Goal: Information Seeking & Learning: Learn about a topic

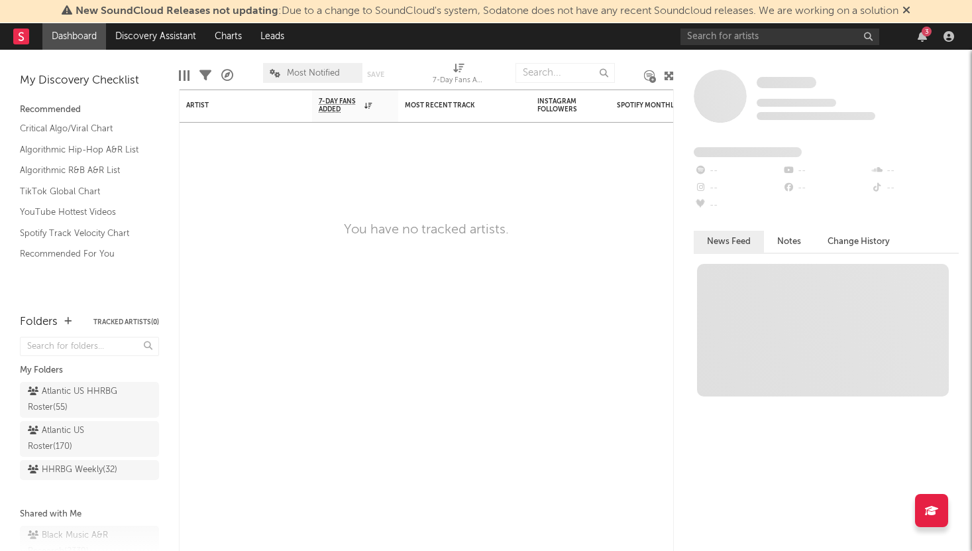
click at [634, 38] on nav "Dashboard Discovery Assistant Charts Leads 3" at bounding box center [486, 36] width 972 height 27
click at [65, 322] on icon "button" at bounding box center [67, 321] width 7 height 9
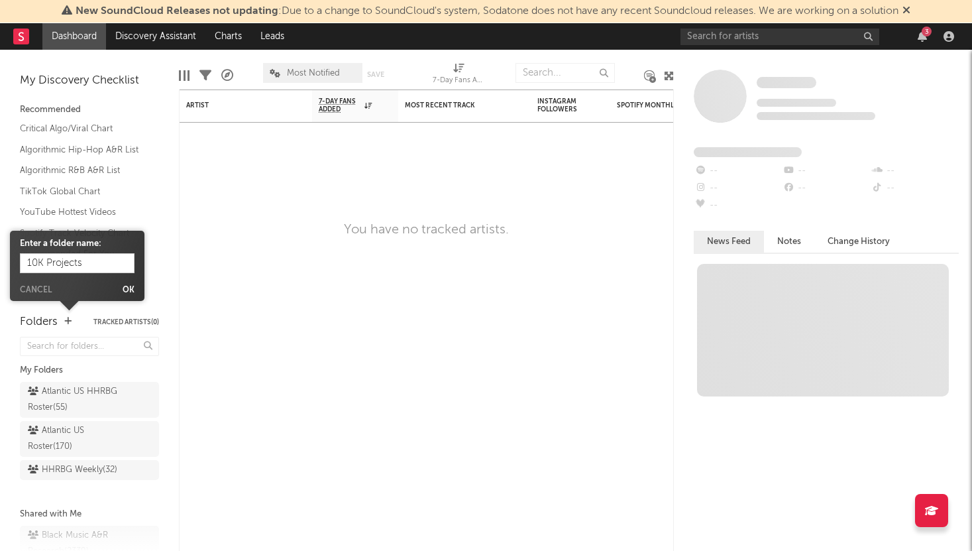
type input "10K Projects"
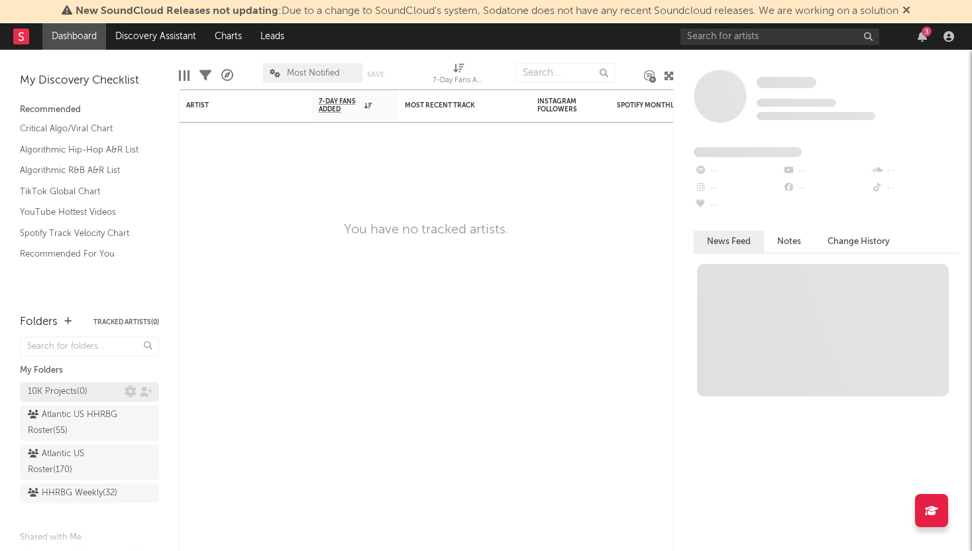
click at [78, 389] on div "10K Projects ( 0 )" at bounding box center [58, 392] width 60 height 16
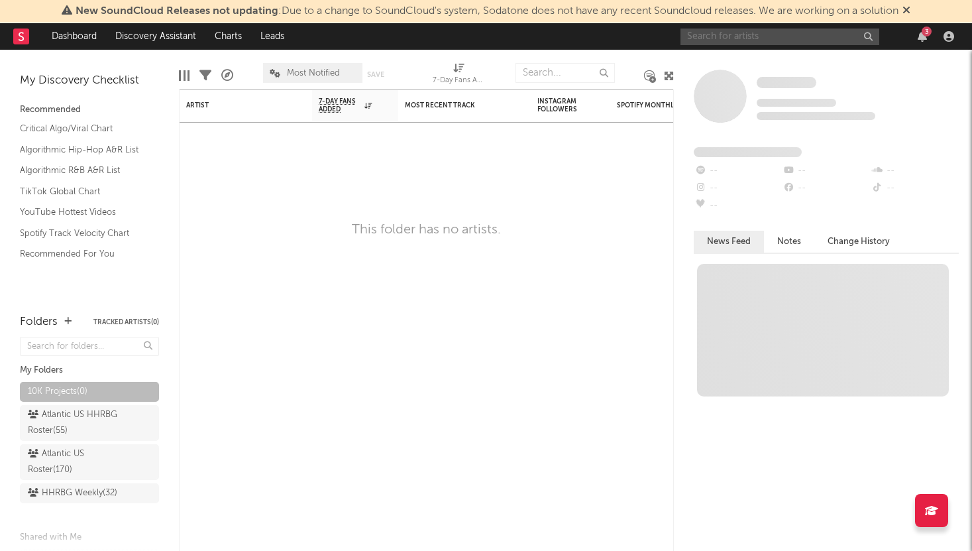
click at [782, 36] on input "text" at bounding box center [780, 37] width 199 height 17
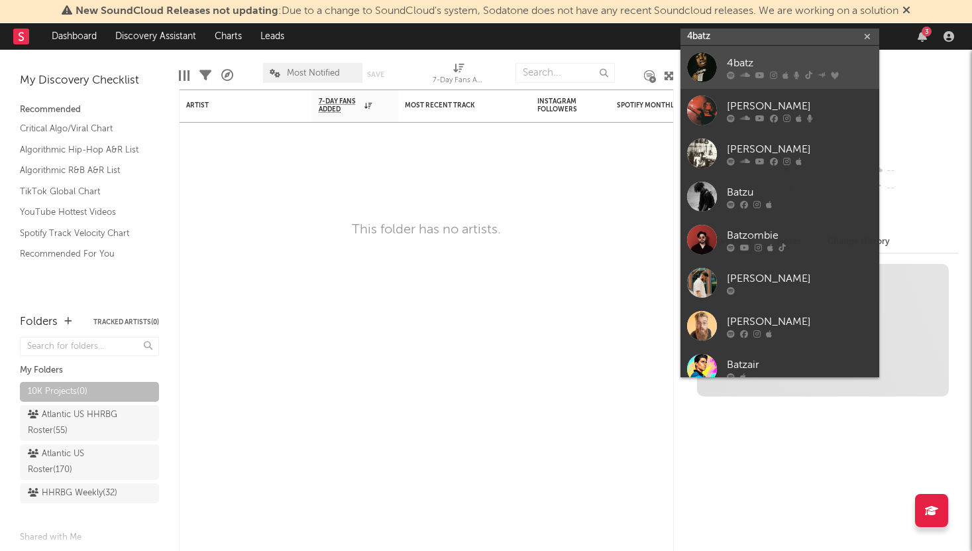
type input "4batz"
click at [780, 54] on link "4batz" at bounding box center [780, 67] width 199 height 43
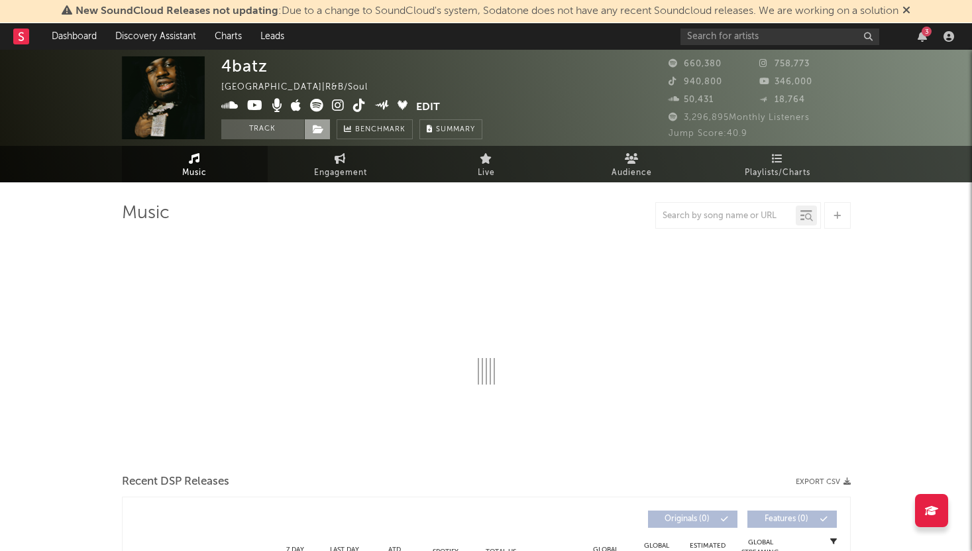
click at [315, 126] on icon at bounding box center [318, 129] width 11 height 9
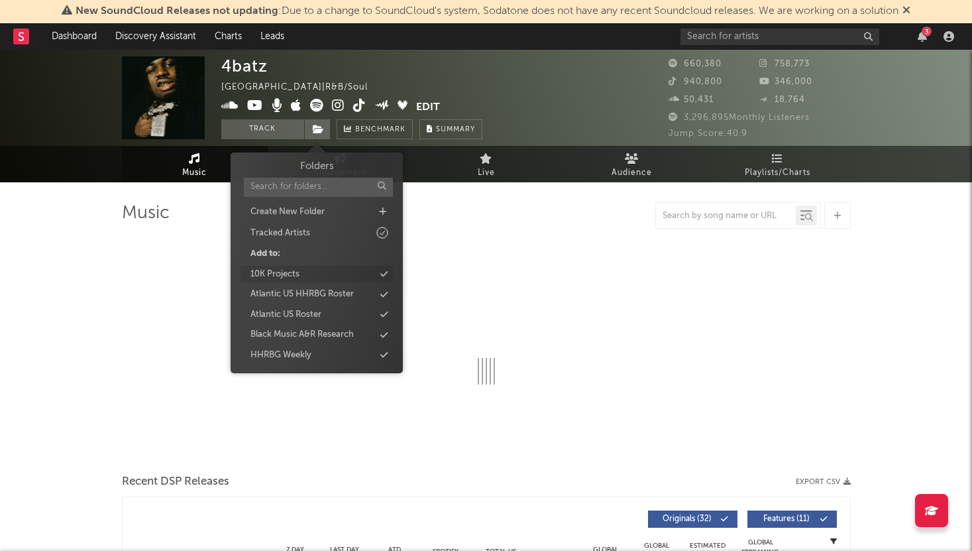
select select "6m"
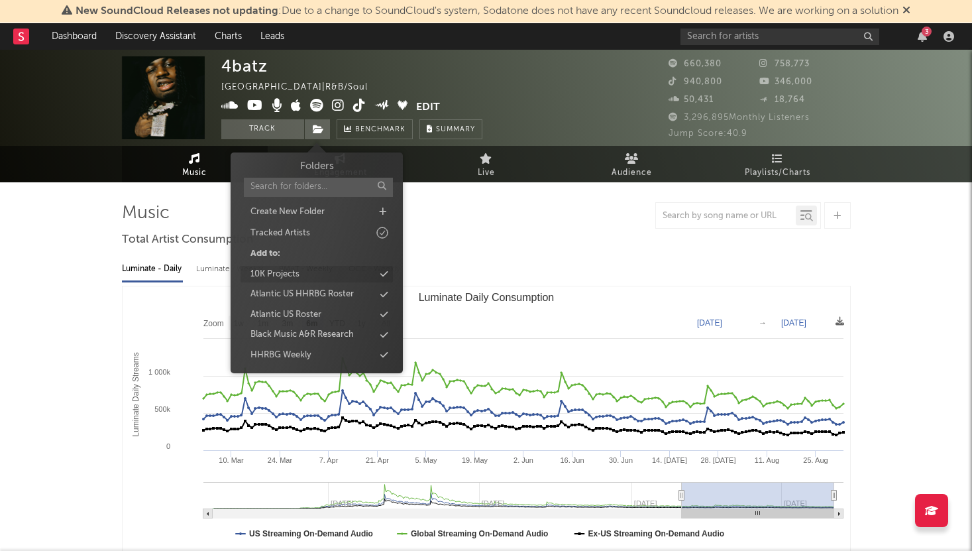
click at [387, 276] on icon at bounding box center [383, 274] width 7 height 9
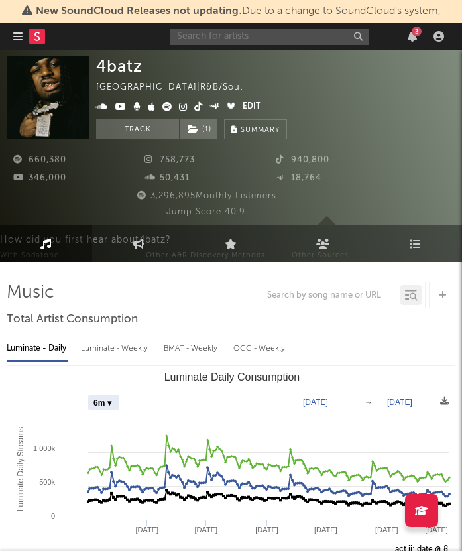
click at [205, 38] on input "text" at bounding box center [269, 37] width 199 height 17
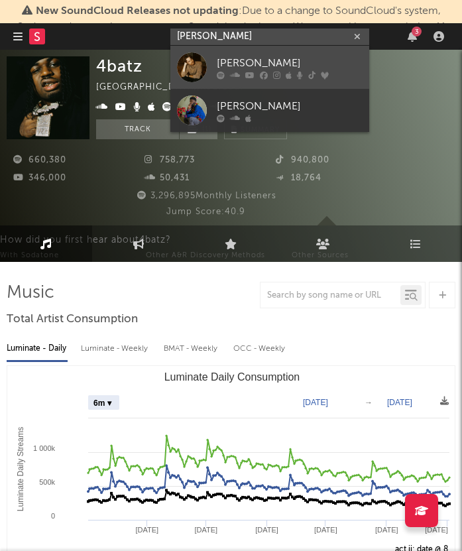
type input "[PERSON_NAME]"
click at [271, 61] on div "[PERSON_NAME]" at bounding box center [290, 63] width 146 height 16
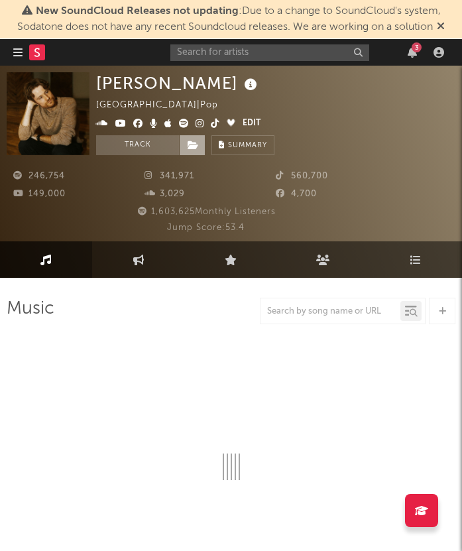
click at [196, 148] on icon at bounding box center [193, 145] width 11 height 9
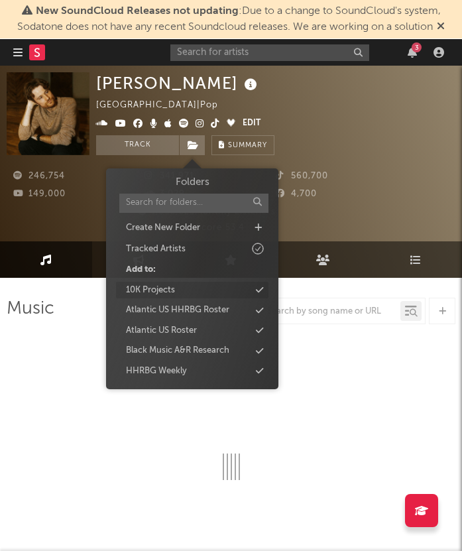
select select "6m"
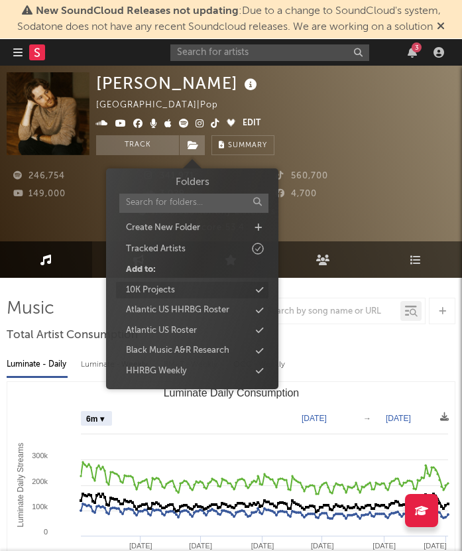
click at [261, 288] on icon at bounding box center [259, 290] width 7 height 9
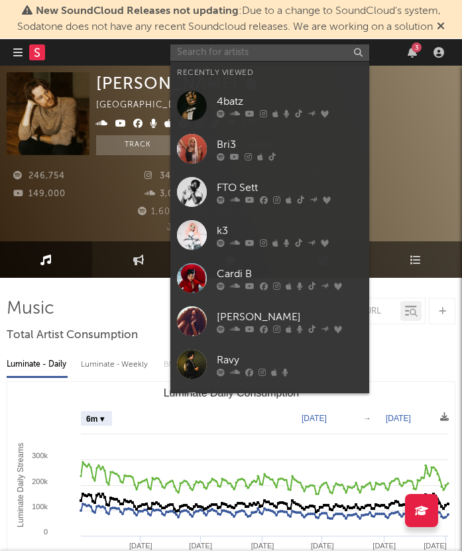
click at [263, 50] on input "text" at bounding box center [269, 52] width 199 height 17
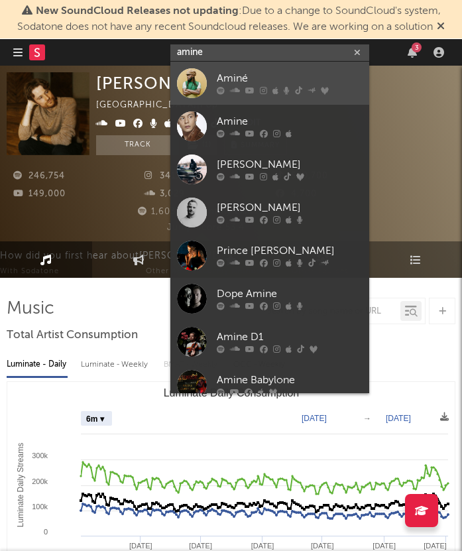
type input "amine"
click at [255, 81] on div "Aminé" at bounding box center [290, 79] width 146 height 16
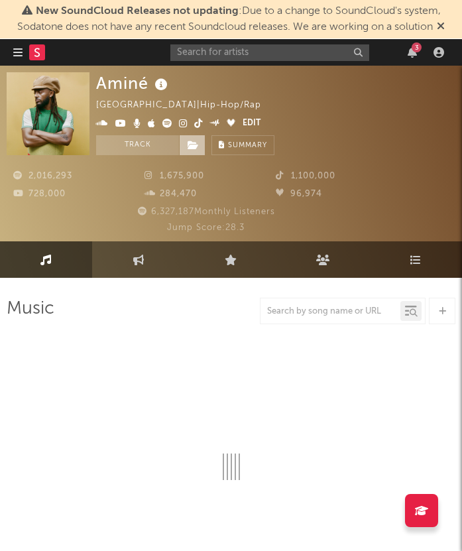
click at [196, 148] on icon at bounding box center [193, 145] width 11 height 9
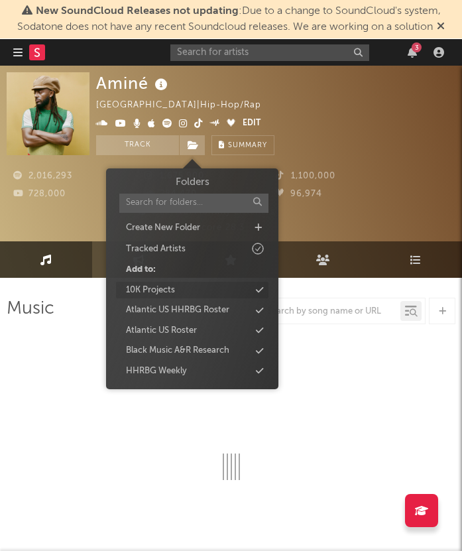
select select "6m"
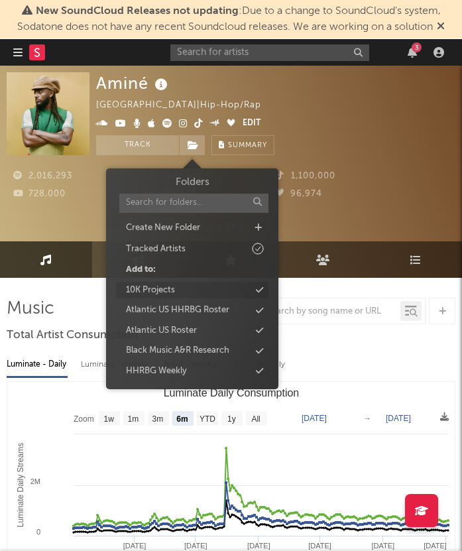
click at [249, 290] on div "10K Projects" at bounding box center [192, 290] width 152 height 17
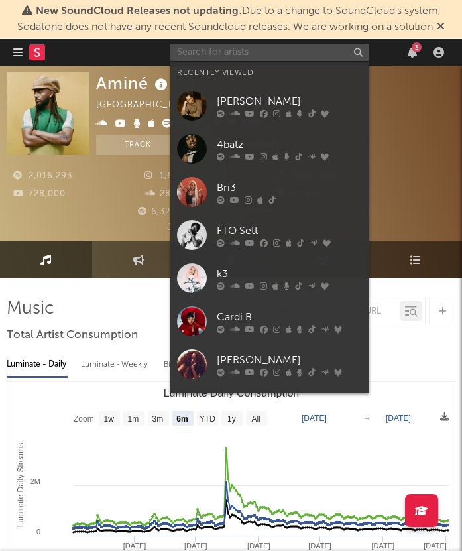
click at [264, 48] on input "text" at bounding box center [269, 52] width 199 height 17
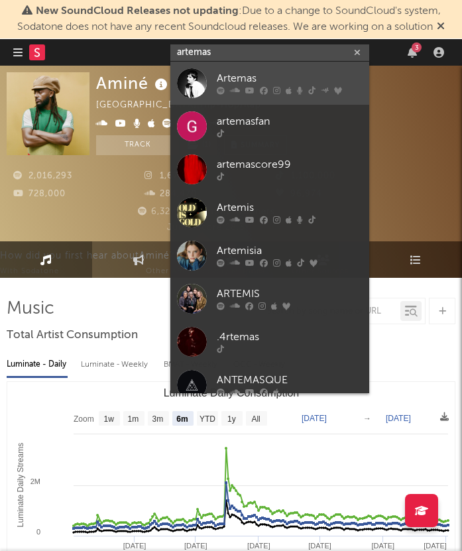
type input "artemas"
click at [194, 89] on div at bounding box center [192, 83] width 30 height 30
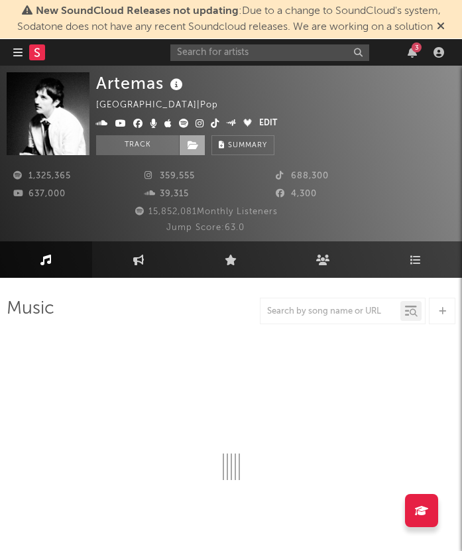
click at [186, 147] on span at bounding box center [192, 145] width 27 height 20
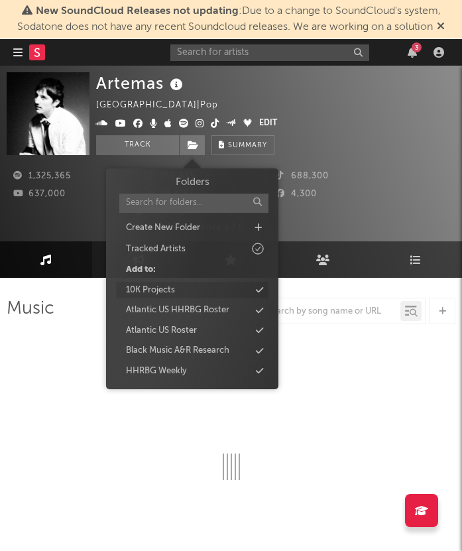
click at [192, 294] on div "10K Projects" at bounding box center [192, 290] width 152 height 17
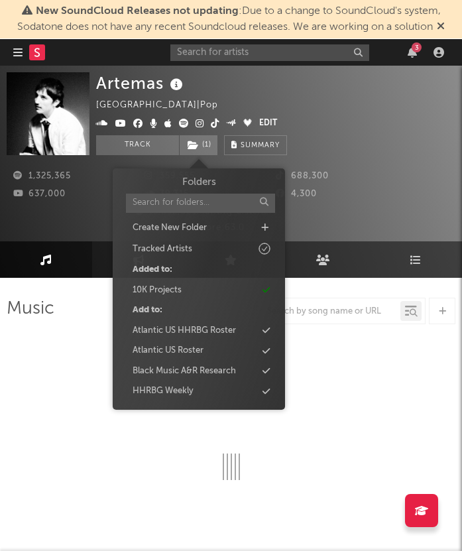
select select "6m"
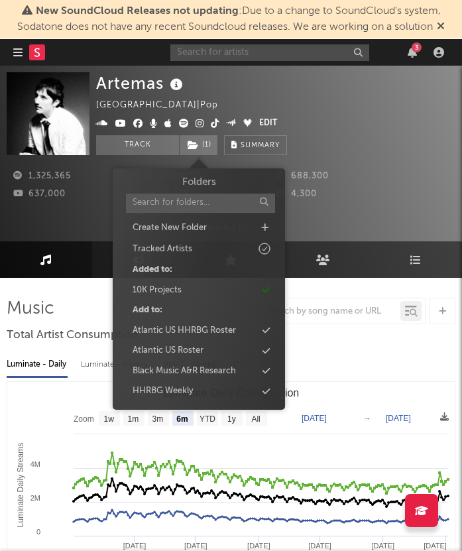
click at [266, 55] on input "text" at bounding box center [269, 52] width 199 height 17
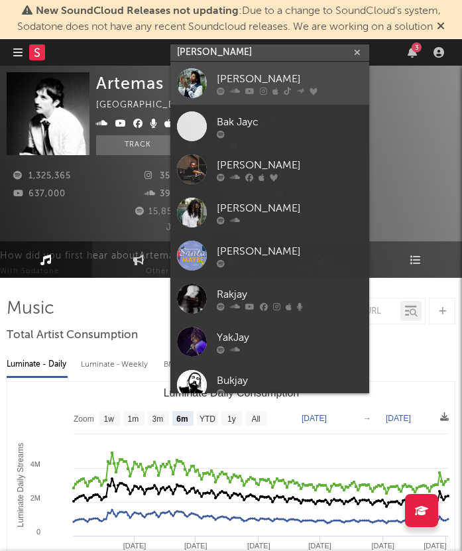
type input "[PERSON_NAME]"
click at [288, 71] on div "[PERSON_NAME]" at bounding box center [290, 79] width 146 height 16
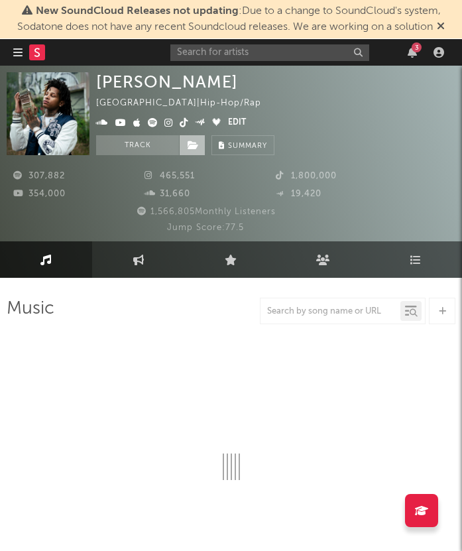
click at [198, 150] on span at bounding box center [192, 145] width 27 height 20
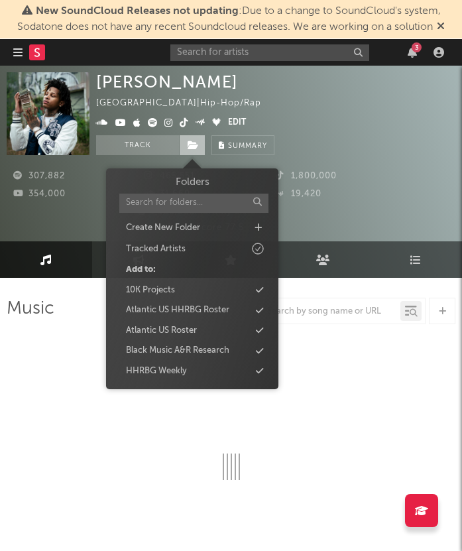
select select "6m"
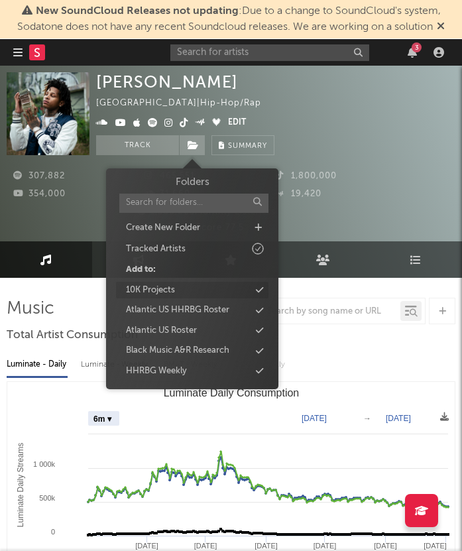
click at [187, 284] on div "10K Projects" at bounding box center [192, 290] width 152 height 17
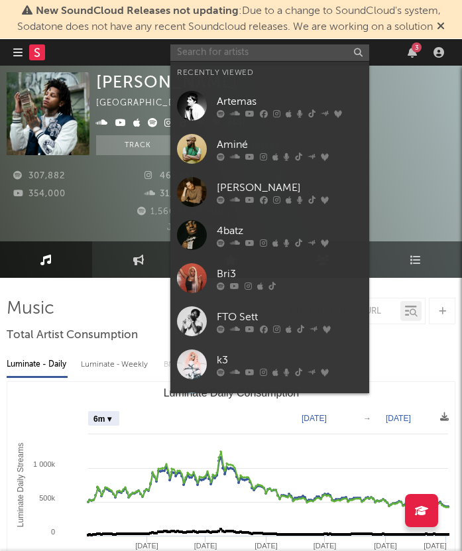
click at [271, 49] on input "text" at bounding box center [269, 52] width 199 height 17
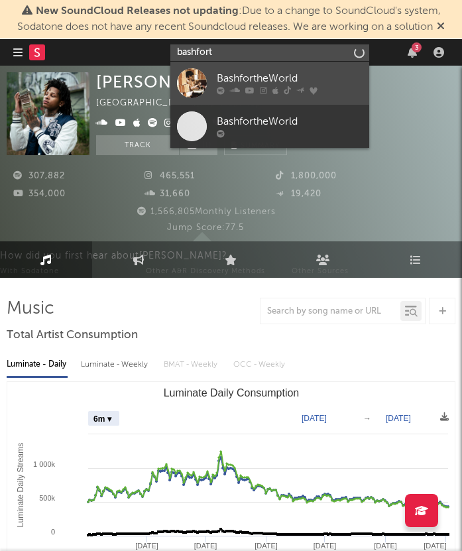
type input "bashfort"
click at [286, 80] on div "BashfortheWorld" at bounding box center [290, 79] width 146 height 16
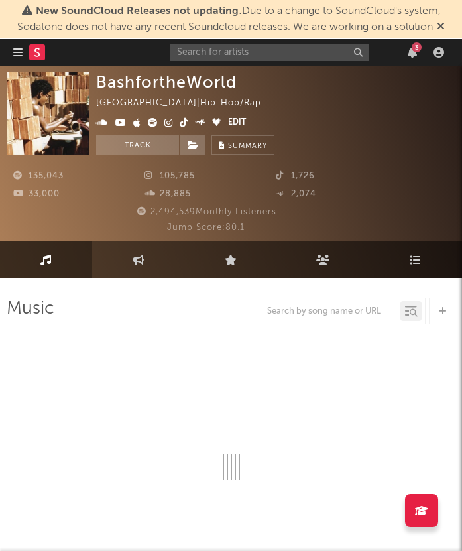
select select "6m"
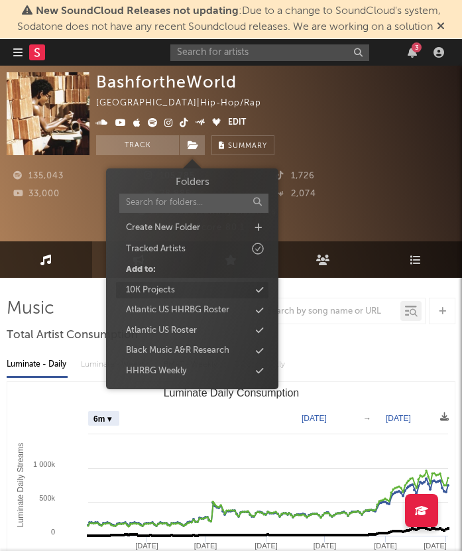
click at [186, 290] on div "10K Projects" at bounding box center [192, 290] width 152 height 17
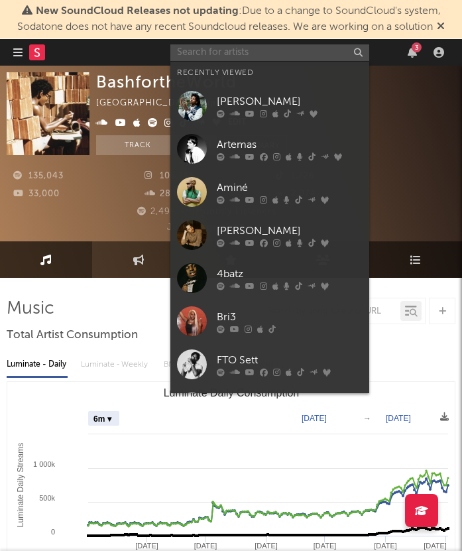
click at [285, 55] on input "text" at bounding box center [269, 52] width 199 height 17
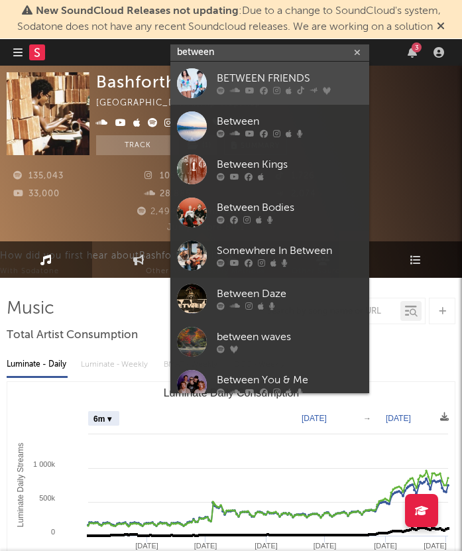
type input "between"
click at [306, 83] on div "BETWEEN FRIENDS" at bounding box center [290, 79] width 146 height 16
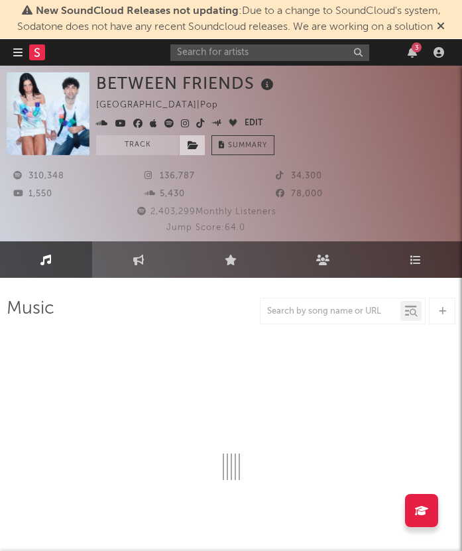
click at [200, 153] on span at bounding box center [192, 145] width 27 height 20
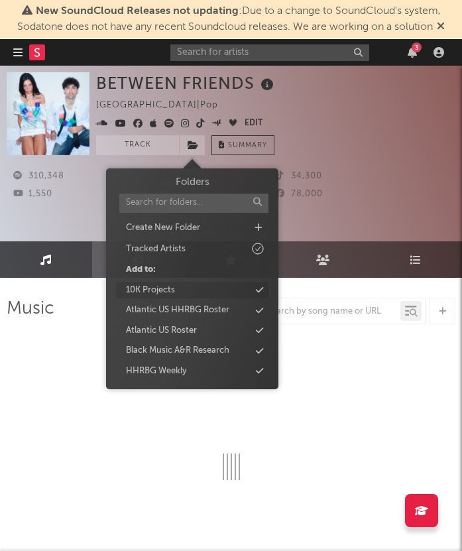
select select "6m"
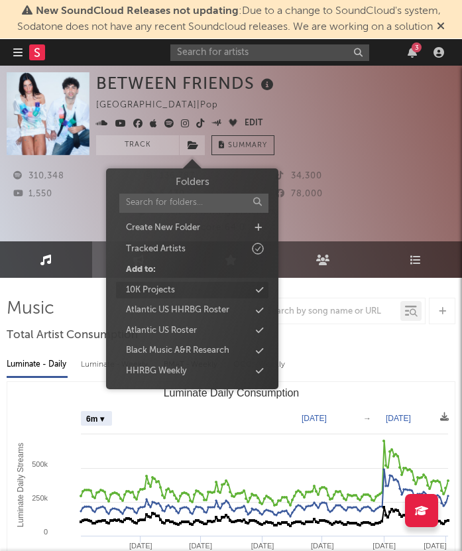
click at [192, 287] on div "10K Projects" at bounding box center [192, 290] width 152 height 17
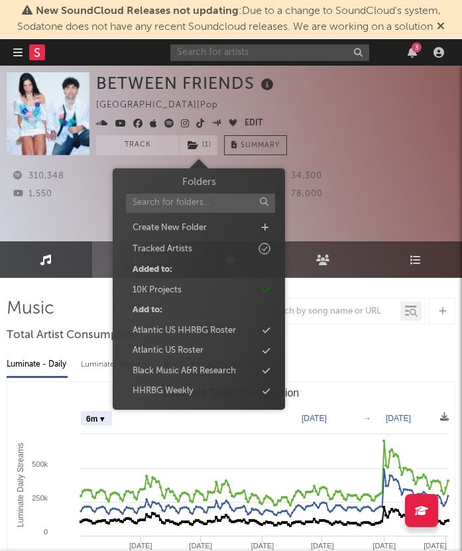
click at [277, 57] on input "text" at bounding box center [269, 52] width 199 height 17
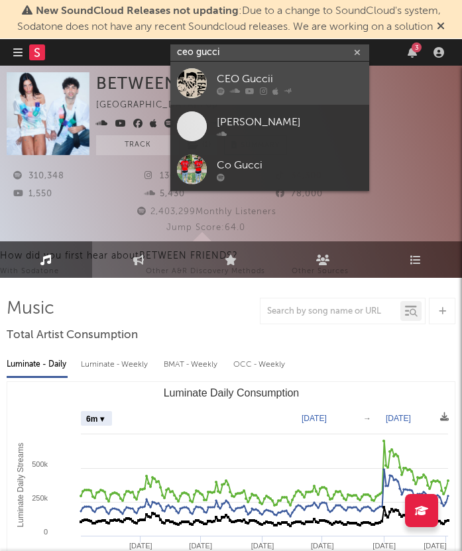
type input "ceo gucci"
click at [252, 78] on div "CEO Guccii" at bounding box center [290, 79] width 146 height 16
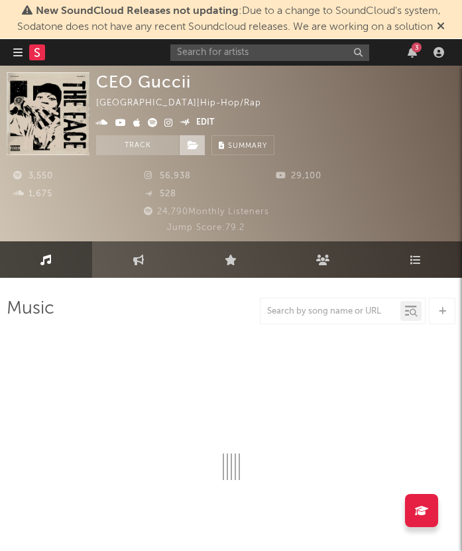
click at [194, 150] on span at bounding box center [192, 145] width 27 height 20
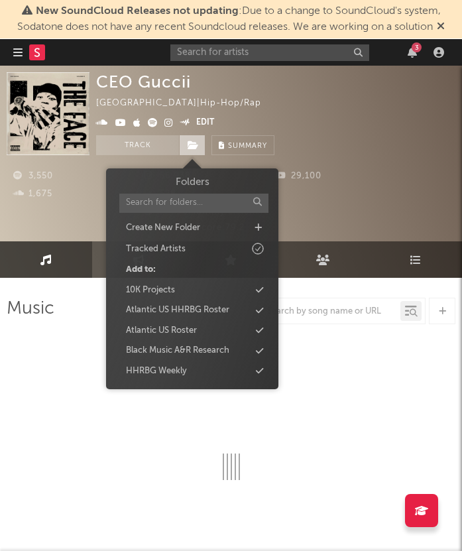
select select "6m"
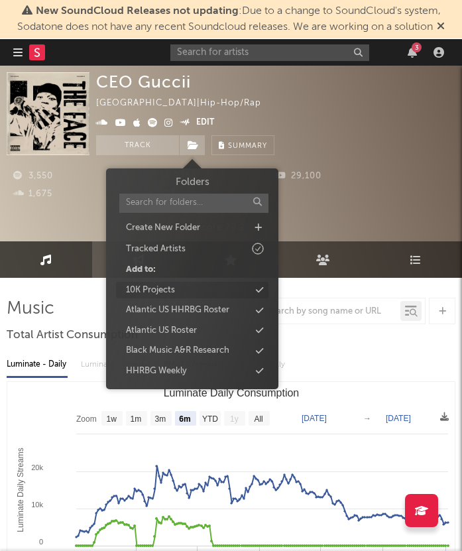
click at [204, 288] on div "10K Projects" at bounding box center [192, 290] width 152 height 17
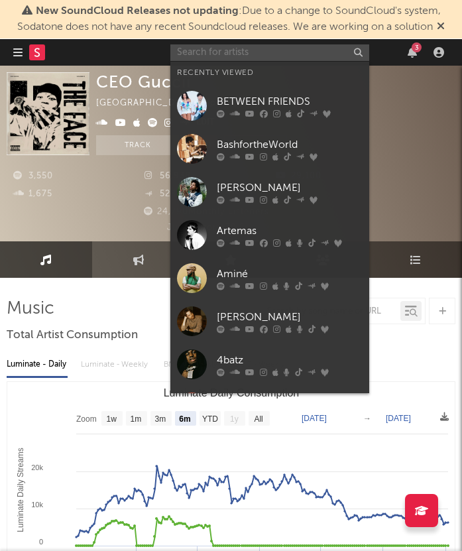
click at [258, 55] on input "text" at bounding box center [269, 52] width 199 height 17
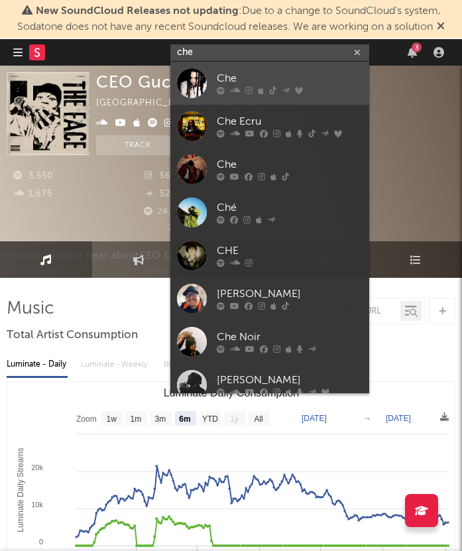
type input "che"
click at [249, 78] on div "Che" at bounding box center [290, 79] width 146 height 16
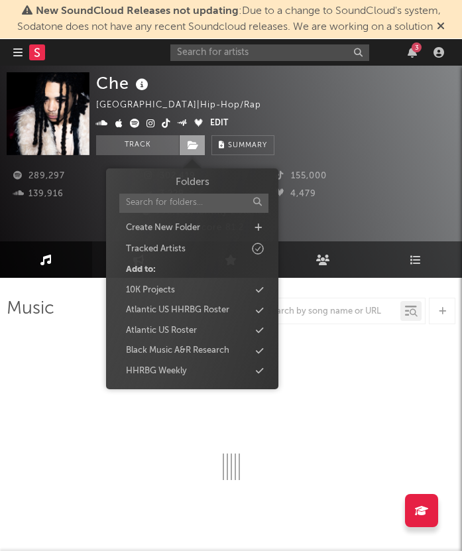
click at [198, 148] on icon at bounding box center [193, 145] width 11 height 9
select select "6m"
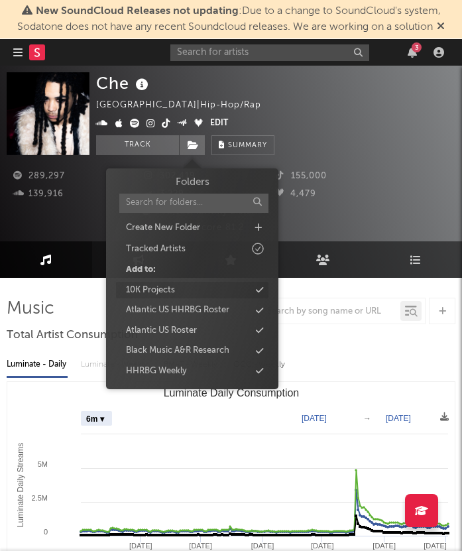
click at [195, 284] on div "10K Projects" at bounding box center [192, 290] width 152 height 17
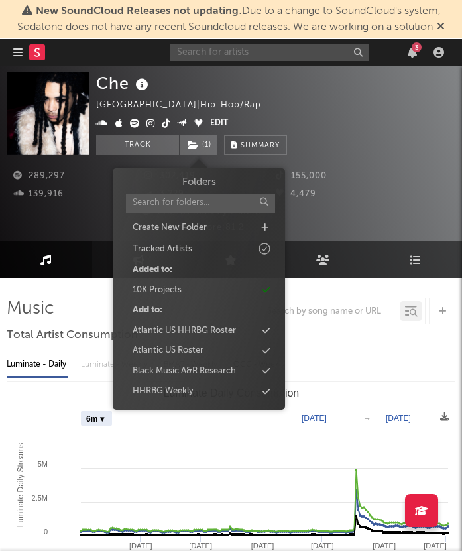
click at [261, 58] on input "text" at bounding box center [269, 52] width 199 height 17
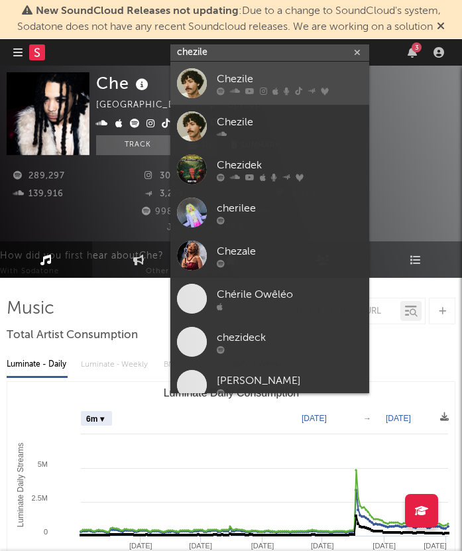
type input "chezile"
click at [266, 76] on div "Chezile" at bounding box center [290, 79] width 146 height 16
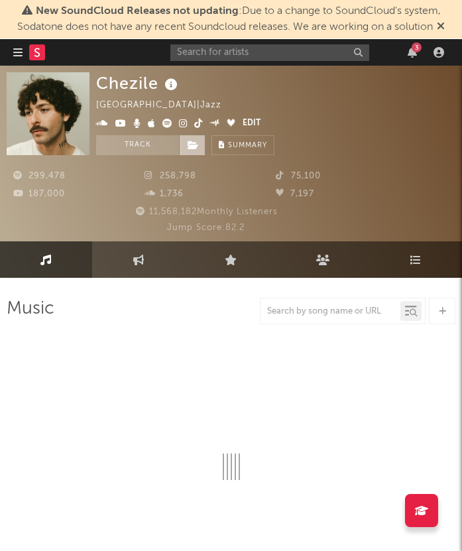
click at [200, 143] on span at bounding box center [192, 145] width 27 height 20
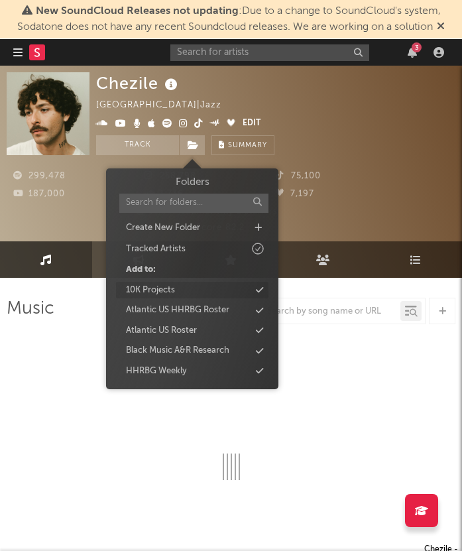
select select "6m"
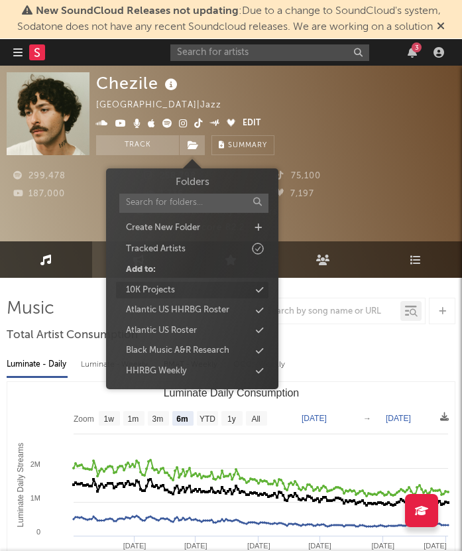
click at [198, 286] on div "10K Projects" at bounding box center [192, 290] width 152 height 17
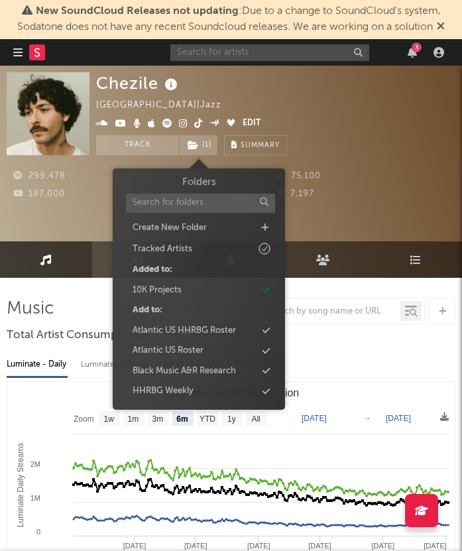
click at [266, 51] on input "text" at bounding box center [269, 52] width 199 height 17
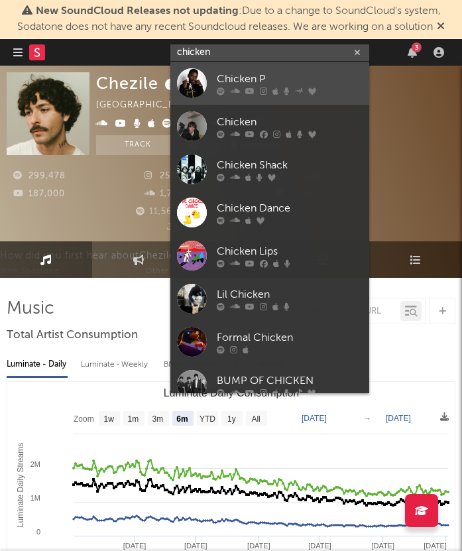
type input "chicken"
click at [302, 78] on div "Chicken P" at bounding box center [290, 79] width 146 height 16
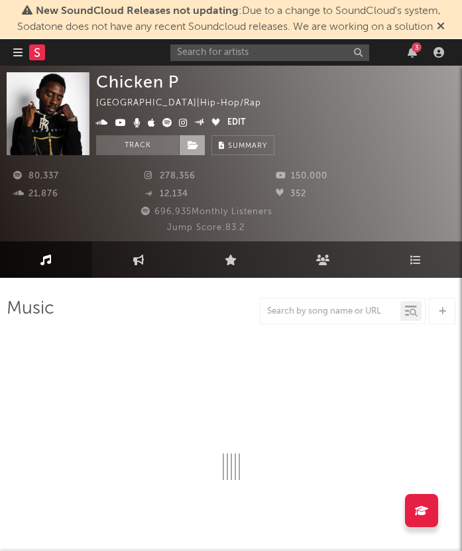
click at [194, 151] on span at bounding box center [192, 145] width 27 height 20
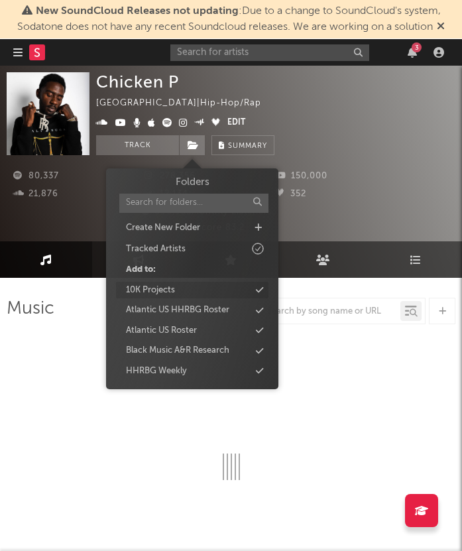
select select "6m"
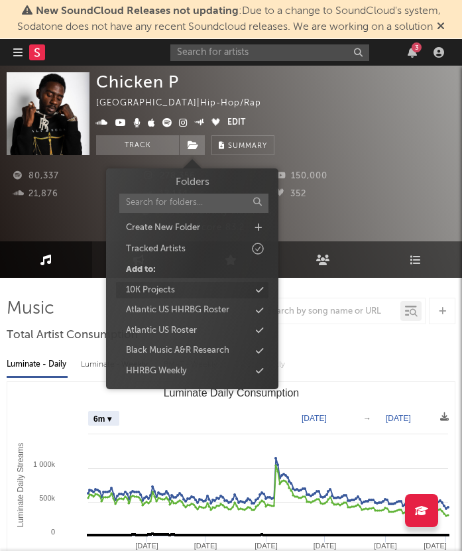
click at [178, 290] on div "10K Projects" at bounding box center [192, 290] width 152 height 17
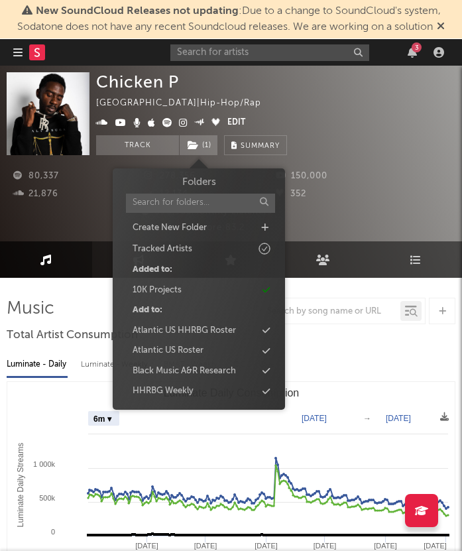
click at [286, 66] on div "Chicken P [GEOGRAPHIC_DATA] | Hip-Hop/Rap Edit Track ( 1 ) Benchmark Summary 80…" at bounding box center [231, 154] width 462 height 176
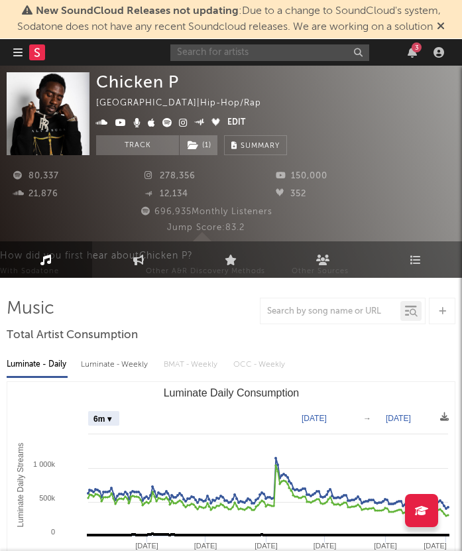
click at [286, 54] on input "text" at bounding box center [269, 52] width 199 height 17
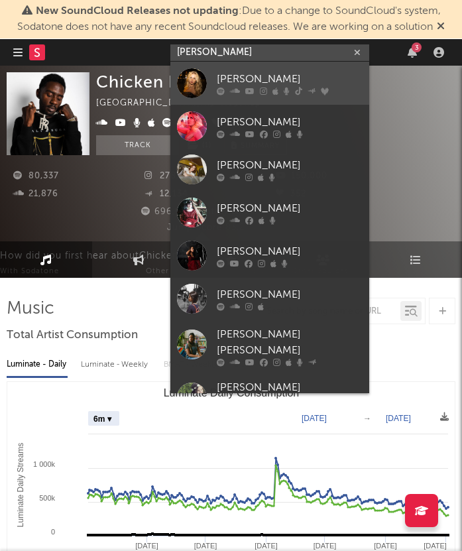
type input "[PERSON_NAME]"
click at [280, 76] on div "[PERSON_NAME]" at bounding box center [290, 79] width 146 height 16
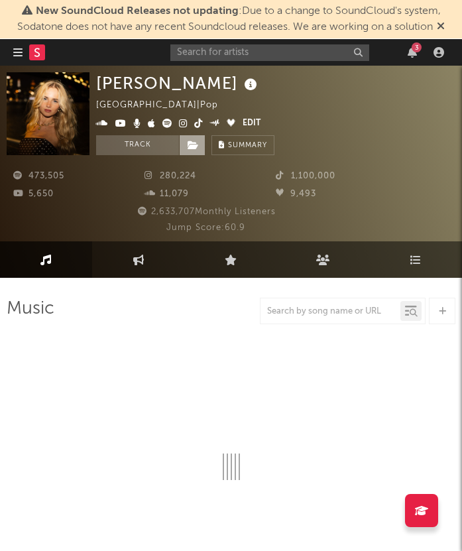
click at [199, 150] on span at bounding box center [192, 145] width 27 height 20
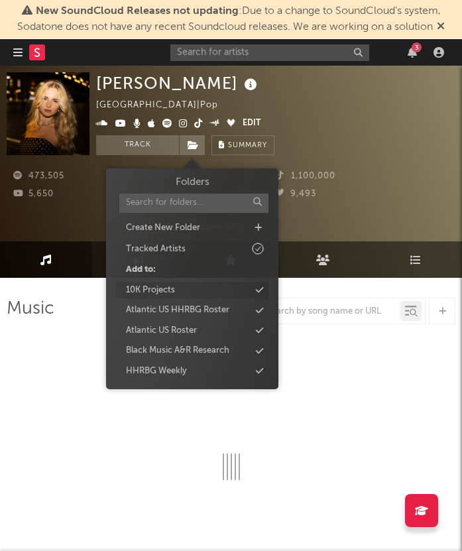
select select "6m"
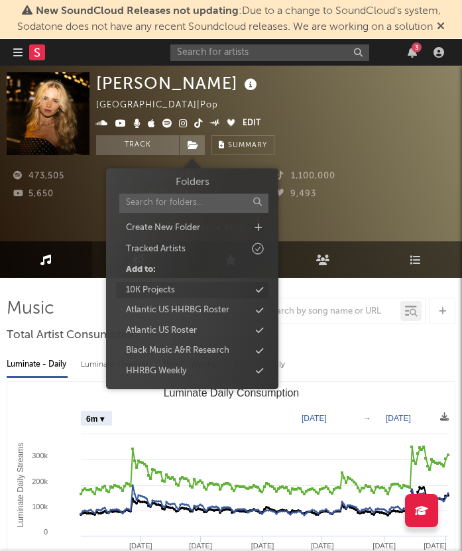
click at [190, 289] on div "10K Projects" at bounding box center [192, 290] width 152 height 17
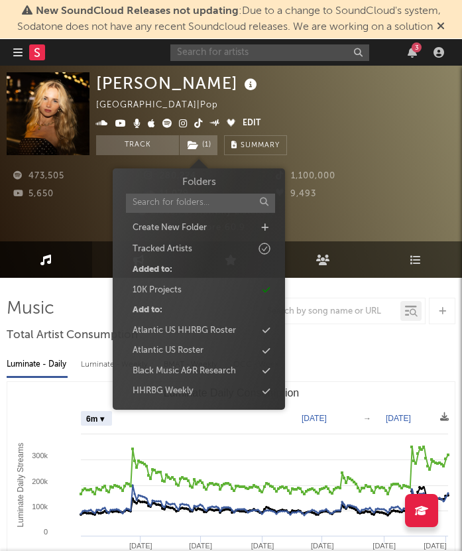
click at [255, 56] on input "text" at bounding box center [269, 52] width 199 height 17
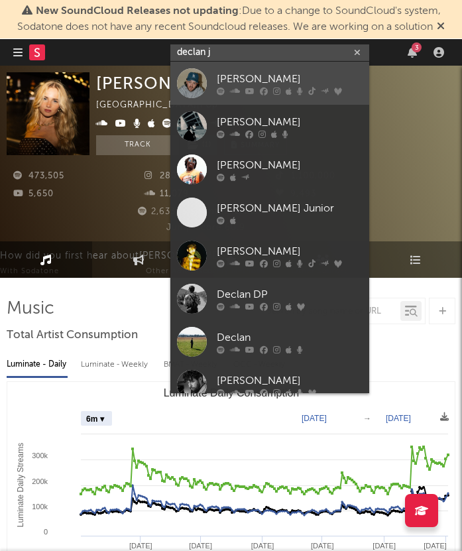
type input "declan j"
click at [280, 82] on div "[PERSON_NAME]" at bounding box center [290, 79] width 146 height 16
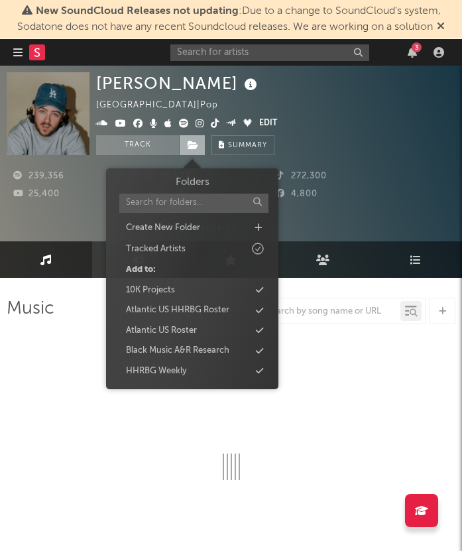
click at [186, 150] on span at bounding box center [192, 145] width 27 height 20
click at [192, 282] on div "10K Projects" at bounding box center [192, 290] width 152 height 17
select select "6m"
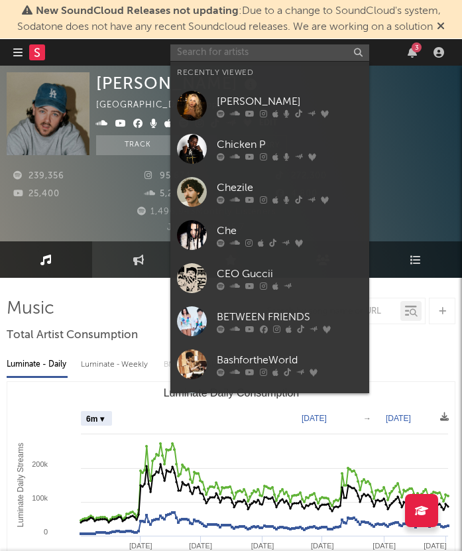
click at [276, 50] on input "text" at bounding box center [269, 52] width 199 height 17
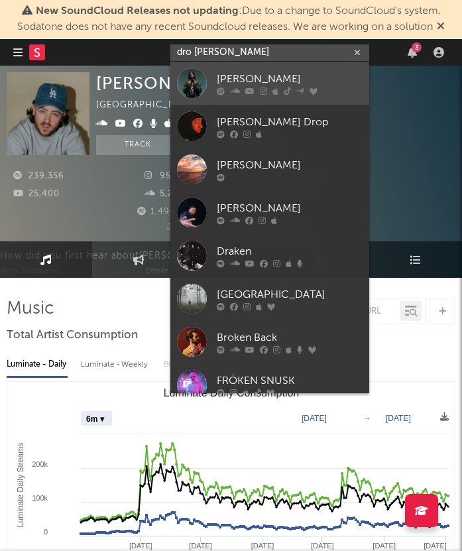
type input "dro [PERSON_NAME]"
click at [264, 76] on div "[PERSON_NAME]" at bounding box center [290, 79] width 146 height 16
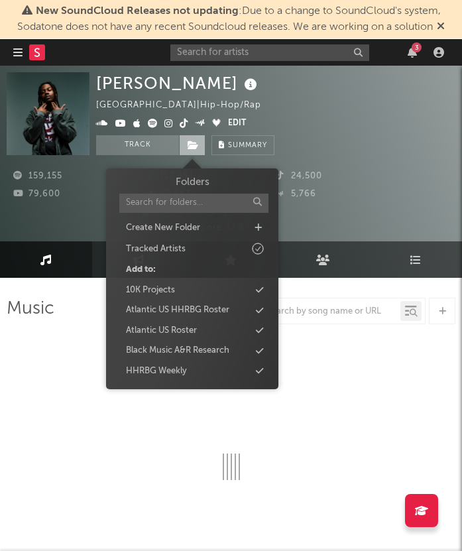
click at [193, 145] on icon at bounding box center [193, 145] width 11 height 9
select select "6m"
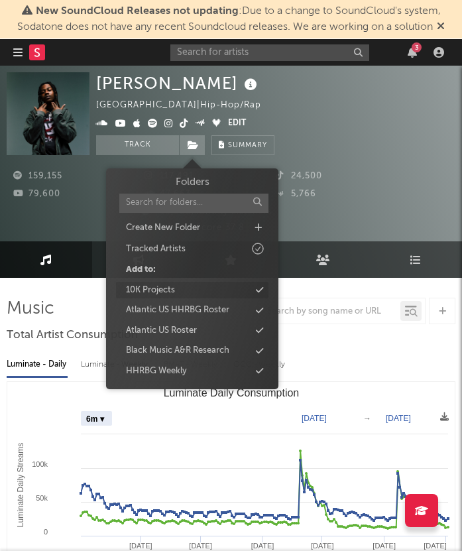
click at [190, 292] on div "10K Projects" at bounding box center [192, 290] width 152 height 17
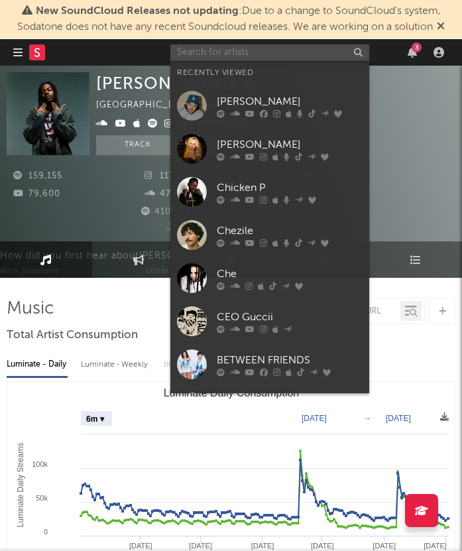
click at [282, 52] on input "text" at bounding box center [269, 52] width 199 height 17
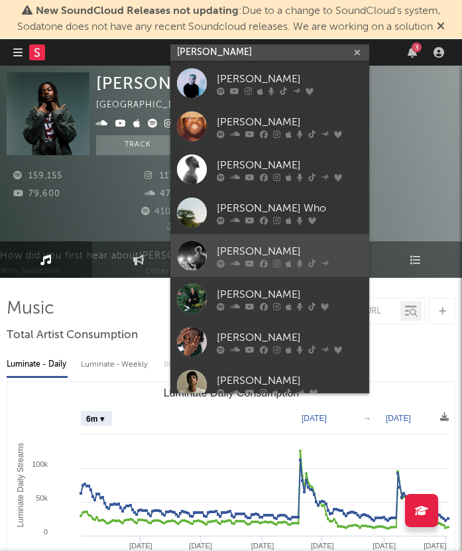
type input "[PERSON_NAME]"
click at [268, 245] on div "[PERSON_NAME]" at bounding box center [290, 251] width 146 height 16
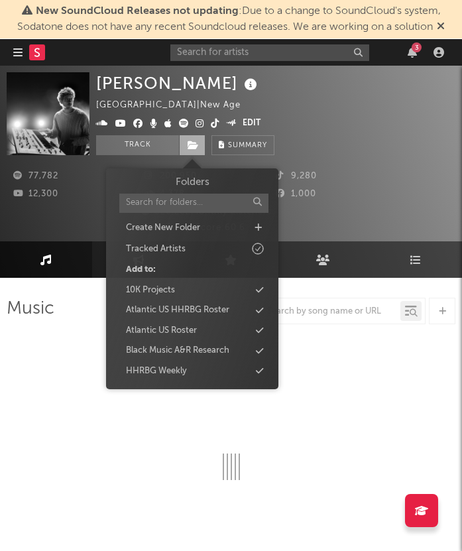
click at [192, 149] on icon at bounding box center [193, 145] width 11 height 9
select select "6m"
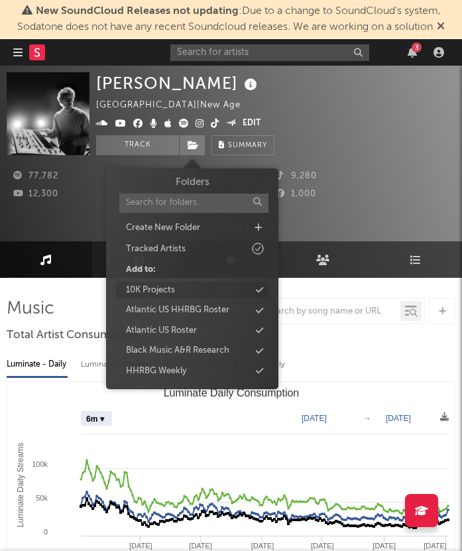
click at [177, 290] on div "10K Projects" at bounding box center [192, 290] width 152 height 17
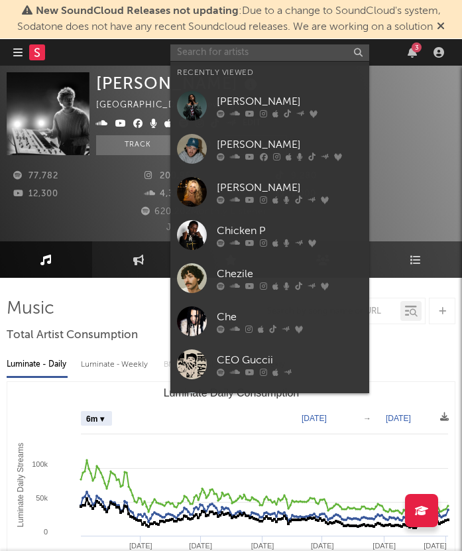
click at [258, 60] on input "text" at bounding box center [269, 52] width 199 height 17
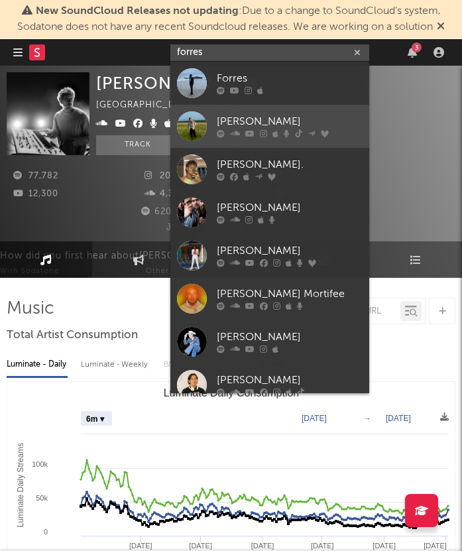
type input "forres"
click at [243, 119] on div "[PERSON_NAME]" at bounding box center [290, 122] width 146 height 16
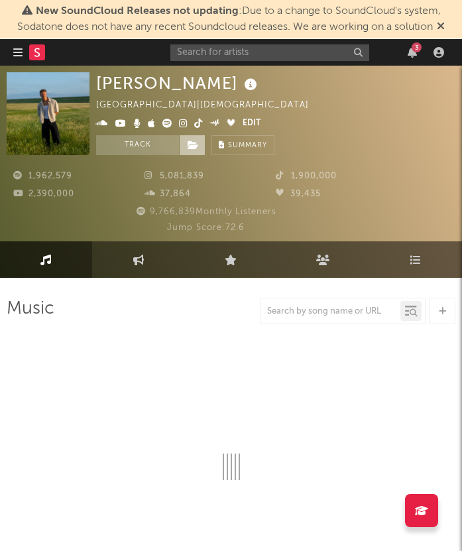
click at [198, 146] on icon at bounding box center [193, 145] width 11 height 9
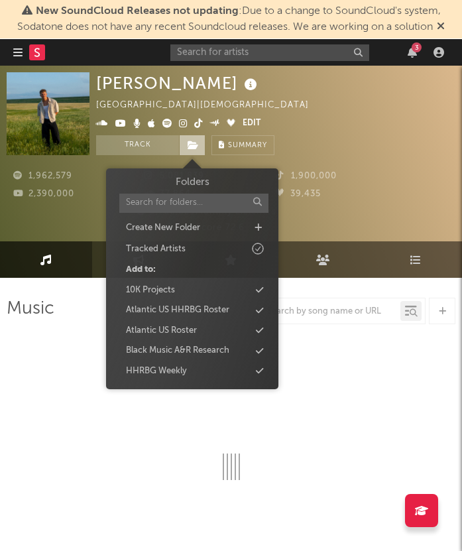
select select "6m"
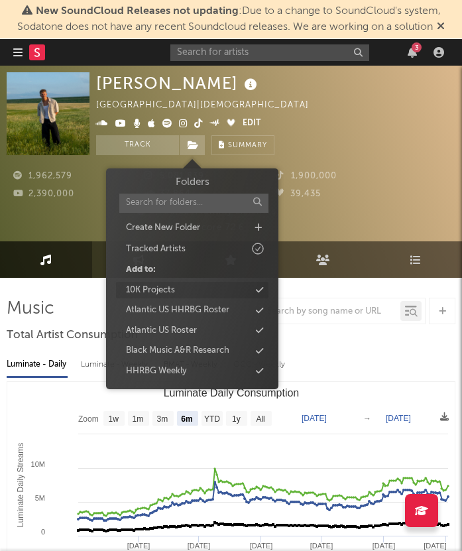
click at [182, 282] on div "10K Projects" at bounding box center [192, 290] width 152 height 17
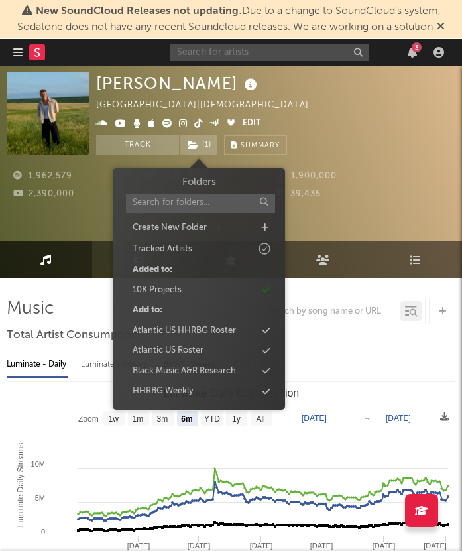
click at [229, 47] on input "text" at bounding box center [269, 52] width 199 height 17
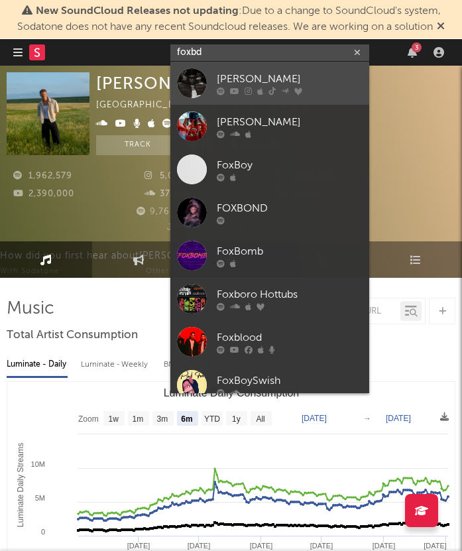
type input "foxbd"
click at [255, 75] on div "[PERSON_NAME]" at bounding box center [290, 79] width 146 height 16
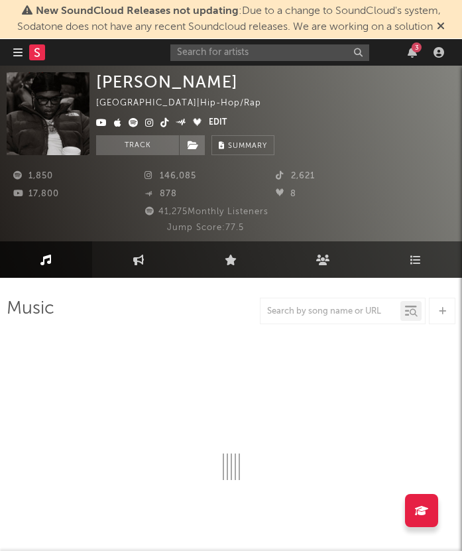
select select "6m"
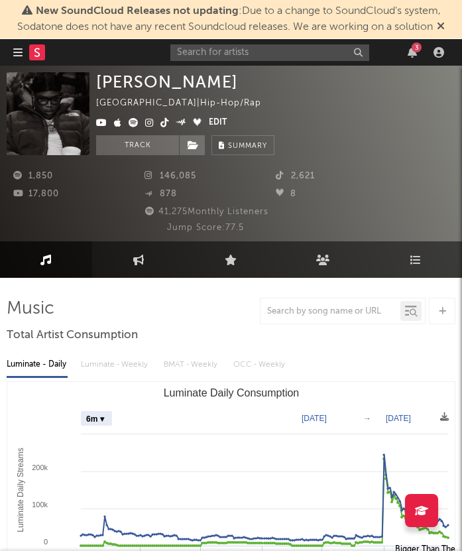
click at [194, 157] on div "1,850 146,085 2,621 17,800 878 8 41,275 Monthly Listeners Jump Score: 77.5" at bounding box center [231, 195] width 449 height 80
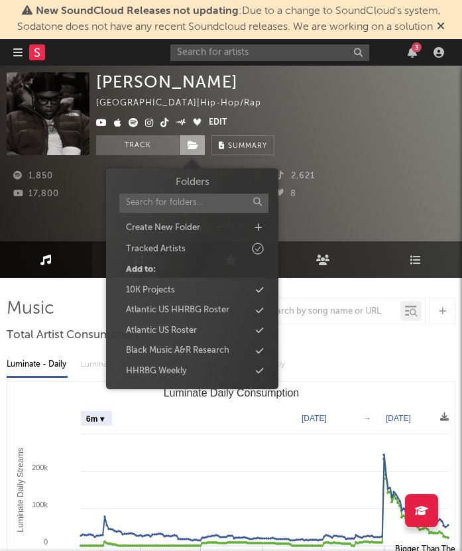
click at [194, 147] on icon at bounding box center [193, 145] width 11 height 9
click at [156, 289] on div "10K Projects" at bounding box center [150, 290] width 49 height 13
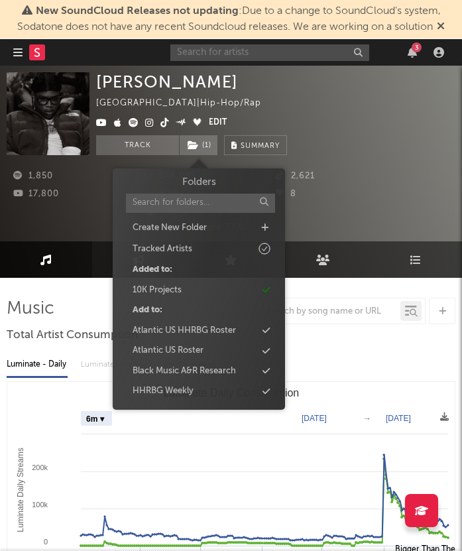
click at [261, 59] on input "text" at bounding box center [269, 52] width 199 height 17
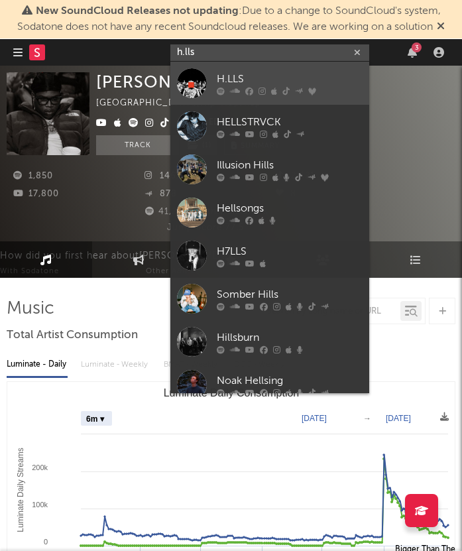
type input "h.lls"
click at [261, 80] on div "H.LLS" at bounding box center [290, 79] width 146 height 16
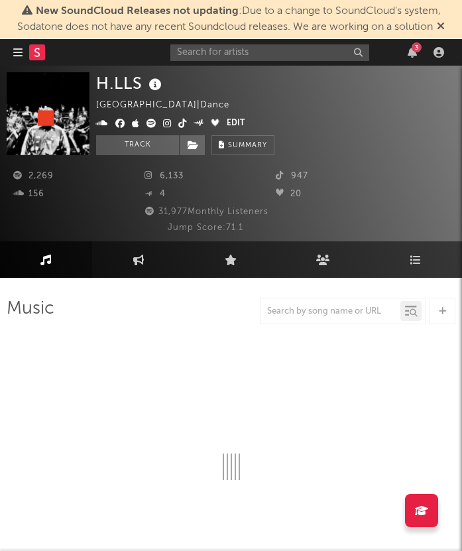
select select "6m"
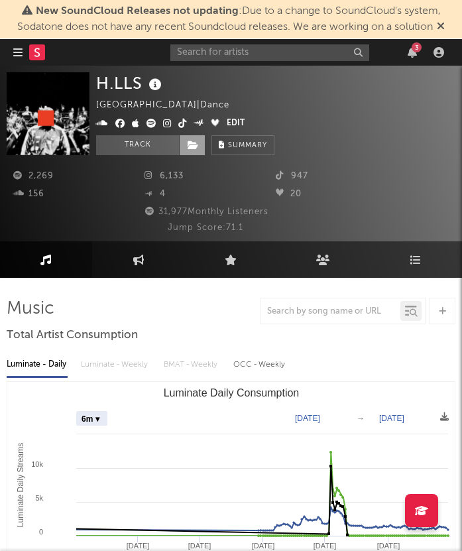
click at [200, 146] on span at bounding box center [192, 145] width 27 height 20
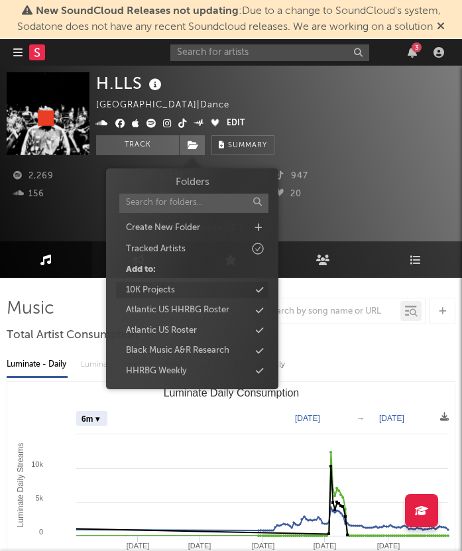
click at [198, 287] on div "10K Projects" at bounding box center [192, 290] width 152 height 17
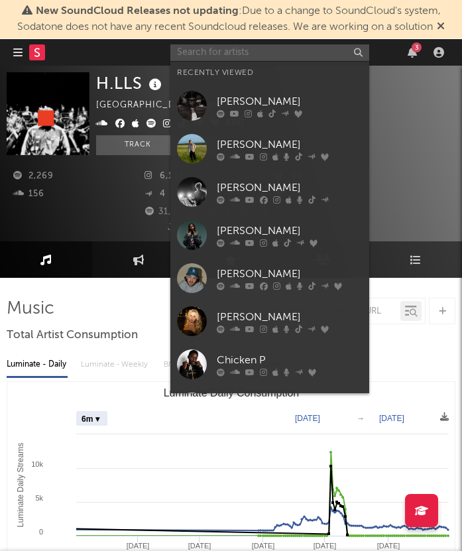
click at [284, 57] on input "text" at bounding box center [269, 52] width 199 height 17
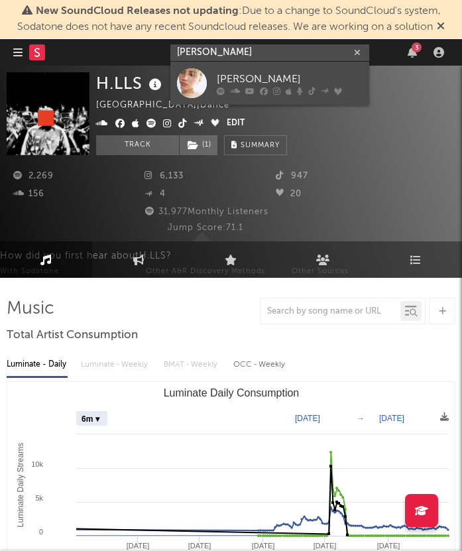
type input "[PERSON_NAME]"
click at [213, 75] on link "[PERSON_NAME]" at bounding box center [269, 83] width 199 height 43
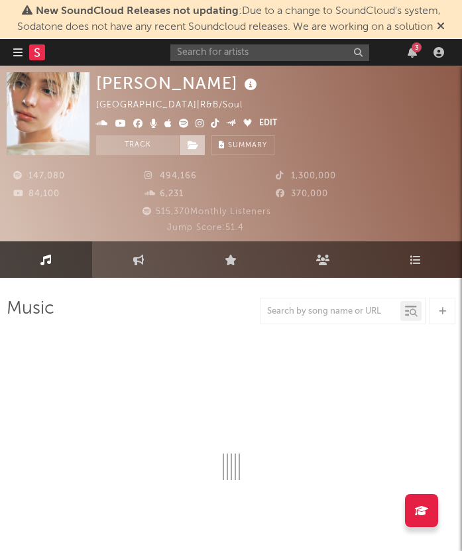
click at [187, 150] on span at bounding box center [192, 145] width 27 height 20
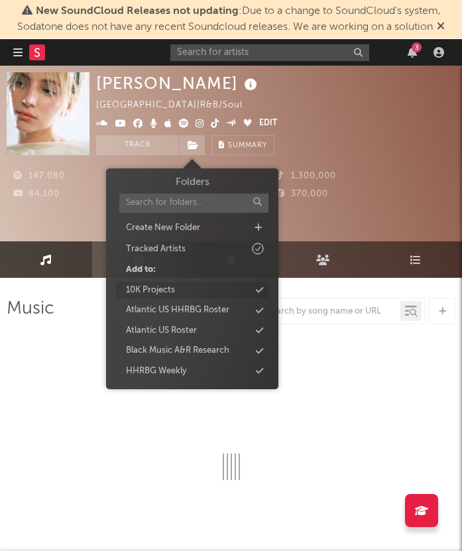
click at [181, 286] on div "10K Projects" at bounding box center [192, 290] width 152 height 17
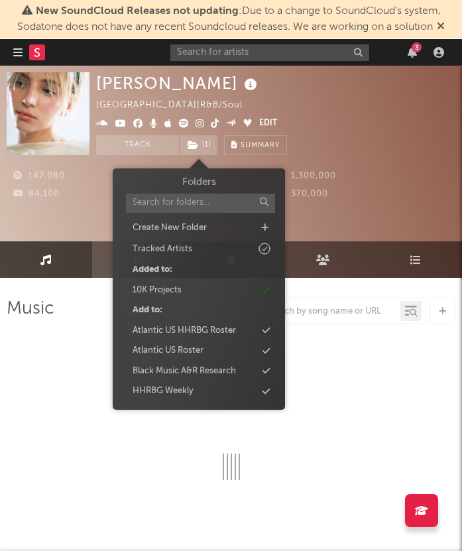
select select "6m"
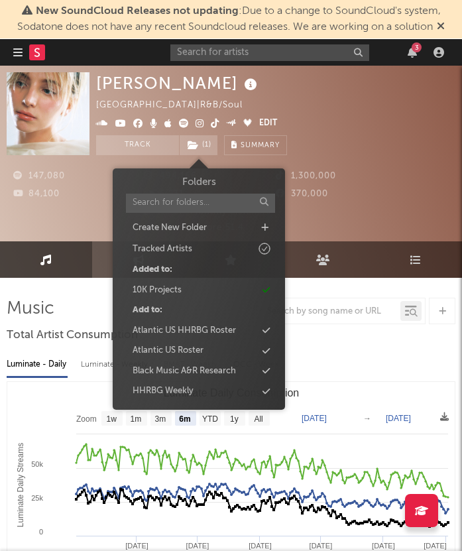
click at [272, 61] on div "3" at bounding box center [309, 52] width 278 height 27
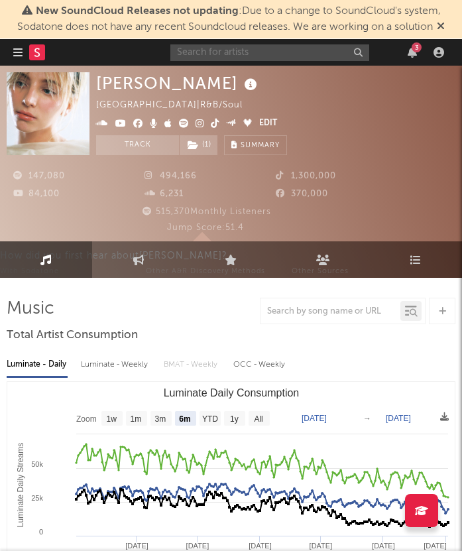
click at [266, 57] on input "text" at bounding box center [269, 52] width 199 height 17
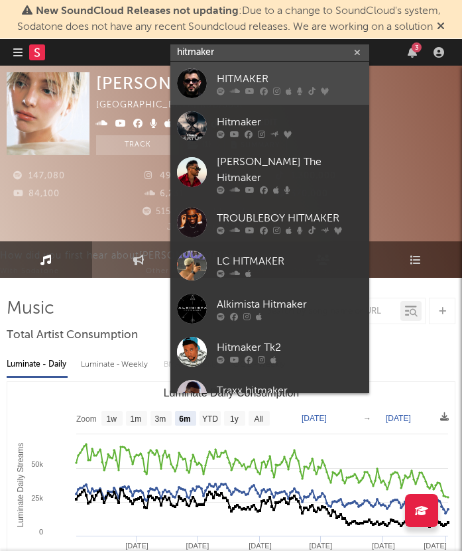
type input "hitmaker"
click at [254, 72] on div "HITMAKER" at bounding box center [290, 79] width 146 height 16
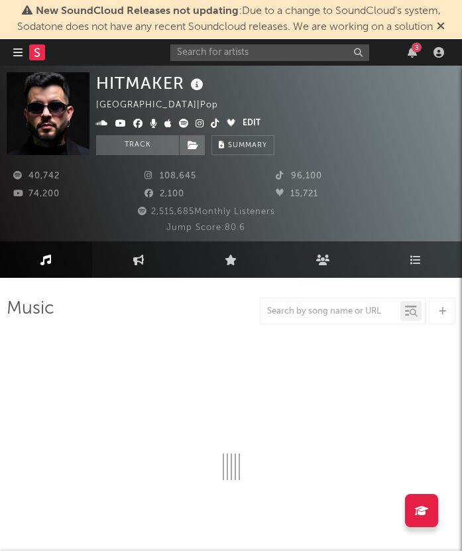
select select "6m"
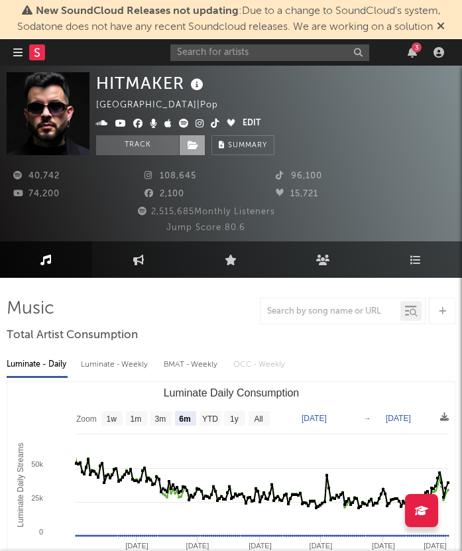
click at [192, 146] on icon at bounding box center [193, 145] width 11 height 9
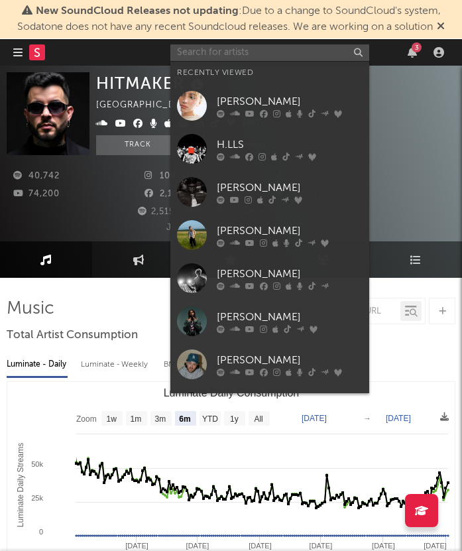
click at [258, 56] on input "text" at bounding box center [269, 52] width 199 height 17
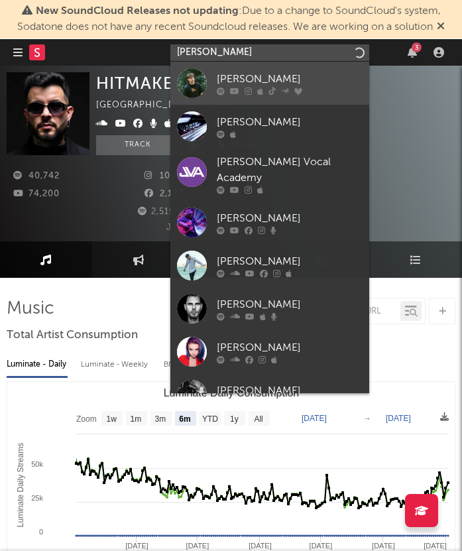
type input "[PERSON_NAME]"
click at [278, 81] on div "[PERSON_NAME]" at bounding box center [290, 79] width 146 height 16
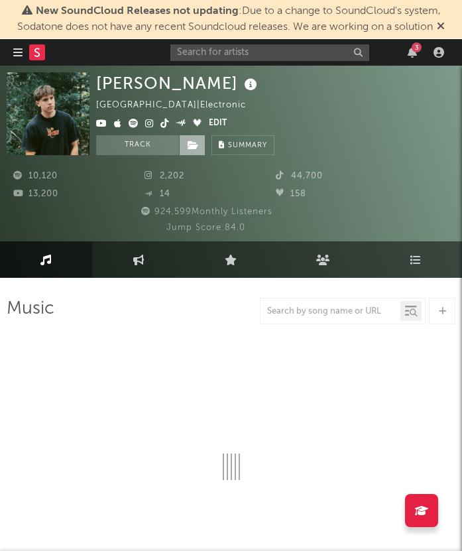
select select "6m"
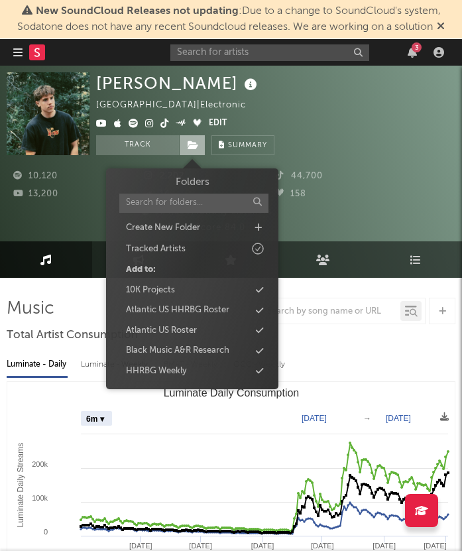
click at [186, 146] on span at bounding box center [192, 145] width 27 height 20
click at [164, 296] on div "10K Projects" at bounding box center [150, 290] width 49 height 13
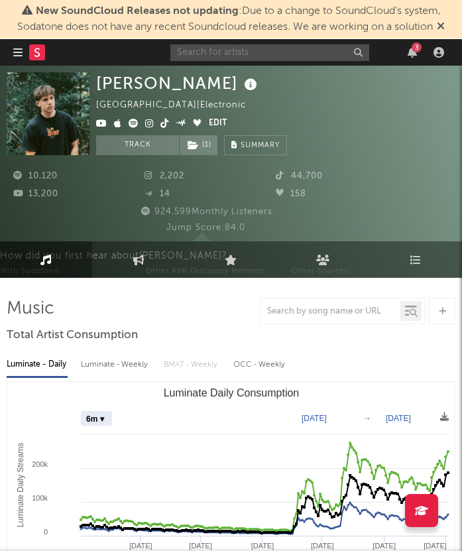
click at [268, 47] on input "text" at bounding box center [269, 52] width 199 height 17
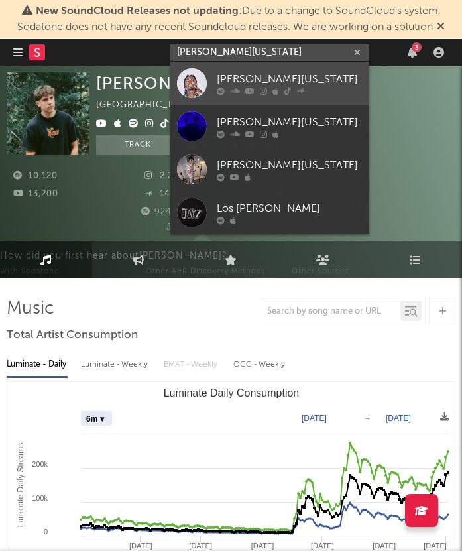
type input "[PERSON_NAME][US_STATE]"
click at [264, 82] on div "[PERSON_NAME][US_STATE]" at bounding box center [290, 79] width 146 height 16
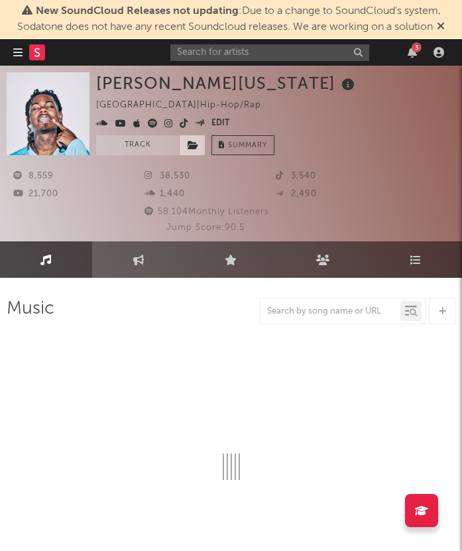
click at [195, 152] on span at bounding box center [192, 145] width 27 height 20
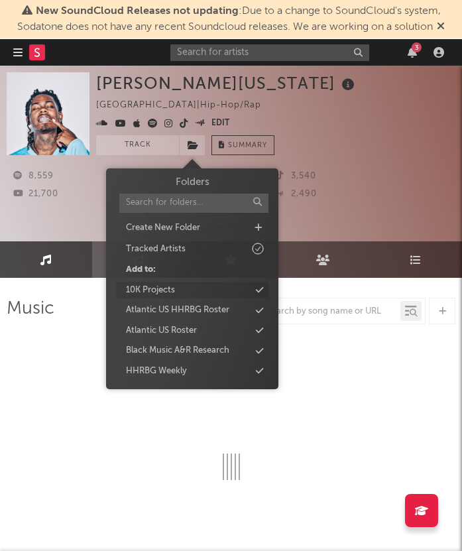
click at [182, 290] on div "10K Projects" at bounding box center [192, 290] width 152 height 17
select select "6m"
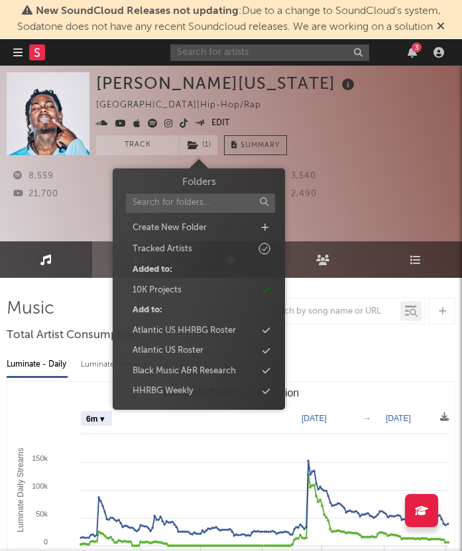
click at [288, 59] on input "text" at bounding box center [269, 52] width 199 height 17
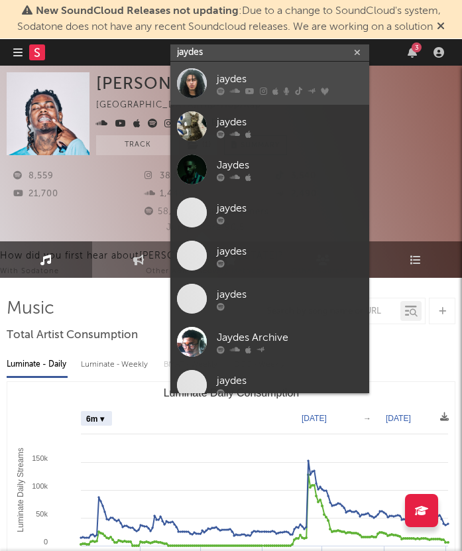
type input "jaydes"
click at [222, 72] on div "jaydes" at bounding box center [290, 79] width 146 height 16
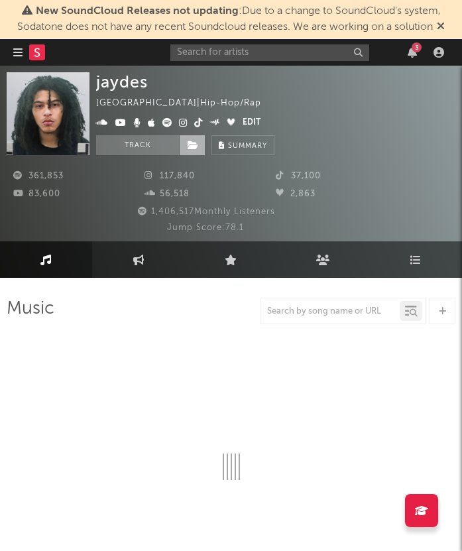
click at [200, 145] on span at bounding box center [192, 145] width 27 height 20
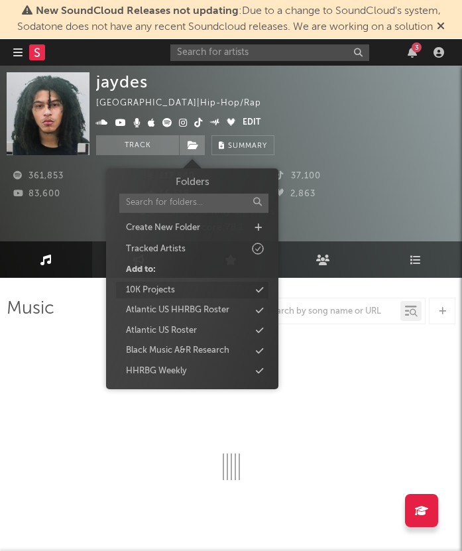
click at [196, 288] on div "10K Projects" at bounding box center [192, 290] width 152 height 17
select select "6m"
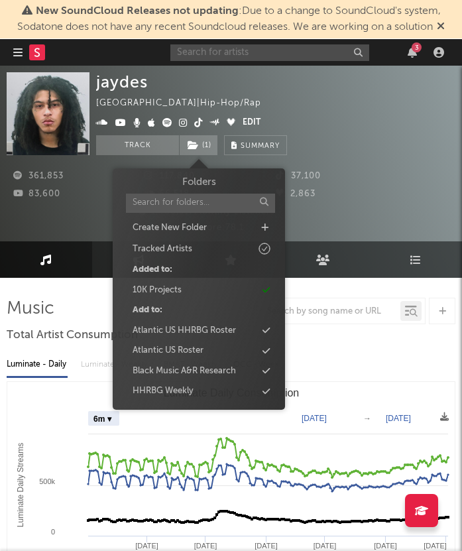
click at [270, 54] on input "text" at bounding box center [269, 52] width 199 height 17
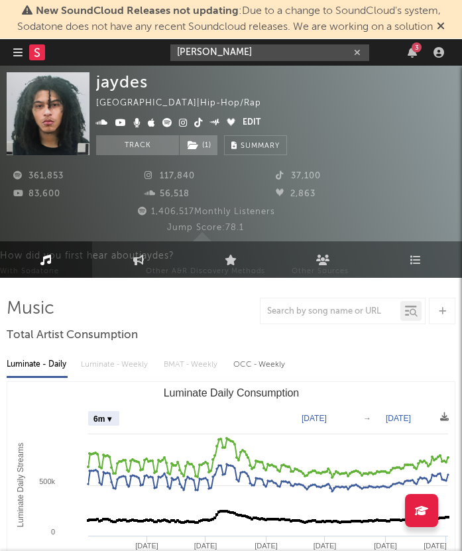
type input "[PERSON_NAME]"
click at [272, 62] on div "[PERSON_NAME] 3" at bounding box center [309, 52] width 278 height 27
click at [267, 53] on input "[PERSON_NAME]" at bounding box center [269, 52] width 199 height 17
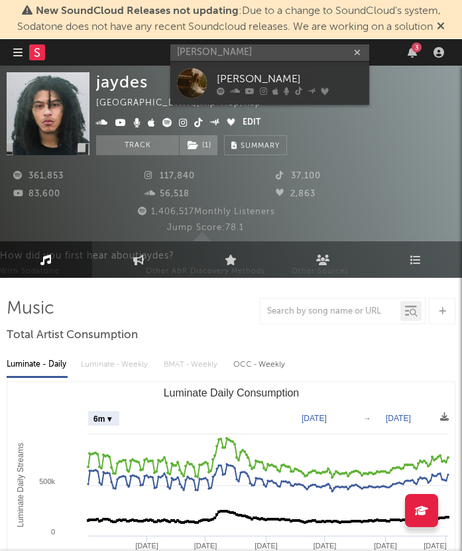
click at [227, 111] on div "jaydes [GEOGRAPHIC_DATA] | Hip-Hop/Rap Edit Track ( 1 ) Benchmark Summary" at bounding box center [191, 113] width 191 height 83
click at [237, 49] on input "[PERSON_NAME]" at bounding box center [269, 52] width 199 height 17
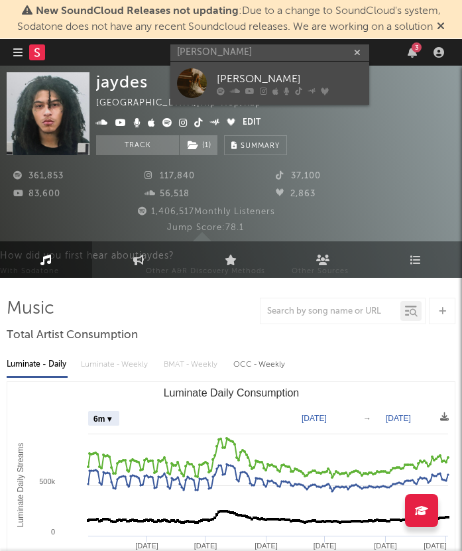
click at [192, 85] on div at bounding box center [192, 83] width 30 height 30
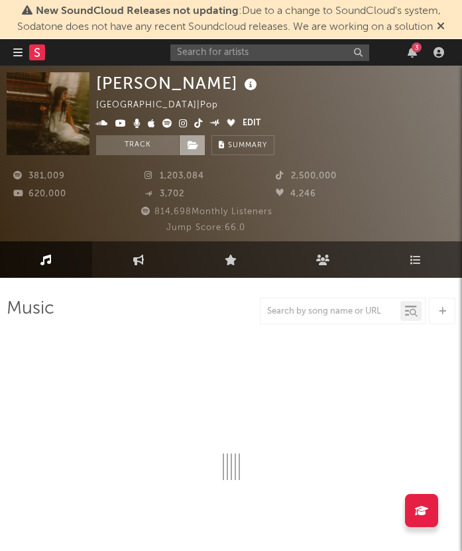
click at [192, 148] on icon at bounding box center [193, 145] width 11 height 9
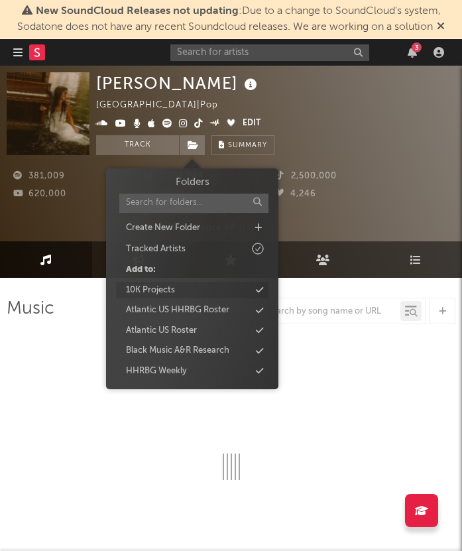
click at [179, 290] on div "10K Projects" at bounding box center [192, 290] width 152 height 17
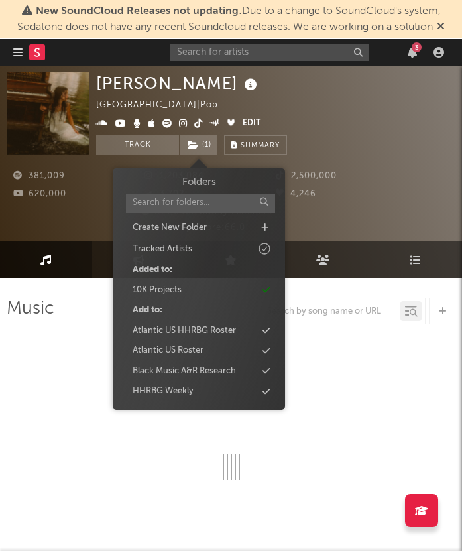
select select "6m"
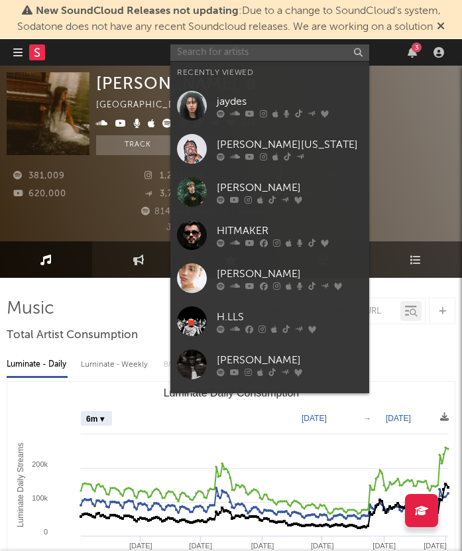
click at [240, 58] on input "text" at bounding box center [269, 52] width 199 height 17
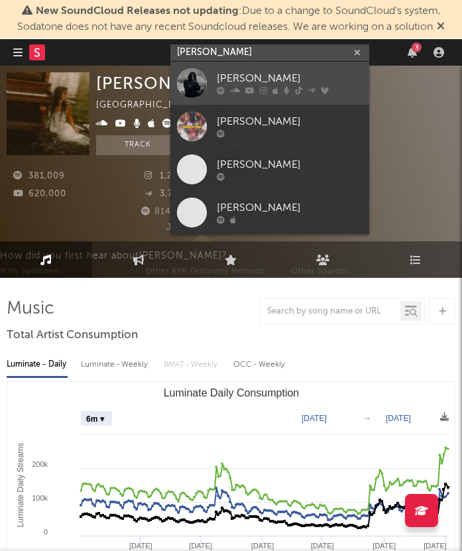
type input "[PERSON_NAME]"
click at [192, 78] on div at bounding box center [192, 83] width 30 height 30
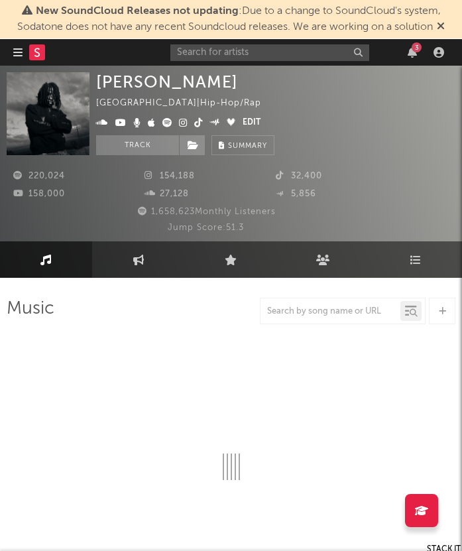
select select "6m"
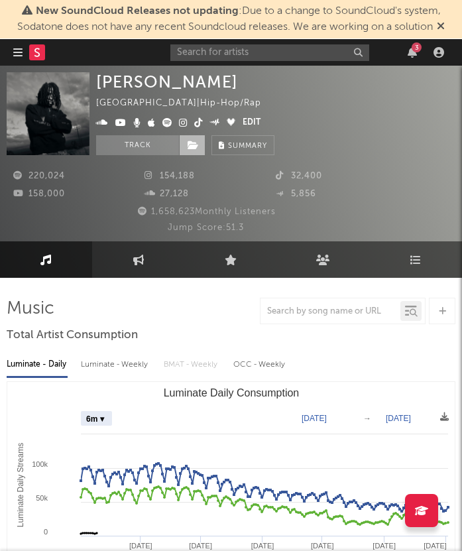
click at [195, 138] on span at bounding box center [192, 145] width 27 height 20
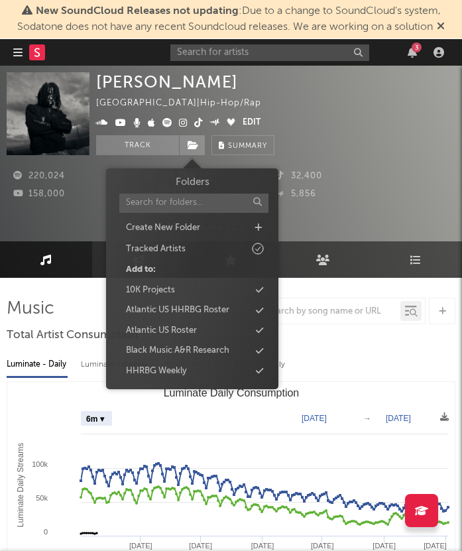
click at [165, 280] on div "Folders Create New Folder Tracked Artists Add to: 10K Projects Atlantic US HHRB…" at bounding box center [192, 277] width 152 height 204
click at [180, 284] on div "10K Projects" at bounding box center [192, 290] width 152 height 17
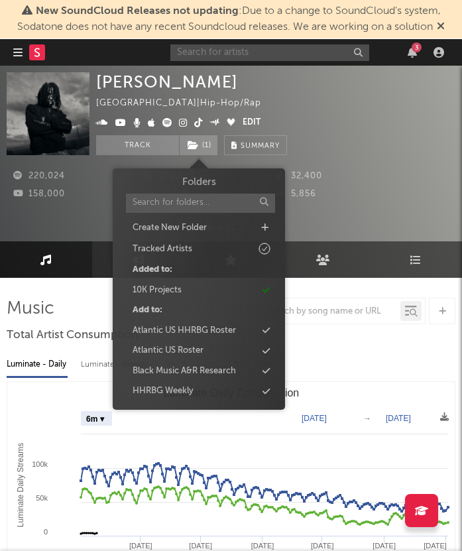
click at [242, 56] on input "text" at bounding box center [269, 52] width 199 height 17
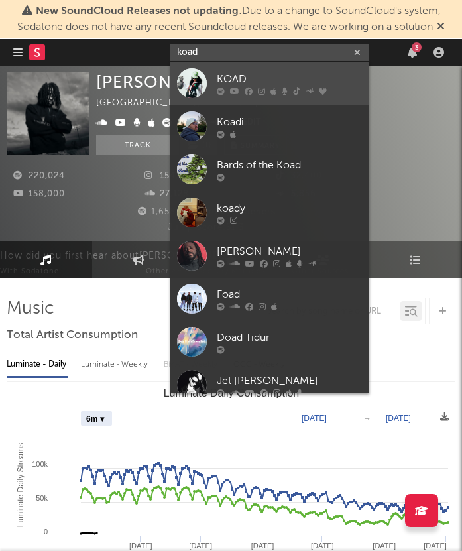
type input "koad"
click at [235, 82] on div "KOAD" at bounding box center [290, 79] width 146 height 16
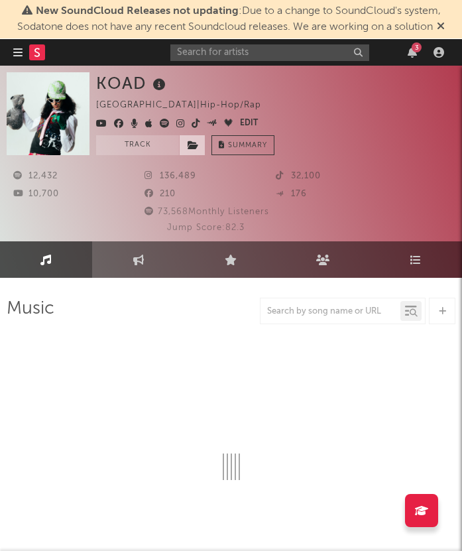
click at [194, 146] on icon at bounding box center [193, 145] width 11 height 9
select select "6m"
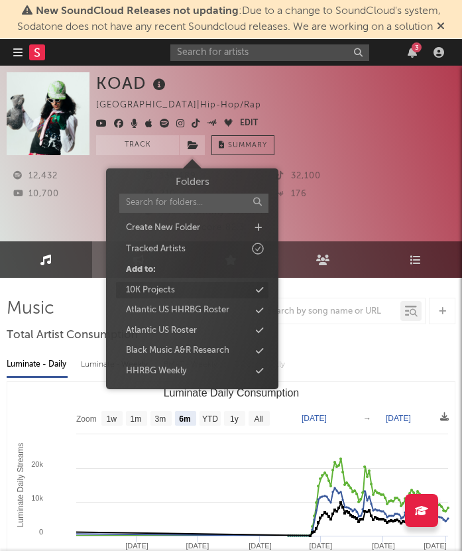
click at [172, 285] on div "10K Projects" at bounding box center [150, 290] width 49 height 13
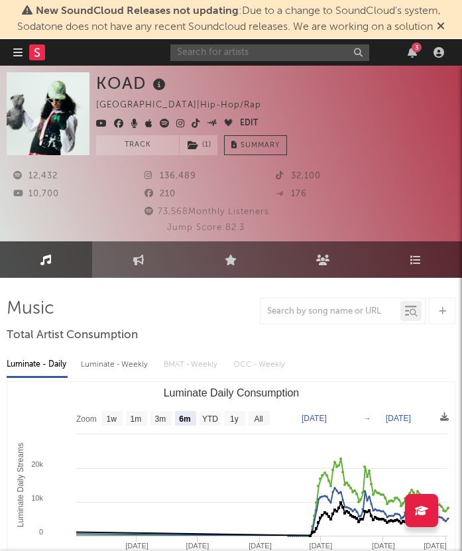
click at [239, 57] on input "text" at bounding box center [269, 52] width 199 height 17
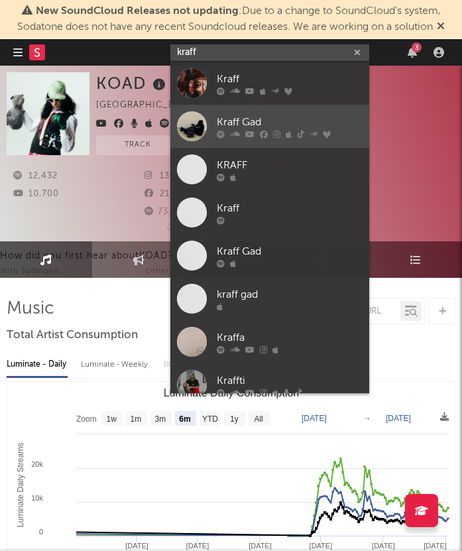
type input "kraff"
click at [271, 119] on div "Kraff Gad" at bounding box center [290, 122] width 146 height 16
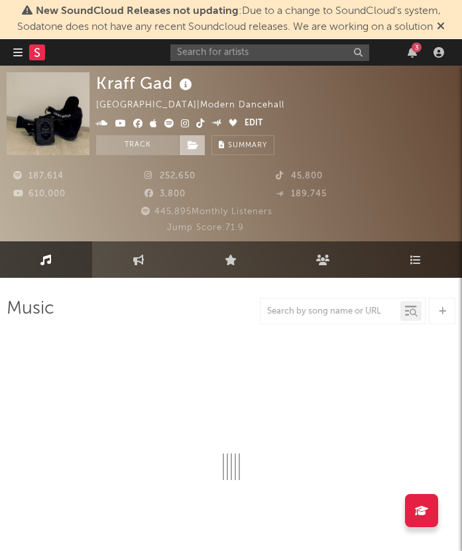
click at [193, 148] on icon at bounding box center [193, 145] width 11 height 9
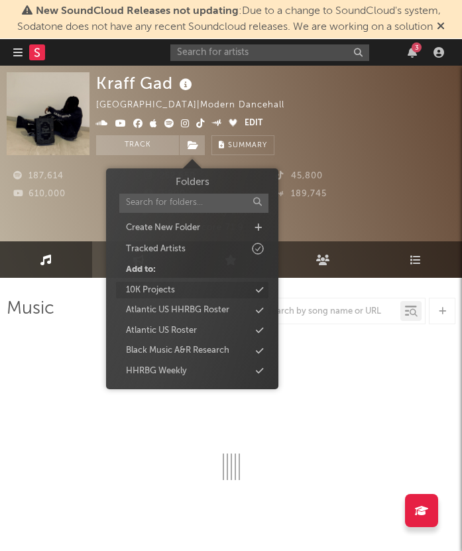
select select "6m"
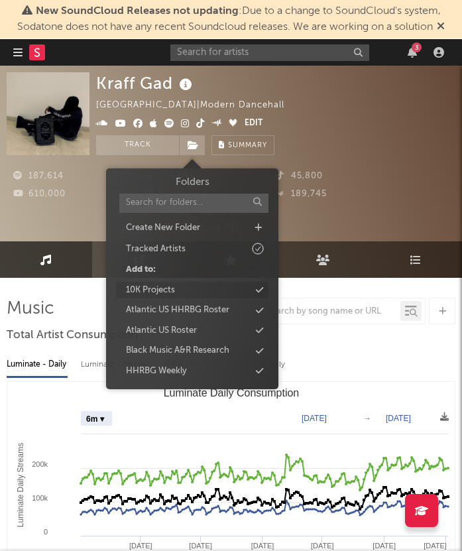
click at [178, 290] on div "10K Projects" at bounding box center [192, 290] width 152 height 17
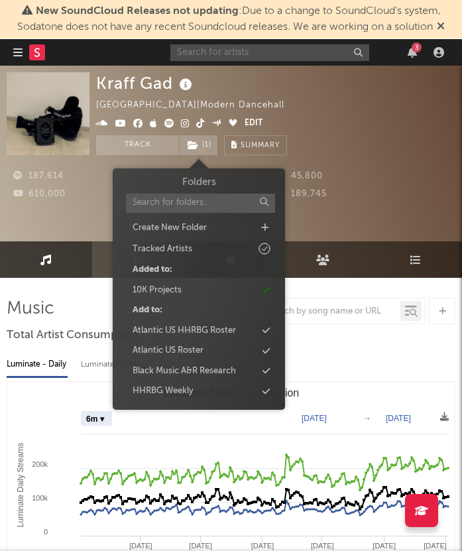
click at [238, 46] on input "text" at bounding box center [269, 52] width 199 height 17
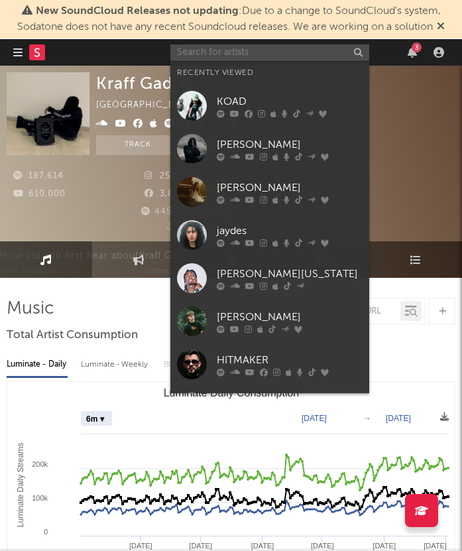
type input "a"
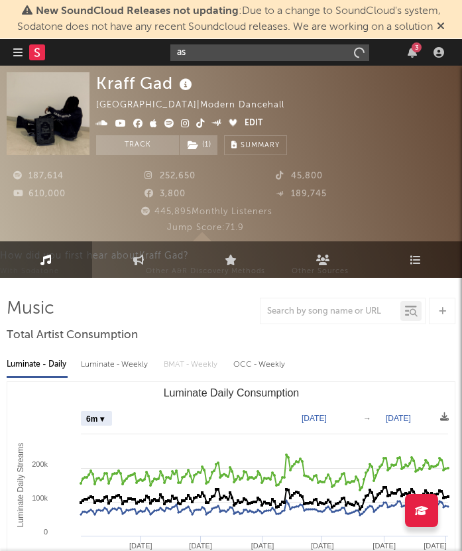
type input "a"
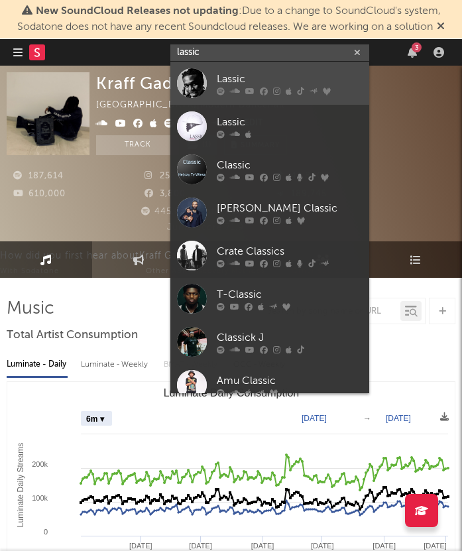
type input "lassic"
click at [242, 74] on div "Lassic" at bounding box center [290, 79] width 146 height 16
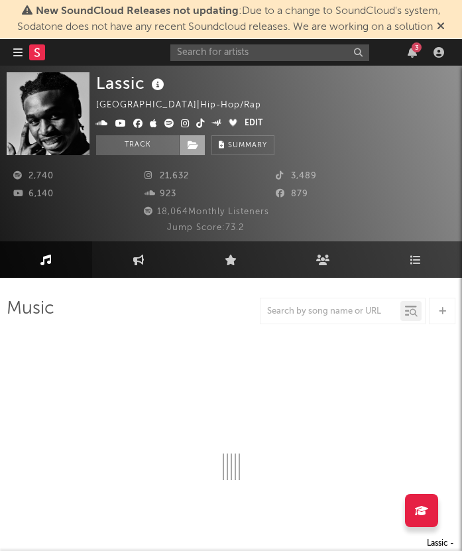
click at [192, 153] on span at bounding box center [192, 145] width 27 height 20
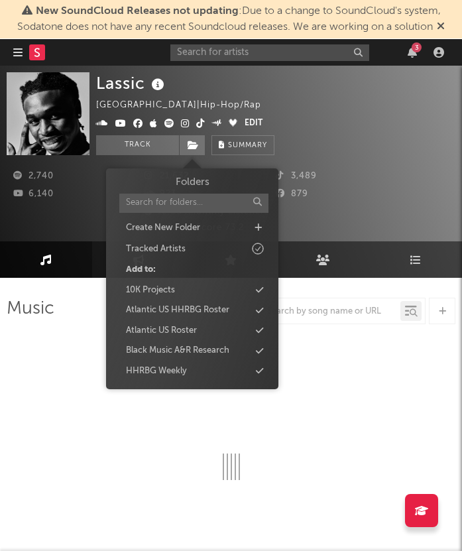
select select "6m"
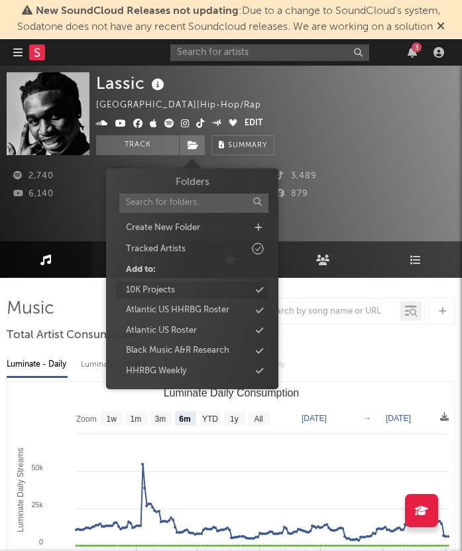
click at [194, 283] on div "10K Projects" at bounding box center [192, 290] width 152 height 17
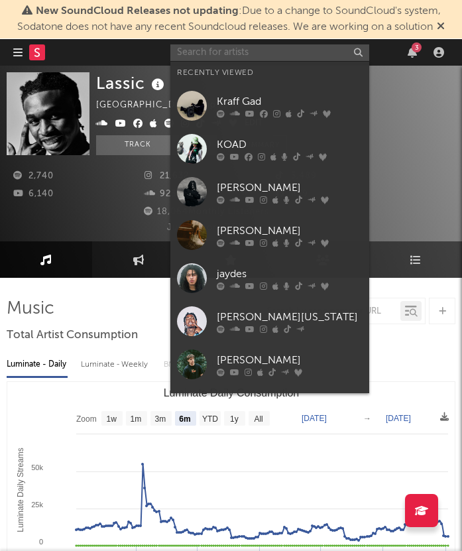
click at [274, 49] on input "text" at bounding box center [269, 52] width 199 height 17
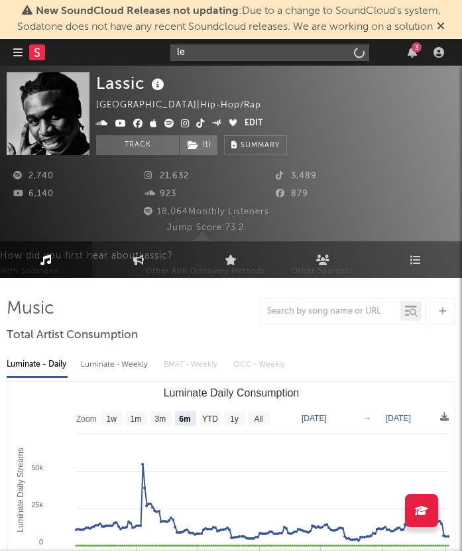
type input "l"
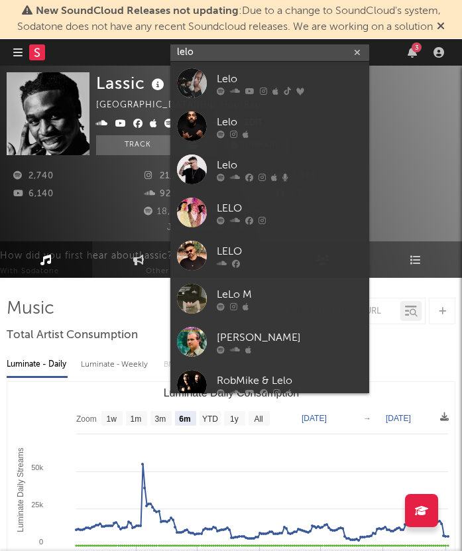
type input "lelo"
click at [243, 73] on div "Lelo" at bounding box center [290, 79] width 146 height 16
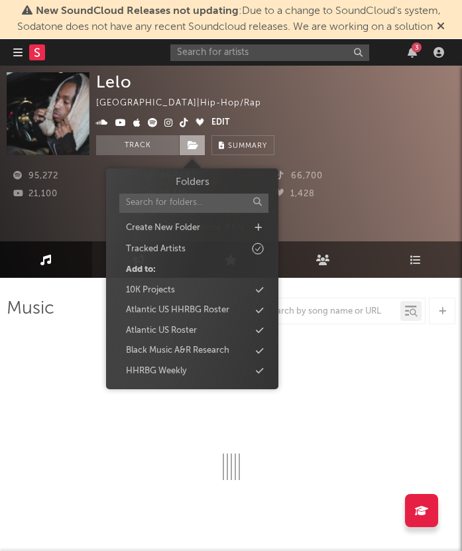
click at [194, 143] on icon at bounding box center [193, 145] width 11 height 9
select select "6m"
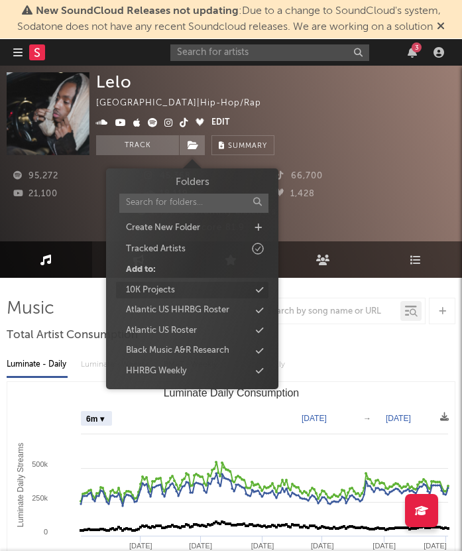
click at [177, 290] on div "10K Projects" at bounding box center [192, 290] width 152 height 17
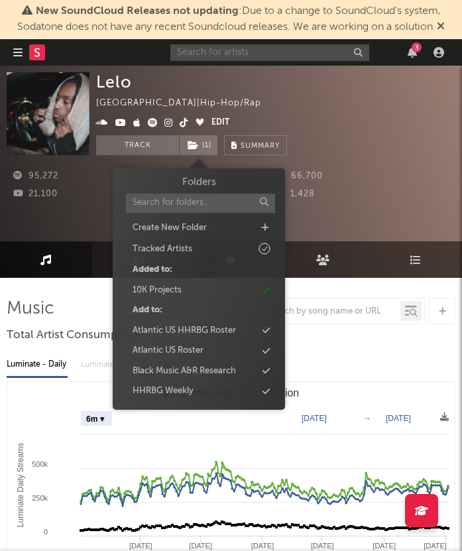
click at [268, 55] on input "text" at bounding box center [269, 52] width 199 height 17
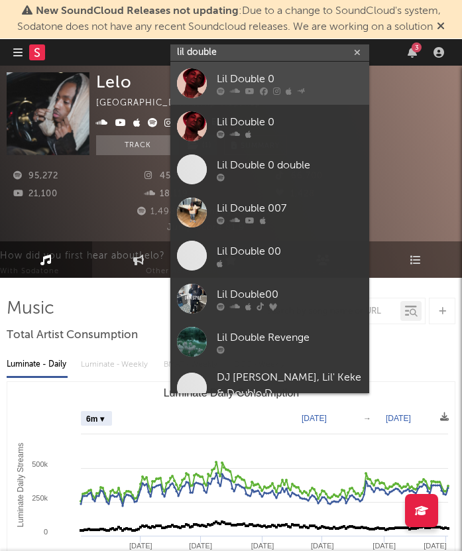
type input "lil double"
click at [280, 74] on div "Lil Double 0" at bounding box center [290, 79] width 146 height 16
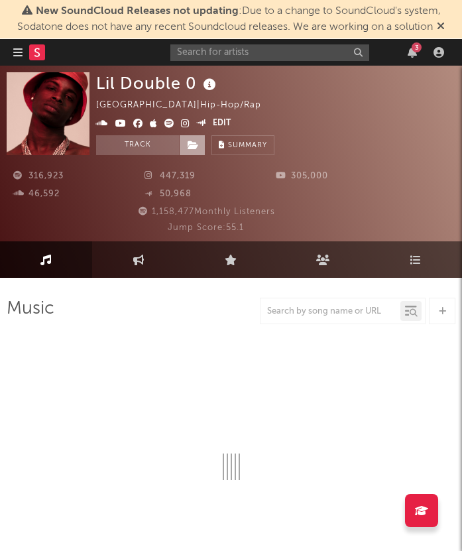
click at [190, 150] on span at bounding box center [192, 145] width 27 height 20
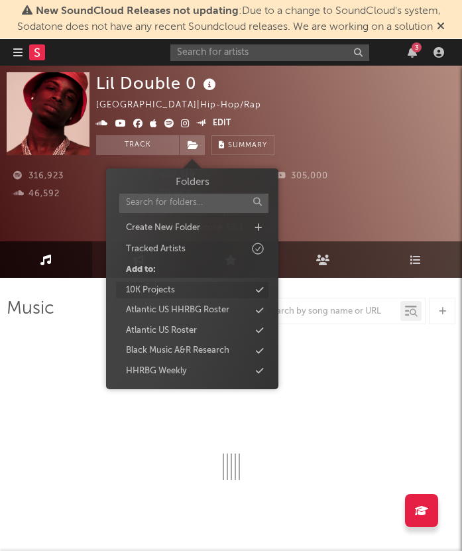
select select "6m"
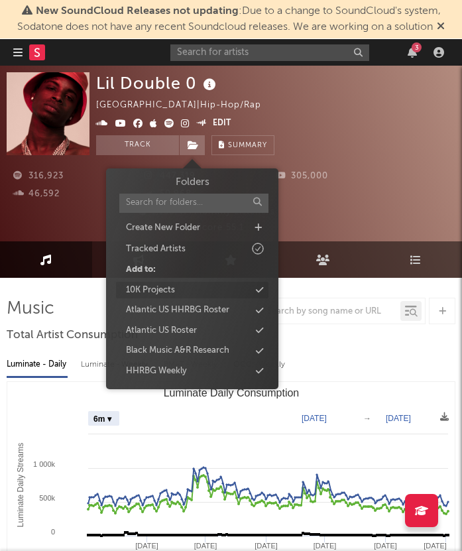
click at [196, 282] on div "10K Projects" at bounding box center [192, 290] width 152 height 17
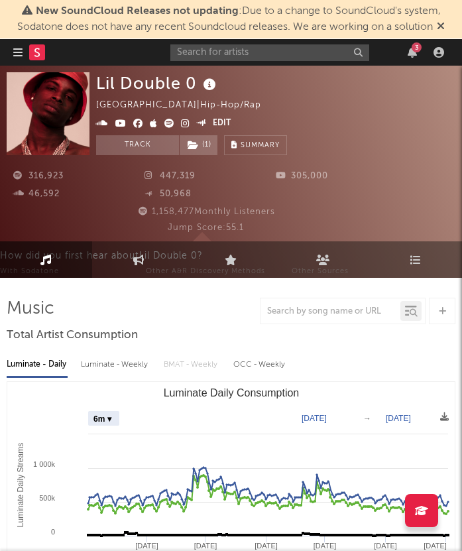
click at [247, 64] on div "3" at bounding box center [309, 52] width 278 height 27
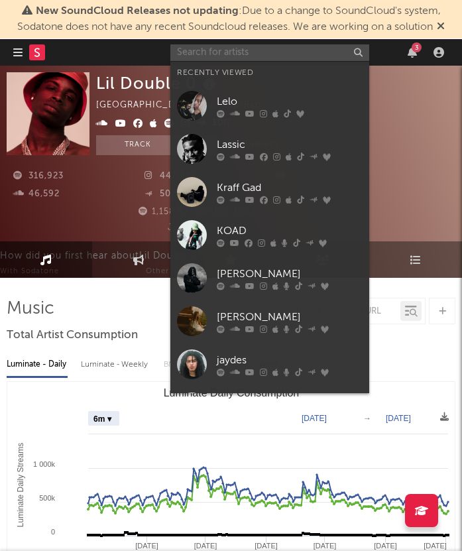
click at [245, 56] on input "text" at bounding box center [269, 52] width 199 height 17
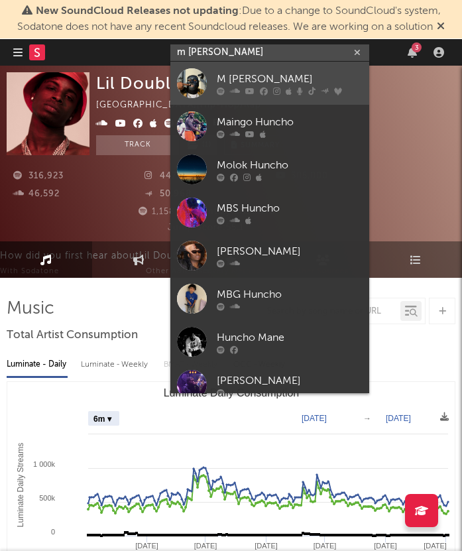
type input "m [PERSON_NAME]"
click at [269, 71] on div "M [PERSON_NAME]" at bounding box center [290, 79] width 146 height 16
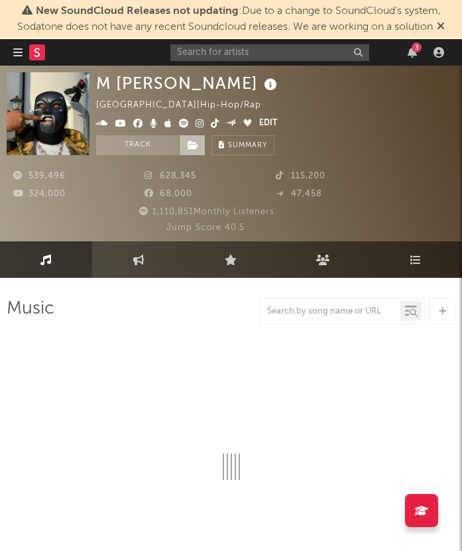
click at [201, 149] on span at bounding box center [192, 145] width 27 height 20
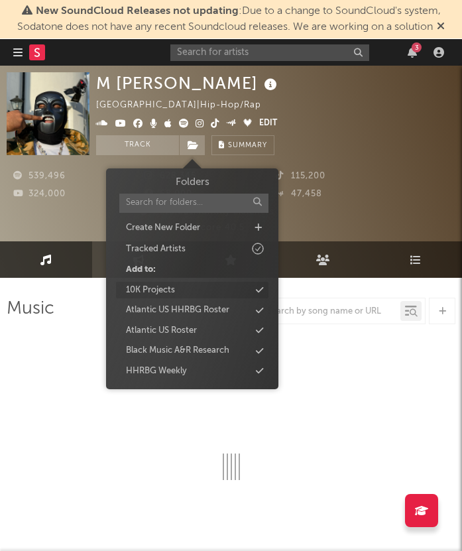
click at [211, 294] on div "10K Projects" at bounding box center [192, 290] width 152 height 17
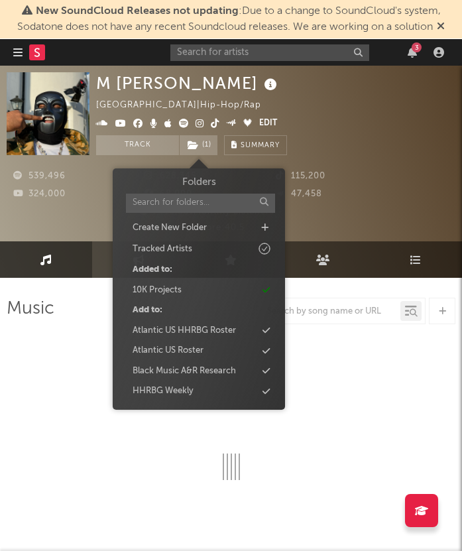
select select "6m"
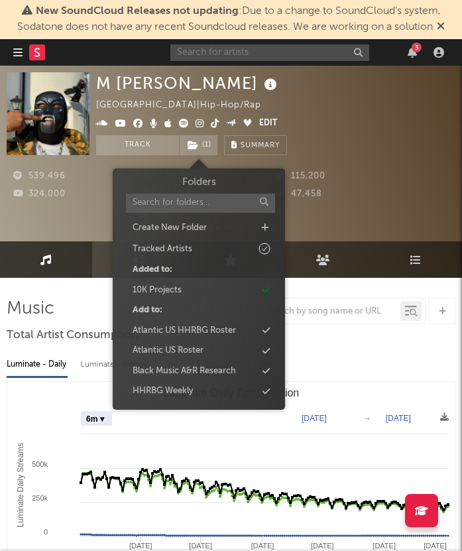
click at [243, 53] on input "text" at bounding box center [269, 52] width 199 height 17
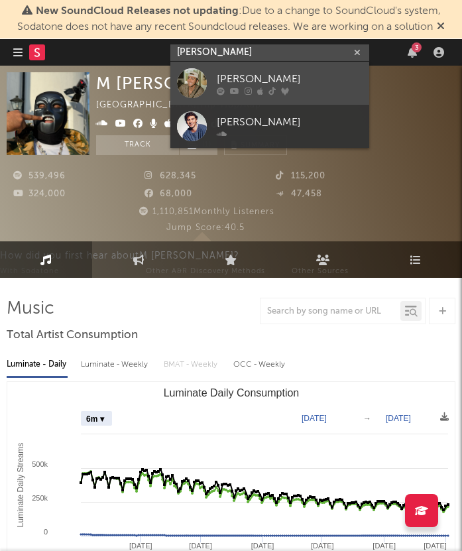
type input "[PERSON_NAME]"
click at [235, 79] on div "[PERSON_NAME]" at bounding box center [290, 79] width 146 height 16
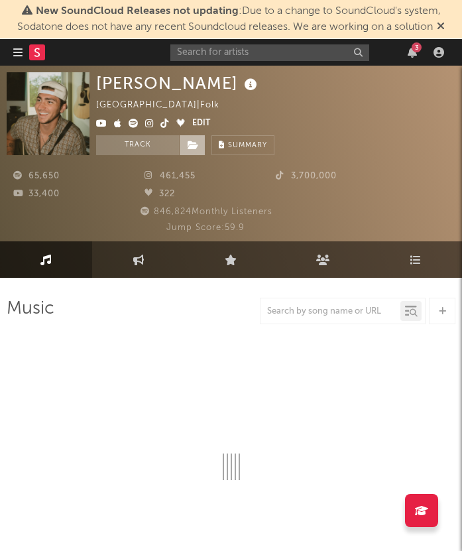
click at [188, 148] on icon at bounding box center [193, 145] width 11 height 9
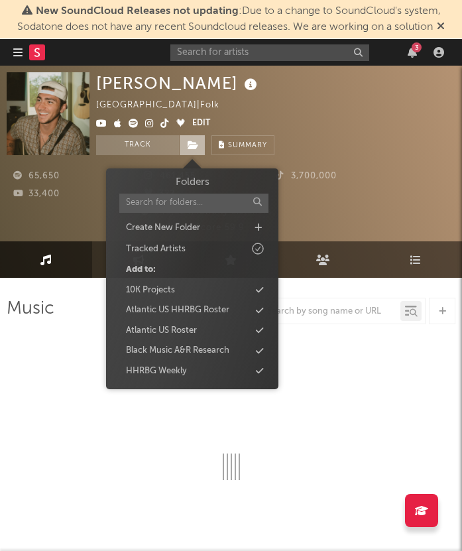
select select "6m"
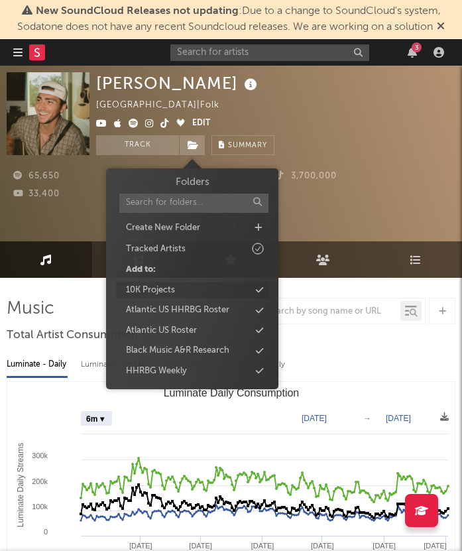
click at [193, 292] on div "10K Projects" at bounding box center [192, 290] width 152 height 17
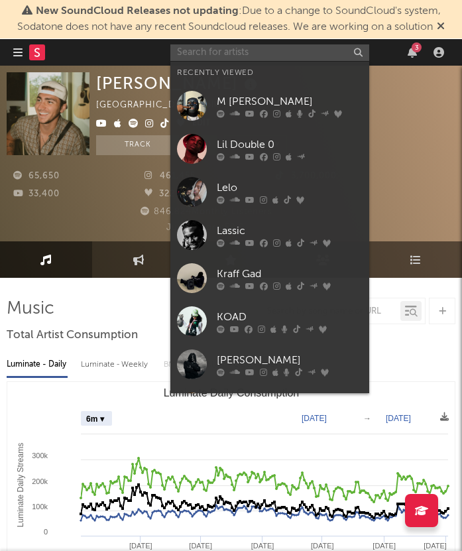
click at [270, 54] on input "text" at bounding box center [269, 52] width 199 height 17
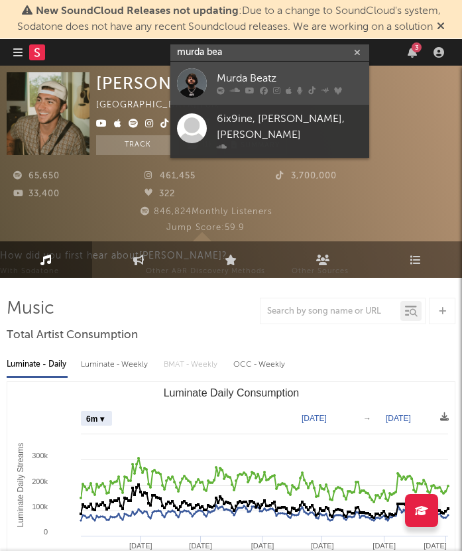
type input "murda bea"
click at [274, 76] on div "Murda Beatz" at bounding box center [290, 79] width 146 height 16
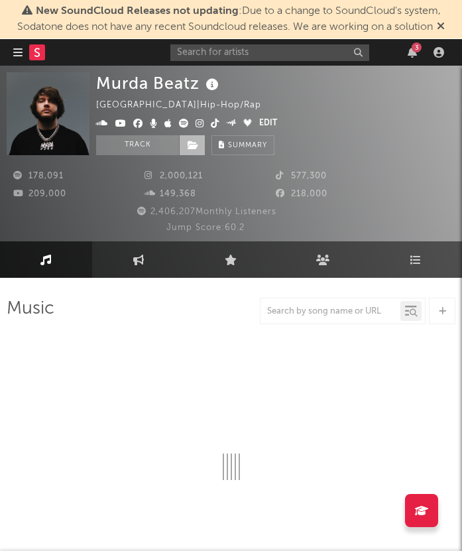
click at [195, 150] on span at bounding box center [192, 145] width 27 height 20
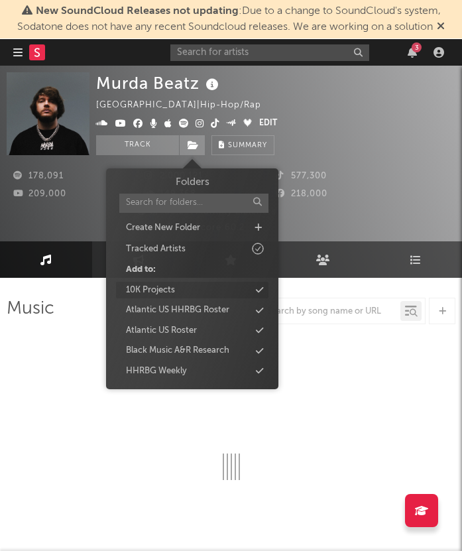
click at [204, 286] on div "10K Projects" at bounding box center [192, 290] width 152 height 17
select select "6m"
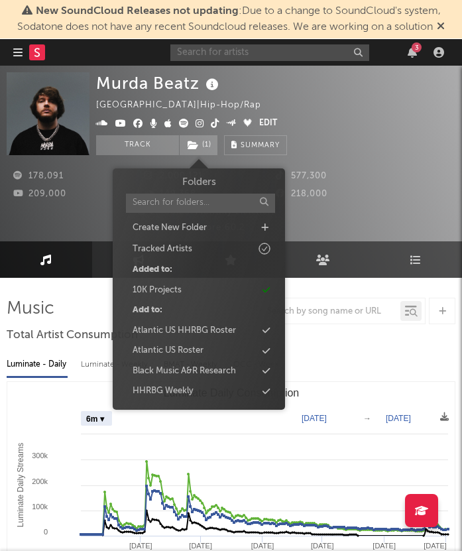
click at [274, 50] on input "text" at bounding box center [269, 52] width 199 height 17
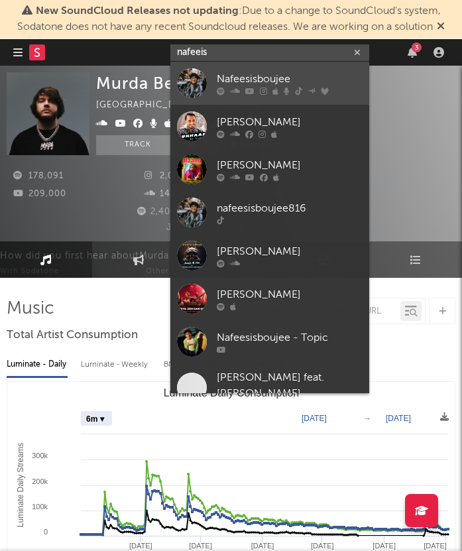
type input "nafeeis"
click at [300, 74] on div "Nafeesisboujee" at bounding box center [290, 79] width 146 height 16
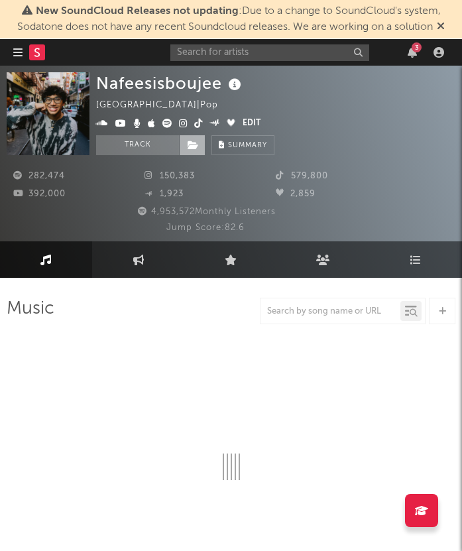
click at [197, 146] on icon at bounding box center [193, 145] width 11 height 9
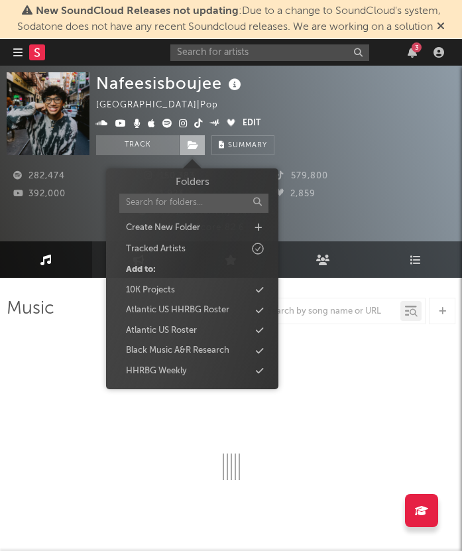
select select "6m"
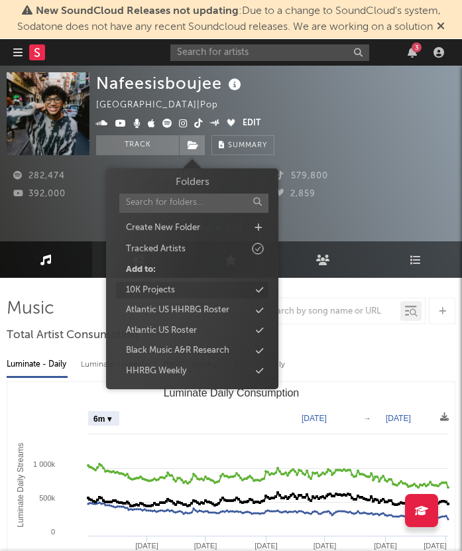
click at [198, 296] on div "10K Projects" at bounding box center [192, 290] width 152 height 17
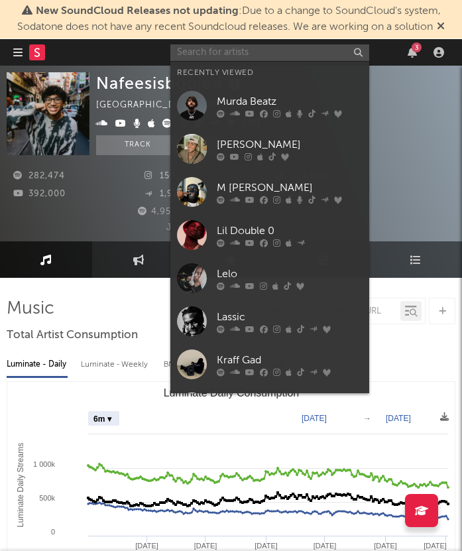
click at [268, 58] on input "text" at bounding box center [269, 52] width 199 height 17
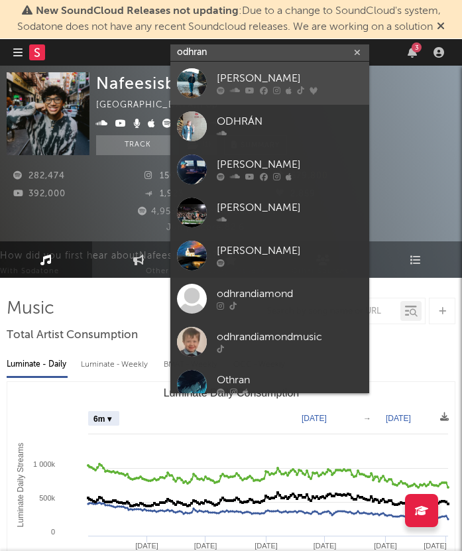
type input "odhran"
click at [300, 77] on div "[PERSON_NAME]" at bounding box center [290, 79] width 146 height 16
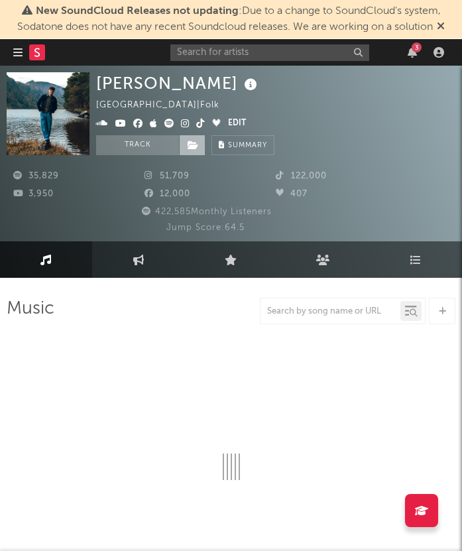
click at [197, 147] on icon at bounding box center [193, 145] width 11 height 9
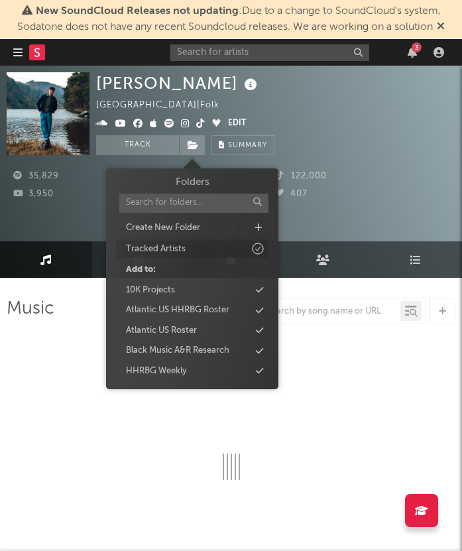
select select "6m"
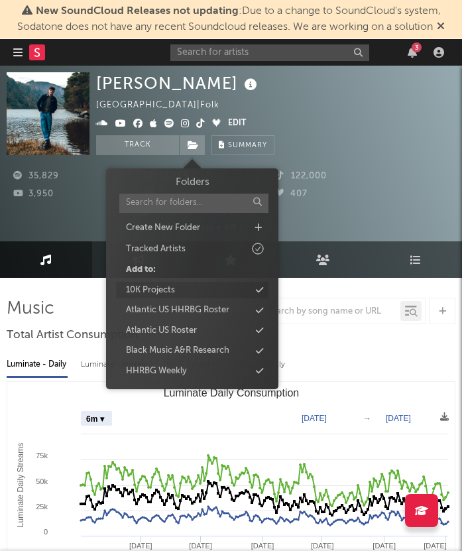
click at [202, 288] on div "10K Projects" at bounding box center [192, 290] width 152 height 17
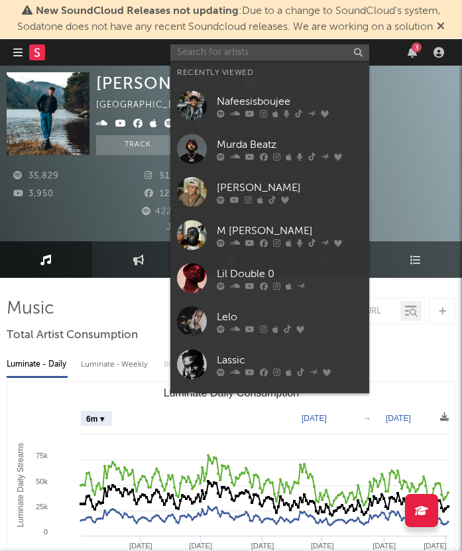
click at [261, 45] on input "text" at bounding box center [269, 52] width 199 height 17
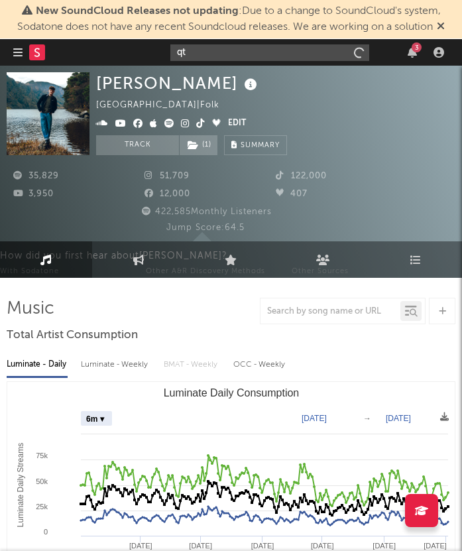
type input "qt7"
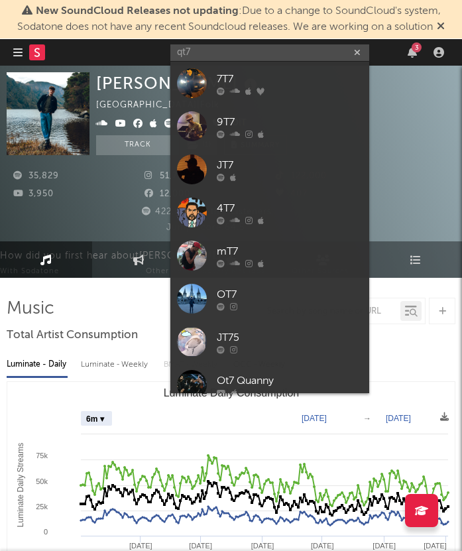
select select "6m"
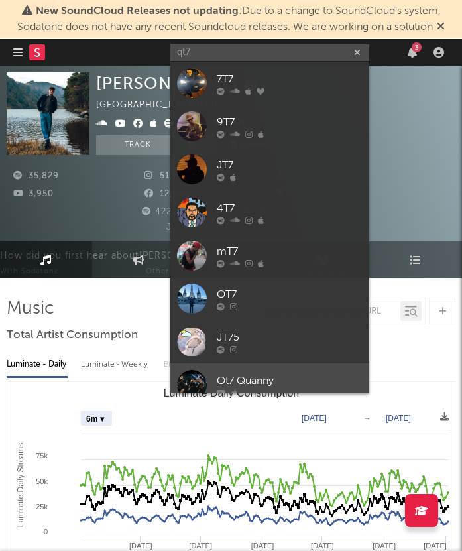
type input "qt7"
click at [264, 374] on div "Ot7 Quanny" at bounding box center [290, 381] width 146 height 16
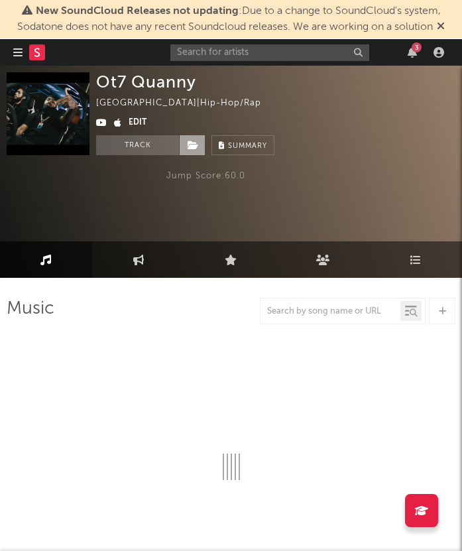
select select "1w"
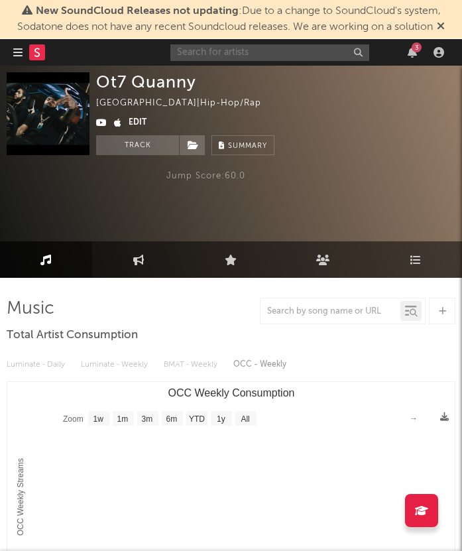
click at [268, 48] on input "text" at bounding box center [269, 52] width 199 height 17
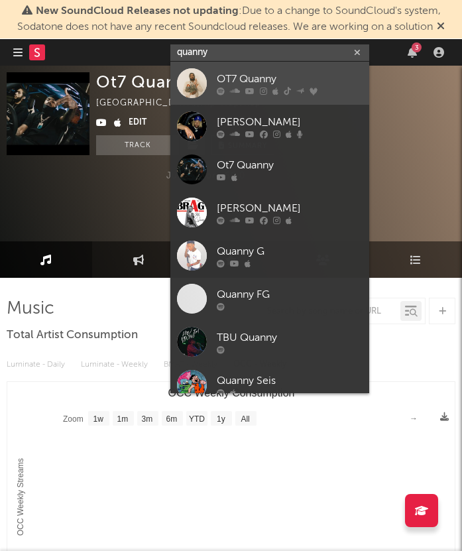
type input "quanny"
click at [261, 82] on div "OT7 Quanny" at bounding box center [290, 79] width 146 height 16
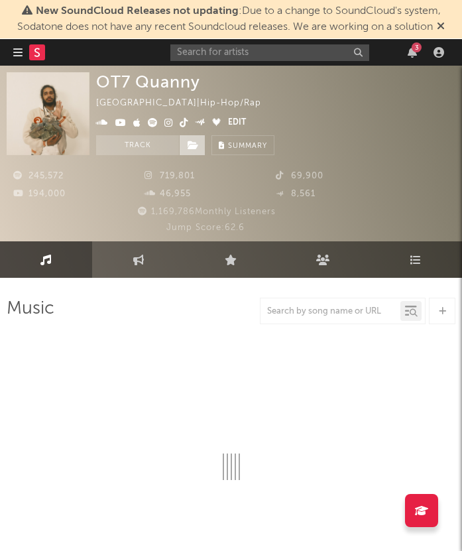
click at [188, 146] on icon at bounding box center [193, 145] width 11 height 9
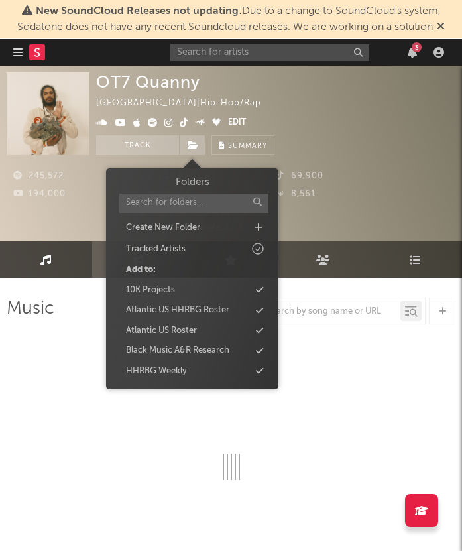
select select "6m"
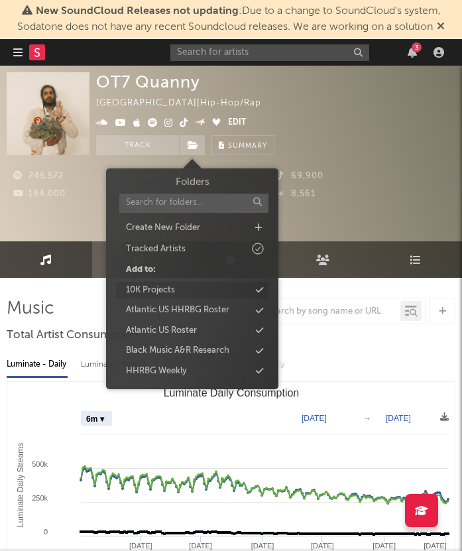
click at [196, 293] on div "10K Projects" at bounding box center [192, 290] width 152 height 17
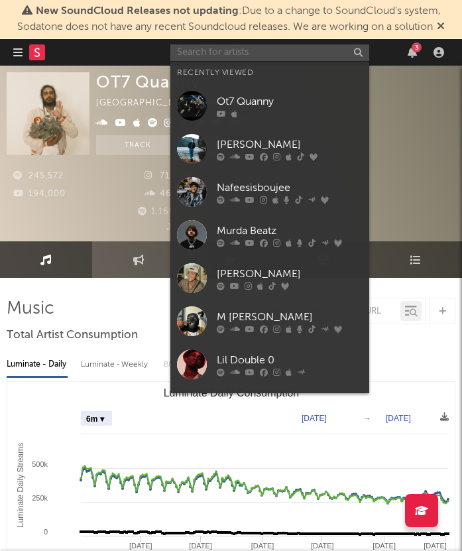
click at [200, 56] on input "text" at bounding box center [269, 52] width 199 height 17
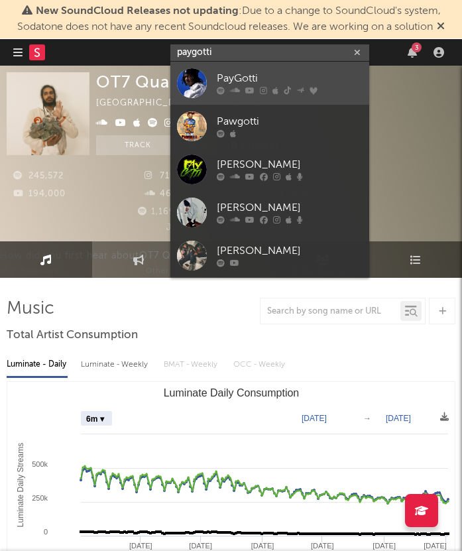
type input "paygotti"
click at [192, 80] on div at bounding box center [192, 83] width 30 height 30
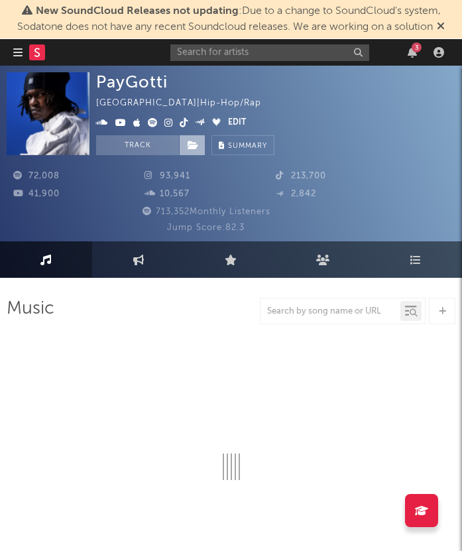
click at [188, 145] on icon at bounding box center [193, 145] width 11 height 9
select select "6m"
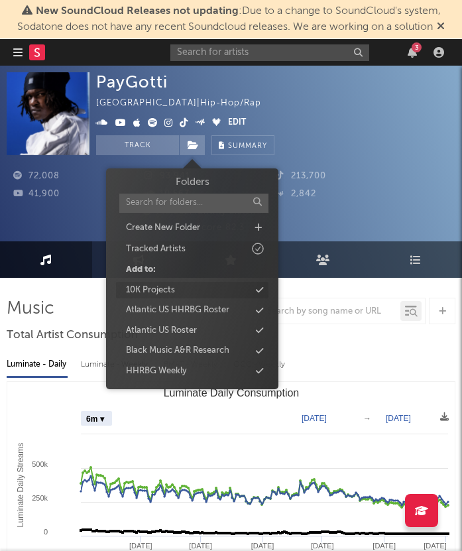
click at [164, 284] on div "10K Projects" at bounding box center [150, 290] width 49 height 13
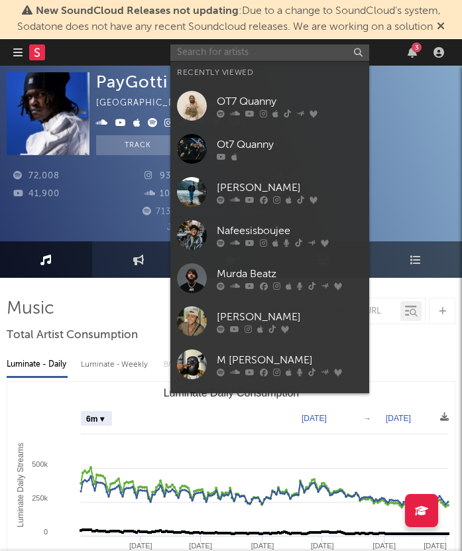
click at [253, 52] on input "text" at bounding box center [269, 52] width 199 height 17
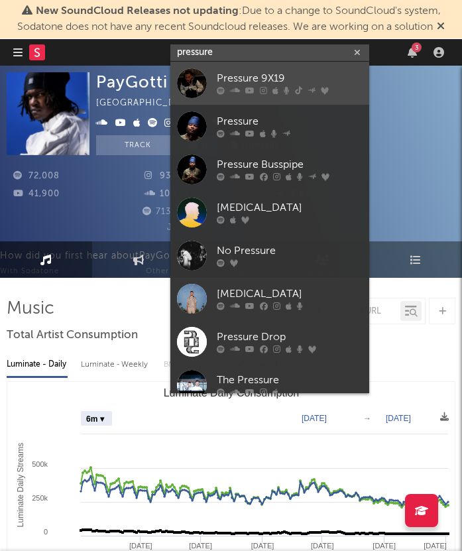
type input "pressure"
click at [260, 81] on div "Pressure 9X19" at bounding box center [290, 79] width 146 height 16
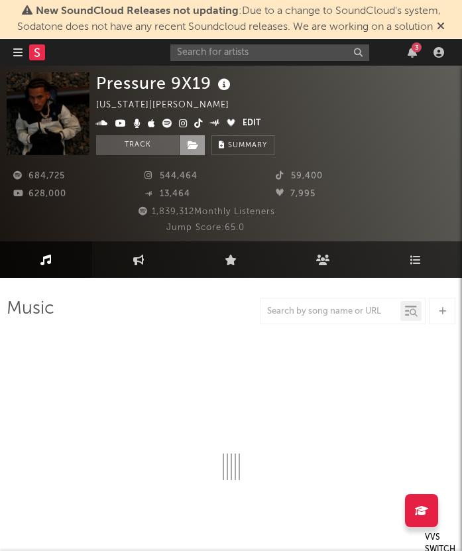
click at [192, 146] on icon at bounding box center [193, 145] width 11 height 9
select select "6m"
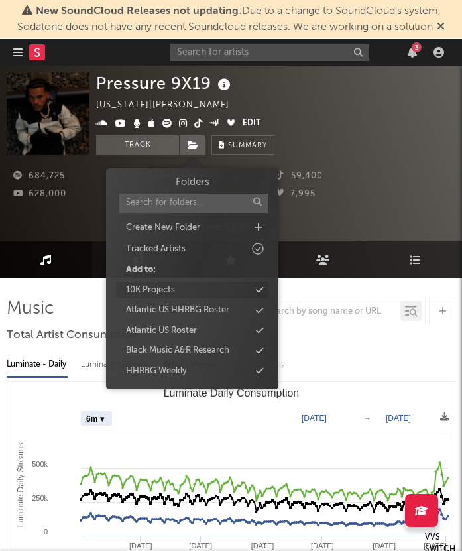
click at [199, 294] on div "10K Projects" at bounding box center [192, 290] width 152 height 17
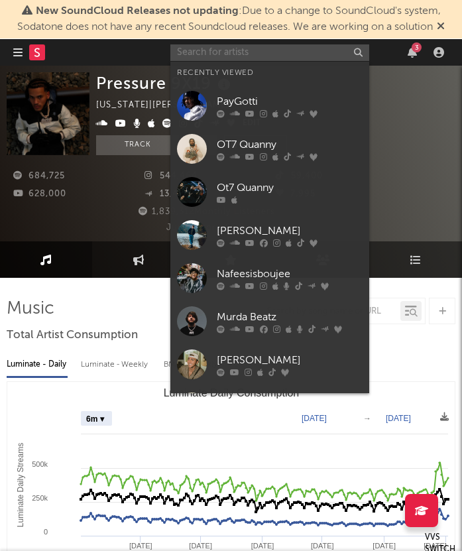
click at [259, 50] on input "text" at bounding box center [269, 52] width 199 height 17
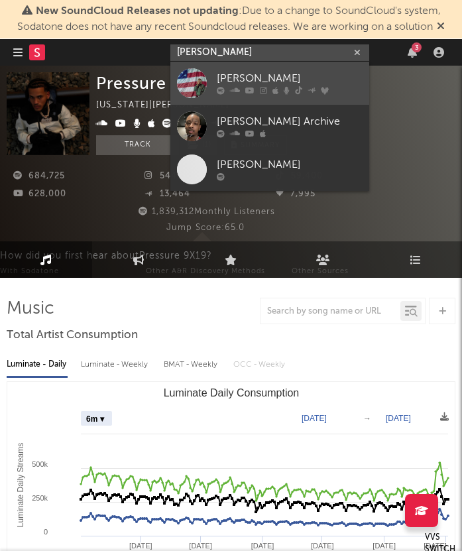
type input "rich amiri"
click at [245, 73] on div "Rich Amiri" at bounding box center [290, 79] width 146 height 16
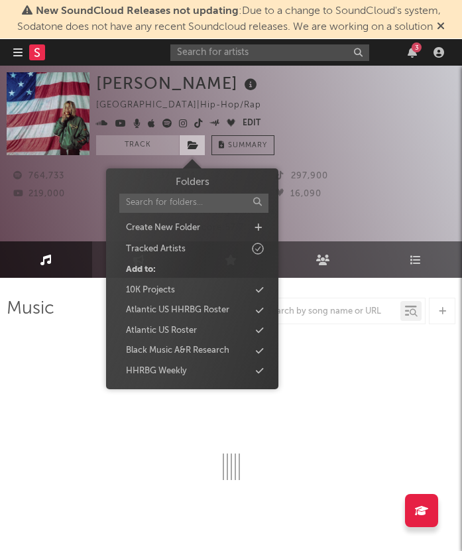
click at [196, 146] on icon at bounding box center [193, 145] width 11 height 9
click at [196, 286] on div "10K Projects" at bounding box center [192, 290] width 152 height 17
select select "6m"
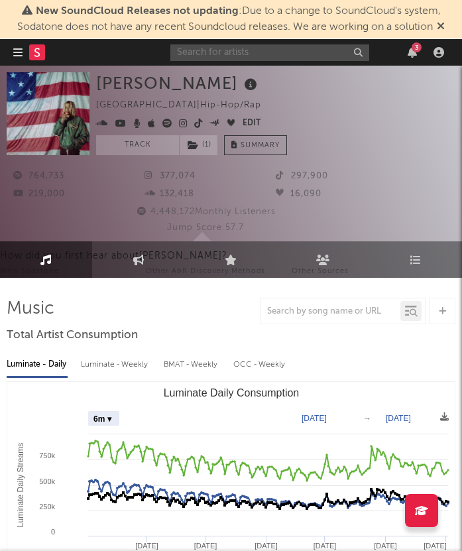
click at [235, 54] on input "text" at bounding box center [269, 52] width 199 height 17
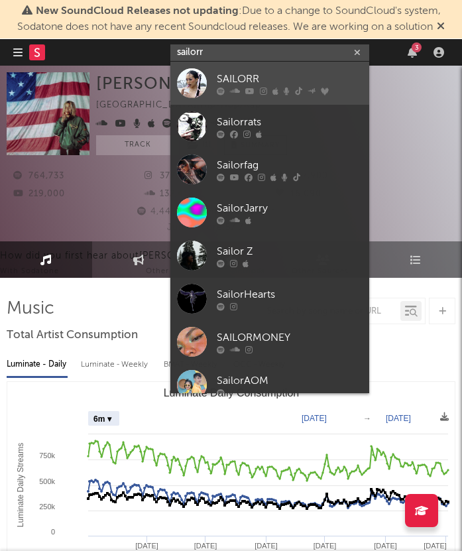
type input "sailorr"
click at [232, 88] on icon at bounding box center [235, 91] width 10 height 8
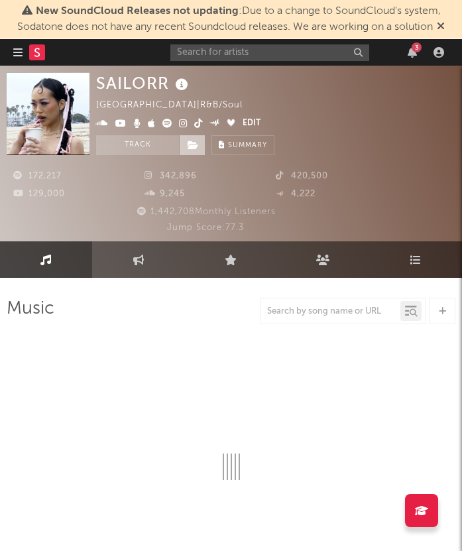
click at [198, 145] on icon at bounding box center [193, 145] width 11 height 9
select select "6m"
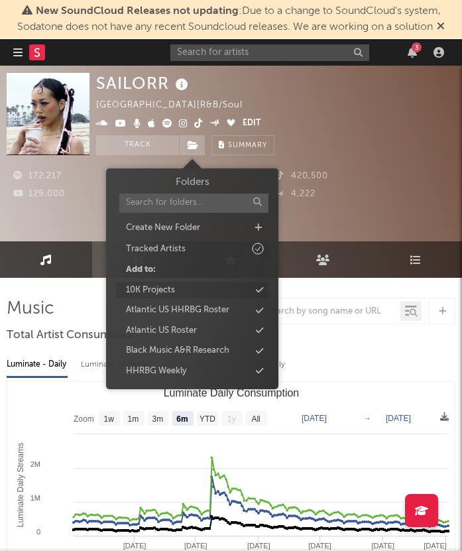
click at [192, 286] on div "10K Projects" at bounding box center [192, 290] width 152 height 17
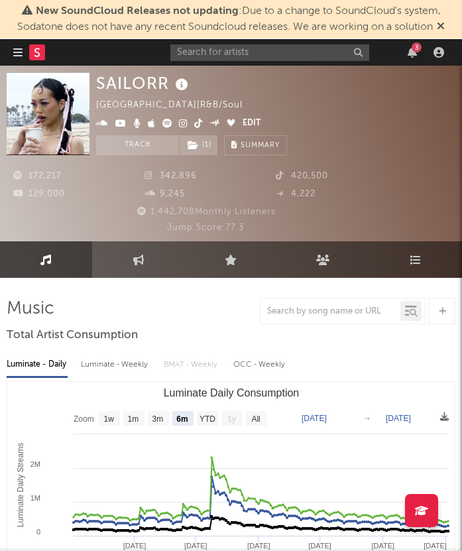
click at [268, 60] on div "3" at bounding box center [309, 52] width 278 height 27
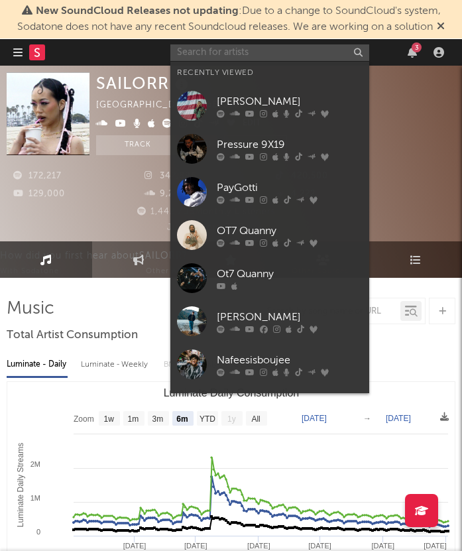
click at [257, 48] on input "text" at bounding box center [269, 52] width 199 height 17
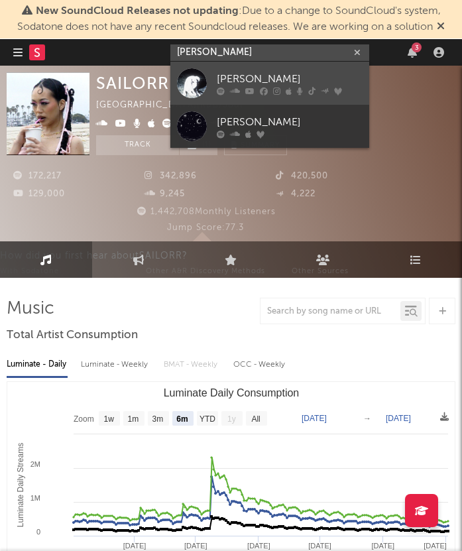
type input "sam short"
click at [230, 75] on div "Sam Short" at bounding box center [290, 79] width 146 height 16
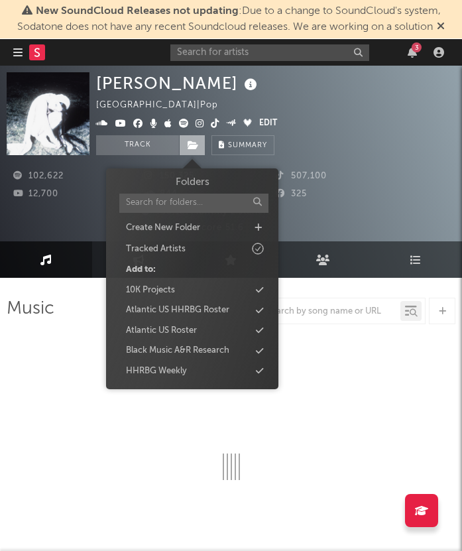
click at [198, 145] on icon at bounding box center [193, 145] width 11 height 9
click at [218, 294] on div "10K Projects" at bounding box center [192, 290] width 152 height 17
select select "6m"
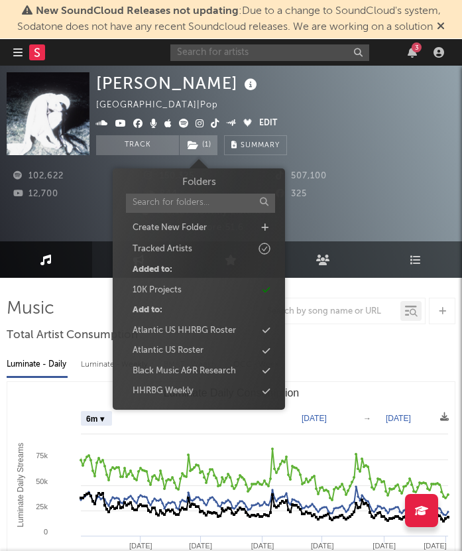
click at [265, 56] on input "text" at bounding box center [269, 52] width 199 height 17
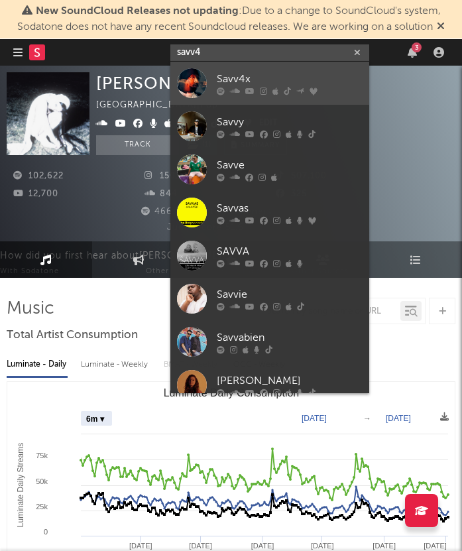
type input "savv4"
click at [278, 76] on div "Savv4x" at bounding box center [290, 79] width 146 height 16
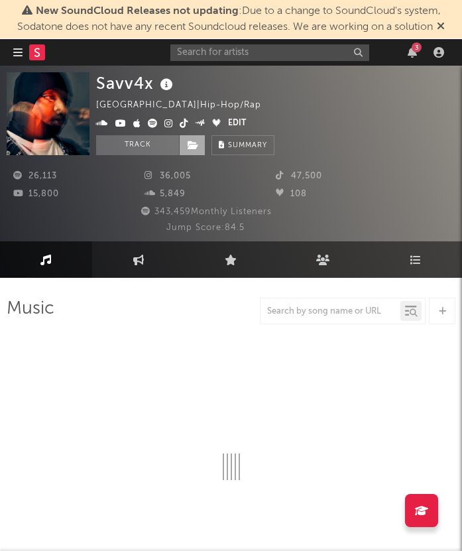
select select "6m"
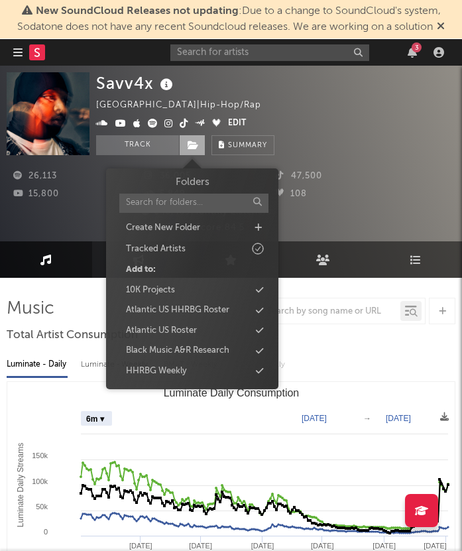
click at [190, 148] on icon at bounding box center [193, 145] width 11 height 9
click at [196, 288] on div "10K Projects" at bounding box center [192, 290] width 152 height 17
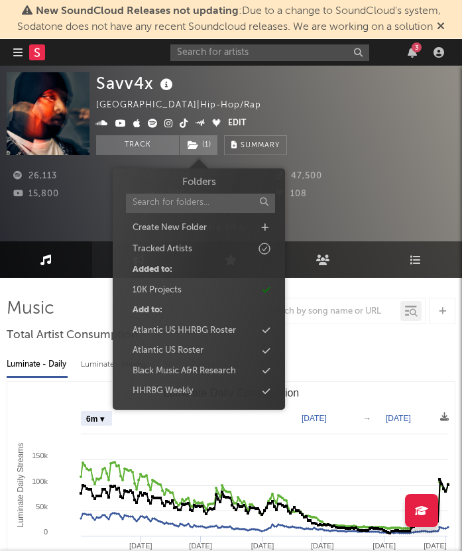
click at [255, 66] on div "Savv4x Canada | Hip-Hop/Rap Edit Track ( 1 ) Benchmark Summary 26,113 36,005 47…" at bounding box center [231, 154] width 462 height 176
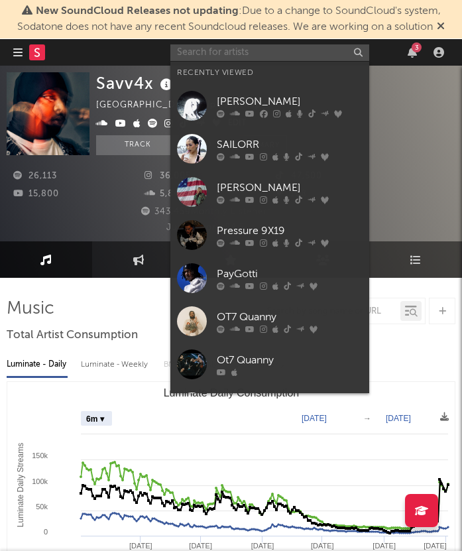
click at [249, 54] on input "text" at bounding box center [269, 52] width 199 height 17
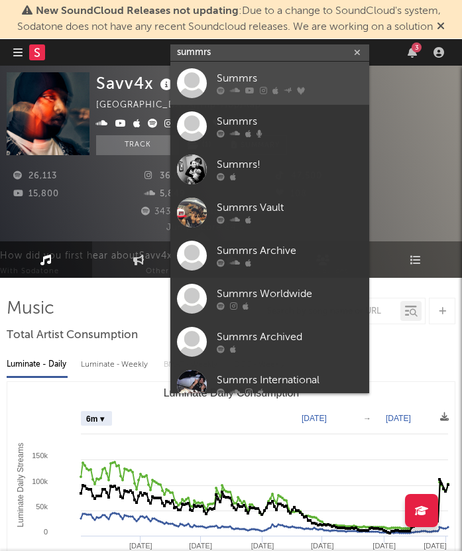
type input "summrs"
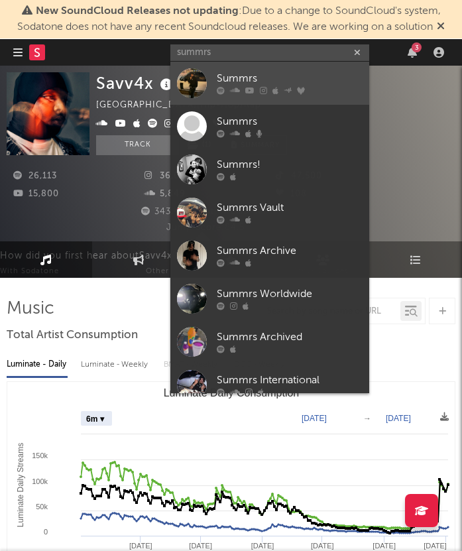
click at [250, 79] on div "Summrs" at bounding box center [290, 79] width 146 height 16
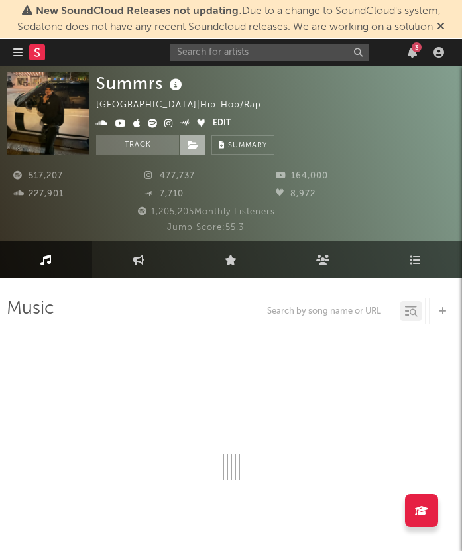
click at [202, 150] on span at bounding box center [192, 145] width 27 height 20
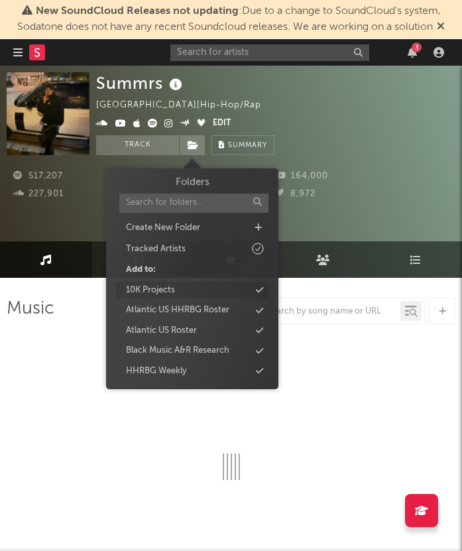
click at [207, 287] on div "10K Projects" at bounding box center [192, 290] width 152 height 17
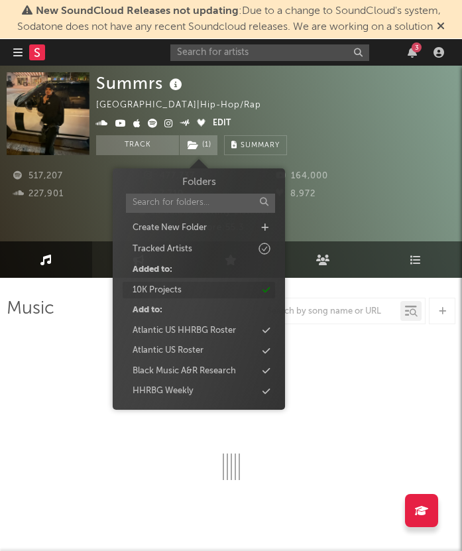
select select "6m"
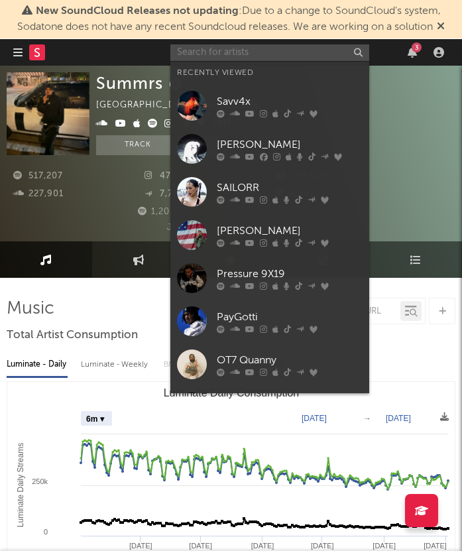
click at [221, 47] on input "text" at bounding box center [269, 52] width 199 height 17
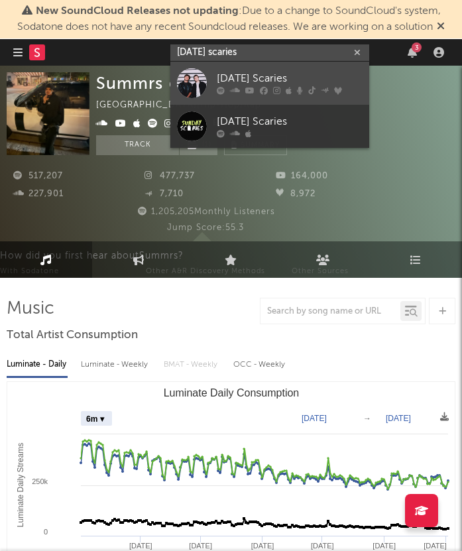
type input "sunday scaries"
click at [304, 82] on div "Sunday Scaries" at bounding box center [290, 79] width 146 height 16
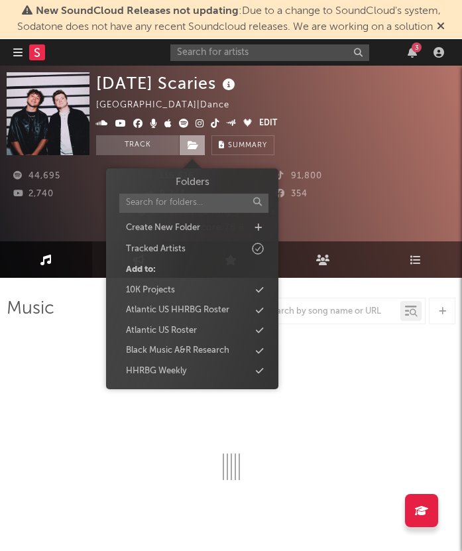
click at [198, 143] on icon at bounding box center [193, 145] width 11 height 9
select select "6m"
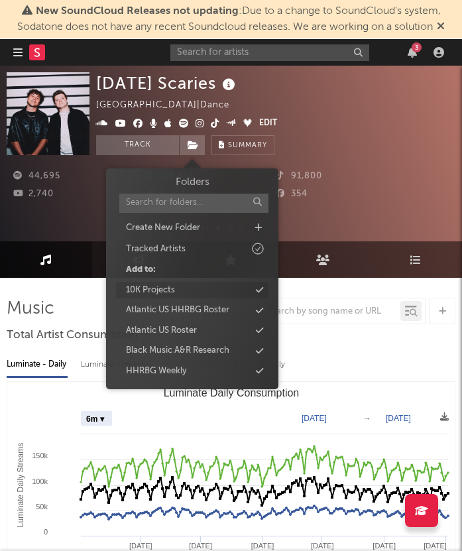
click at [198, 283] on div "10K Projects" at bounding box center [192, 290] width 152 height 17
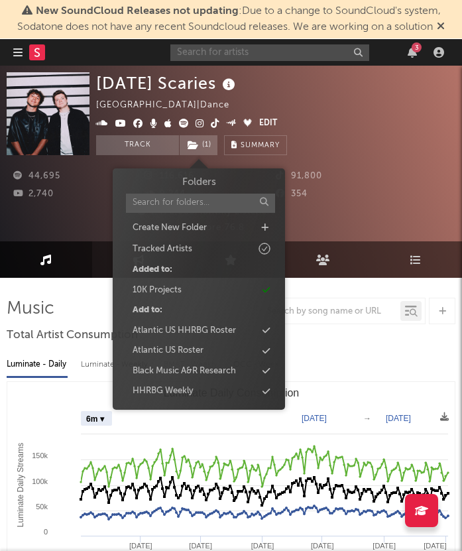
click at [239, 52] on input "text" at bounding box center [269, 52] width 199 height 17
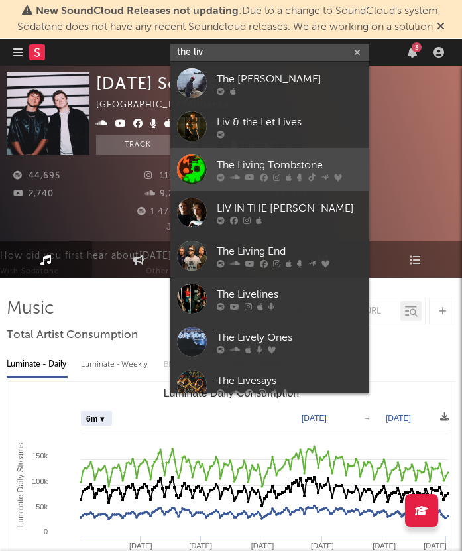
type input "the liv"
click at [257, 164] on div "The Living Tombstone" at bounding box center [290, 165] width 146 height 16
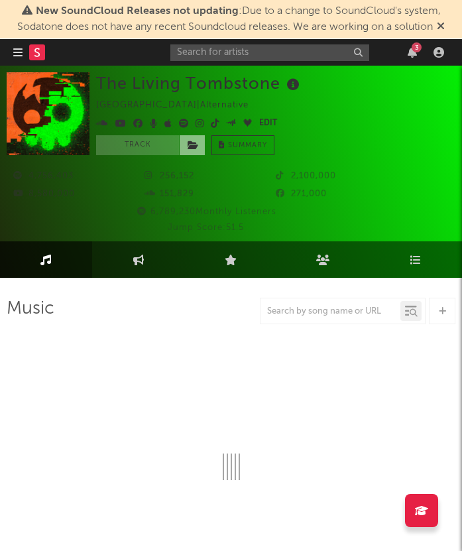
click at [188, 145] on icon at bounding box center [193, 145] width 11 height 9
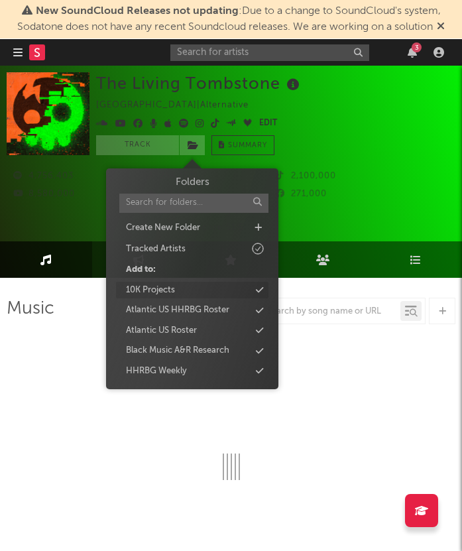
click at [174, 295] on div "10K Projects" at bounding box center [150, 290] width 49 height 13
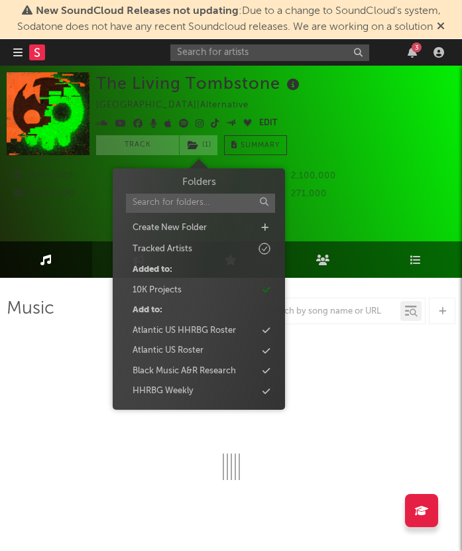
click at [256, 61] on div "3" at bounding box center [309, 52] width 278 height 27
select select "6m"
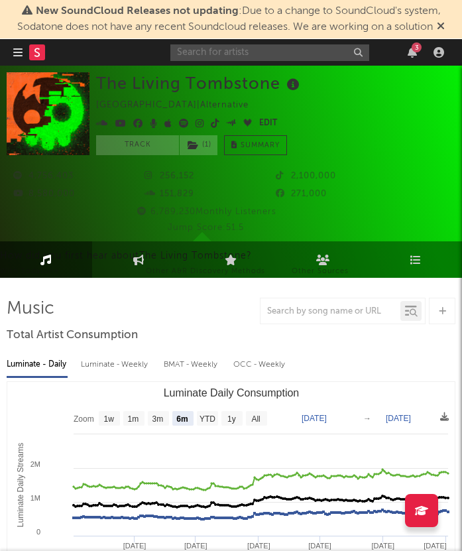
click at [259, 51] on input "text" at bounding box center [269, 52] width 199 height 17
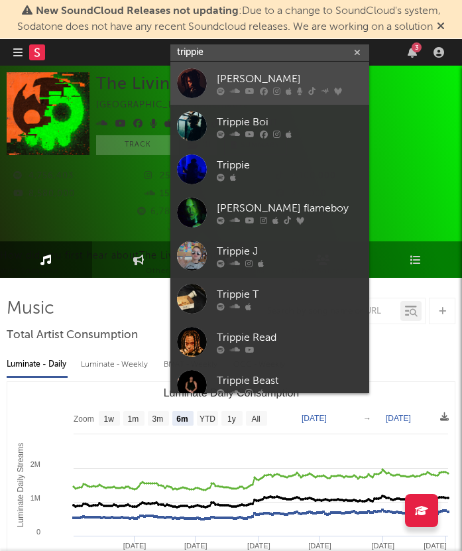
type input "trippie"
click at [278, 90] on icon at bounding box center [276, 91] width 7 height 8
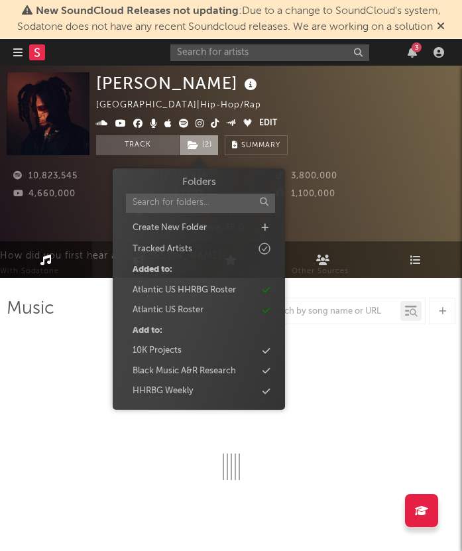
click at [200, 144] on span "( 2 )" at bounding box center [199, 145] width 40 height 20
select select "6m"
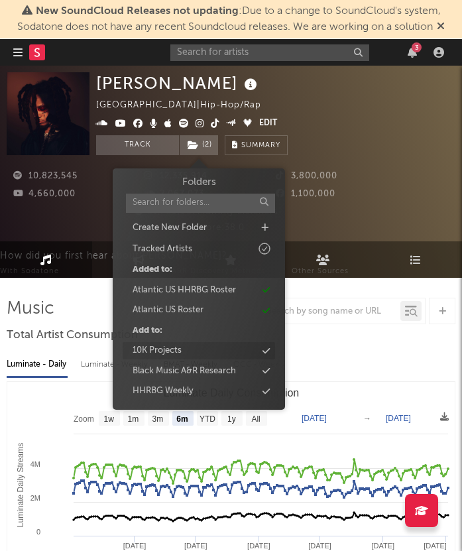
click at [195, 348] on div "10K Projects" at bounding box center [199, 350] width 152 height 17
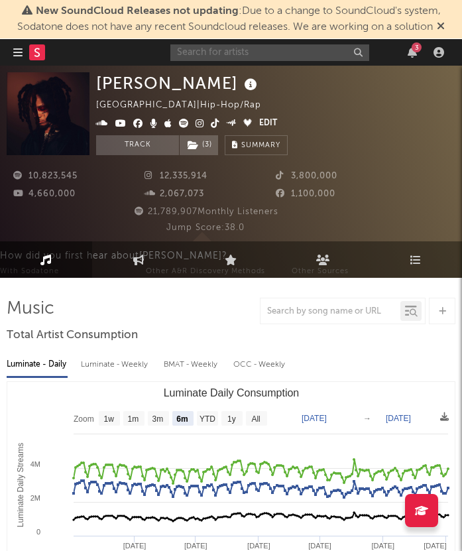
click at [243, 48] on input "text" at bounding box center [269, 52] width 199 height 17
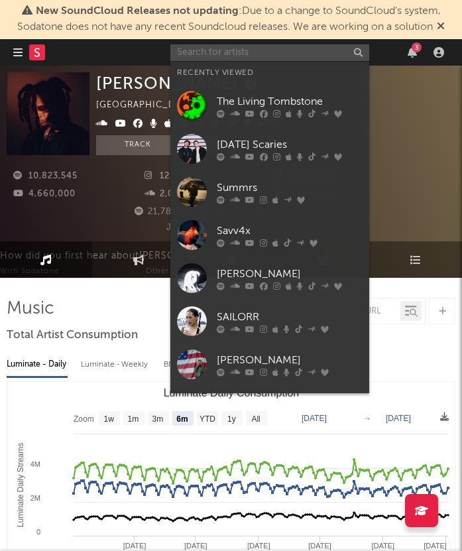
type input "t"
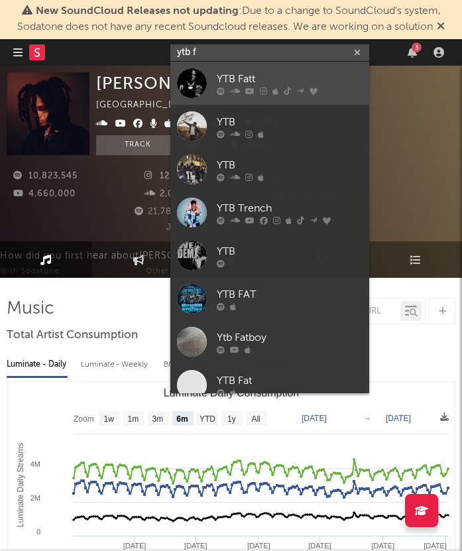
type input "ytb f"
click at [236, 86] on div "YTB Fatt" at bounding box center [290, 79] width 146 height 16
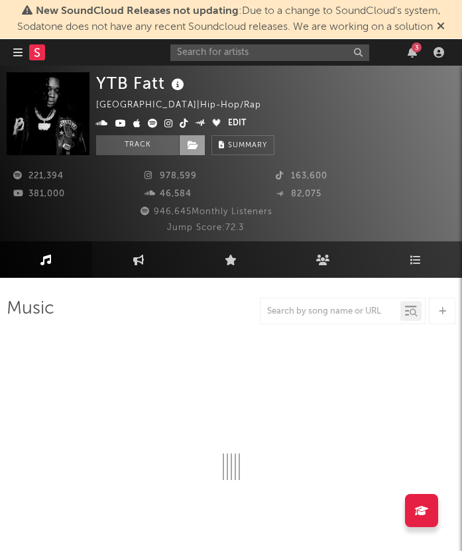
click at [194, 144] on icon at bounding box center [193, 145] width 11 height 9
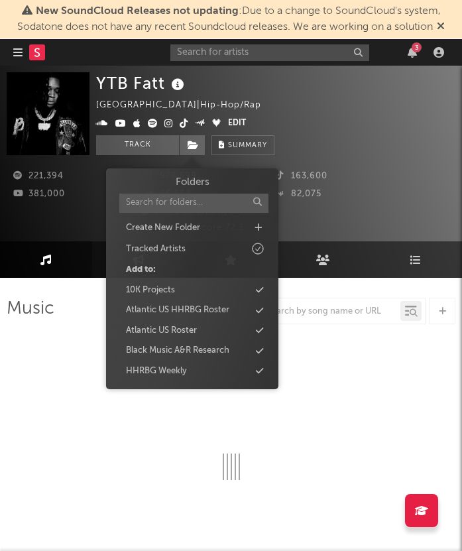
select select "6m"
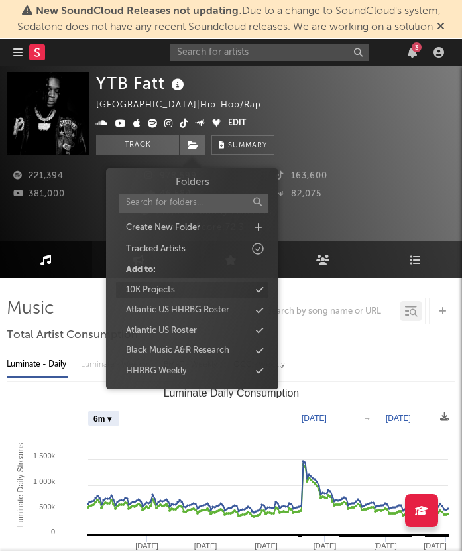
click at [207, 288] on div "10K Projects" at bounding box center [192, 290] width 152 height 17
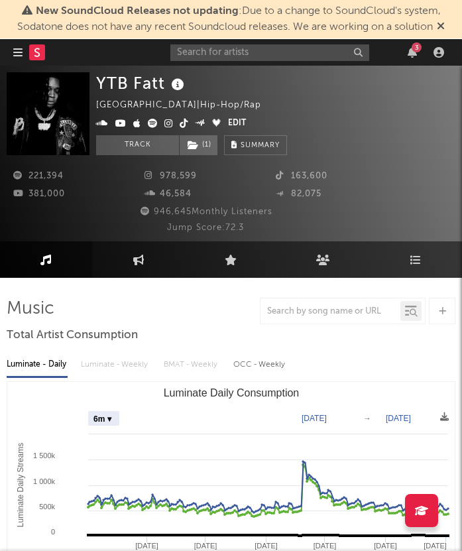
click at [245, 64] on div "3" at bounding box center [309, 52] width 278 height 27
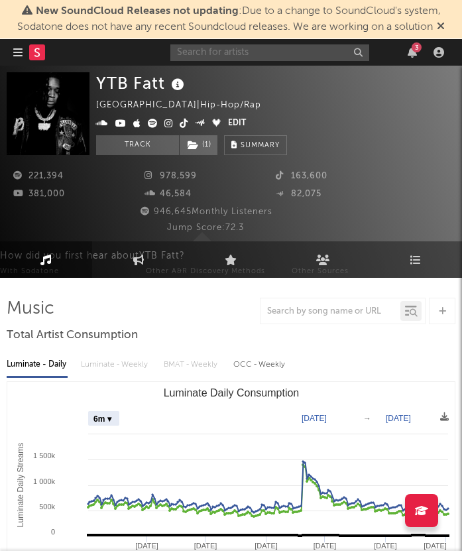
click at [225, 49] on input "text" at bounding box center [269, 52] width 199 height 17
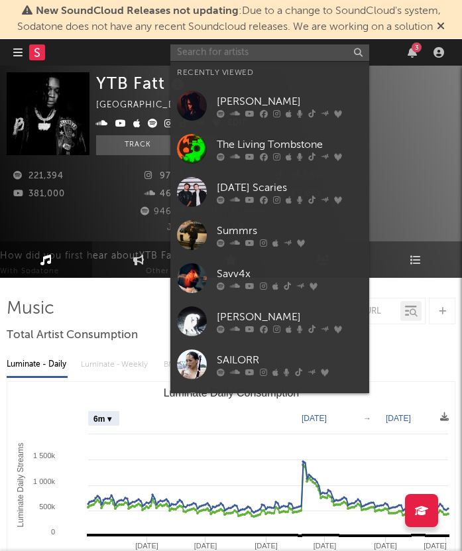
type input "t"
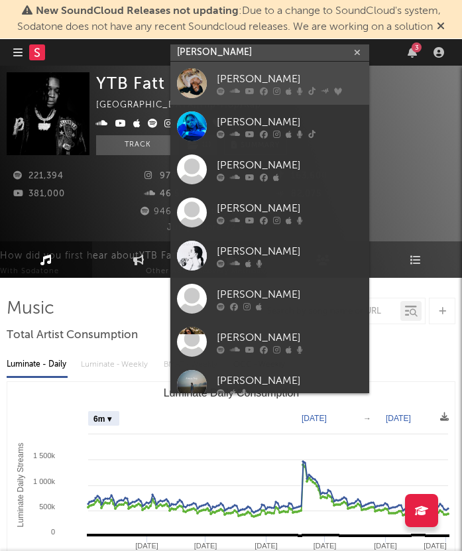
type input "rachel c"
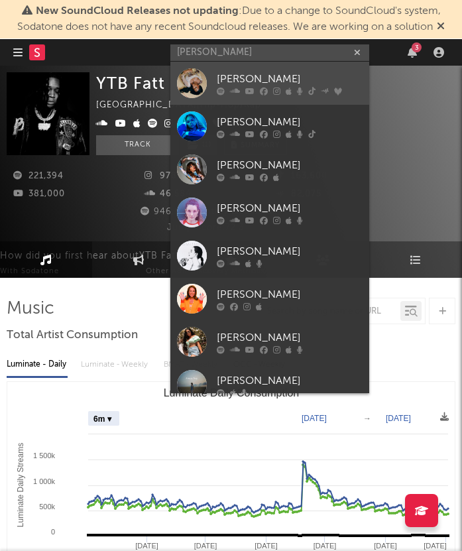
click at [235, 82] on div "Rachel Chinouriri" at bounding box center [290, 79] width 146 height 16
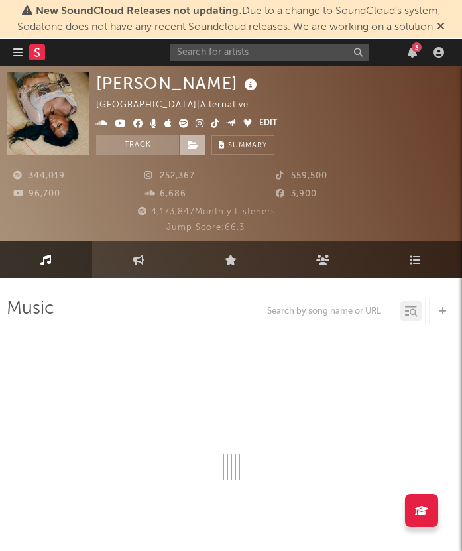
click at [196, 145] on icon at bounding box center [193, 145] width 11 height 9
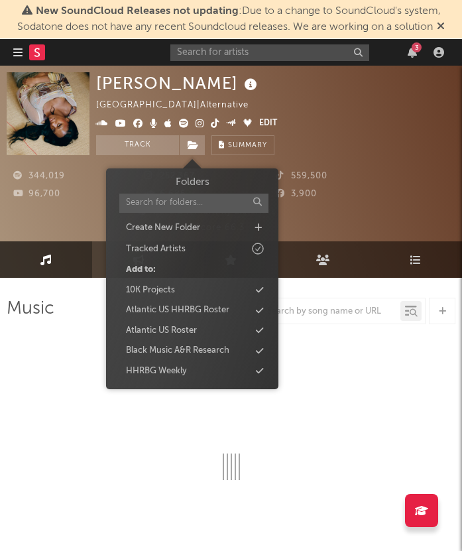
select select "6m"
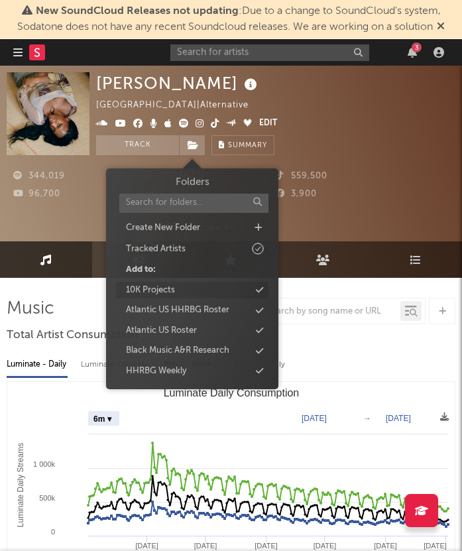
click at [192, 287] on div "10K Projects" at bounding box center [192, 290] width 152 height 17
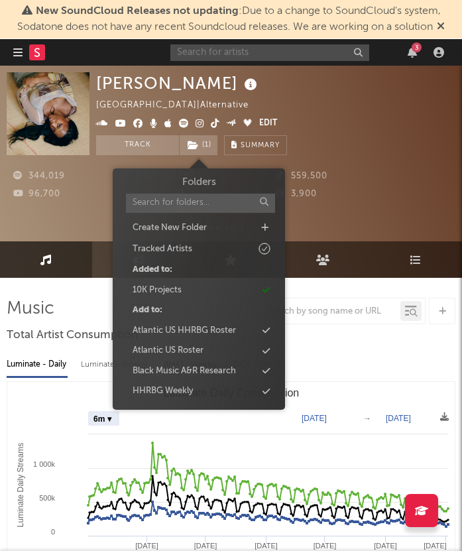
click at [255, 58] on input "text" at bounding box center [269, 52] width 199 height 17
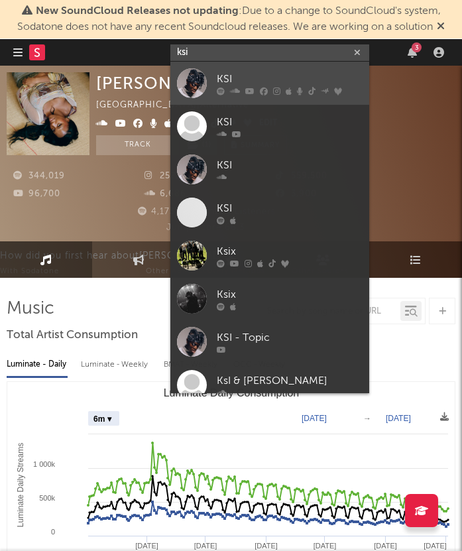
type input "ksi"
click at [259, 72] on div "KSI" at bounding box center [290, 79] width 146 height 16
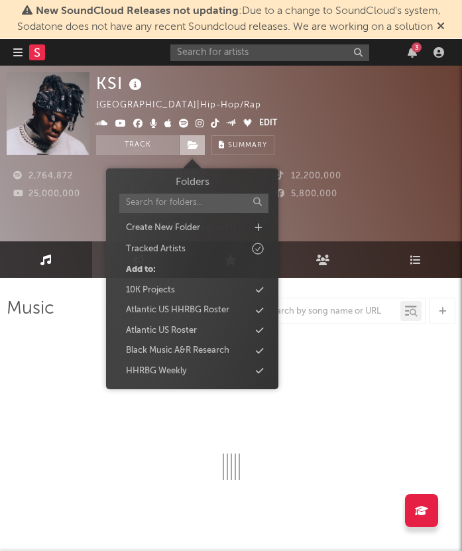
click at [198, 139] on span at bounding box center [192, 145] width 27 height 20
select select "6m"
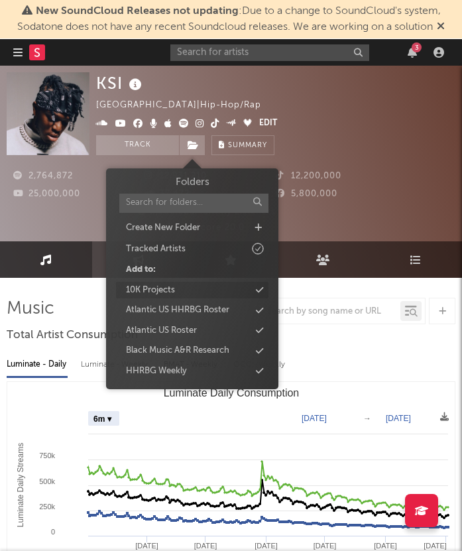
click at [194, 285] on div "10K Projects" at bounding box center [192, 290] width 152 height 17
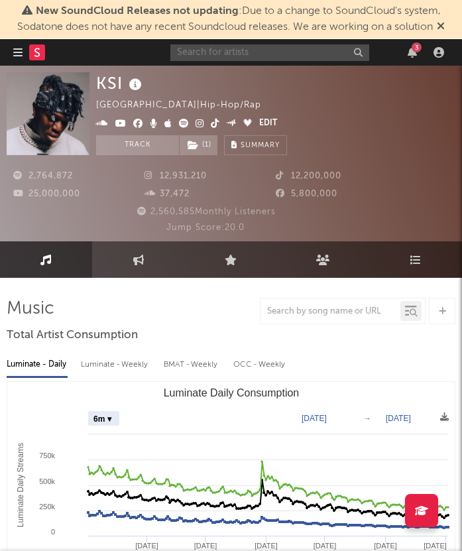
click at [274, 54] on input "text" at bounding box center [269, 52] width 199 height 17
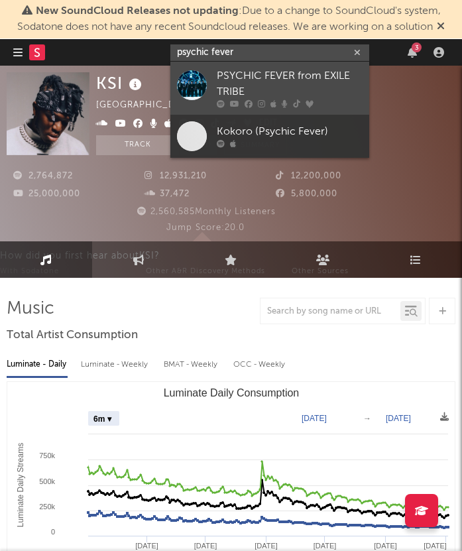
type input "psychic fever"
click at [307, 72] on div "PSYCHIC FEVER from EXILE TRIBE" at bounding box center [290, 84] width 146 height 32
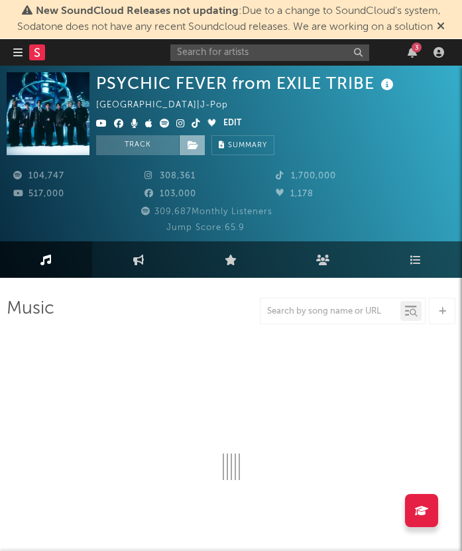
click at [202, 152] on span at bounding box center [192, 145] width 27 height 20
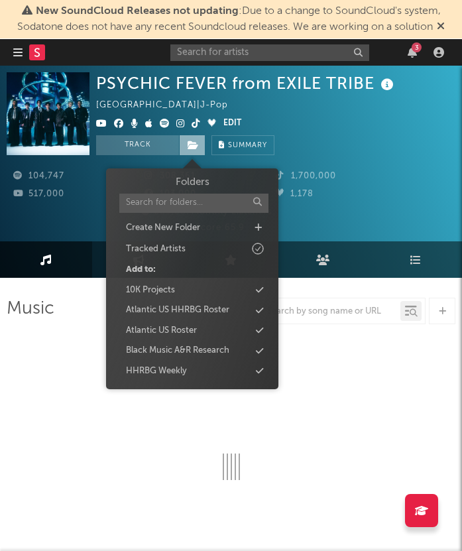
select select "6m"
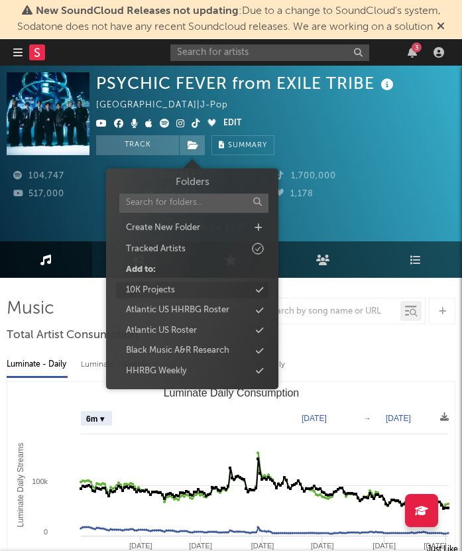
click at [187, 288] on div "10K Projects" at bounding box center [192, 290] width 152 height 17
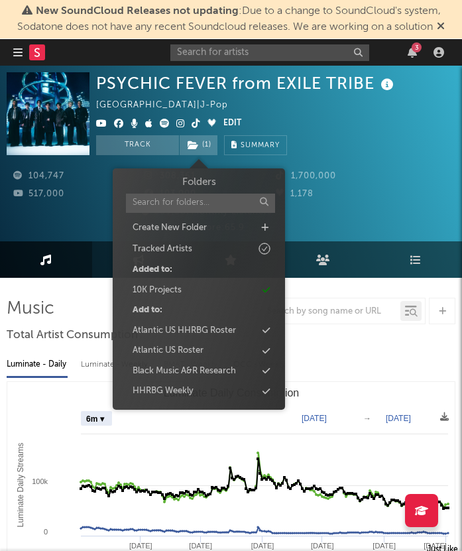
click at [176, 63] on div "3" at bounding box center [309, 52] width 278 height 27
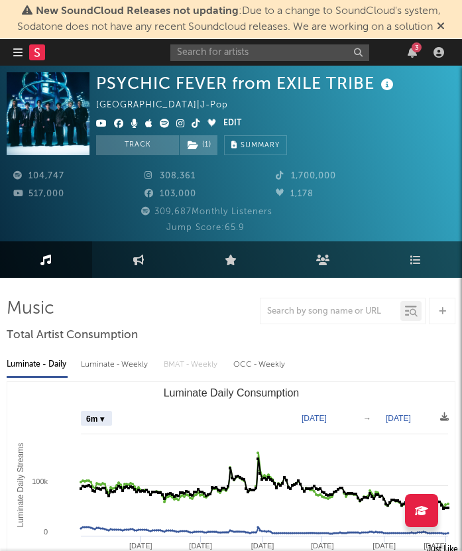
click at [188, 60] on div "3" at bounding box center [309, 52] width 278 height 27
click at [203, 50] on input "text" at bounding box center [269, 52] width 199 height 17
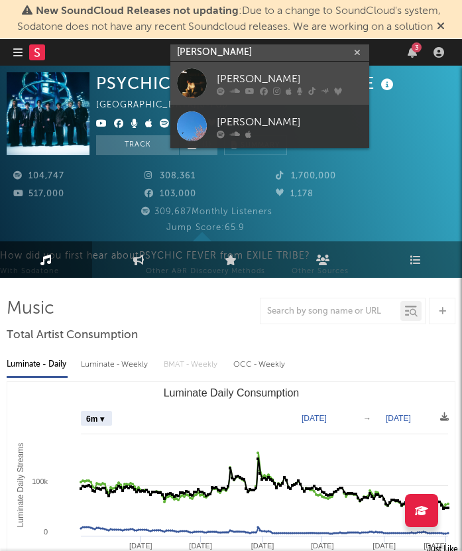
type input "arden jones"
click at [199, 80] on div at bounding box center [192, 83] width 30 height 30
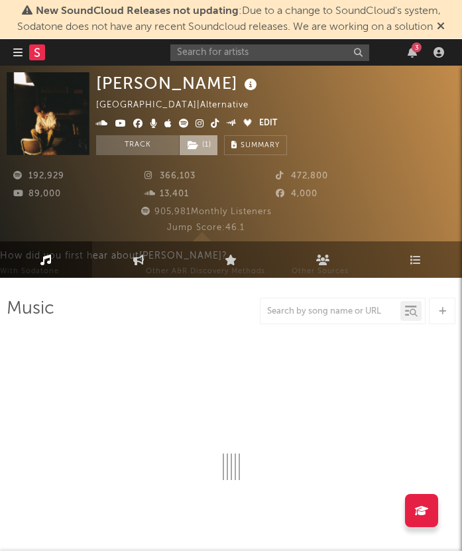
click at [197, 148] on icon at bounding box center [193, 145] width 11 height 9
select select "6m"
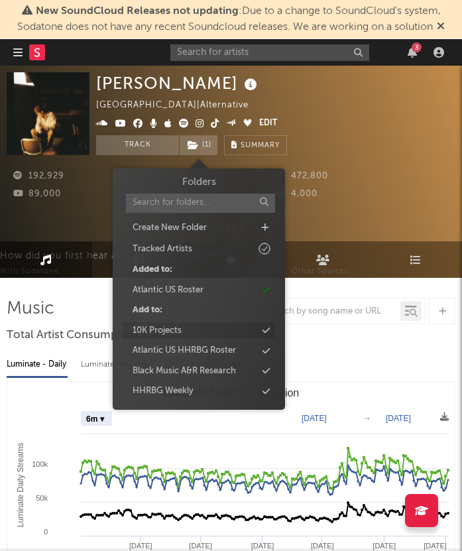
click at [220, 335] on div "10K Projects" at bounding box center [199, 330] width 152 height 17
click at [260, 55] on input "text" at bounding box center [269, 52] width 199 height 17
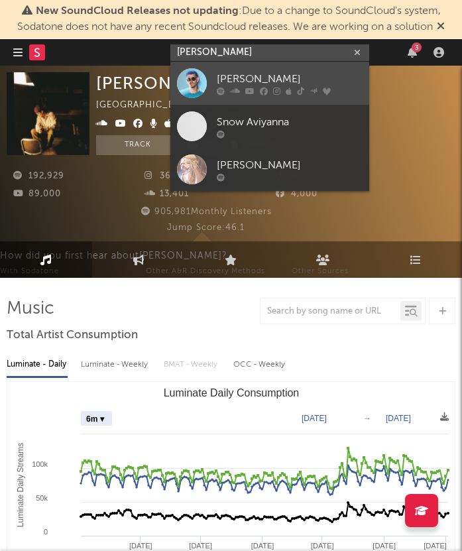
type input "avi snow"
click at [259, 69] on link "Avi Snow" at bounding box center [269, 83] width 199 height 43
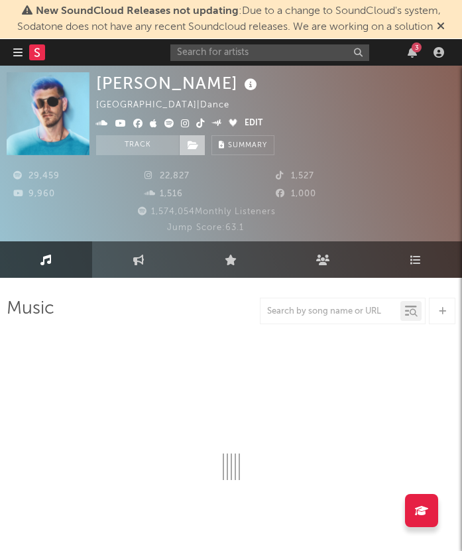
click at [192, 149] on icon at bounding box center [193, 145] width 11 height 9
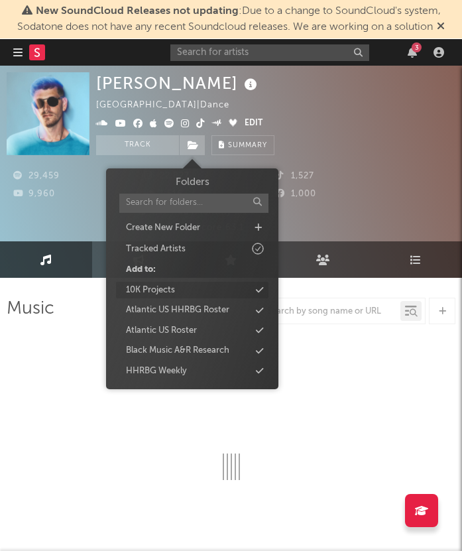
click at [212, 282] on div "10K Projects" at bounding box center [192, 290] width 152 height 17
select select "6m"
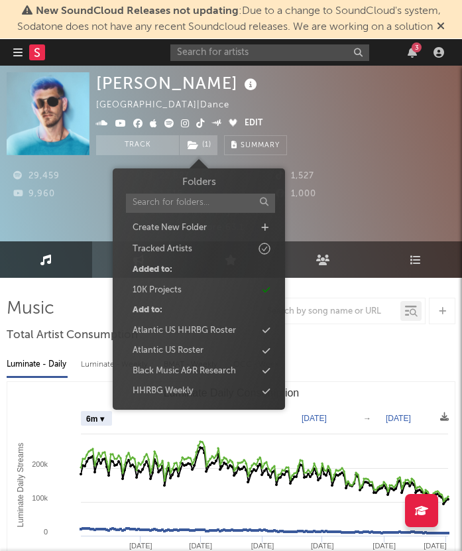
click at [273, 61] on div "3" at bounding box center [309, 52] width 278 height 27
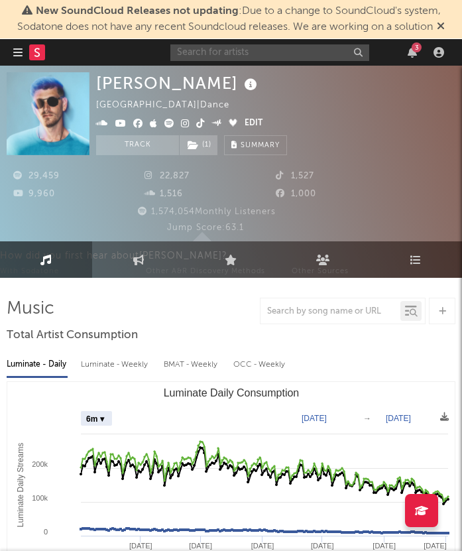
click at [264, 58] on input "text" at bounding box center [269, 52] width 199 height 17
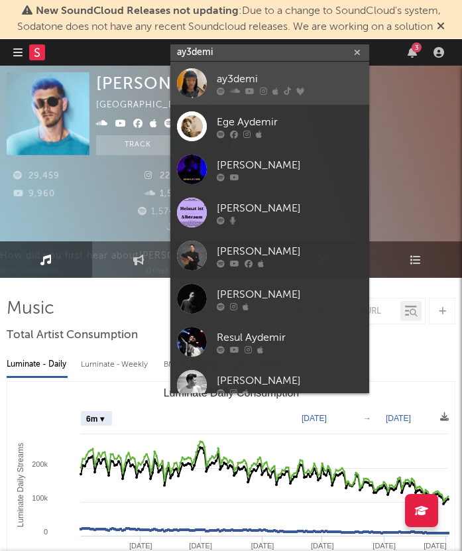
type input "ay3demi"
click at [257, 89] on div at bounding box center [290, 91] width 146 height 8
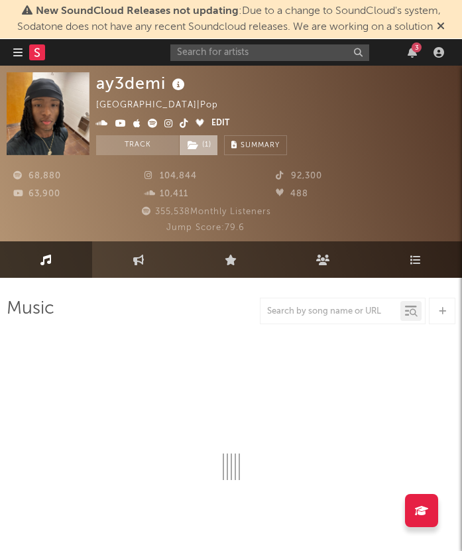
click at [207, 139] on span "( 1 )" at bounding box center [198, 145] width 39 height 20
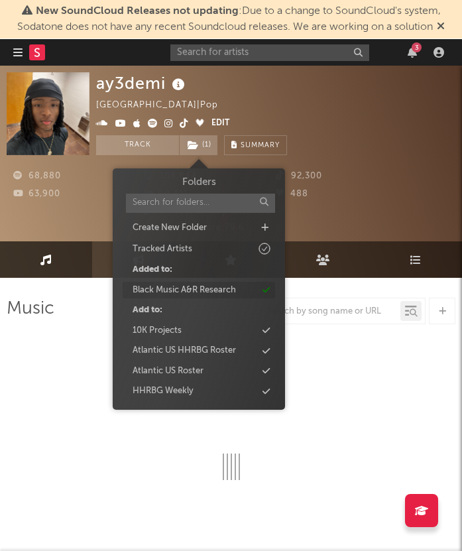
select select "6m"
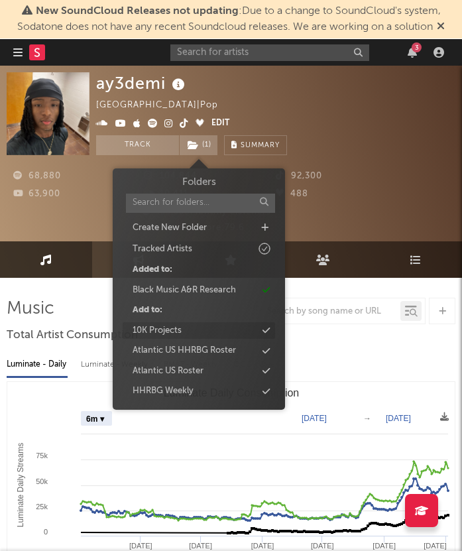
click at [246, 330] on div "10K Projects" at bounding box center [199, 330] width 152 height 17
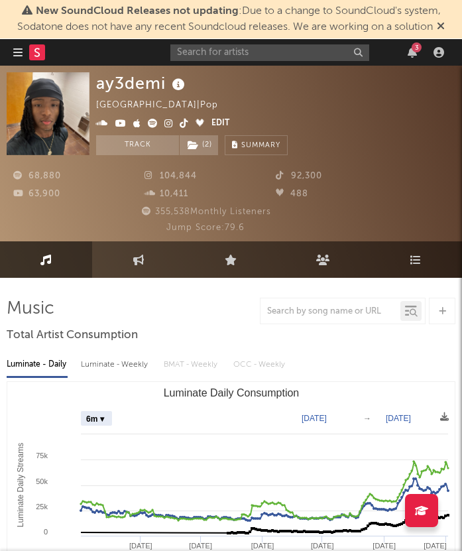
click at [266, 91] on div "ay3demi United States | Pop Edit Track ( 2 ) Benchmark Summary" at bounding box center [192, 113] width 192 height 83
click at [235, 53] on input "text" at bounding box center [269, 52] width 199 height 17
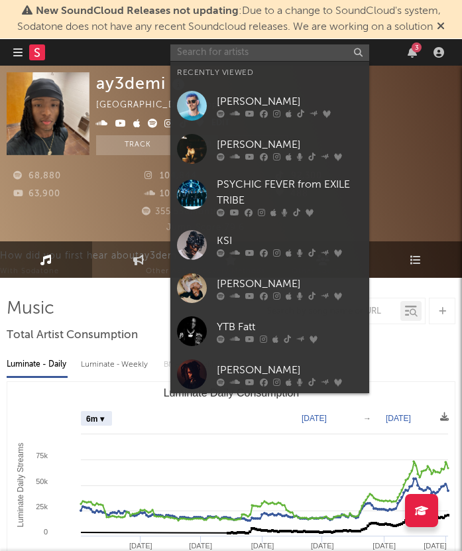
type input "a"
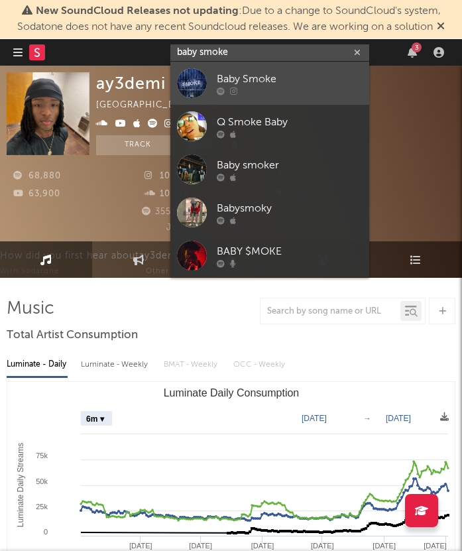
type input "baby smoke"
click at [238, 75] on div "Baby Smoke" at bounding box center [290, 79] width 146 height 16
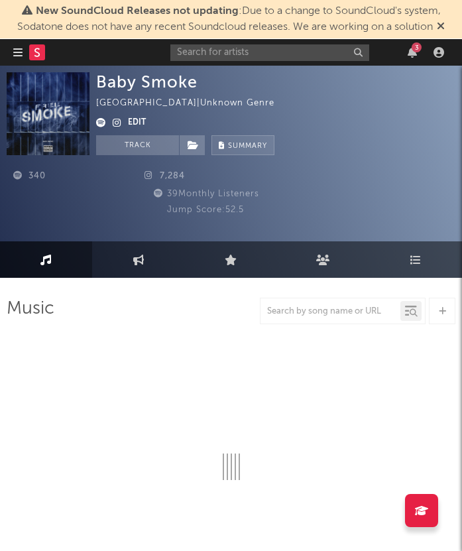
select select "6m"
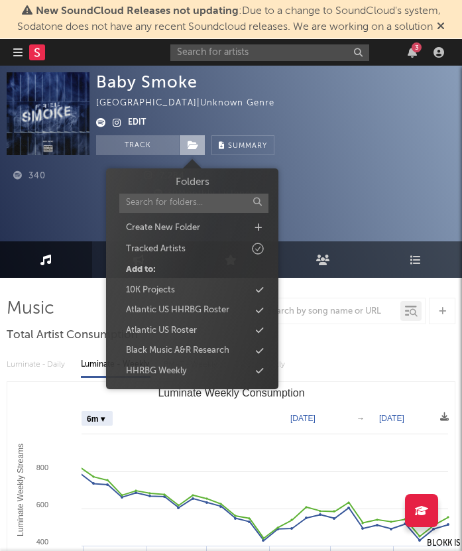
click at [198, 143] on icon at bounding box center [193, 145] width 11 height 9
click at [192, 292] on div "10K Projects" at bounding box center [192, 290] width 152 height 17
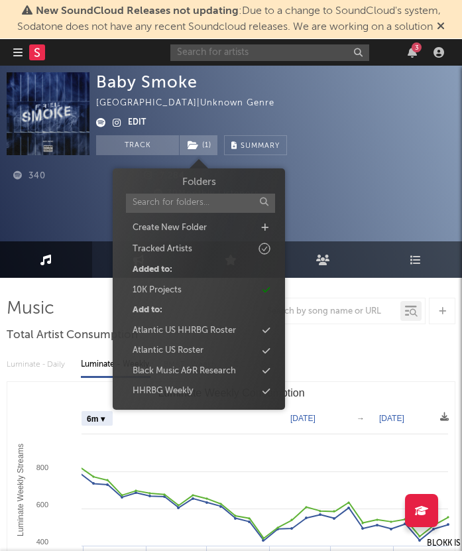
click at [244, 53] on input "text" at bounding box center [269, 52] width 199 height 17
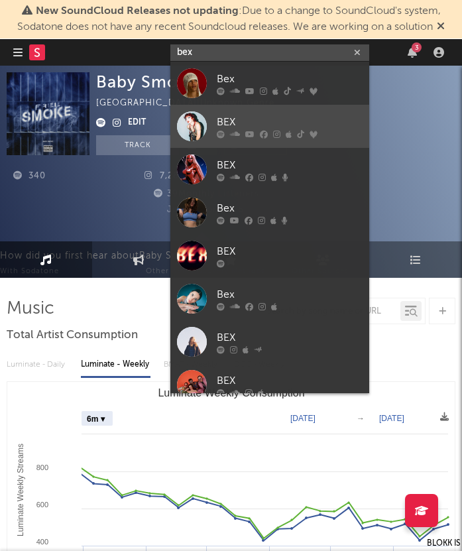
type input "bex"
click at [236, 124] on div "BEX" at bounding box center [290, 122] width 146 height 16
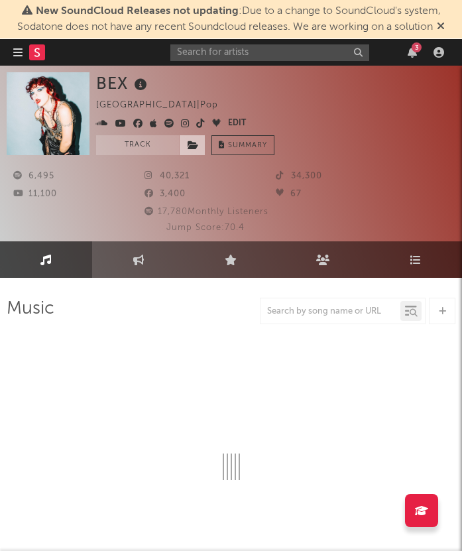
select select "1w"
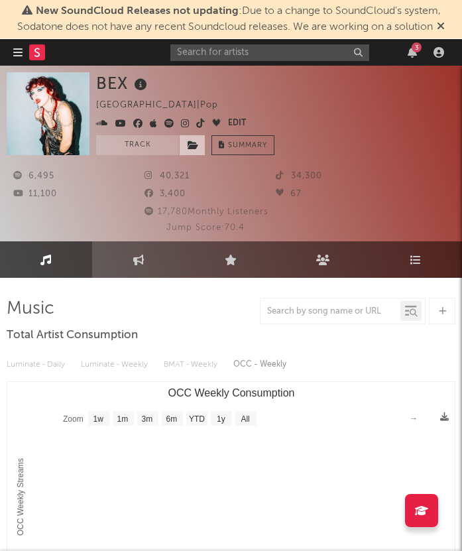
click at [194, 150] on span at bounding box center [192, 145] width 27 height 20
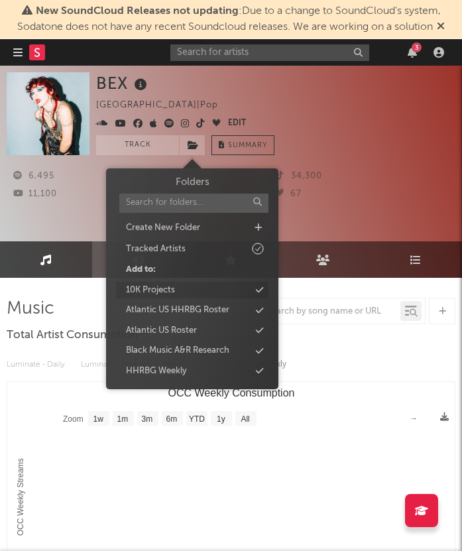
click at [205, 292] on div "10K Projects" at bounding box center [192, 290] width 152 height 17
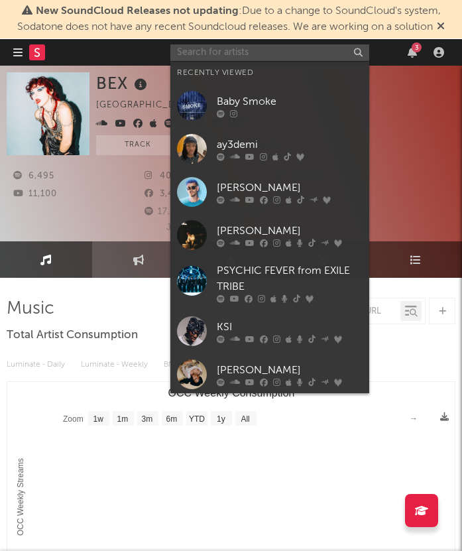
click at [260, 59] on input "text" at bounding box center [269, 52] width 199 height 17
type input "BIZ"
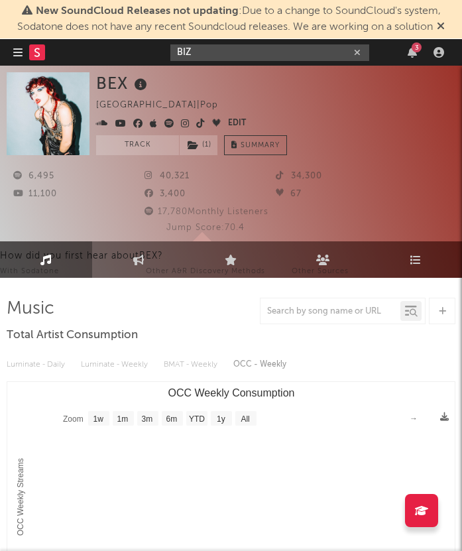
click at [219, 50] on input "BIZ" at bounding box center [269, 52] width 199 height 17
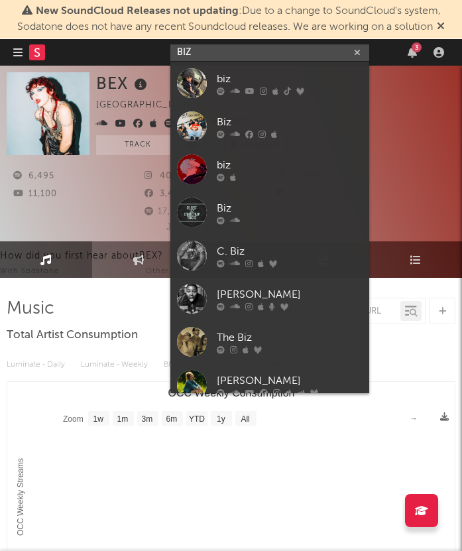
click at [219, 50] on input "BIZ" at bounding box center [269, 52] width 199 height 17
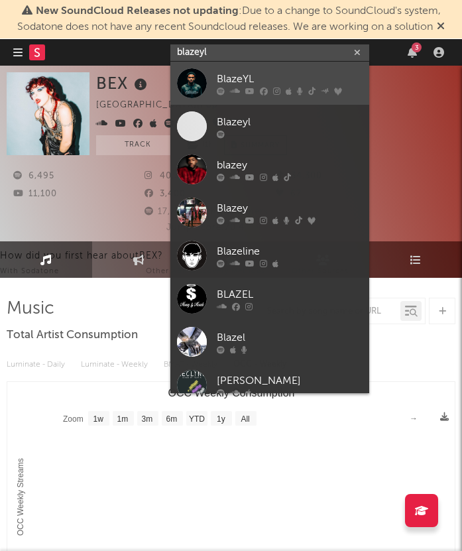
type input "blazeyl"
click at [247, 74] on div "BlazeYL" at bounding box center [290, 79] width 146 height 16
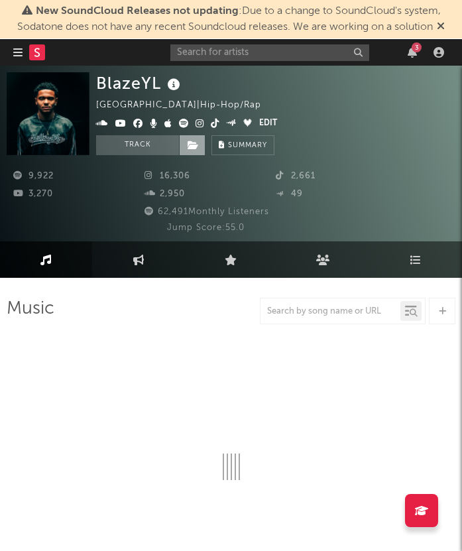
select select "6m"
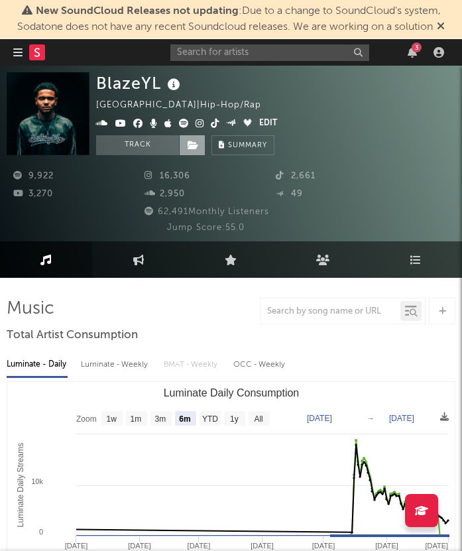
click at [192, 150] on span at bounding box center [192, 145] width 27 height 20
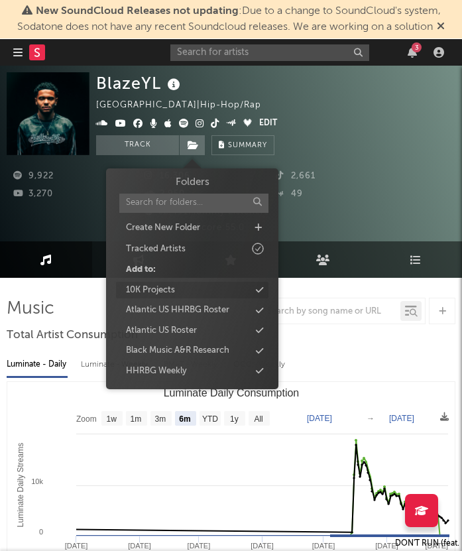
click at [186, 287] on div "10K Projects" at bounding box center [192, 290] width 152 height 17
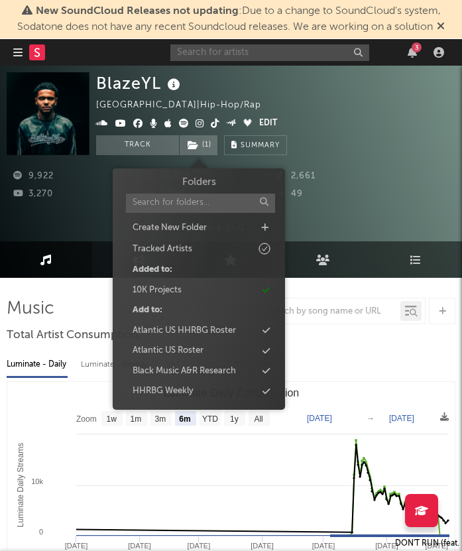
click at [220, 56] on input "text" at bounding box center [269, 52] width 199 height 17
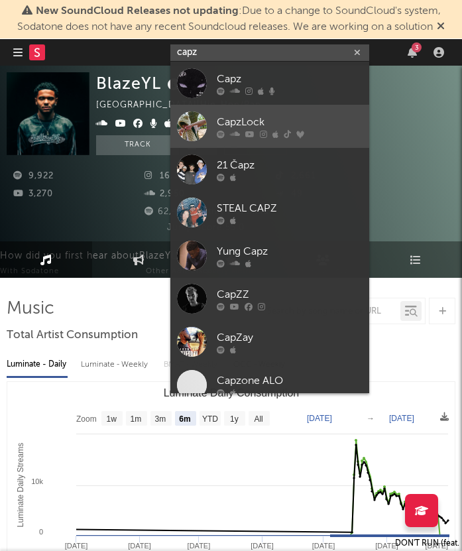
type input "capz"
click at [246, 127] on div "CapzLock" at bounding box center [290, 122] width 146 height 16
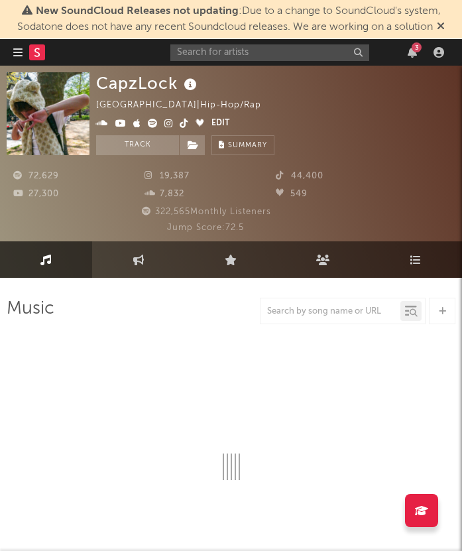
select select "6m"
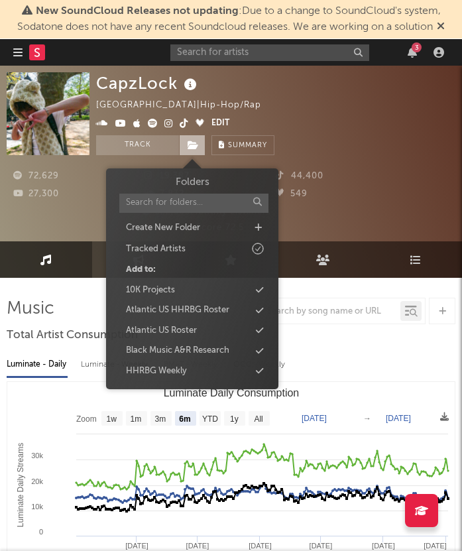
click at [197, 141] on icon at bounding box center [193, 145] width 11 height 9
click at [199, 292] on div "10K Projects" at bounding box center [192, 290] width 152 height 17
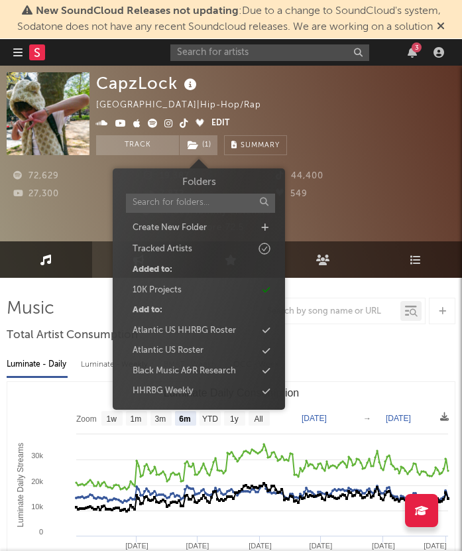
click at [382, 109] on div "CapzLock United States | Hip-Hop/Rap Edit Track ( 1 ) Benchmark Summary" at bounding box center [275, 113] width 359 height 83
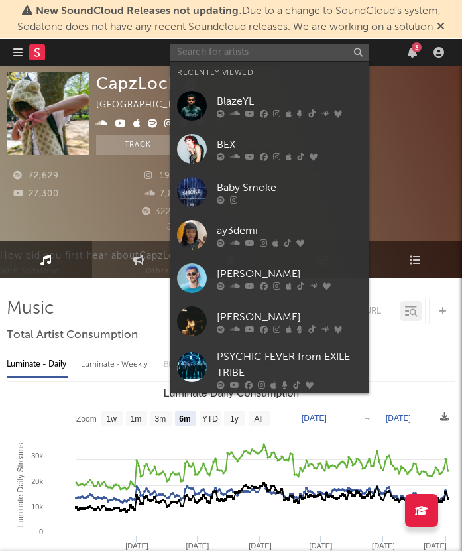
click at [280, 53] on input "text" at bounding box center [269, 52] width 199 height 17
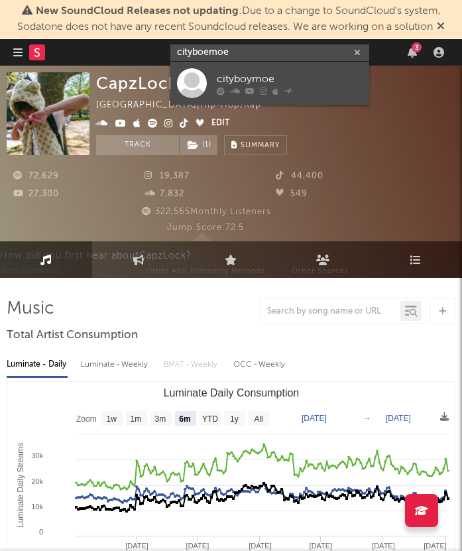
type input "cityboemoe"
click at [278, 86] on div "cityboymoe" at bounding box center [290, 79] width 146 height 16
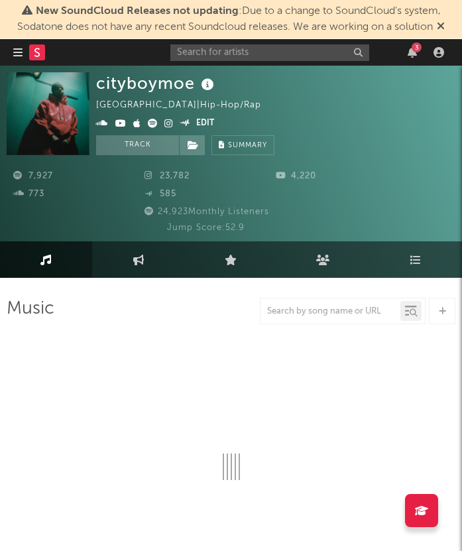
select select "6m"
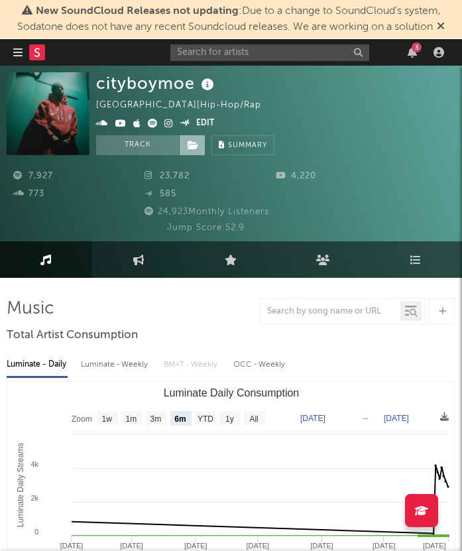
click at [202, 147] on span at bounding box center [192, 145] width 27 height 20
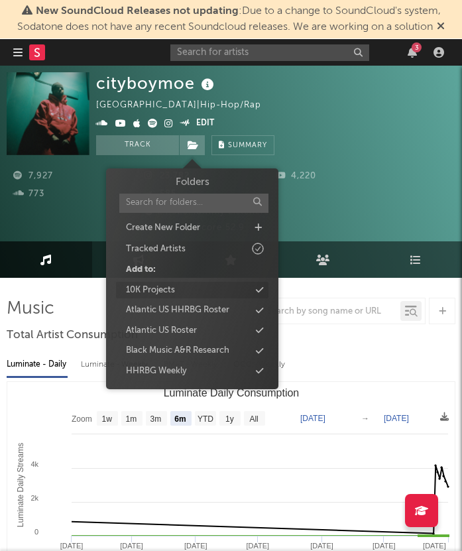
click at [197, 296] on div "10K Projects" at bounding box center [192, 290] width 152 height 17
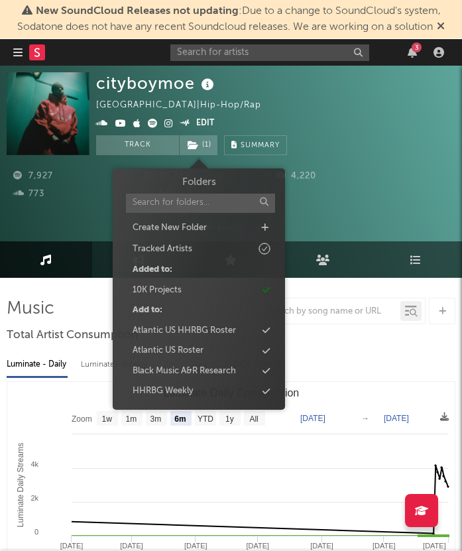
click at [263, 109] on div "cityboymoe United Kingdom | Hip-Hop/Rap Edit Track ( 1 ) Benchmark Summary" at bounding box center [191, 113] width 191 height 83
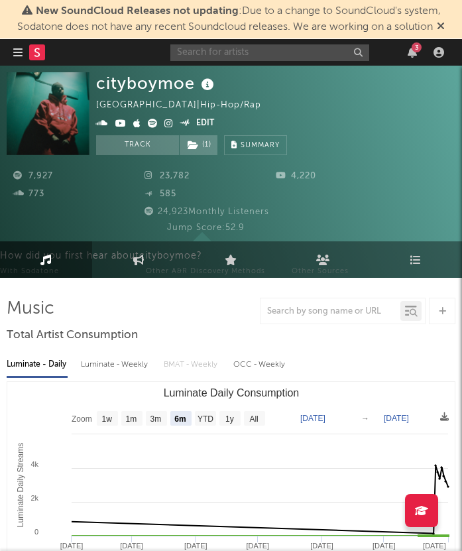
click at [257, 54] on input "text" at bounding box center [269, 52] width 199 height 17
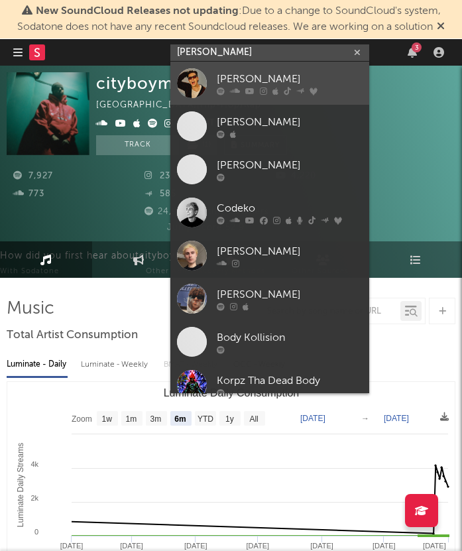
type input "cody ko"
click at [272, 82] on div "Cody Ko" at bounding box center [290, 79] width 146 height 16
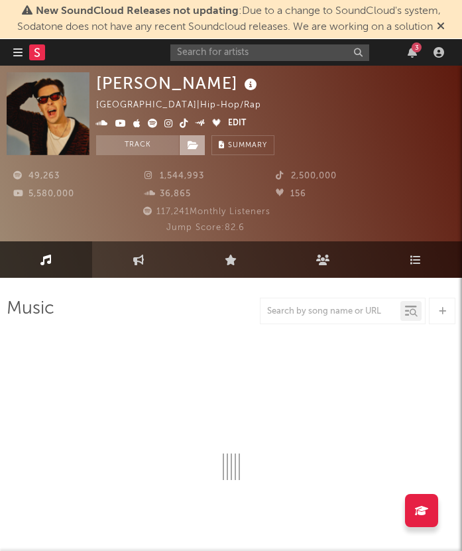
click at [187, 145] on span at bounding box center [192, 145] width 27 height 20
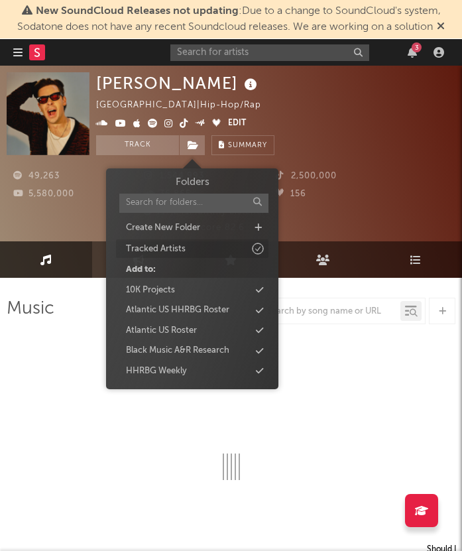
select select "6m"
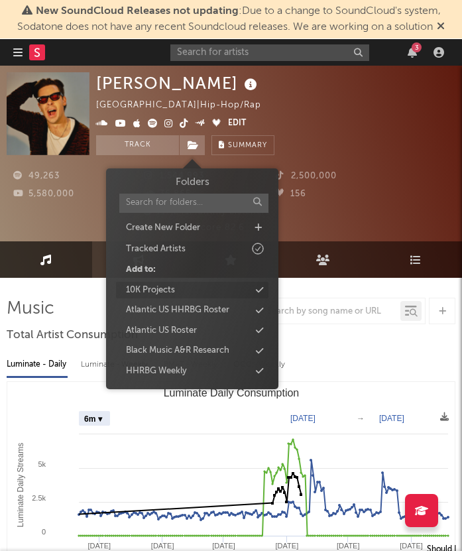
click at [193, 289] on div "10K Projects" at bounding box center [192, 290] width 152 height 17
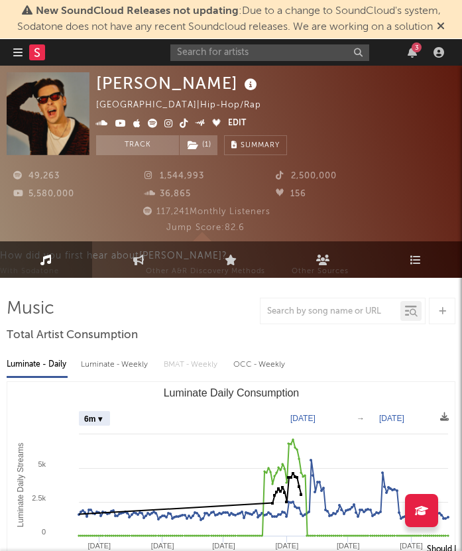
click at [237, 60] on div "3" at bounding box center [309, 52] width 278 height 27
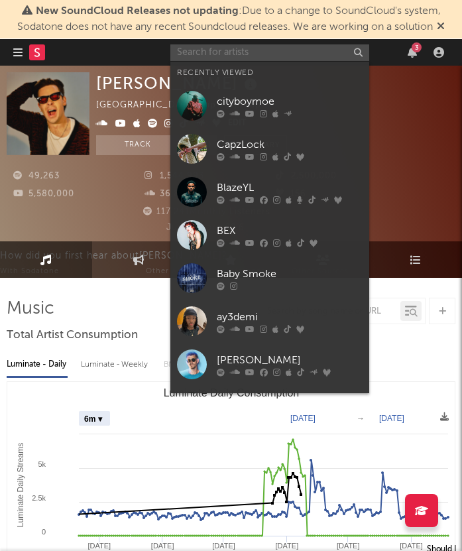
click at [237, 56] on input "text" at bounding box center [269, 52] width 199 height 17
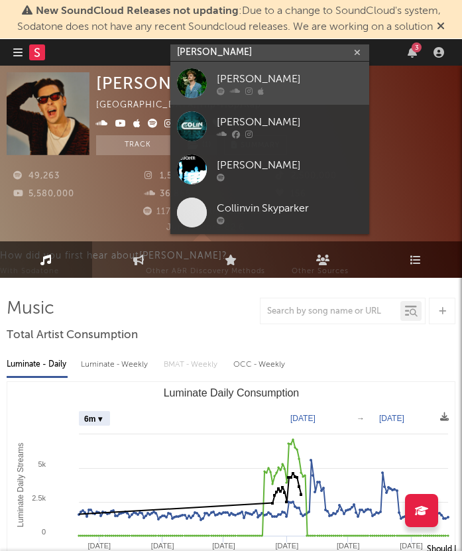
type input "colin vin"
click at [270, 76] on div "Colin Vincent" at bounding box center [290, 79] width 146 height 16
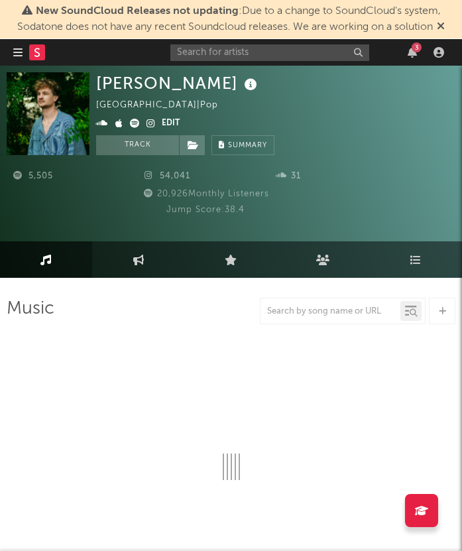
select select "6m"
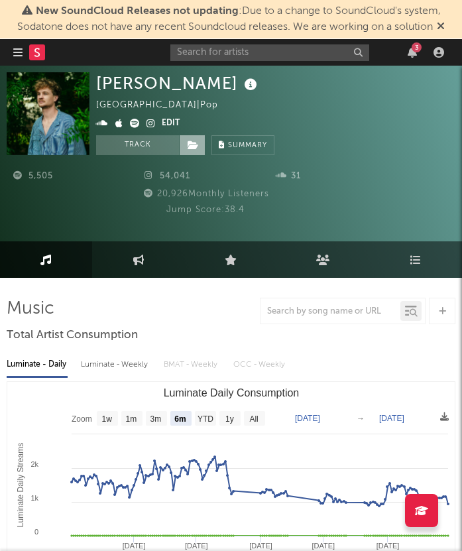
click at [190, 150] on span at bounding box center [192, 145] width 27 height 20
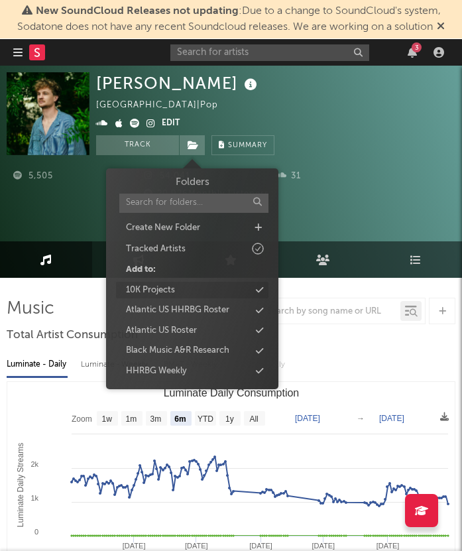
click at [173, 292] on div "10K Projects" at bounding box center [150, 290] width 49 height 13
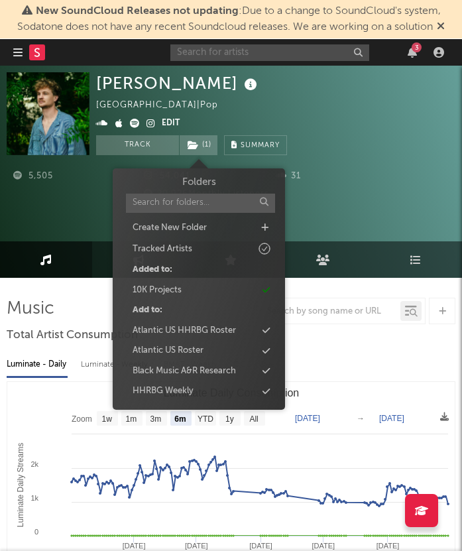
click at [245, 55] on input "text" at bounding box center [269, 52] width 199 height 17
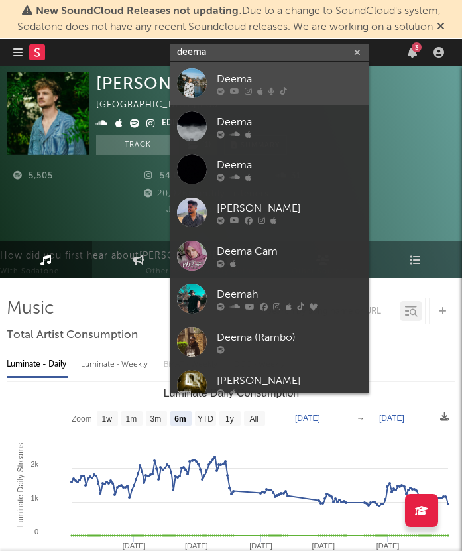
type input "deema"
click at [257, 75] on div "Deema" at bounding box center [290, 79] width 146 height 16
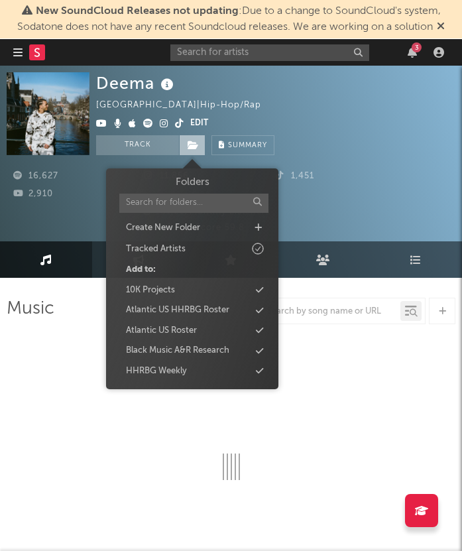
click at [195, 147] on icon at bounding box center [193, 145] width 11 height 9
select select "6m"
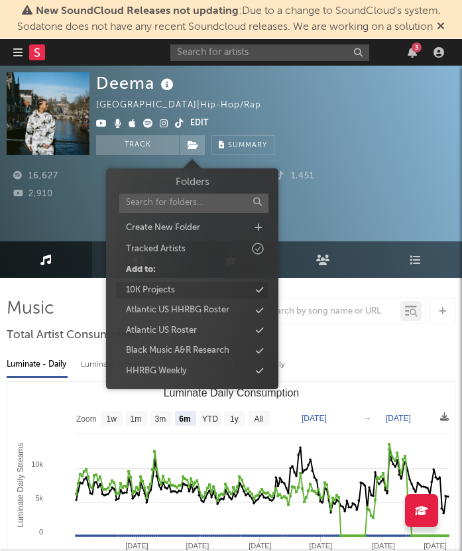
click at [205, 284] on div "10K Projects" at bounding box center [192, 290] width 152 height 17
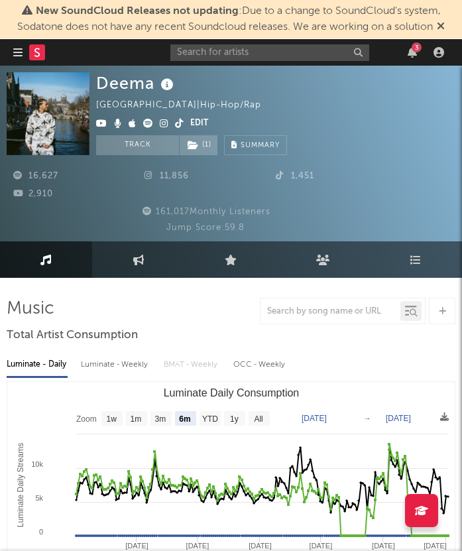
click at [391, 180] on div "1,451" at bounding box center [334, 176] width 131 height 16
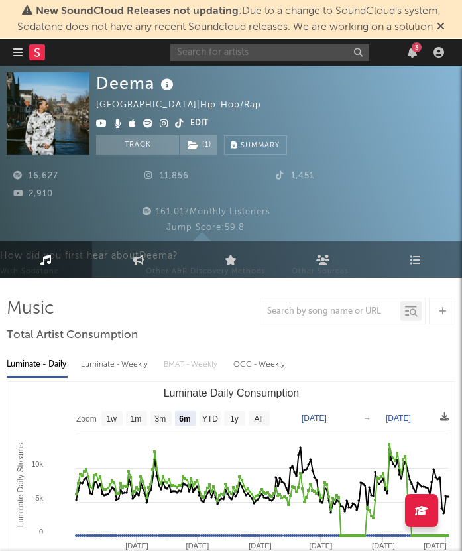
click at [293, 59] on input "text" at bounding box center [269, 52] width 199 height 17
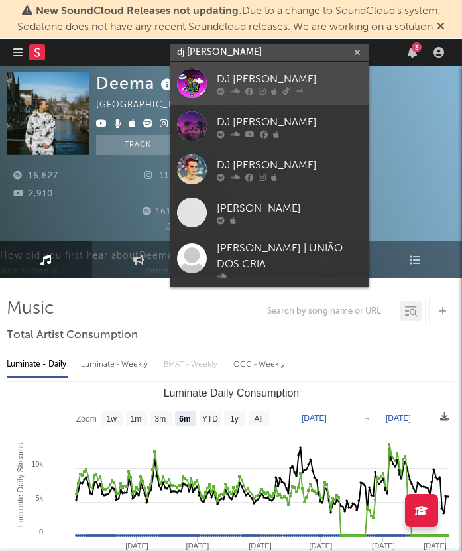
type input "dj bubba"
click at [296, 62] on link "DJ Bubba" at bounding box center [269, 83] width 199 height 43
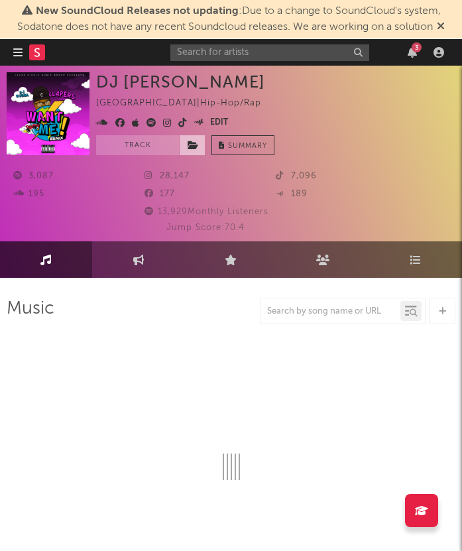
click at [191, 153] on span at bounding box center [192, 145] width 27 height 20
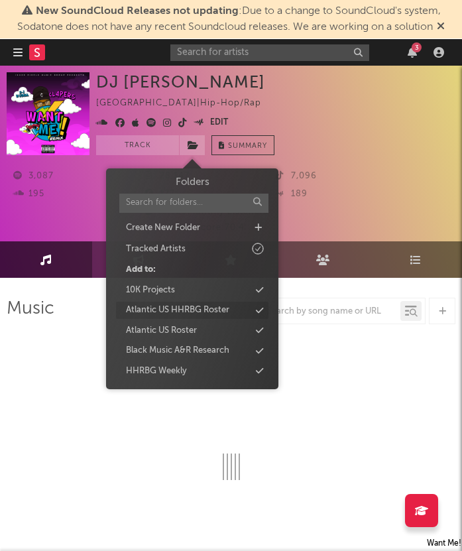
select select "6m"
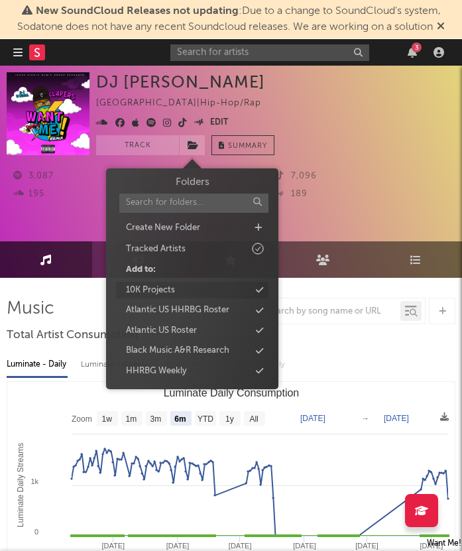
click at [205, 294] on div "10K Projects" at bounding box center [192, 290] width 152 height 17
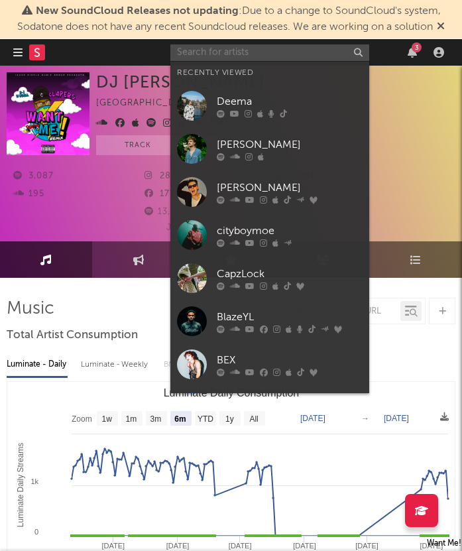
click at [281, 48] on input "text" at bounding box center [269, 52] width 199 height 17
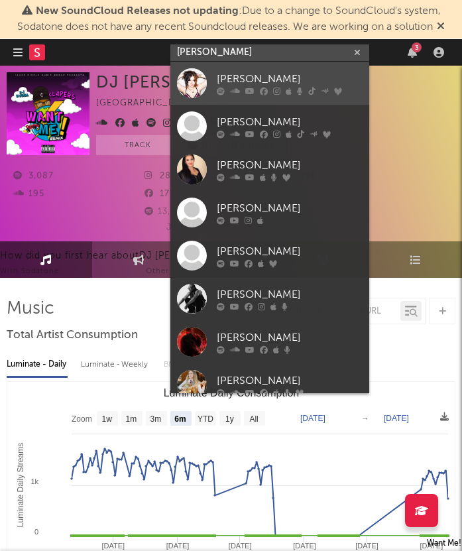
type input "gayle"
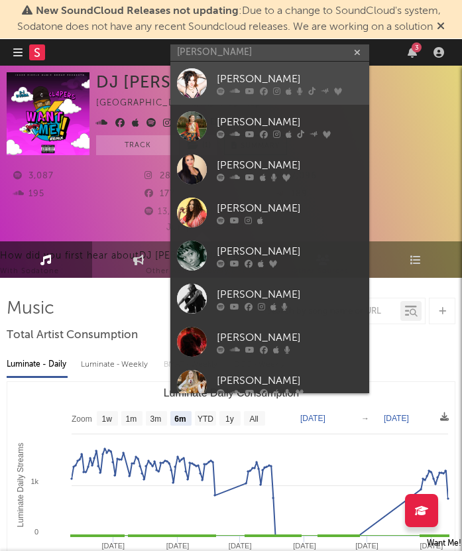
click at [245, 78] on div "GAYLE" at bounding box center [290, 79] width 146 height 16
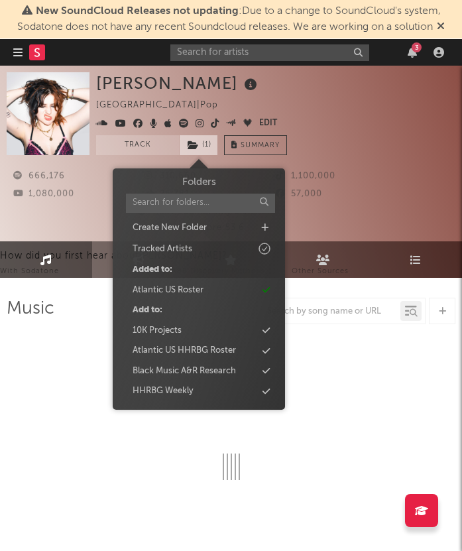
click at [195, 152] on span "( 1 )" at bounding box center [198, 145] width 39 height 20
click at [197, 327] on div "10K Projects" at bounding box center [199, 330] width 152 height 17
click at [276, 46] on input "text" at bounding box center [269, 52] width 199 height 17
select select "6m"
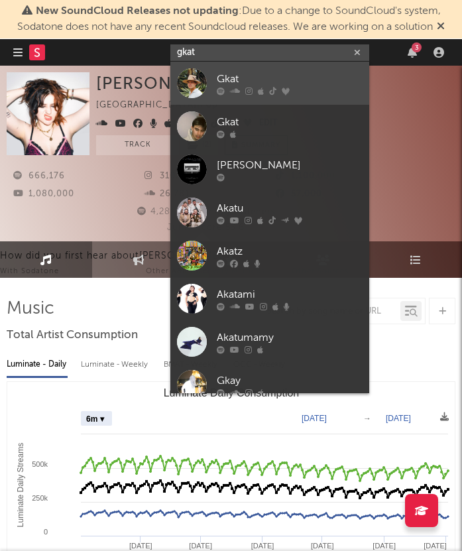
type input "gkat"
click at [286, 78] on div "Gkat" at bounding box center [290, 79] width 146 height 16
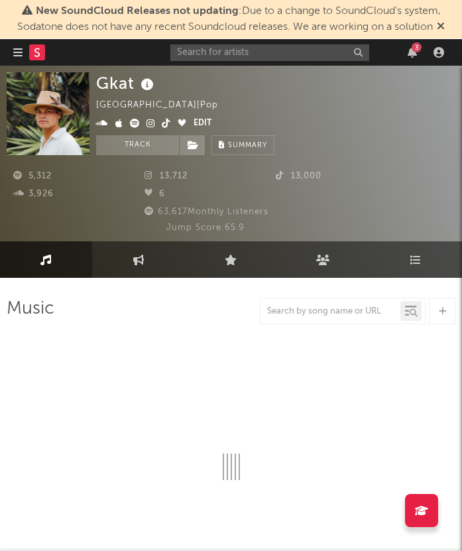
select select "6m"
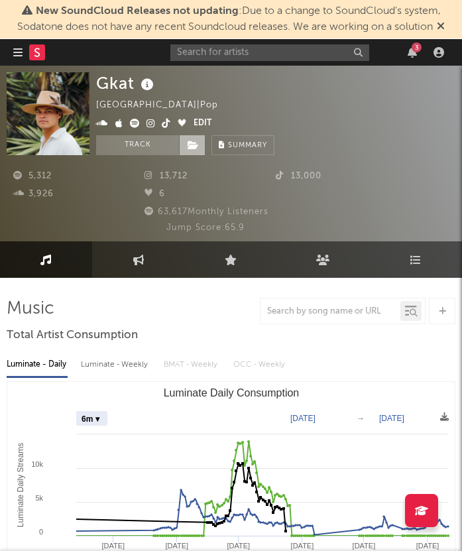
click at [190, 148] on icon at bounding box center [193, 145] width 11 height 9
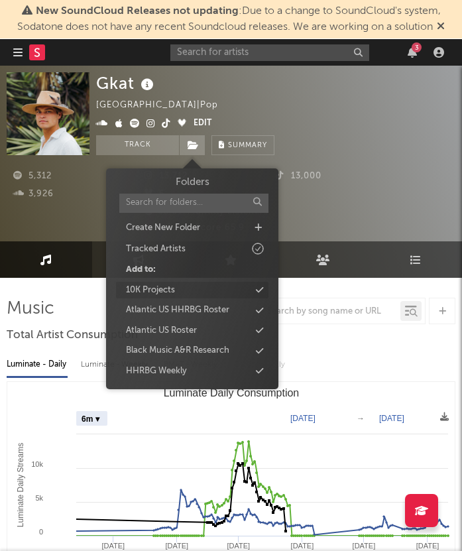
click at [177, 282] on div "10K Projects" at bounding box center [192, 290] width 152 height 17
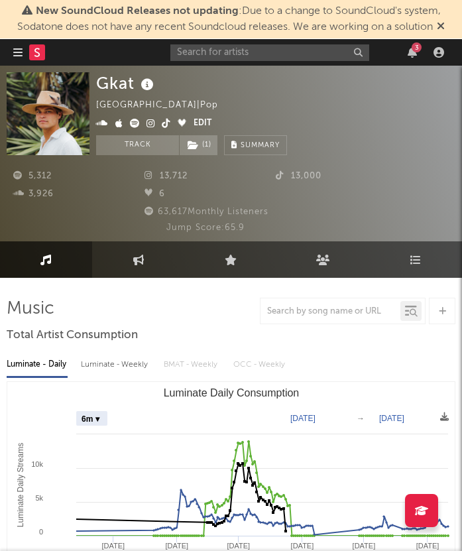
click at [271, 93] on div "Gkat United States | Pop Edit Track ( 1 ) Benchmark Summary" at bounding box center [191, 113] width 191 height 83
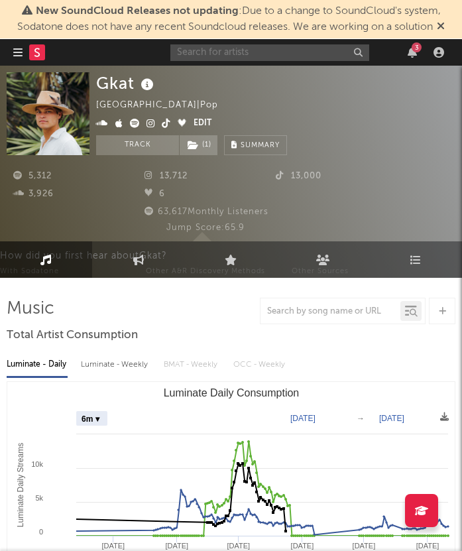
click at [232, 54] on input "text" at bounding box center [269, 52] width 199 height 17
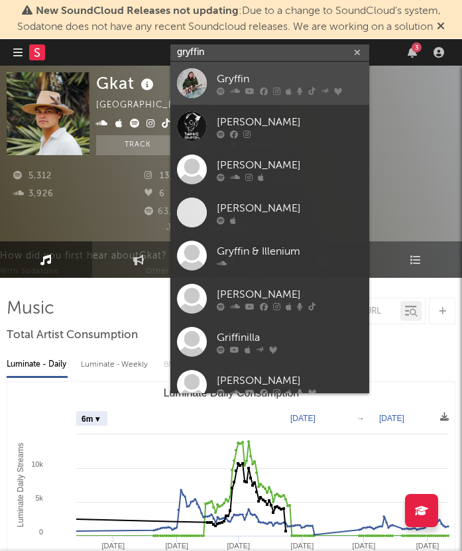
type input "gryffin"
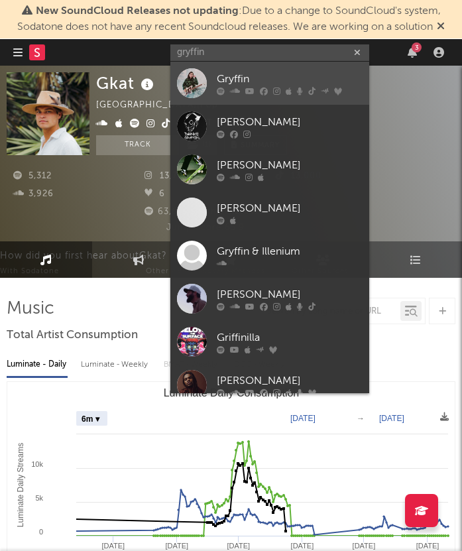
click at [194, 78] on div at bounding box center [192, 83] width 30 height 30
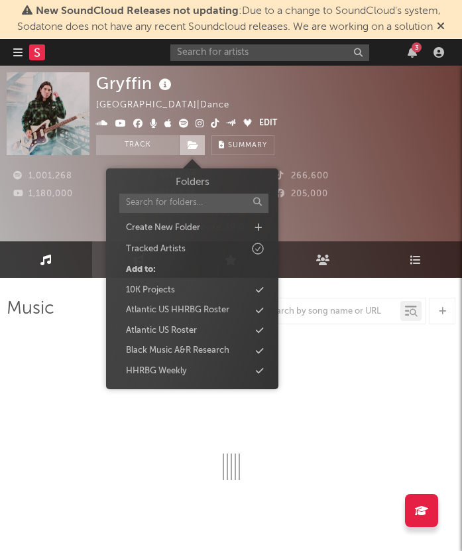
click at [200, 146] on span at bounding box center [192, 145] width 27 height 20
click at [194, 285] on div "10K Projects" at bounding box center [192, 290] width 152 height 17
select select "6m"
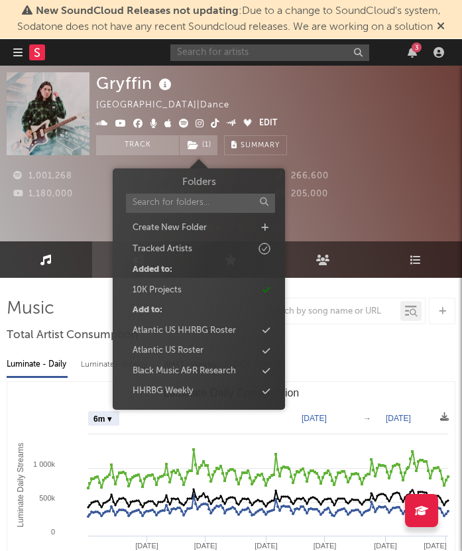
click at [229, 51] on input "text" at bounding box center [269, 52] width 199 height 17
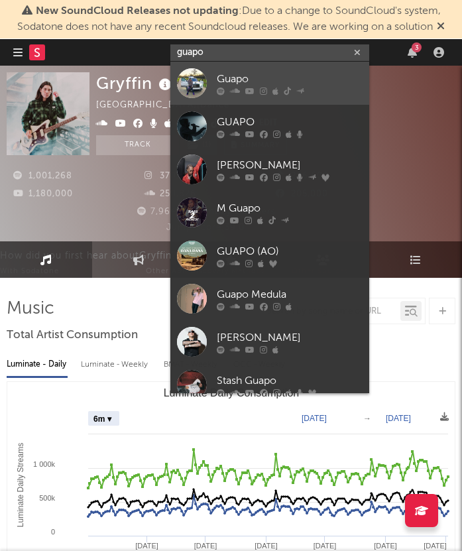
type input "guapo"
click at [233, 68] on link "Guapo" at bounding box center [269, 83] width 199 height 43
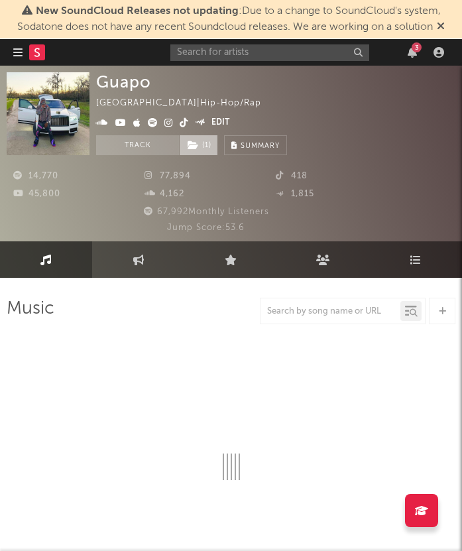
click at [198, 147] on icon at bounding box center [193, 145] width 11 height 9
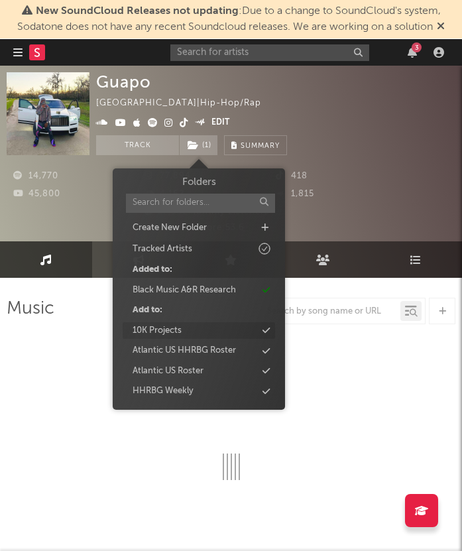
select select "6m"
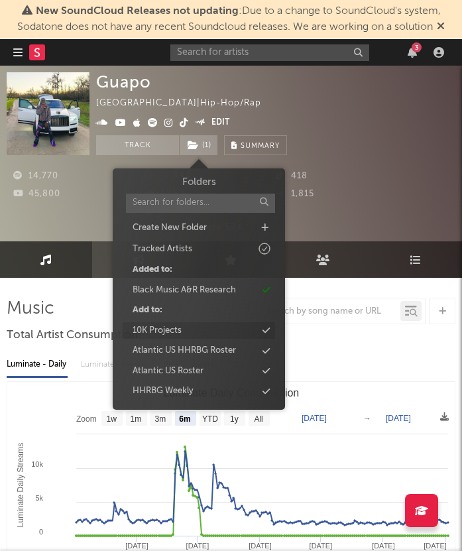
click at [204, 331] on div "10K Projects" at bounding box center [199, 330] width 152 height 17
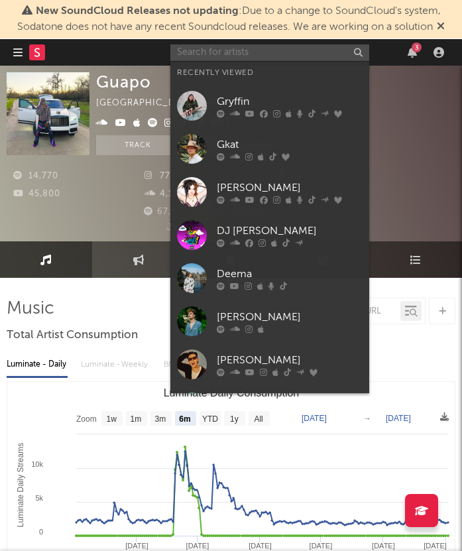
click at [251, 58] on input "text" at bounding box center [269, 52] width 199 height 17
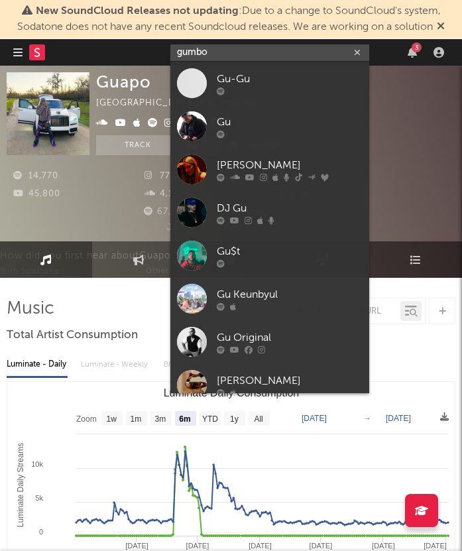
click at [244, 48] on input "gumbo" at bounding box center [269, 52] width 199 height 17
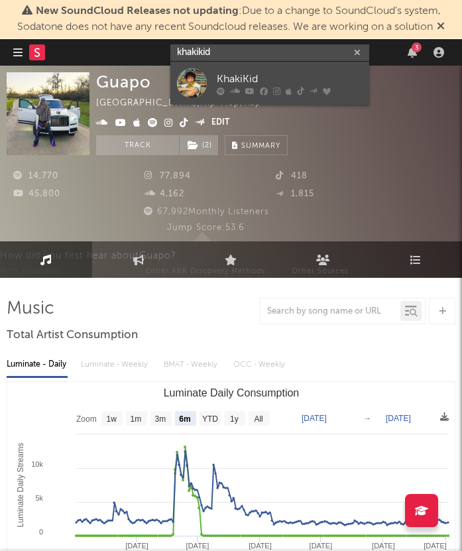
type input "khakikid"
click at [266, 73] on div "KhakiKid" at bounding box center [290, 79] width 146 height 16
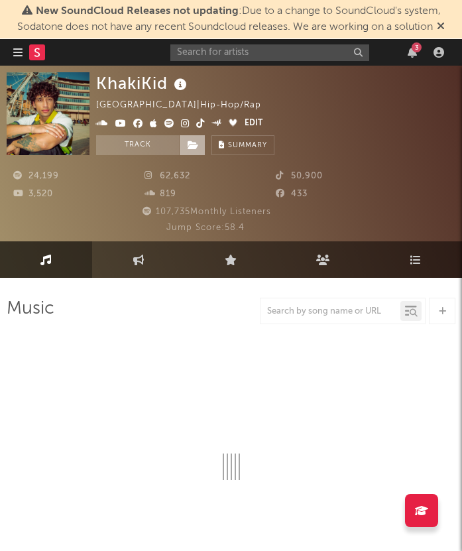
click at [190, 142] on icon at bounding box center [193, 145] width 11 height 9
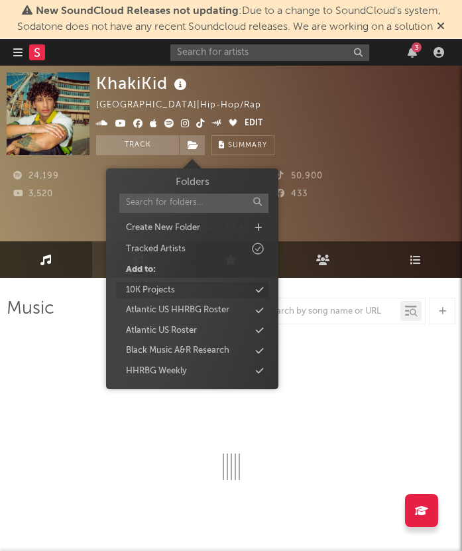
select select "6m"
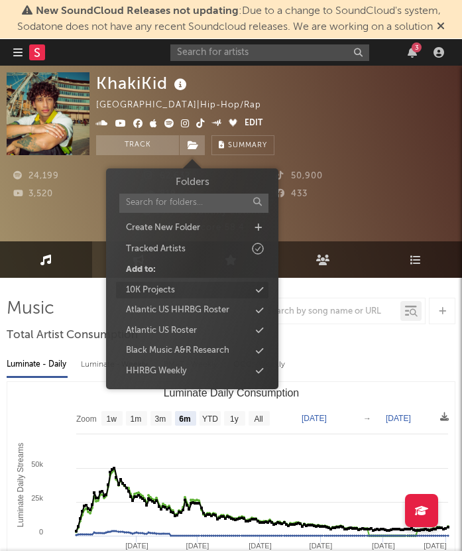
click at [195, 284] on div "10K Projects" at bounding box center [192, 290] width 152 height 17
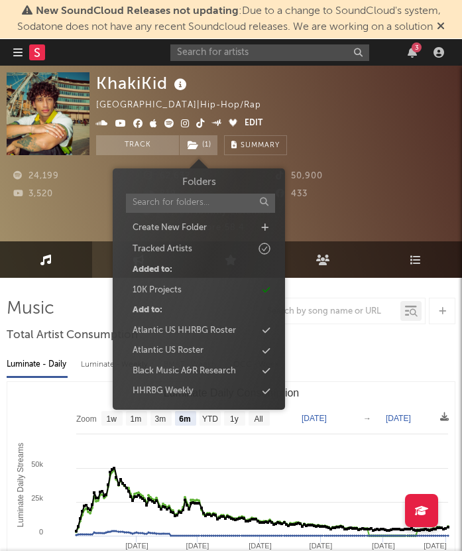
click at [254, 63] on div "3" at bounding box center [309, 52] width 278 height 27
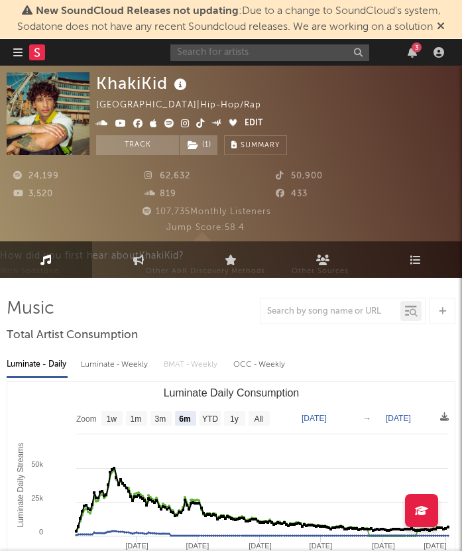
click at [250, 54] on input "text" at bounding box center [269, 52] width 199 height 17
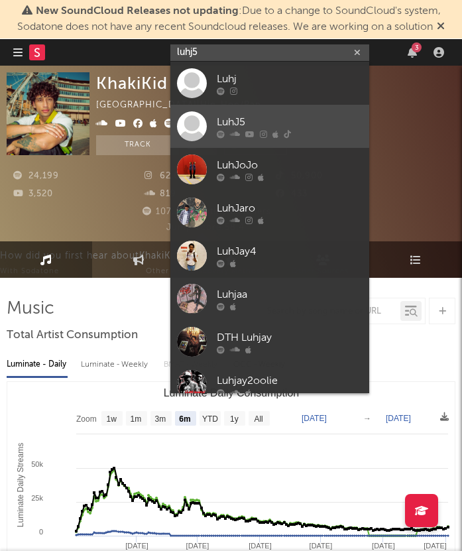
type input "luhj5"
click at [263, 132] on icon at bounding box center [263, 134] width 7 height 8
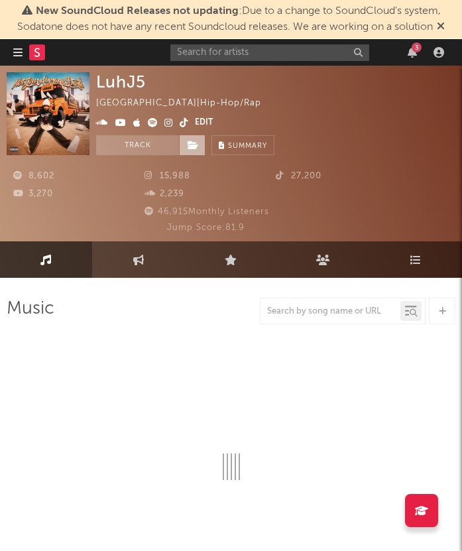
click at [198, 149] on icon at bounding box center [193, 145] width 11 height 9
select select "6m"
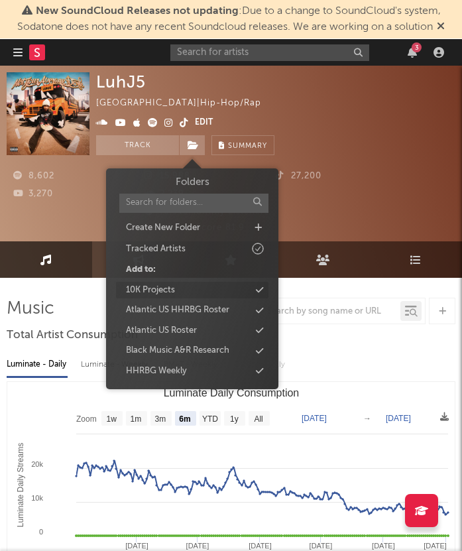
click at [202, 295] on div "10K Projects" at bounding box center [192, 290] width 152 height 17
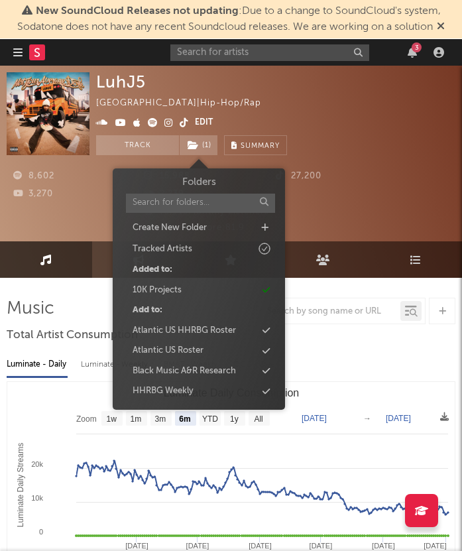
click at [287, 101] on div "LuhJ5 United States | Hip-Hop/Rap Edit Track ( 1 ) Benchmark Summary" at bounding box center [191, 113] width 191 height 83
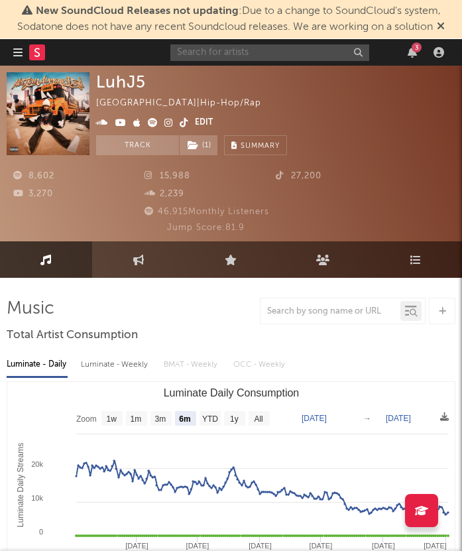
click at [259, 54] on input "text" at bounding box center [269, 52] width 199 height 17
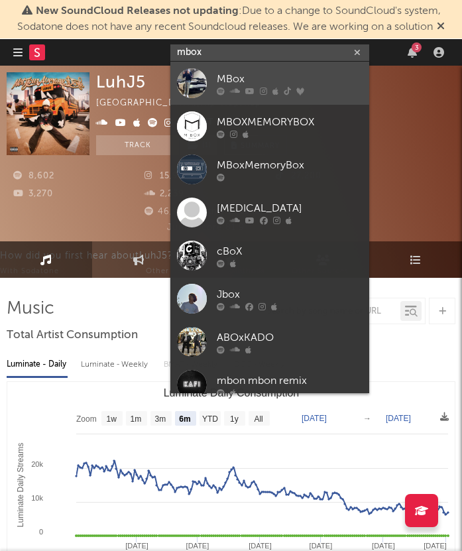
type input "mbox"
click at [259, 78] on div "MBox" at bounding box center [290, 79] width 146 height 16
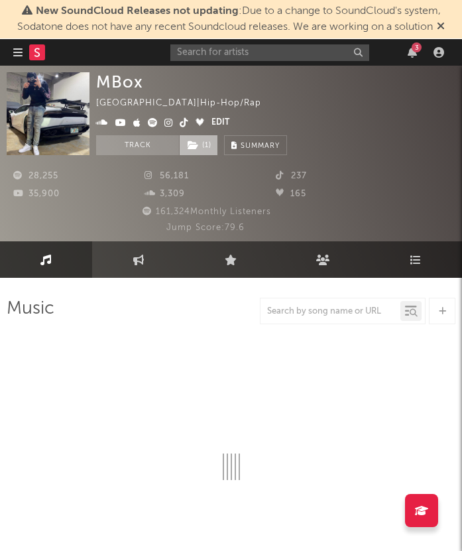
click at [199, 147] on span "( 1 )" at bounding box center [198, 145] width 39 height 20
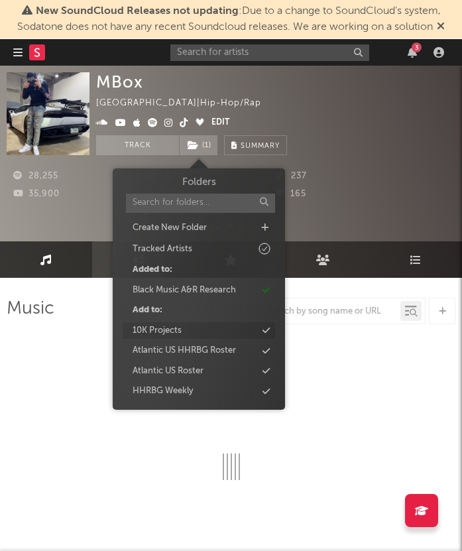
select select "6m"
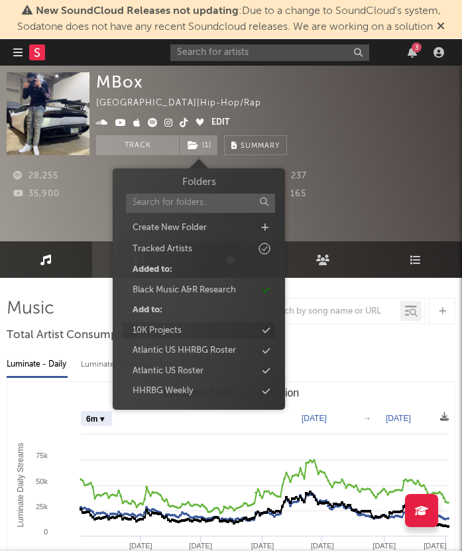
click at [201, 326] on div "10K Projects" at bounding box center [199, 330] width 152 height 17
click at [249, 89] on div "MBox United States | Hip-Hop/Rap Edit Track ( 2 ) Benchmark Summary" at bounding box center [192, 113] width 192 height 83
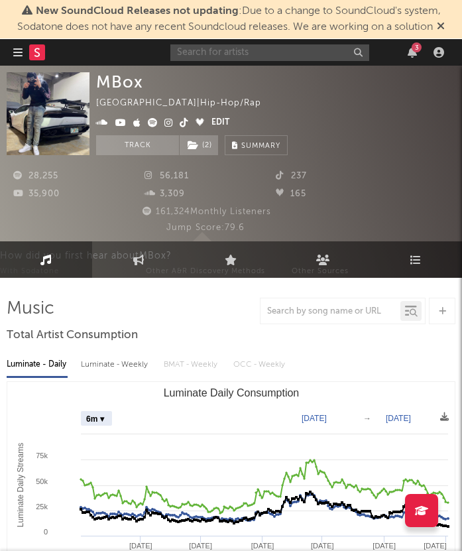
click at [217, 56] on input "text" at bounding box center [269, 52] width 199 height 17
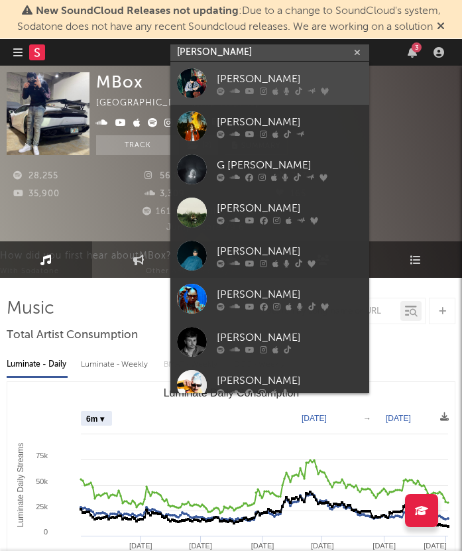
type input "mills"
click at [231, 70] on link "Mills" at bounding box center [269, 83] width 199 height 43
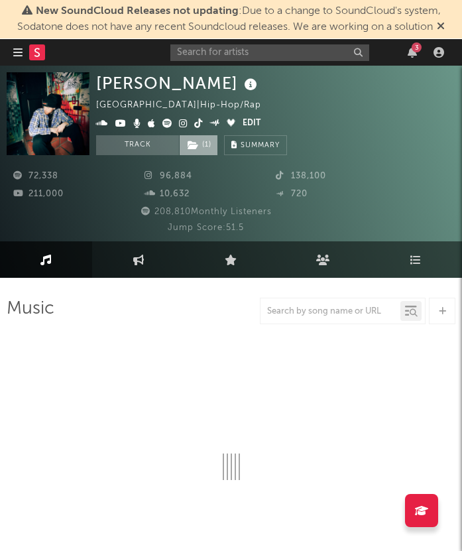
click at [207, 147] on span "( 1 )" at bounding box center [198, 145] width 39 height 20
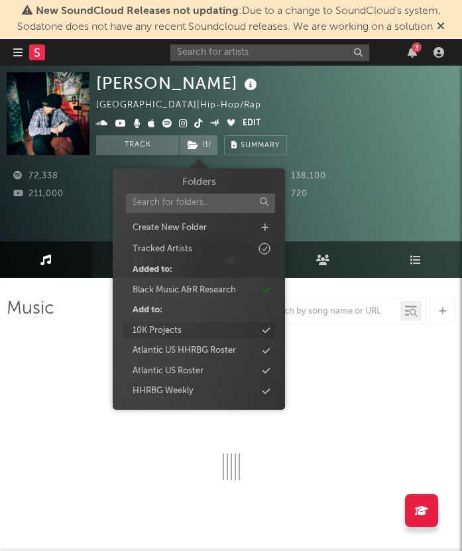
select select "6m"
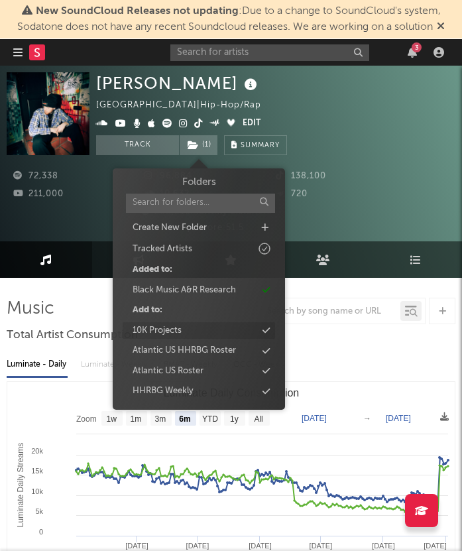
click at [224, 331] on div "10K Projects" at bounding box center [199, 330] width 152 height 17
click at [280, 86] on div "Mills United States | Hip-Hop/Rap Edit Track ( 2 ) Benchmark Summary" at bounding box center [192, 113] width 192 height 83
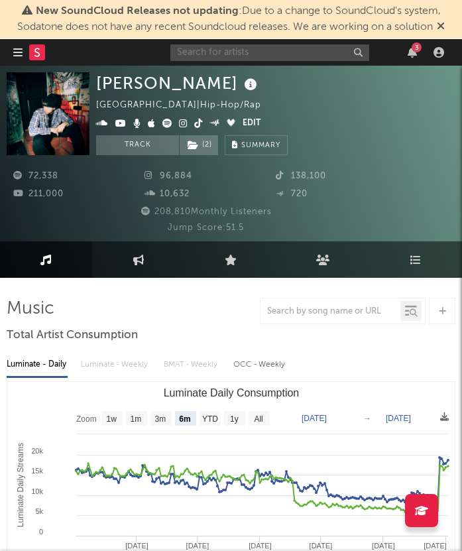
click at [263, 58] on input "text" at bounding box center [269, 52] width 199 height 17
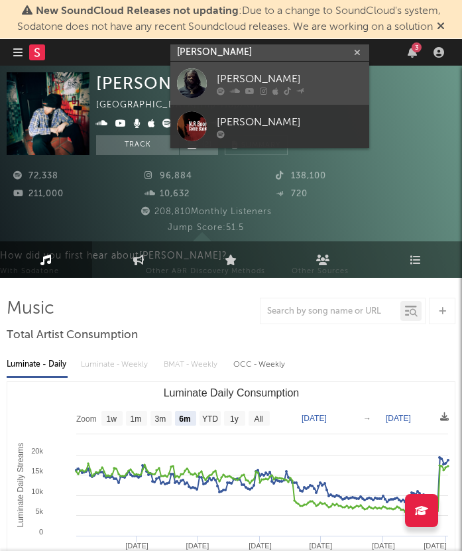
type input "nr boor"
click at [274, 76] on div "Nr Boor" at bounding box center [290, 79] width 146 height 16
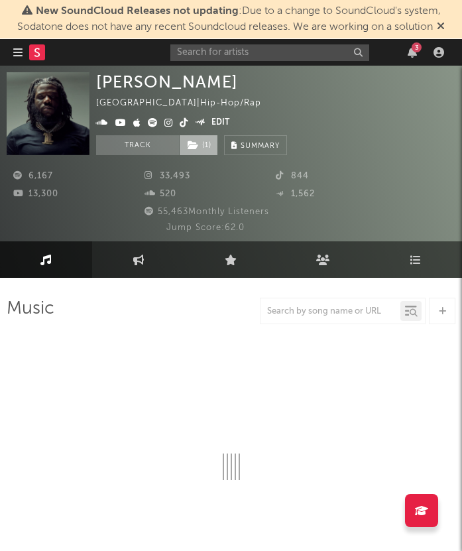
click at [200, 146] on span "( 1 )" at bounding box center [198, 145] width 39 height 20
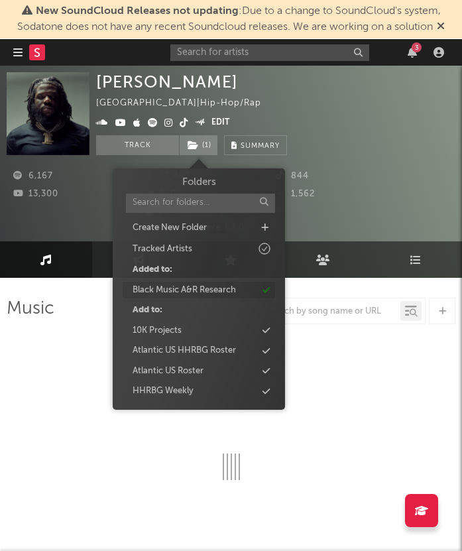
select select "6m"
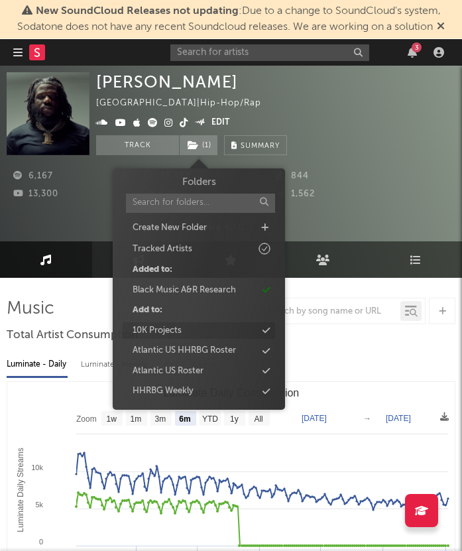
click at [186, 326] on div "10K Projects" at bounding box center [199, 330] width 152 height 17
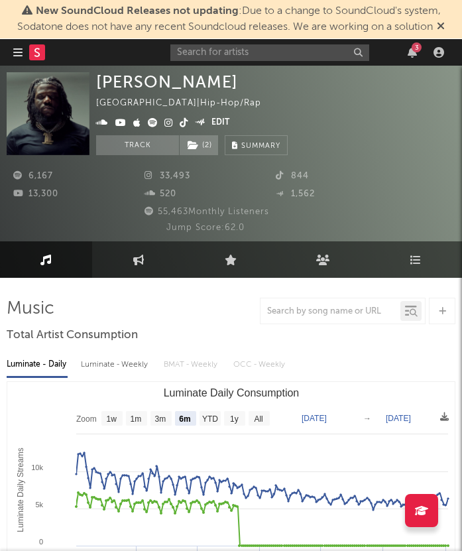
click at [77, 207] on div "55,463 Monthly Listeners" at bounding box center [206, 212] width 398 height 16
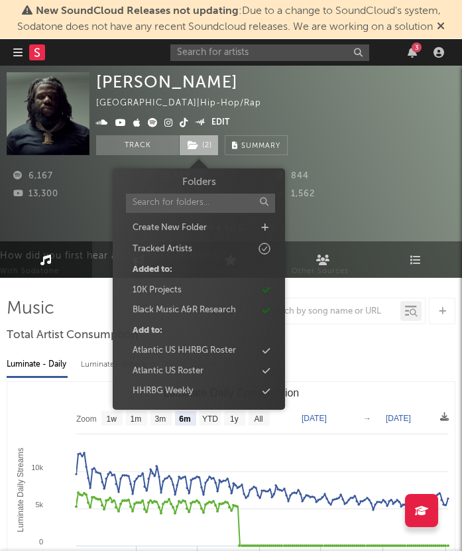
click at [194, 152] on span "( 2 )" at bounding box center [199, 145] width 40 height 20
click at [228, 49] on input "text" at bounding box center [269, 52] width 199 height 17
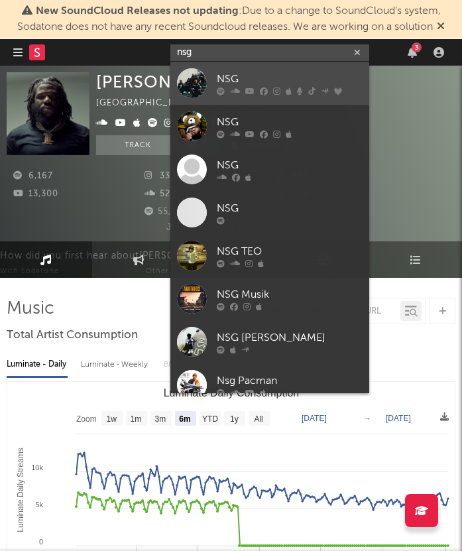
type input "nsg"
click at [236, 77] on div "NSG" at bounding box center [290, 79] width 146 height 16
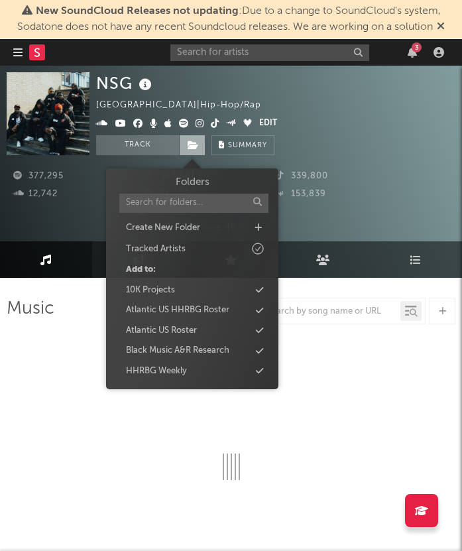
click at [186, 148] on span at bounding box center [192, 145] width 27 height 20
select select "6m"
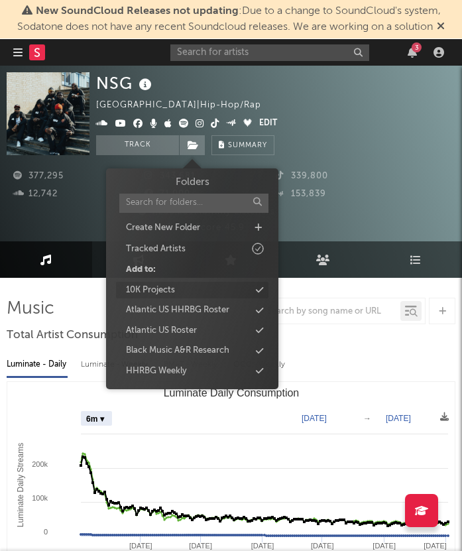
click at [188, 290] on div "10K Projects" at bounding box center [192, 290] width 152 height 17
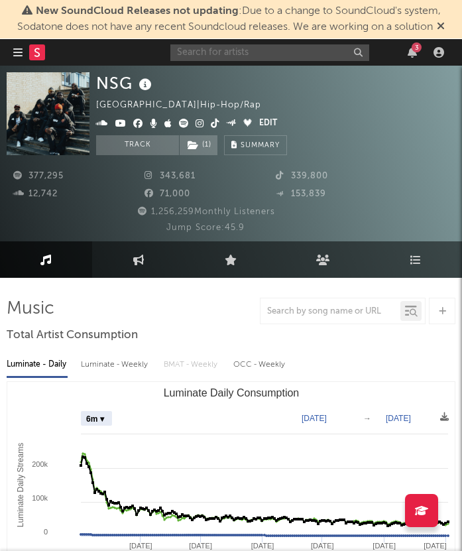
click at [221, 54] on input "text" at bounding box center [269, 52] width 199 height 17
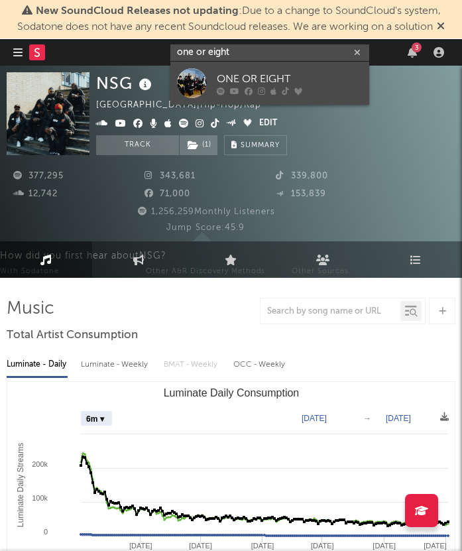
type input "one or eight"
click at [253, 80] on div "ONE OR EIGHT" at bounding box center [290, 79] width 146 height 16
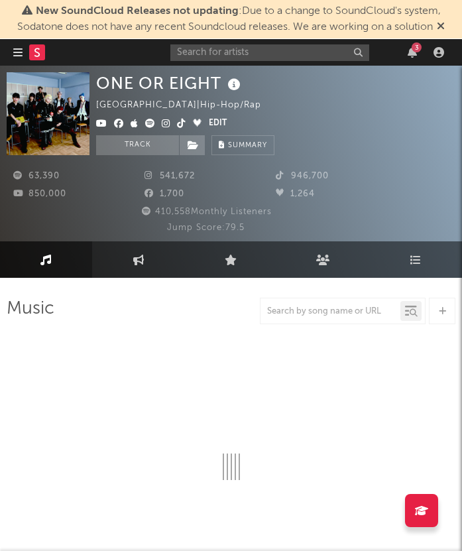
select select "6m"
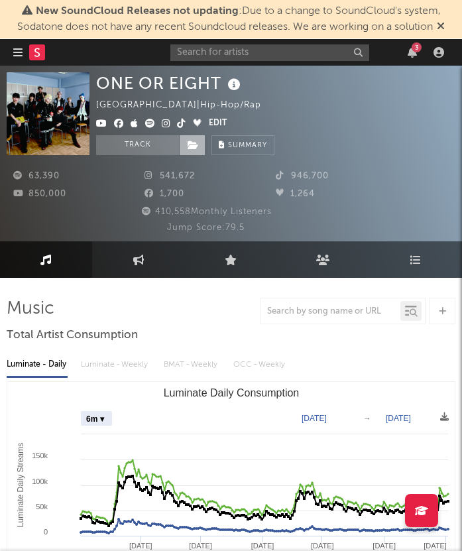
click at [194, 142] on icon at bounding box center [193, 145] width 11 height 9
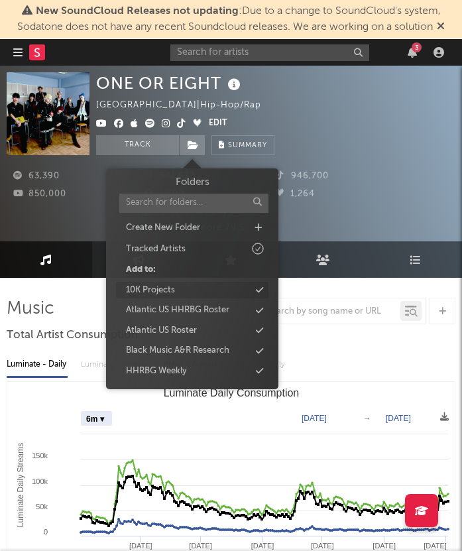
click at [174, 288] on div "10K Projects" at bounding box center [150, 290] width 49 height 13
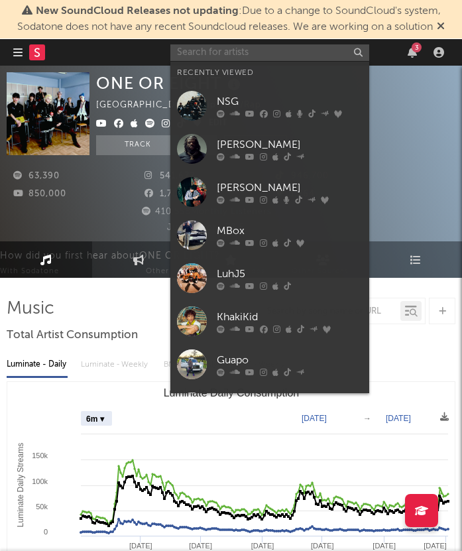
click at [252, 49] on input "text" at bounding box center [269, 52] width 199 height 17
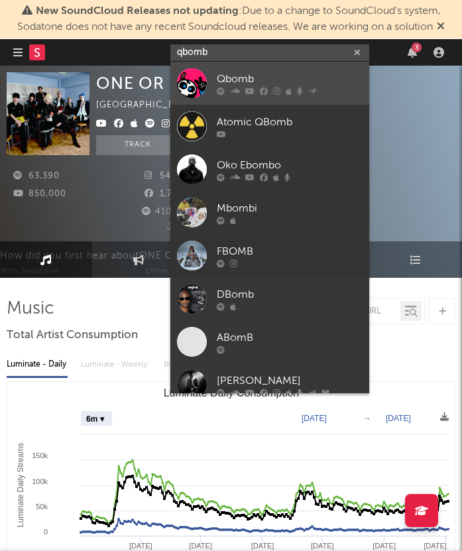
type input "qbomb"
click at [265, 73] on div "Qbomb" at bounding box center [290, 79] width 146 height 16
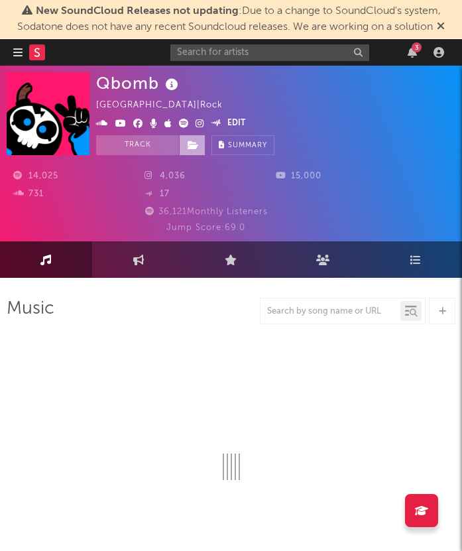
click at [186, 148] on span at bounding box center [192, 145] width 27 height 20
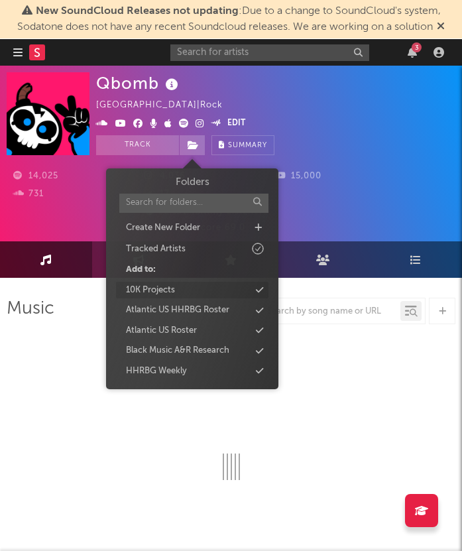
select select "6m"
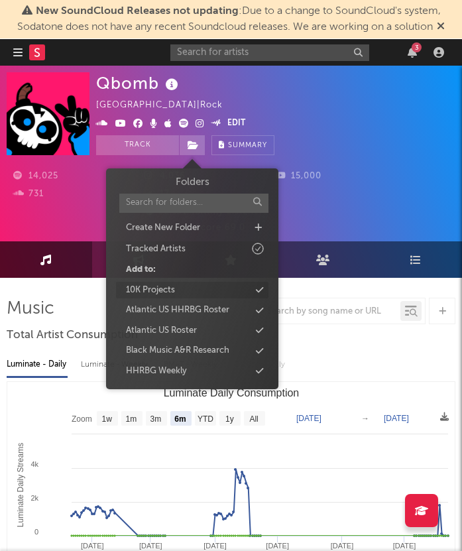
click at [190, 290] on div "10K Projects" at bounding box center [192, 290] width 152 height 17
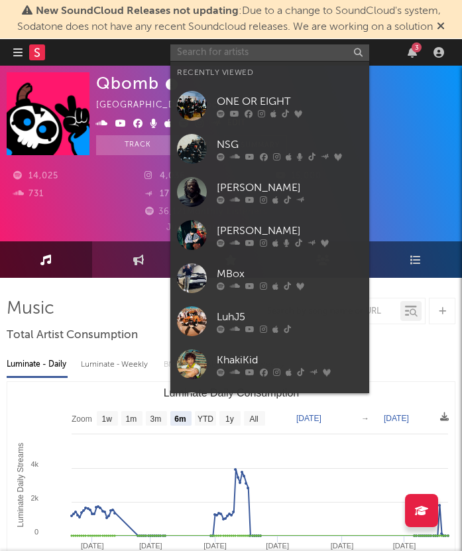
click at [271, 59] on input "text" at bounding box center [269, 52] width 199 height 17
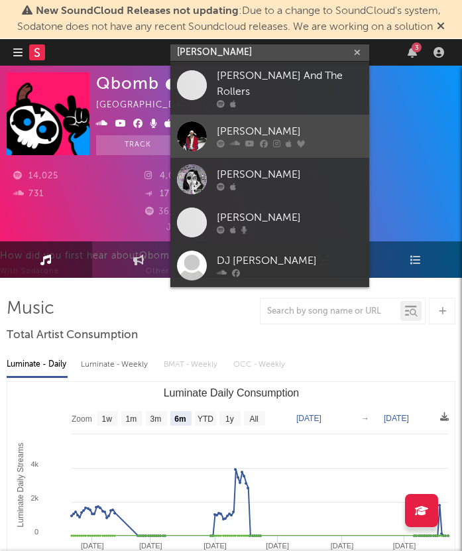
type input "ricky hill"
click at [295, 127] on div "Ricky Hil" at bounding box center [290, 132] width 146 height 16
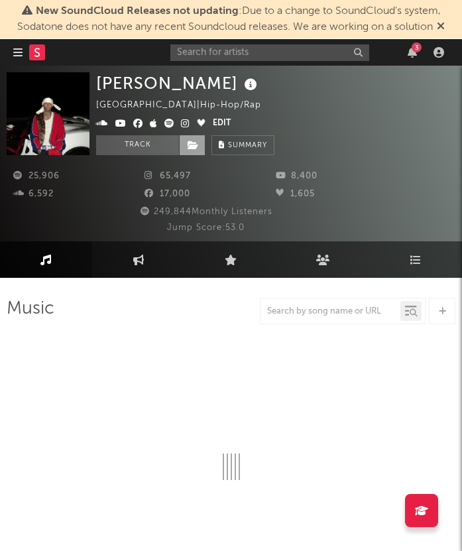
click at [199, 143] on span at bounding box center [192, 145] width 27 height 20
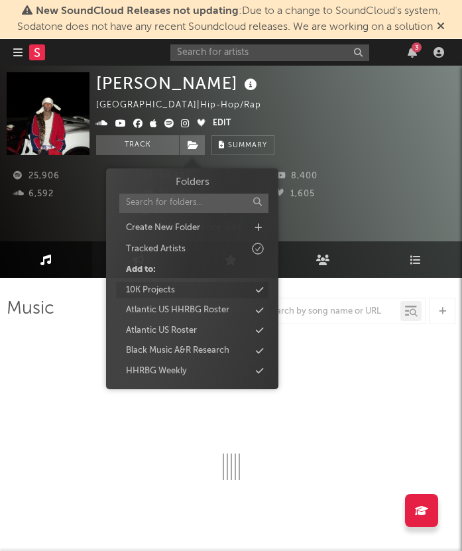
click at [203, 293] on div "10K Projects" at bounding box center [192, 290] width 152 height 17
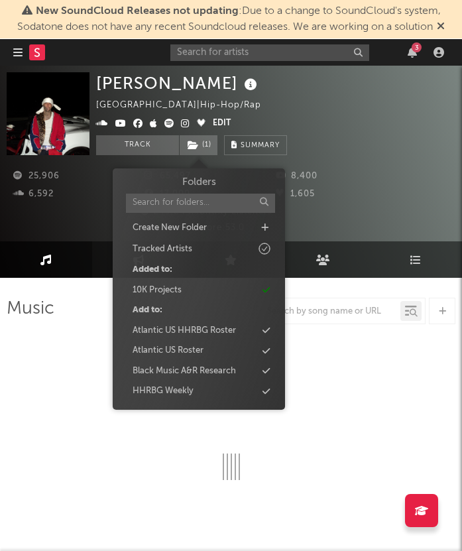
select select "6m"
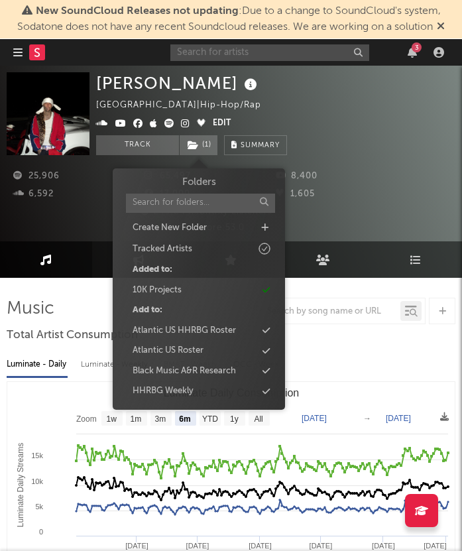
click at [255, 56] on input "text" at bounding box center [269, 52] width 199 height 17
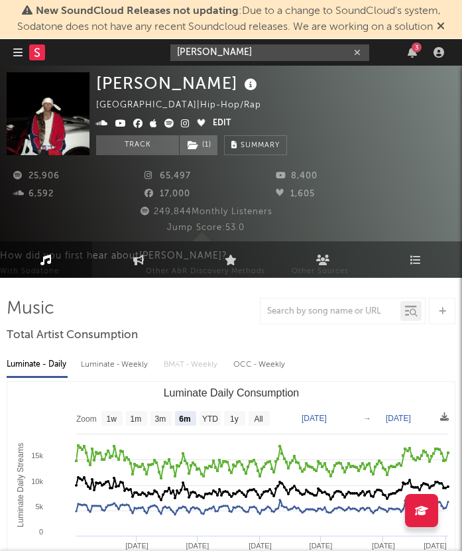
click at [257, 50] on input "ryan wither" at bounding box center [269, 52] width 199 height 17
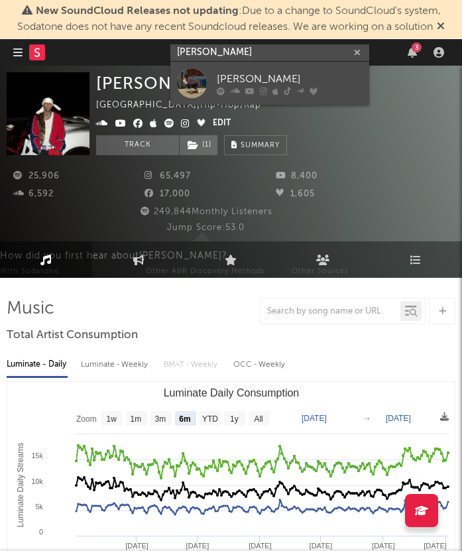
type input "ryan wither"
click at [250, 77] on div "Ryan Witherspoon" at bounding box center [290, 79] width 146 height 16
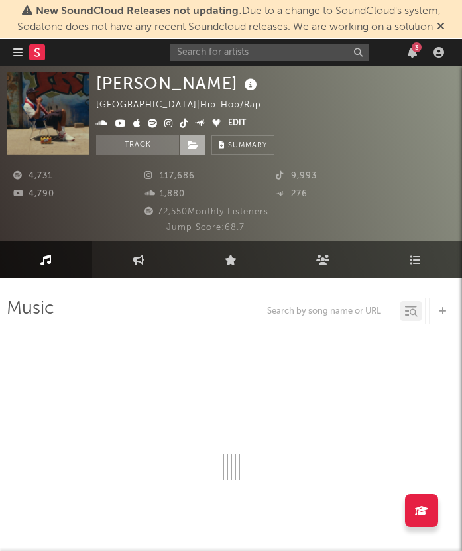
click at [195, 150] on span at bounding box center [192, 145] width 27 height 20
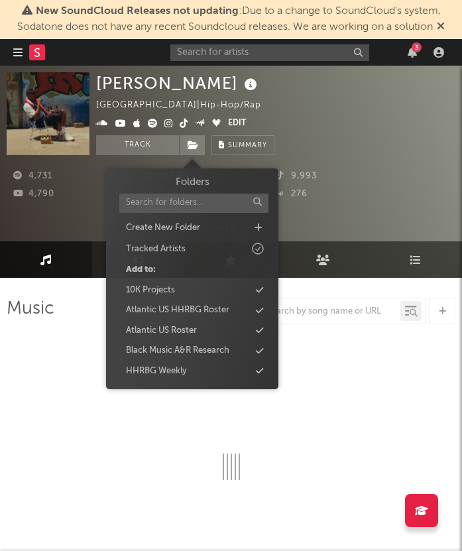
select select "6m"
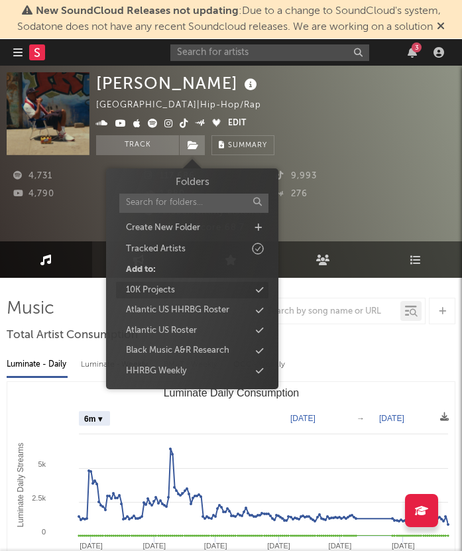
click at [187, 288] on div "10K Projects" at bounding box center [192, 290] width 152 height 17
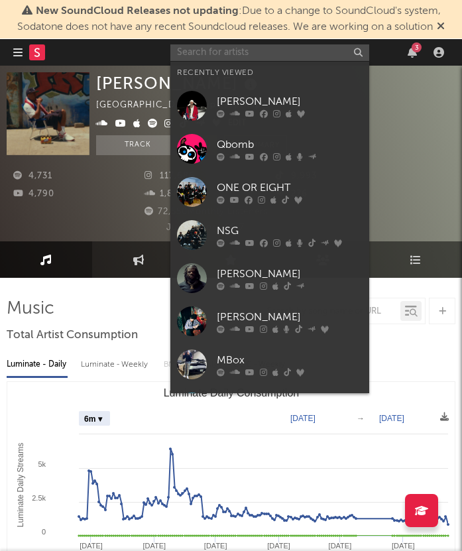
click at [250, 53] on input "text" at bounding box center [269, 52] width 199 height 17
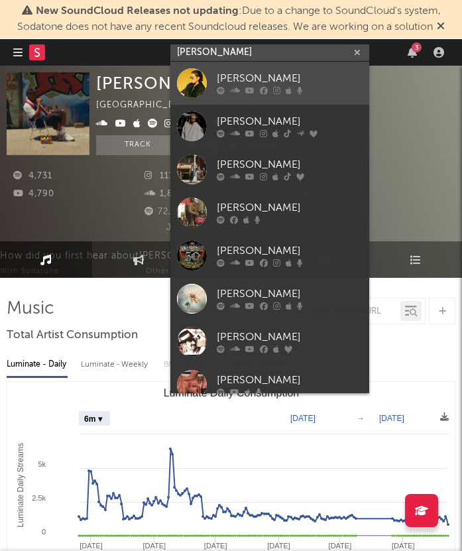
type input "sinclair"
click at [254, 72] on div "Sinclair" at bounding box center [290, 79] width 146 height 16
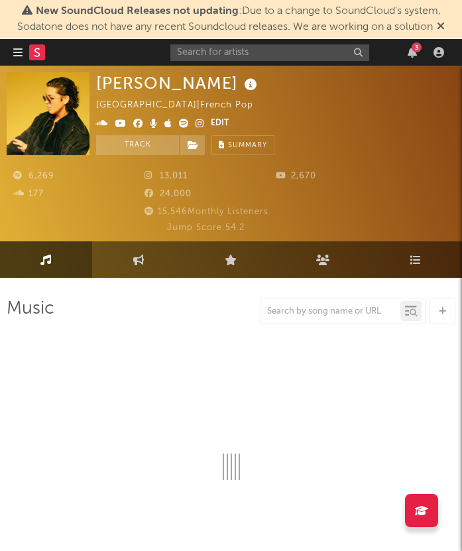
select select "1w"
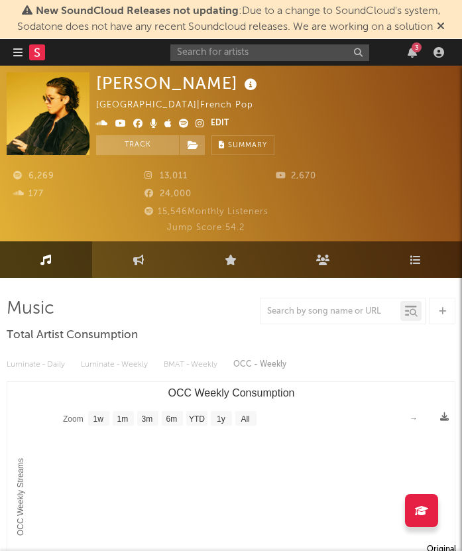
click at [188, 155] on div "6,269 13,011 2,670 177 24,000 15,546 Monthly Listeners Jump Score: 54.2" at bounding box center [231, 195] width 449 height 80
click at [198, 146] on icon at bounding box center [193, 145] width 11 height 9
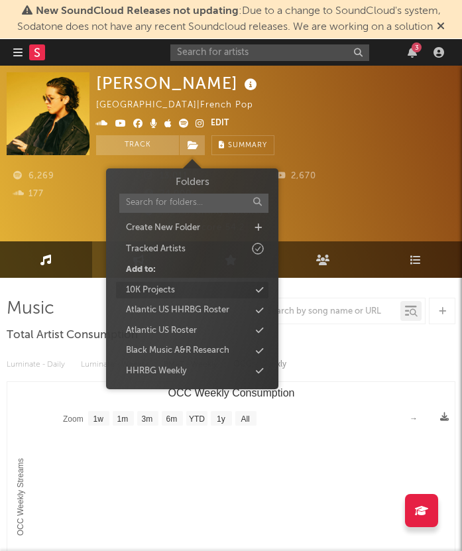
click at [188, 285] on div "10K Projects" at bounding box center [192, 290] width 152 height 17
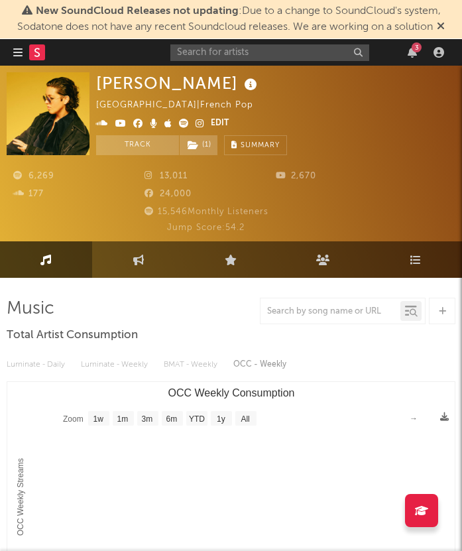
click at [404, 181] on div "6,269 13,011 2,670 177 24,000 15,546 Monthly Listeners Jump Score: 54.2" at bounding box center [231, 195] width 449 height 80
click at [294, 53] on input "text" at bounding box center [269, 52] width 199 height 17
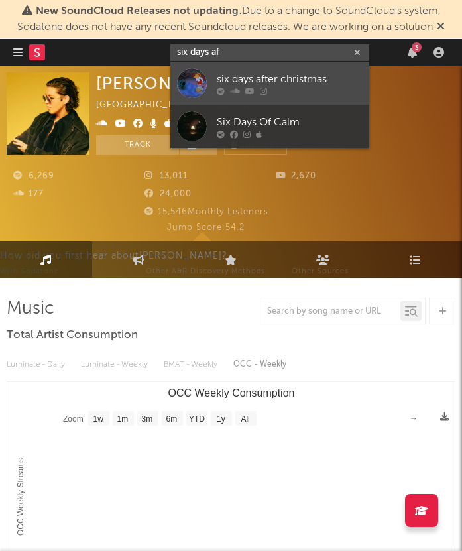
type input "six days af"
click at [298, 77] on div "six days after christmas" at bounding box center [290, 79] width 146 height 16
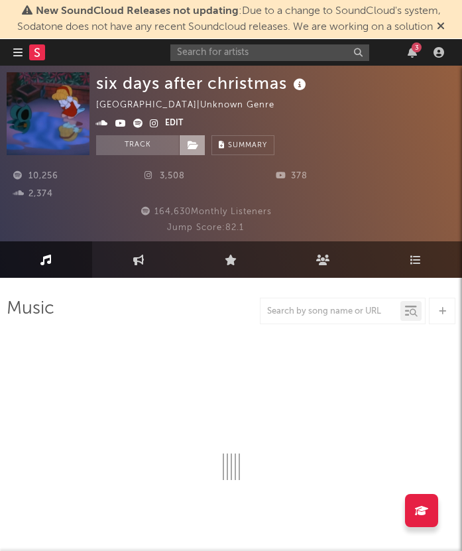
select select "6m"
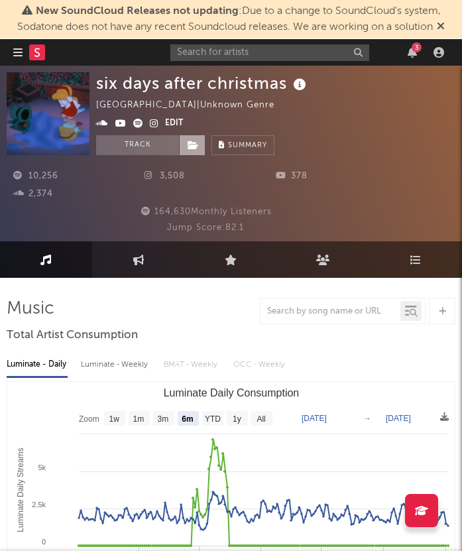
click at [198, 149] on icon at bounding box center [193, 145] width 11 height 9
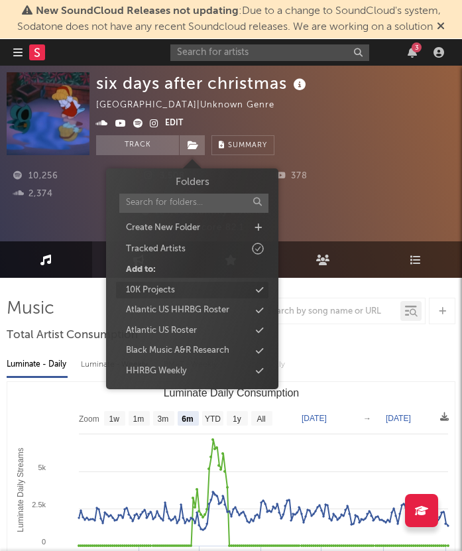
click at [202, 290] on div "10K Projects" at bounding box center [192, 290] width 152 height 17
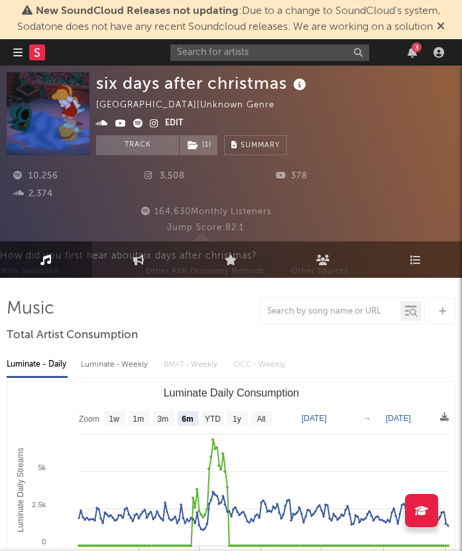
click at [263, 60] on div "3" at bounding box center [309, 52] width 278 height 27
click at [255, 59] on input "text" at bounding box center [269, 52] width 199 height 17
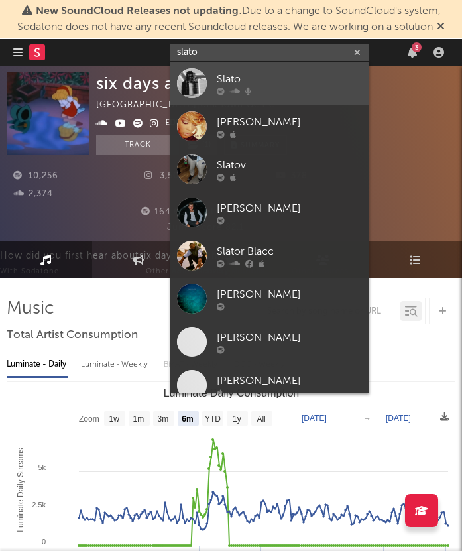
type input "slato"
click at [264, 78] on div "Slato" at bounding box center [290, 79] width 146 height 16
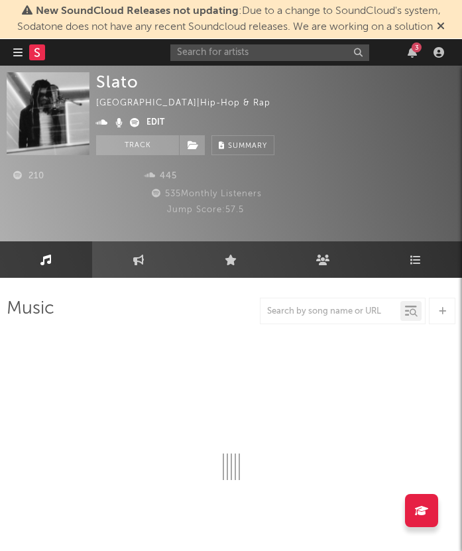
select select "6m"
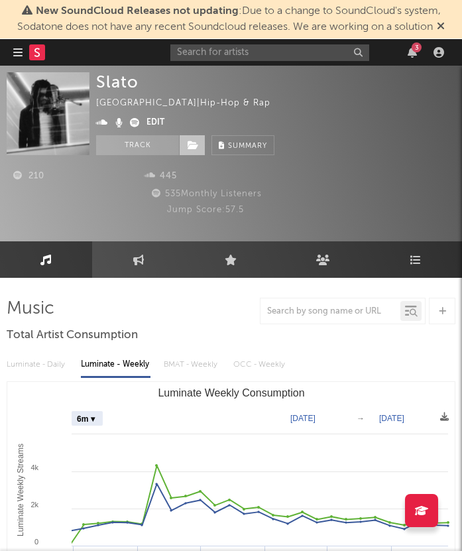
click at [187, 144] on span at bounding box center [192, 145] width 27 height 20
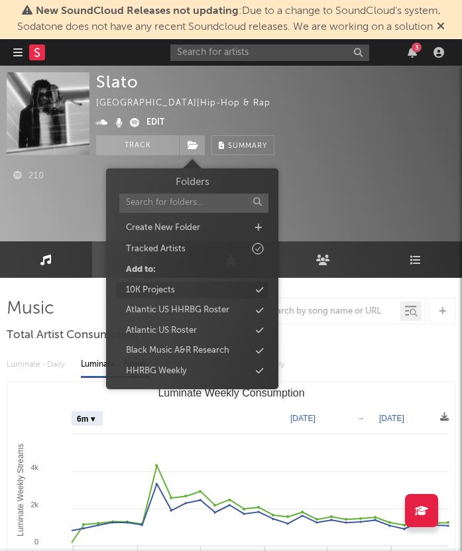
click at [209, 289] on div "10K Projects" at bounding box center [192, 290] width 152 height 17
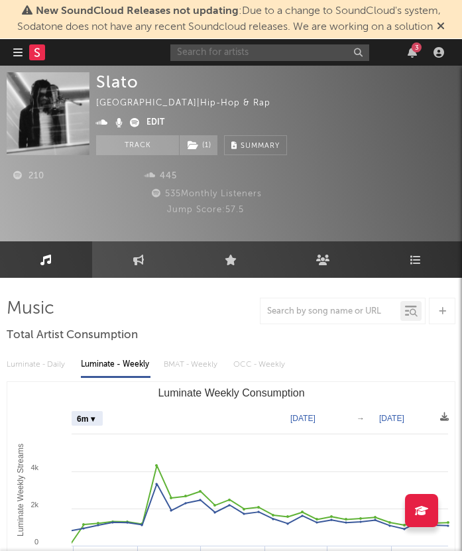
click at [281, 55] on input "text" at bounding box center [269, 52] width 199 height 17
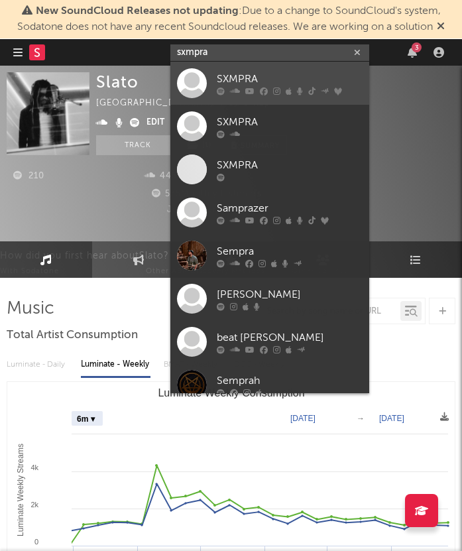
type input "sxmpra"
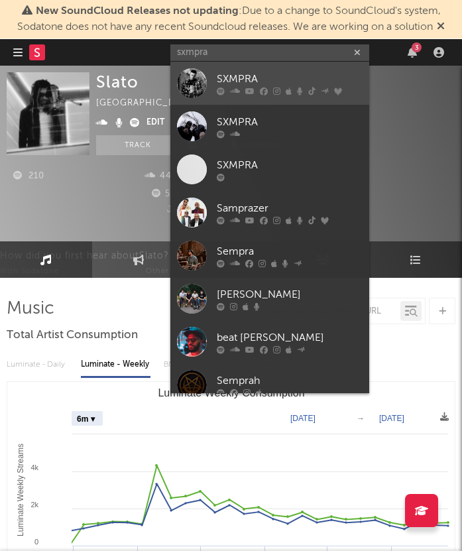
click at [267, 74] on div "SXMPRA" at bounding box center [290, 79] width 146 height 16
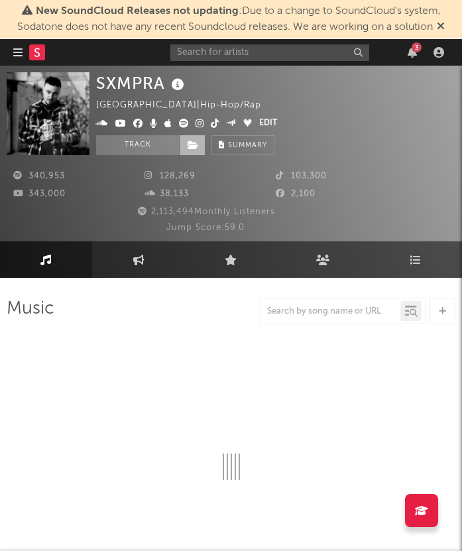
click at [194, 148] on icon at bounding box center [193, 145] width 11 height 9
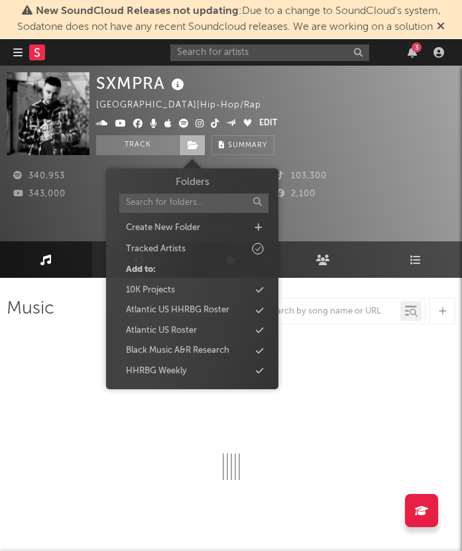
select select "6m"
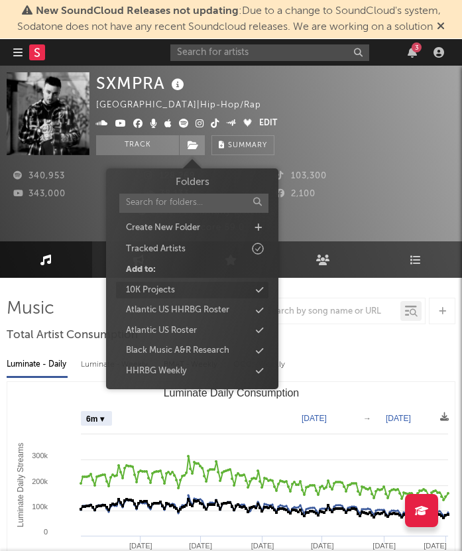
click at [177, 287] on div "10K Projects" at bounding box center [192, 290] width 152 height 17
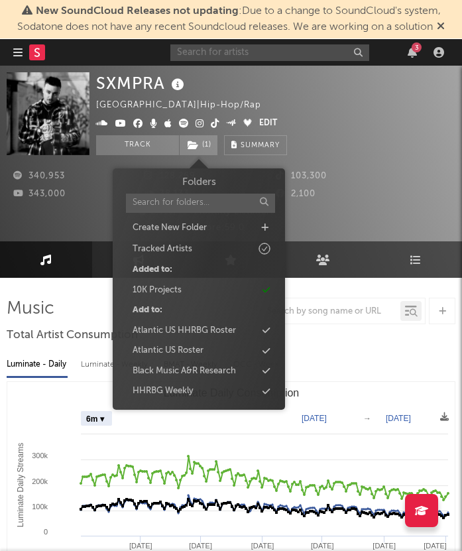
click at [254, 55] on input "text" at bounding box center [269, 52] width 199 height 17
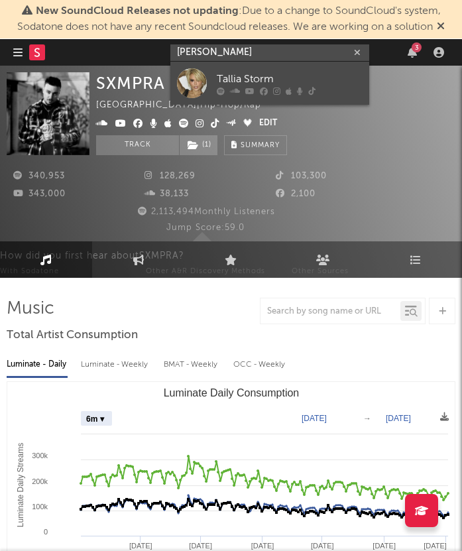
type input "talia storm"
click at [289, 76] on div "Tallia Storm" at bounding box center [290, 79] width 146 height 16
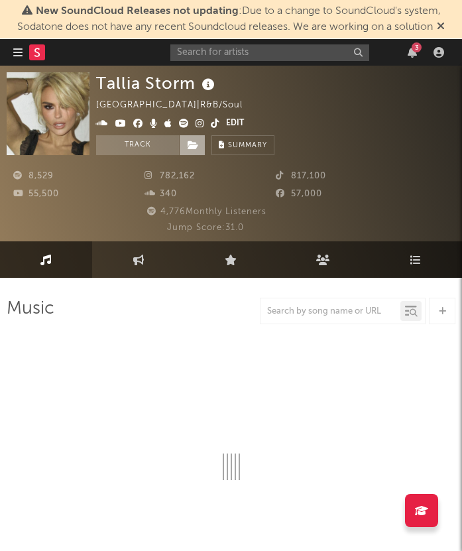
click at [194, 148] on icon at bounding box center [193, 145] width 11 height 9
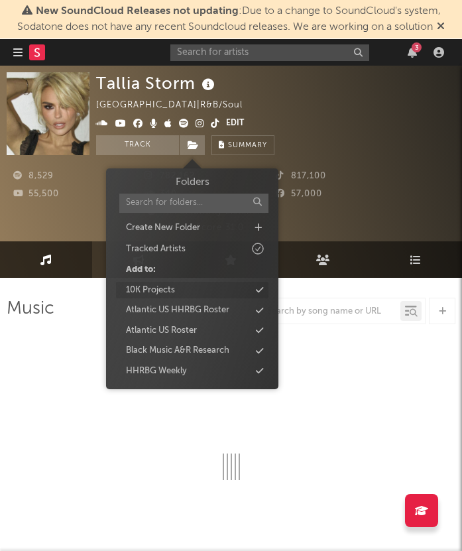
select select "6m"
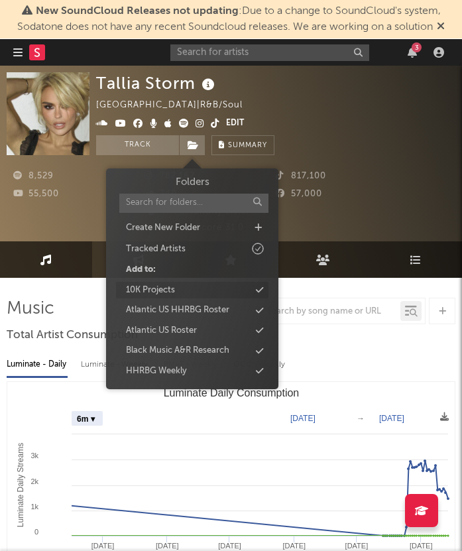
click at [192, 291] on div "10K Projects" at bounding box center [192, 290] width 152 height 17
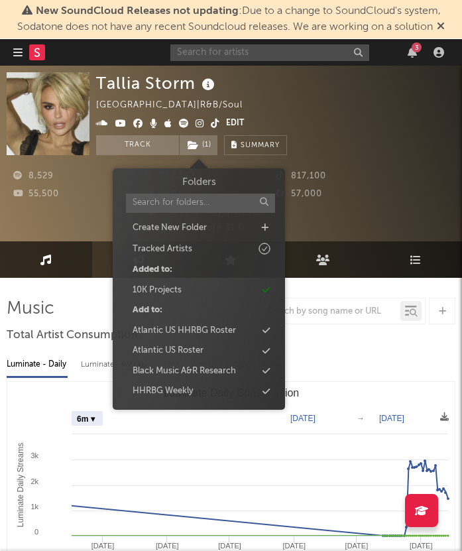
click at [253, 51] on input "text" at bounding box center [269, 52] width 199 height 17
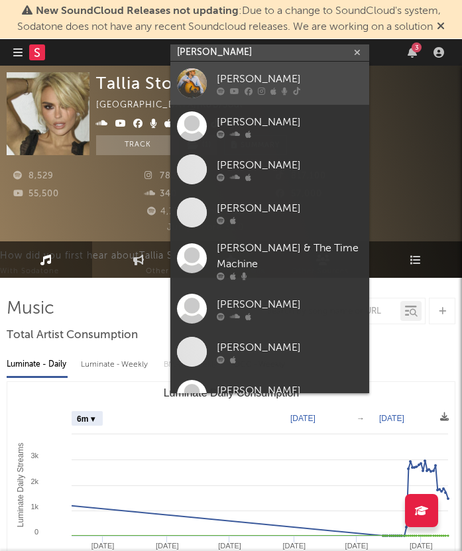
type input "thomas mac"
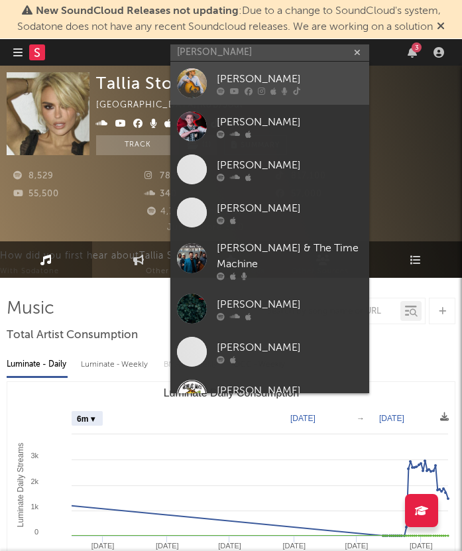
click at [279, 80] on div "Thomas Mac" at bounding box center [290, 79] width 146 height 16
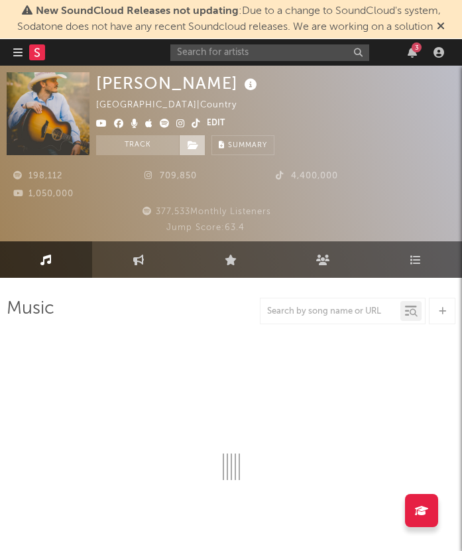
click at [201, 142] on span at bounding box center [192, 145] width 27 height 20
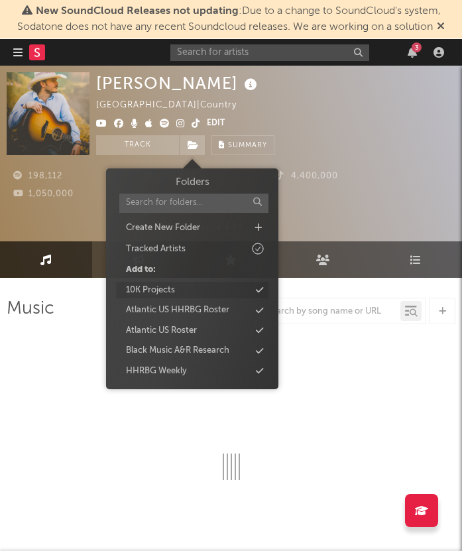
select select "6m"
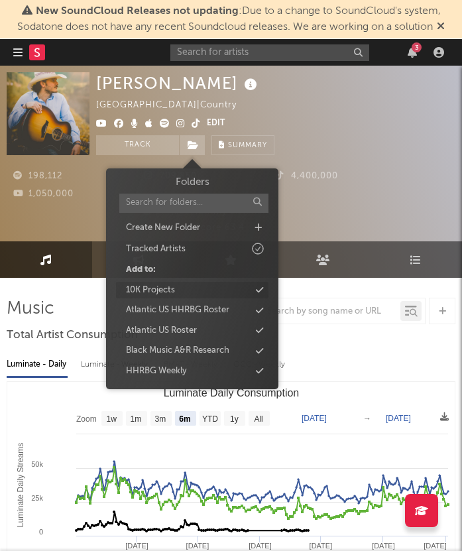
click at [182, 287] on div "10K Projects" at bounding box center [192, 290] width 152 height 17
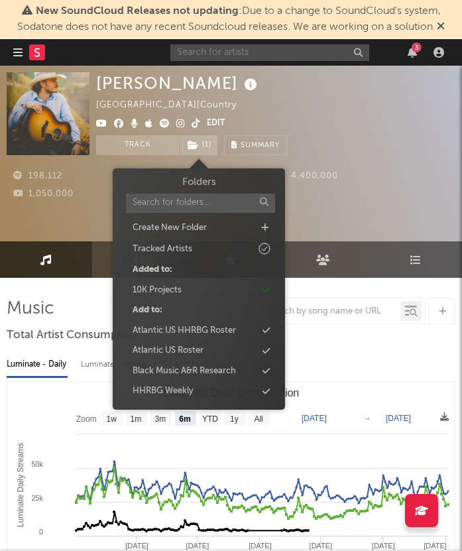
click at [281, 53] on input "text" at bounding box center [269, 52] width 199 height 17
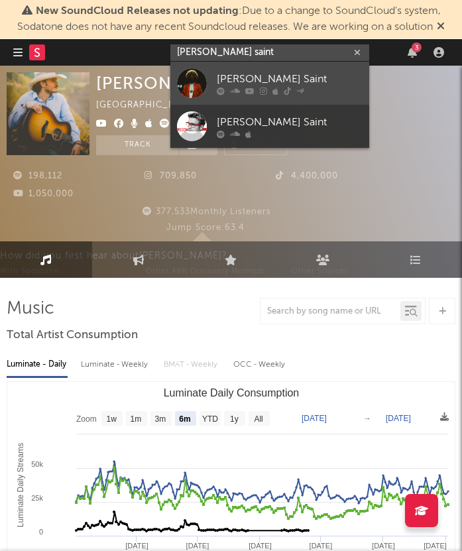
type input "tommy saint"
click at [286, 72] on div "[PERSON_NAME] Saint" at bounding box center [290, 79] width 146 height 16
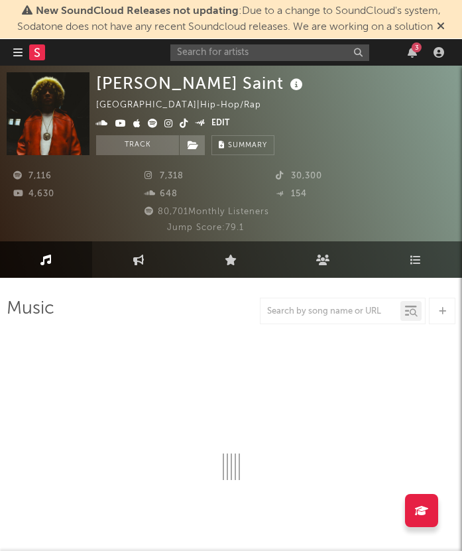
select select "6m"
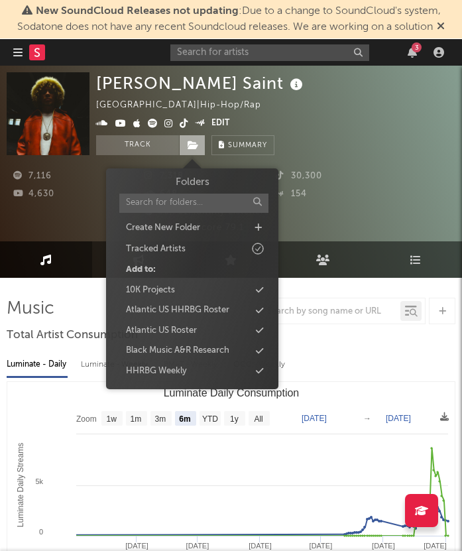
click at [188, 145] on icon at bounding box center [193, 145] width 11 height 9
click at [183, 286] on div "10K Projects" at bounding box center [192, 290] width 152 height 17
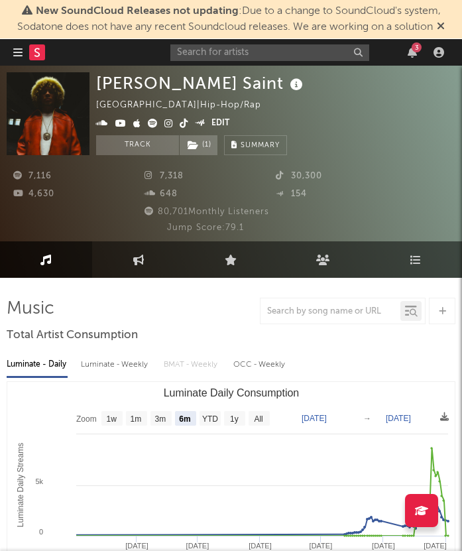
click at [335, 95] on div "Tommy Saint United Kingdom | Hip-Hop/Rap Edit Track ( 1 ) Benchmark Summary" at bounding box center [275, 113] width 359 height 83
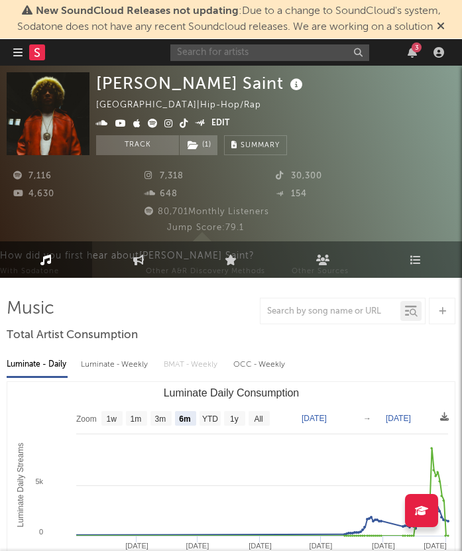
click at [279, 58] on input "text" at bounding box center [269, 52] width 199 height 17
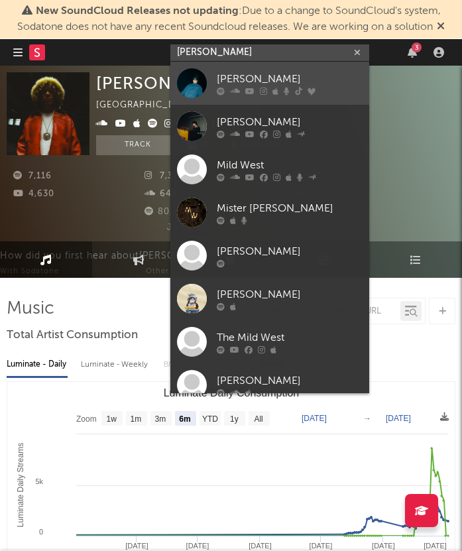
type input "wes mills"
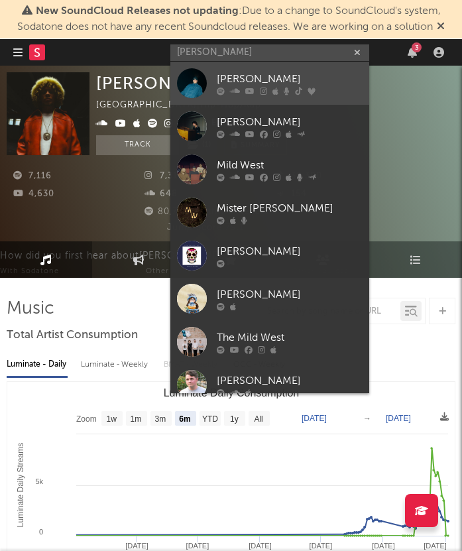
click at [259, 69] on link "wes mills" at bounding box center [269, 83] width 199 height 43
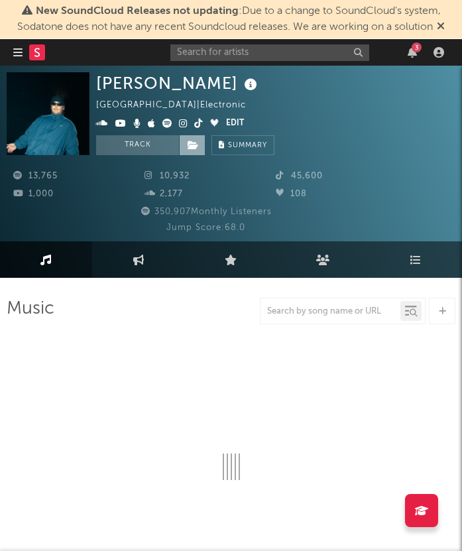
click at [198, 145] on icon at bounding box center [193, 145] width 11 height 9
select select "6m"
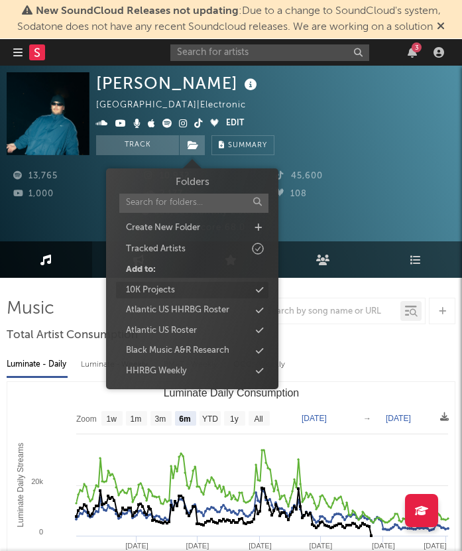
click at [201, 291] on div "10K Projects" at bounding box center [192, 290] width 152 height 17
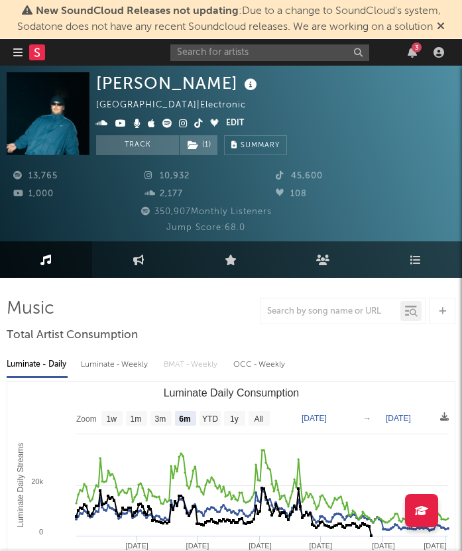
click at [278, 101] on div "wes mills United States | Electronic Edit Track ( 1 ) Benchmark Summary" at bounding box center [191, 113] width 191 height 83
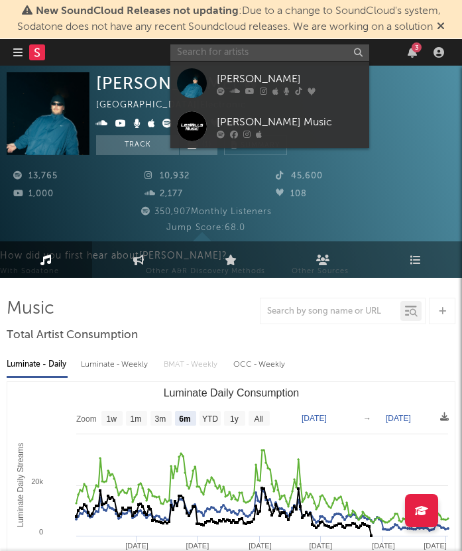
click at [241, 52] on input "text" at bounding box center [269, 52] width 199 height 17
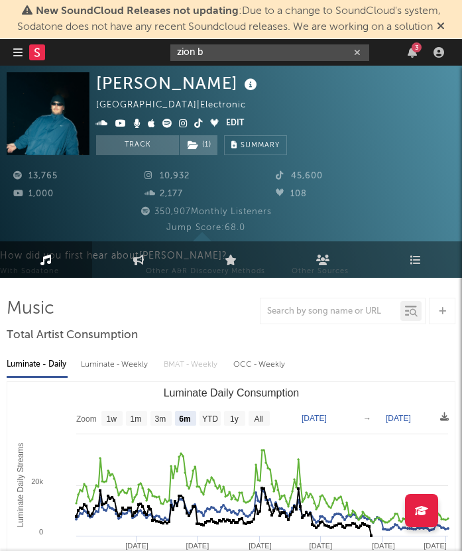
click at [261, 48] on input "zion b" at bounding box center [269, 52] width 199 height 17
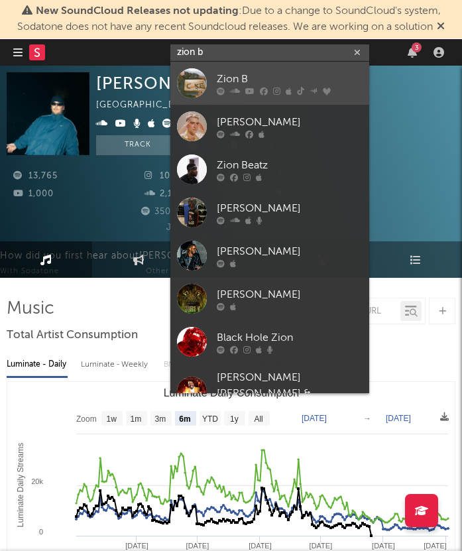
type input "zion b"
click at [264, 88] on icon at bounding box center [264, 91] width 8 height 8
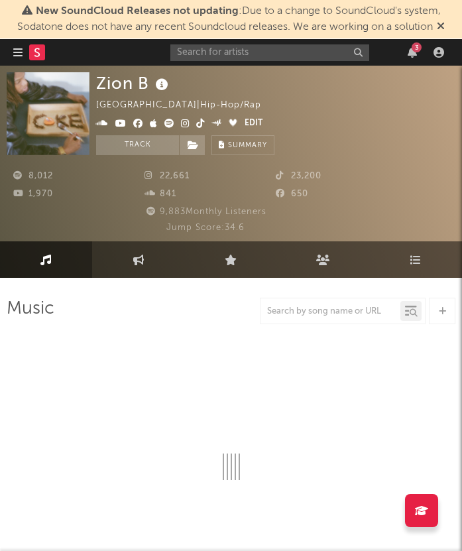
select select "6m"
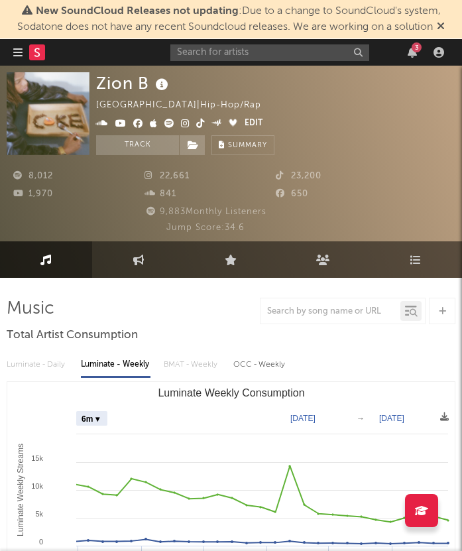
click at [196, 133] on div "Zion B United Kingdom | Hip-Hop/Rap Edit Track Benchmark Summary" at bounding box center [186, 113] width 180 height 83
click at [191, 148] on icon at bounding box center [193, 145] width 11 height 9
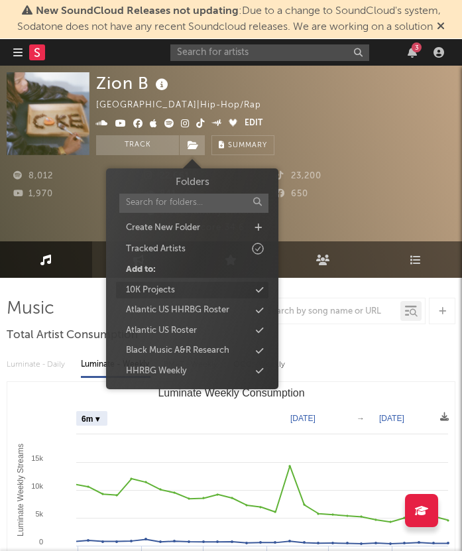
click at [173, 291] on div "10K Projects" at bounding box center [150, 290] width 49 height 13
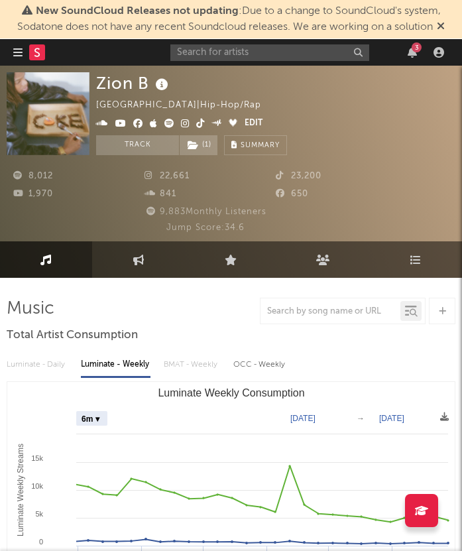
click at [403, 180] on div "8,012 22,661 23,200 1,970 841 650" at bounding box center [206, 186] width 398 height 36
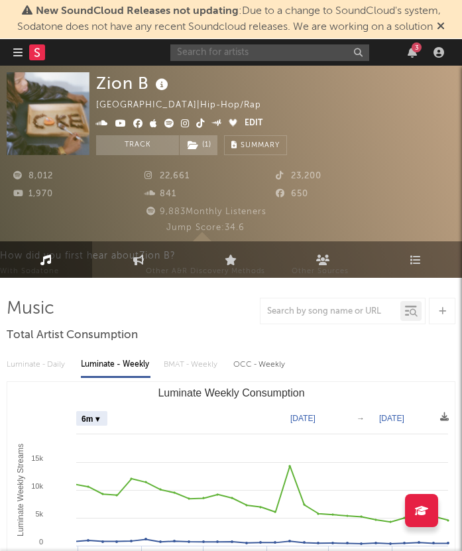
click at [200, 50] on input "text" at bounding box center [269, 52] width 199 height 17
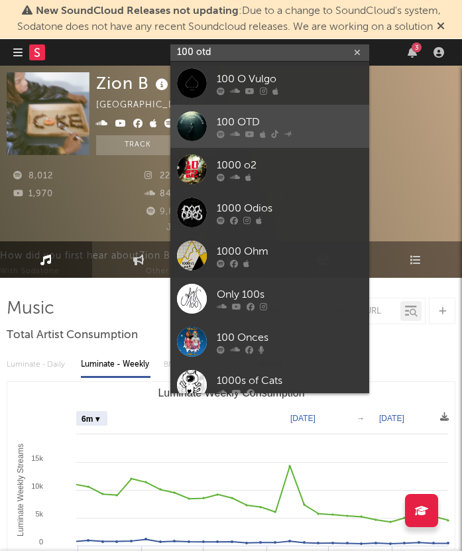
type input "100 otd"
click at [266, 115] on div "100 OTD" at bounding box center [290, 122] width 146 height 16
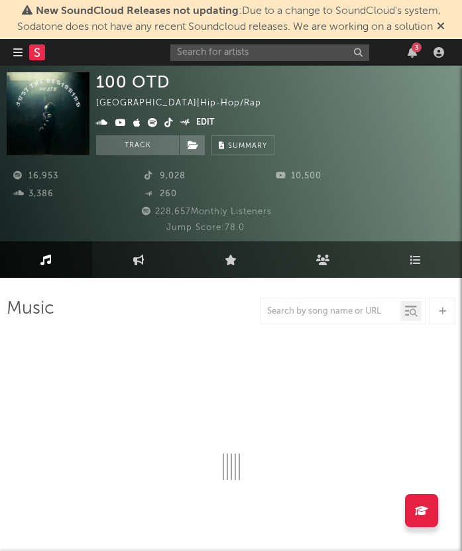
select select "6m"
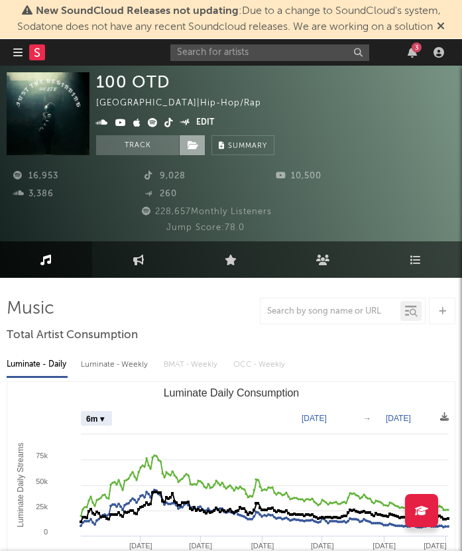
click at [194, 145] on icon at bounding box center [193, 145] width 11 height 9
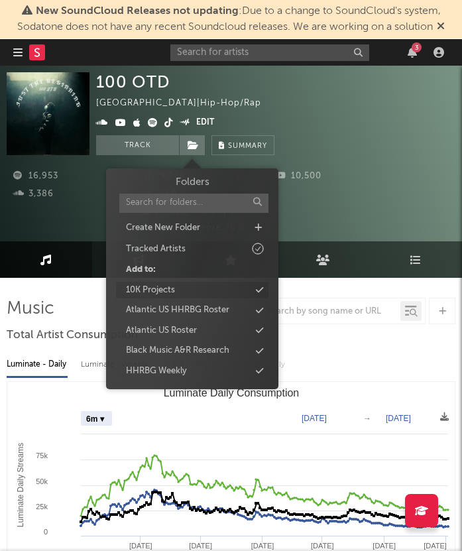
click at [201, 284] on div "10K Projects" at bounding box center [192, 290] width 152 height 17
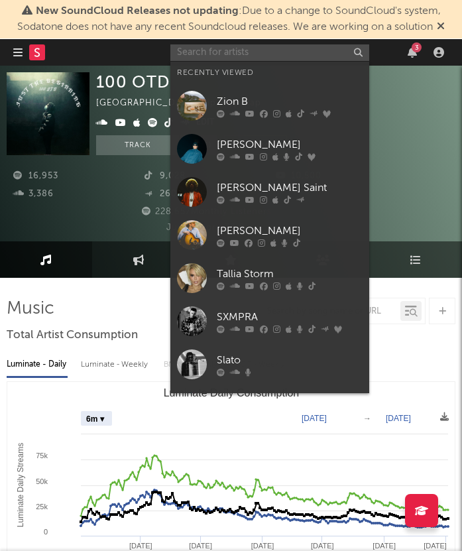
click at [276, 50] on input "text" at bounding box center [269, 52] width 199 height 17
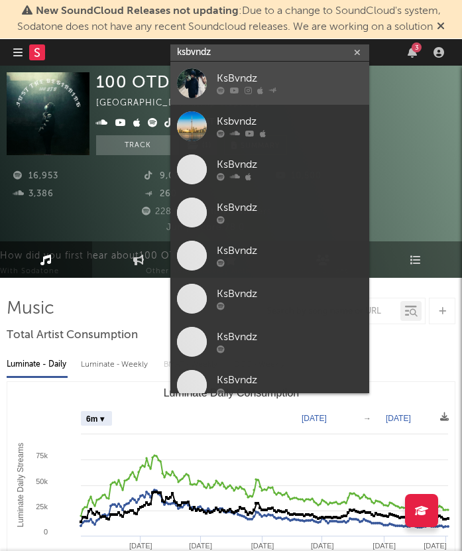
type input "ksbvndz"
click at [290, 77] on div "KsBvndz" at bounding box center [290, 79] width 146 height 16
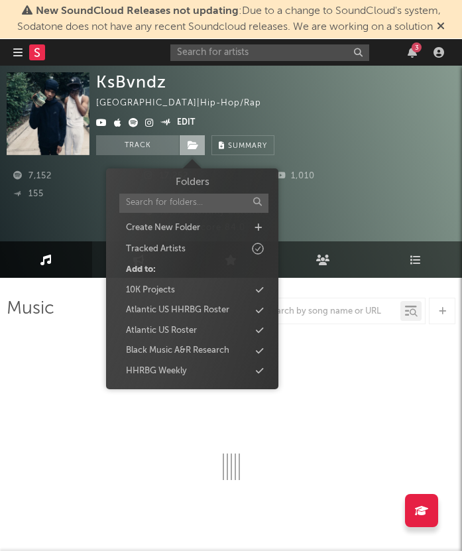
click at [194, 145] on icon at bounding box center [193, 145] width 11 height 9
select select "6m"
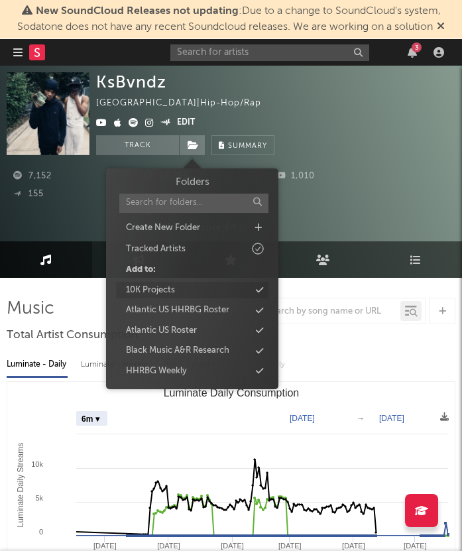
click at [192, 289] on div "10K Projects" at bounding box center [192, 290] width 152 height 17
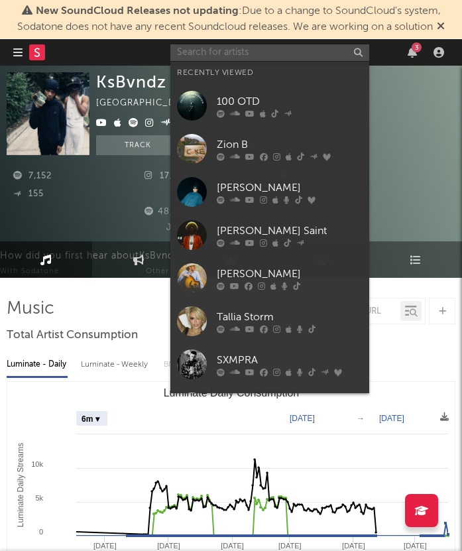
click at [253, 56] on input "text" at bounding box center [269, 52] width 199 height 17
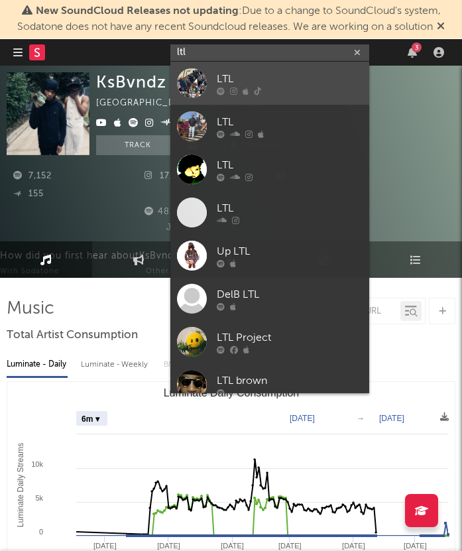
type input "ltl"
click at [253, 77] on div "LTL" at bounding box center [290, 79] width 146 height 16
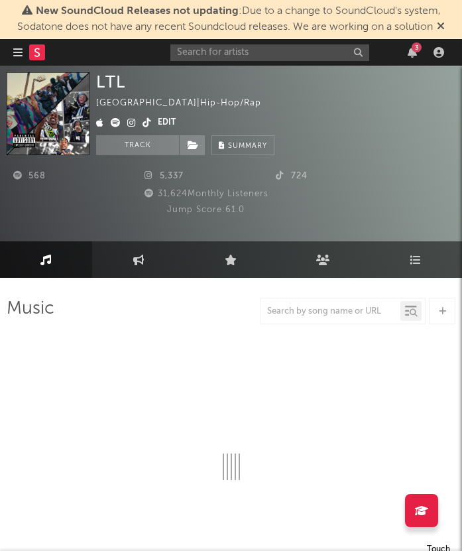
select select "1w"
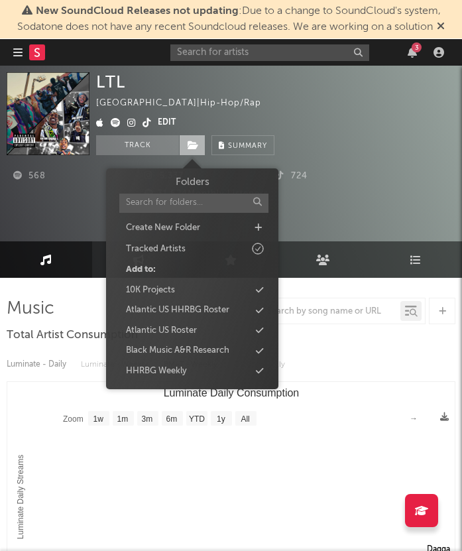
click at [193, 149] on icon at bounding box center [193, 145] width 11 height 9
click at [191, 290] on div "10K Projects" at bounding box center [192, 290] width 152 height 17
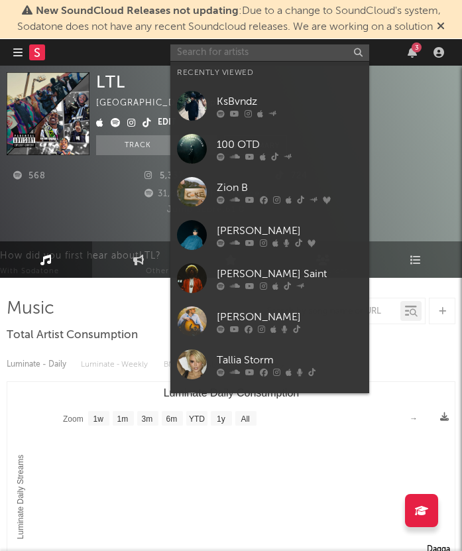
click at [259, 54] on input "text" at bounding box center [269, 52] width 199 height 17
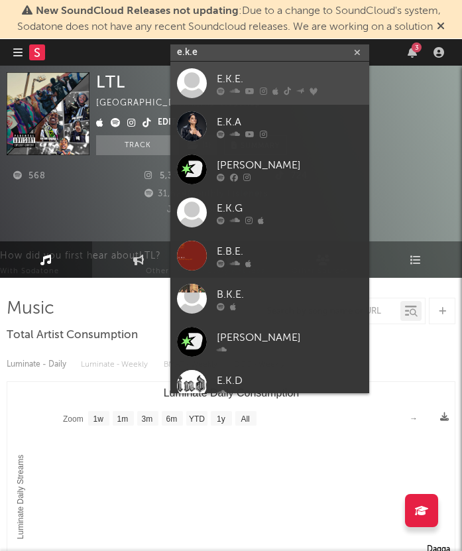
type input "e.k.e"
click at [308, 77] on div "E.K.E." at bounding box center [290, 79] width 146 height 16
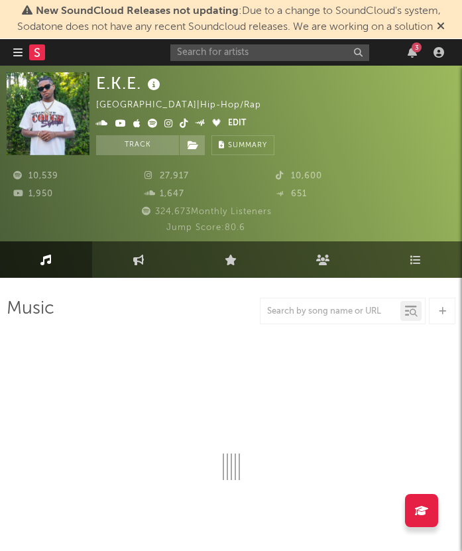
select select "6m"
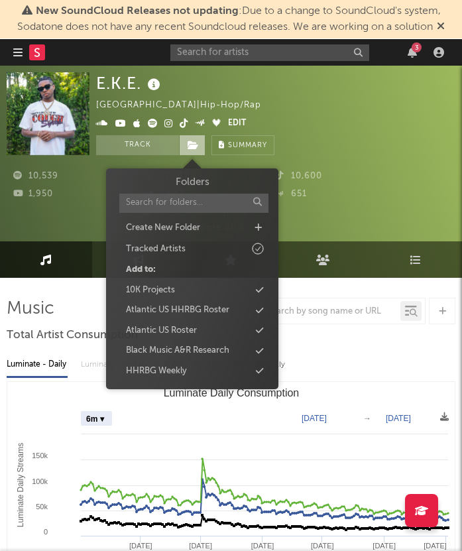
click at [201, 137] on span at bounding box center [192, 145] width 27 height 20
click at [213, 288] on div "10K Projects" at bounding box center [192, 290] width 152 height 17
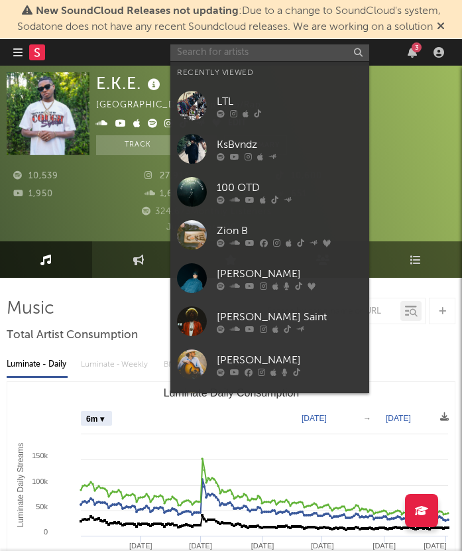
click at [286, 52] on input "text" at bounding box center [269, 52] width 199 height 17
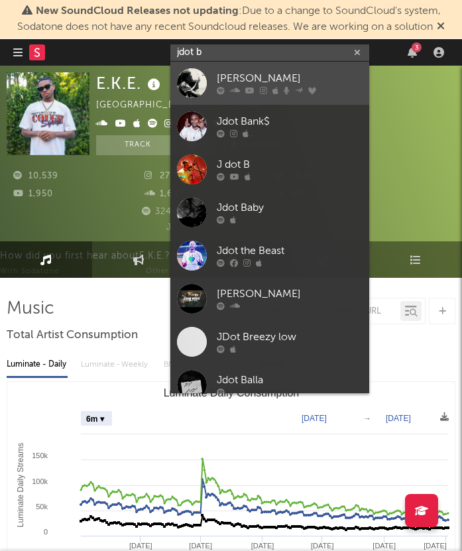
type input "jdot b"
click at [314, 77] on div "Jdot Breezy" at bounding box center [290, 79] width 146 height 16
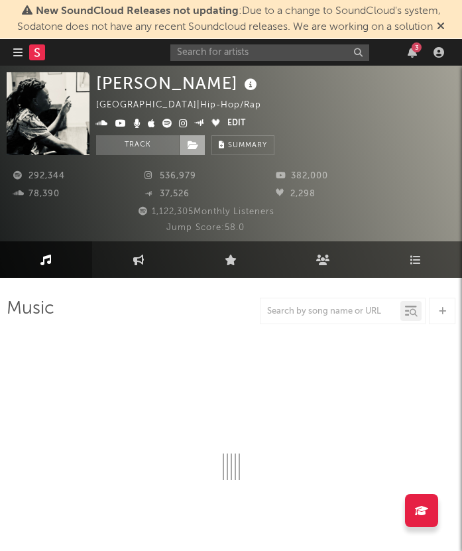
select select "6m"
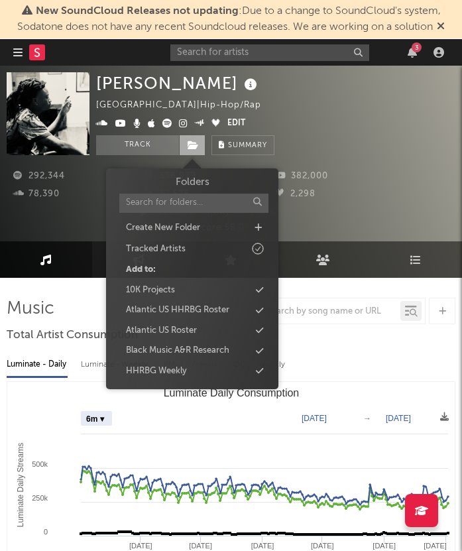
click at [195, 139] on span at bounding box center [192, 145] width 27 height 20
click at [176, 288] on div "10K Projects" at bounding box center [192, 290] width 152 height 17
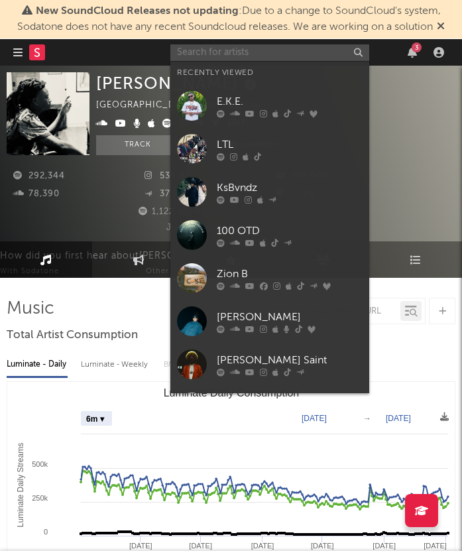
click at [257, 56] on input "text" at bounding box center [269, 52] width 199 height 17
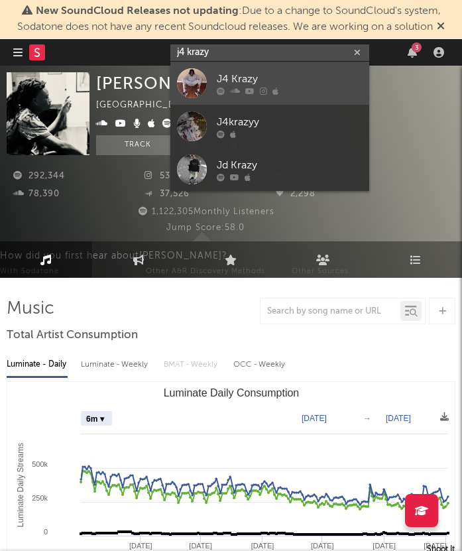
type input "j4 krazy"
click at [285, 84] on div "J4 Krazy" at bounding box center [290, 79] width 146 height 16
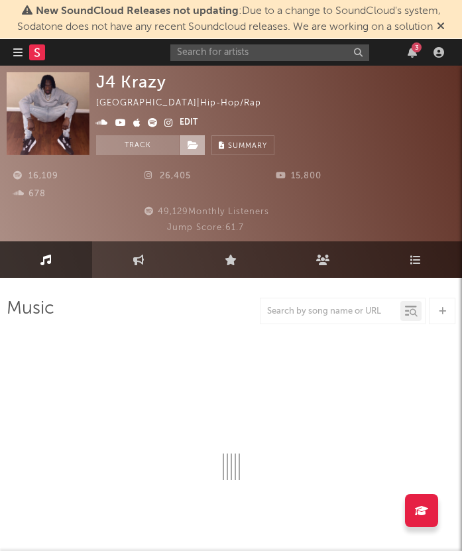
select select "6m"
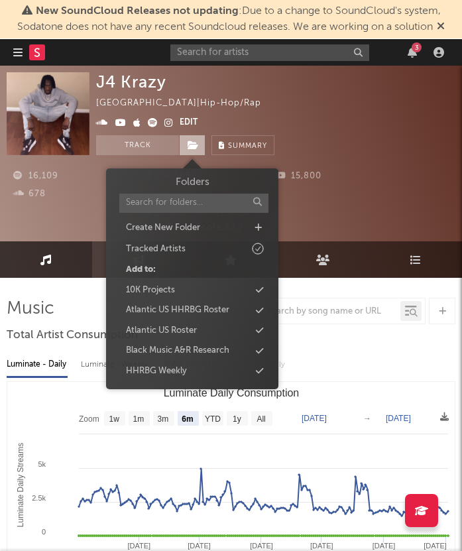
click at [200, 148] on span at bounding box center [192, 145] width 27 height 20
click at [192, 289] on div "10K Projects" at bounding box center [192, 290] width 152 height 17
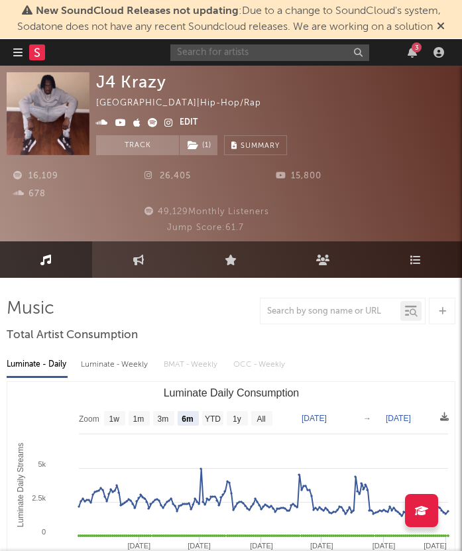
click at [258, 50] on input "text" at bounding box center [269, 52] width 199 height 17
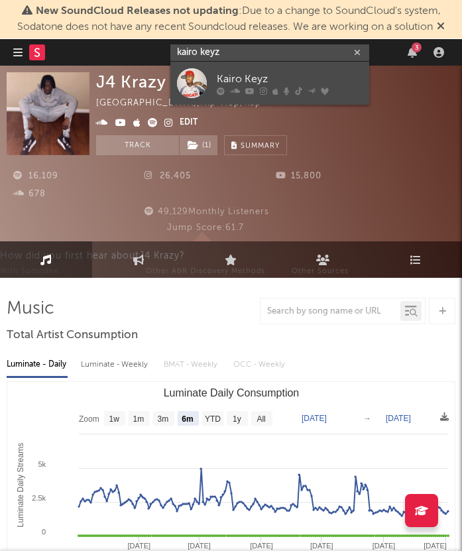
type input "kairo keyz"
click at [274, 81] on div "Kairo Keyz" at bounding box center [290, 79] width 146 height 16
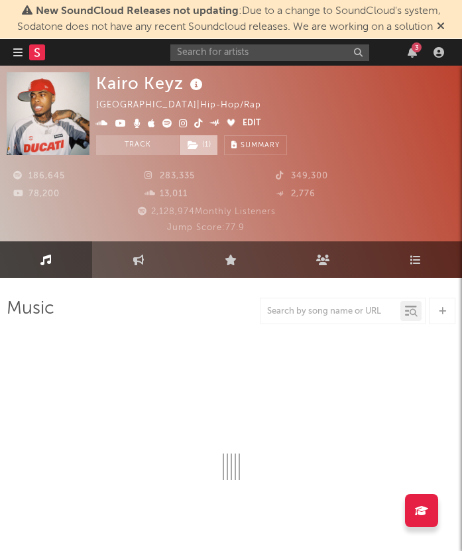
click at [198, 147] on icon at bounding box center [193, 145] width 11 height 9
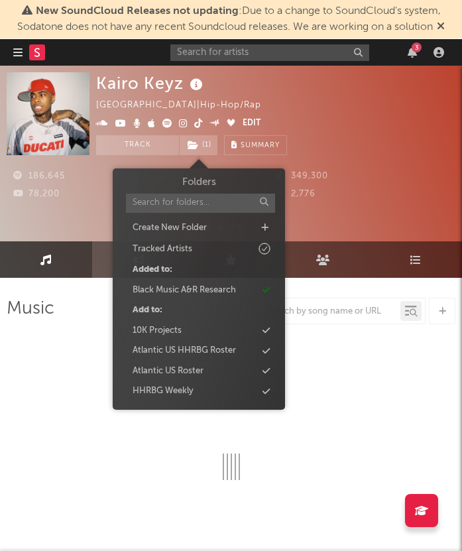
select select "6m"
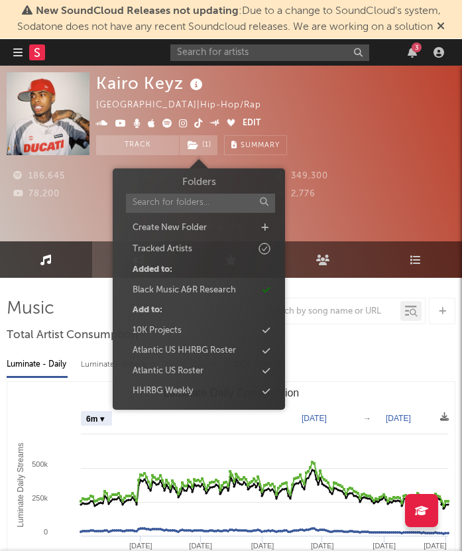
click at [217, 321] on div "Folders Create New Folder Tracked Artists Added to: Black Music A&R Research Ad…" at bounding box center [199, 287] width 152 height 225
click at [227, 320] on div "Folders Create New Folder Tracked Artists Added to: Black Music A&R Research Ad…" at bounding box center [199, 287] width 152 height 225
click at [224, 330] on div "10K Projects" at bounding box center [199, 330] width 152 height 17
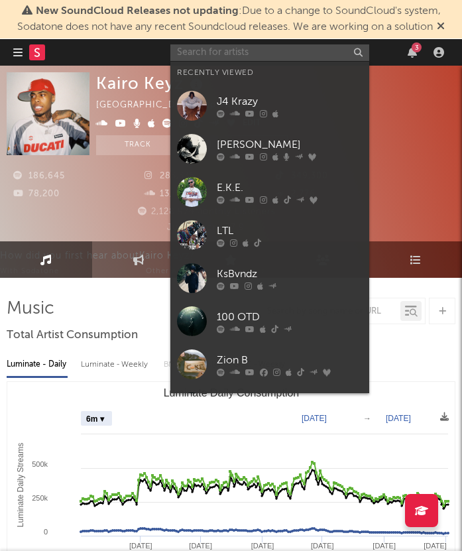
click at [246, 52] on input "text" at bounding box center [269, 52] width 199 height 17
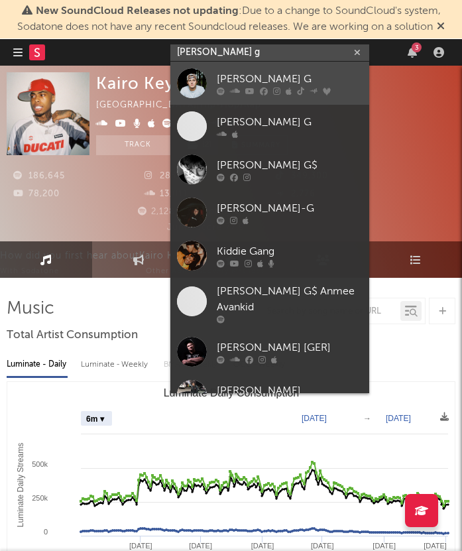
type input "kidd g"
click at [266, 69] on link "Kidd G" at bounding box center [269, 83] width 199 height 43
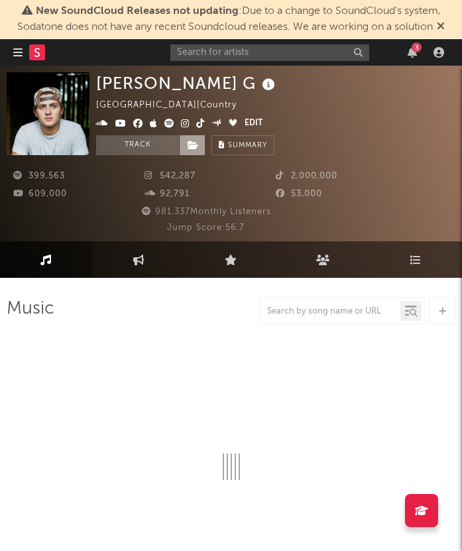
click at [196, 146] on icon at bounding box center [193, 145] width 11 height 9
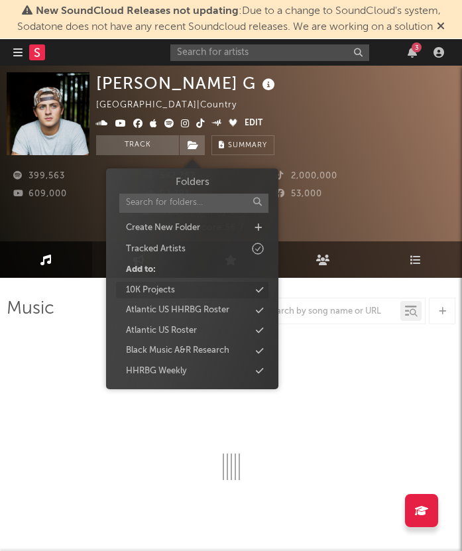
select select "6m"
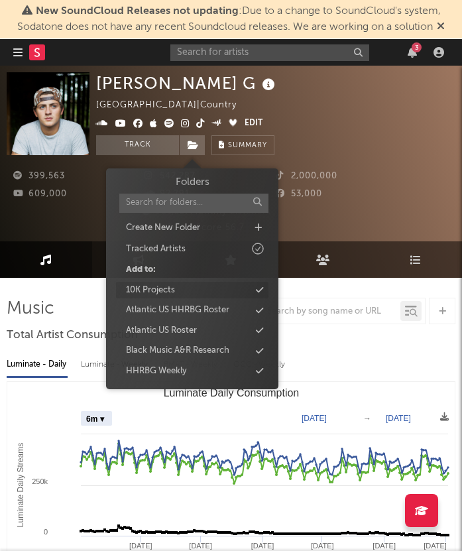
click at [188, 287] on div "10K Projects" at bounding box center [192, 290] width 152 height 17
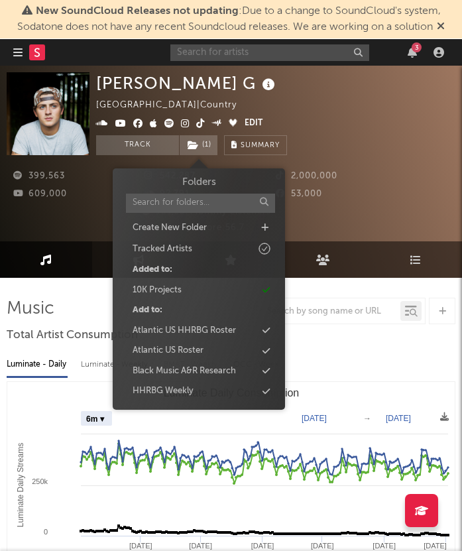
click at [256, 54] on input "text" at bounding box center [269, 52] width 199 height 17
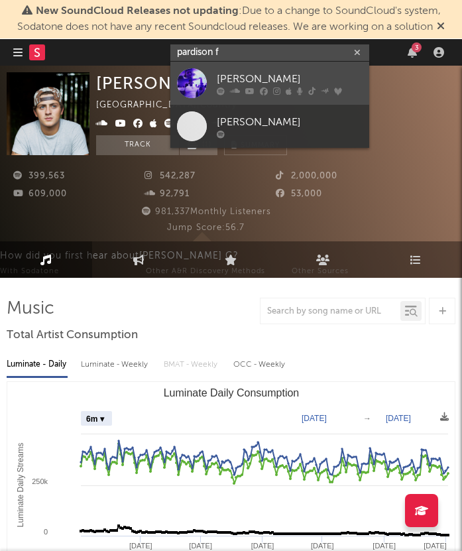
type input "pardison f"
click at [264, 76] on div "Pardison Fontaine" at bounding box center [290, 79] width 146 height 16
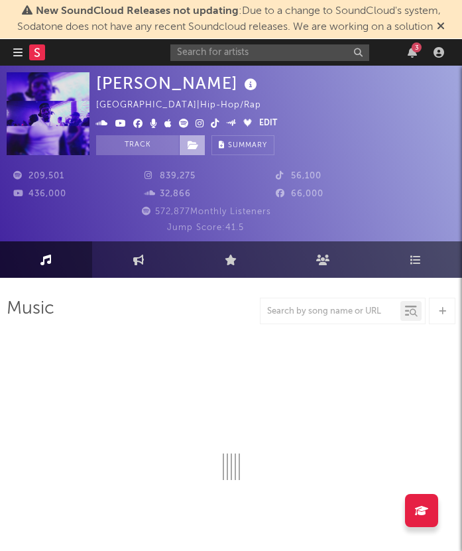
click at [190, 146] on icon at bounding box center [193, 145] width 11 height 9
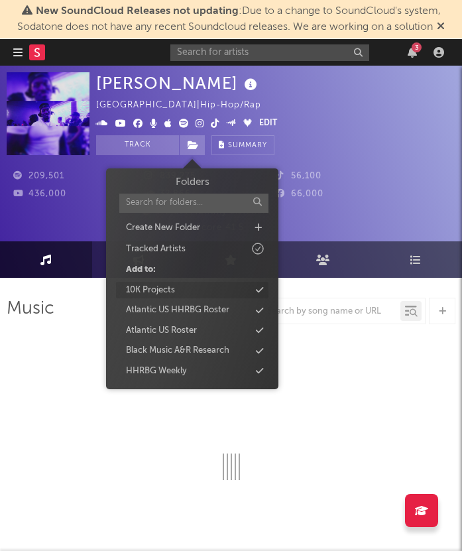
click at [186, 290] on div "10K Projects" at bounding box center [192, 290] width 152 height 17
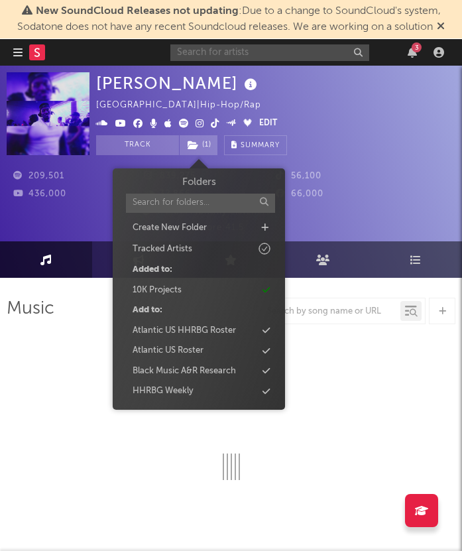
click at [266, 48] on input "text" at bounding box center [269, 52] width 199 height 17
select select "6m"
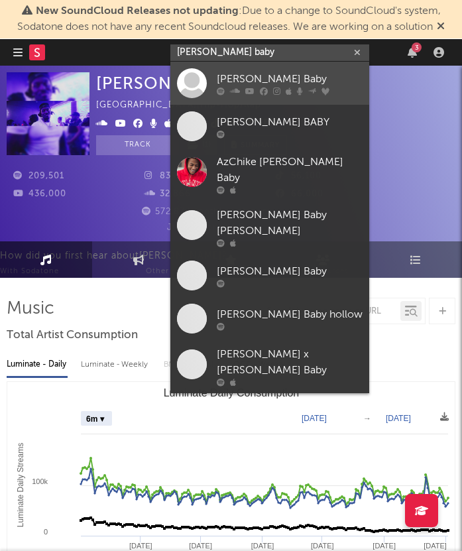
type input "sada baby"
click at [265, 91] on icon at bounding box center [264, 91] width 8 height 8
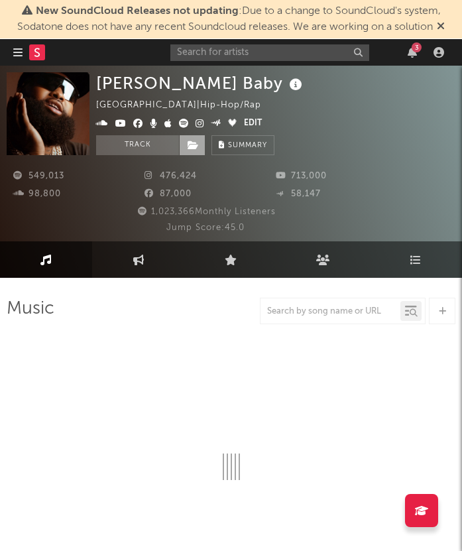
click at [197, 141] on icon at bounding box center [193, 145] width 11 height 9
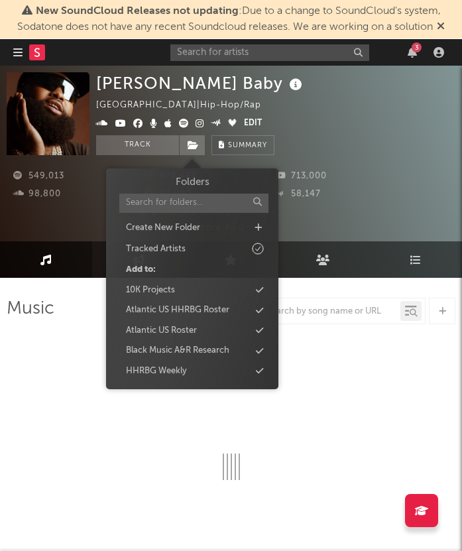
select select "6m"
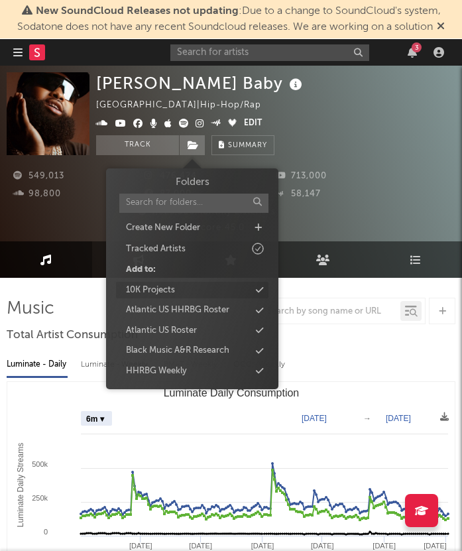
click at [184, 290] on div "10K Projects" at bounding box center [192, 290] width 152 height 17
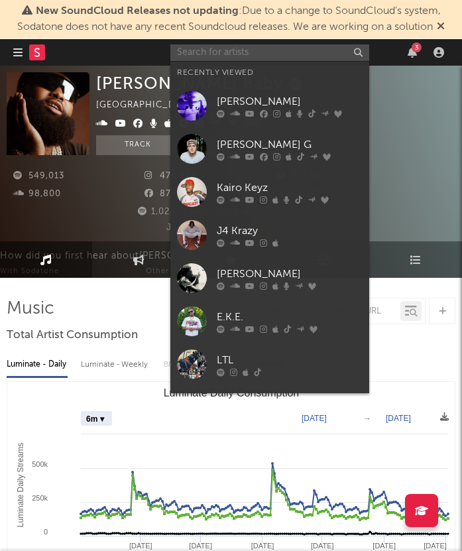
click at [255, 54] on input "text" at bounding box center [269, 52] width 199 height 17
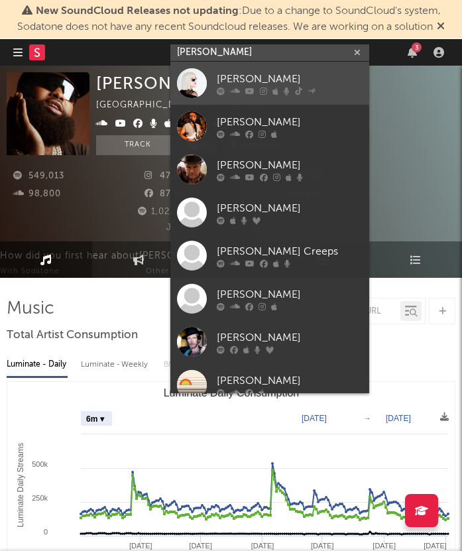
type input "sexton"
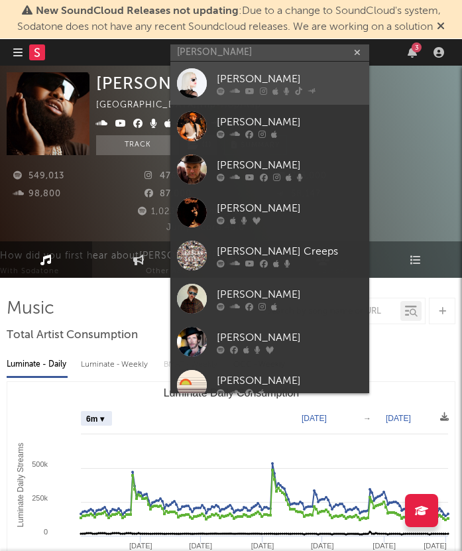
click at [276, 74] on div "Sexton" at bounding box center [290, 79] width 146 height 16
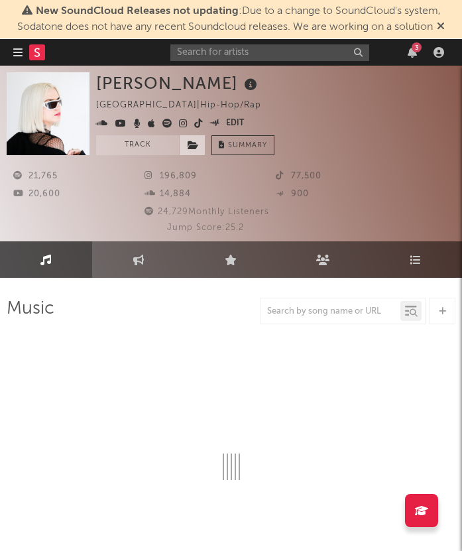
click at [192, 150] on span at bounding box center [192, 145] width 27 height 20
select select "6m"
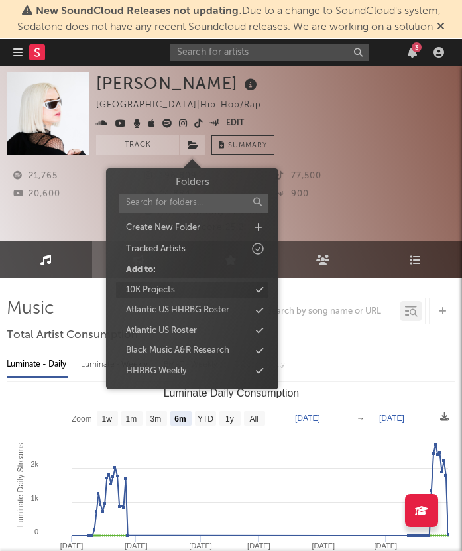
click at [191, 290] on div "10K Projects" at bounding box center [192, 290] width 152 height 17
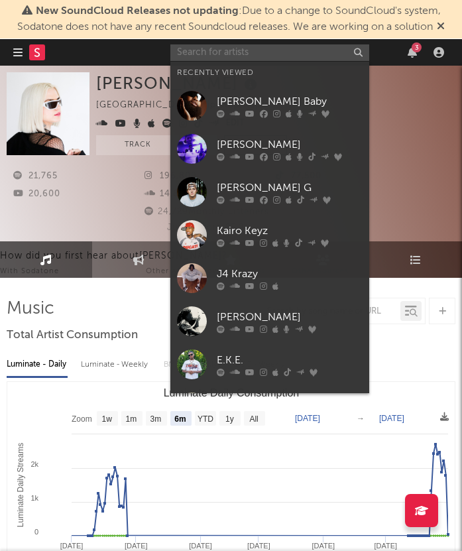
click at [231, 54] on input "text" at bounding box center [269, 52] width 199 height 17
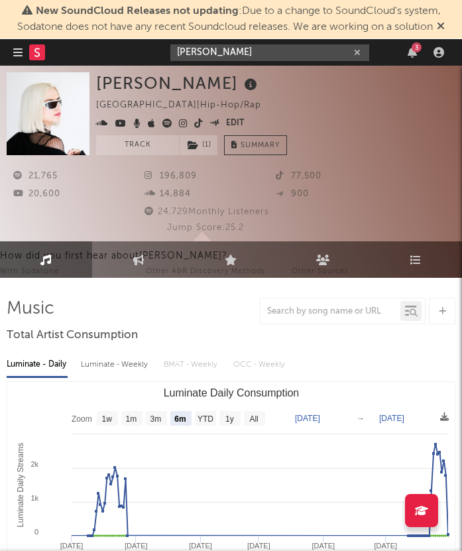
type input "smith"
click at [191, 47] on input "smith" at bounding box center [269, 52] width 199 height 17
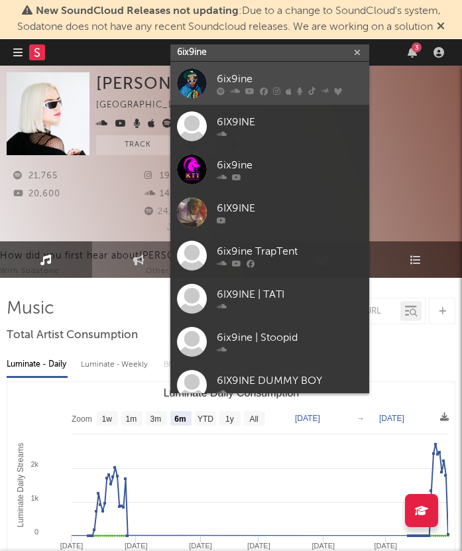
type input "6ix9ine"
click at [241, 70] on link "6ix9ine" at bounding box center [269, 83] width 199 height 43
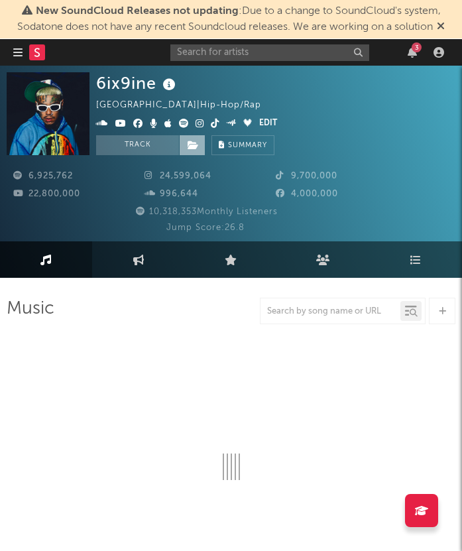
click at [188, 147] on icon at bounding box center [193, 145] width 11 height 9
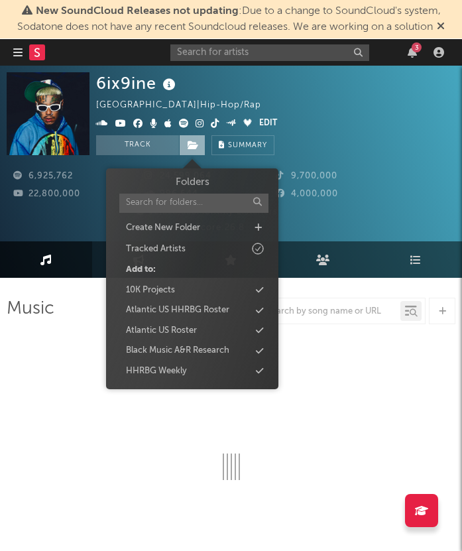
select select "6m"
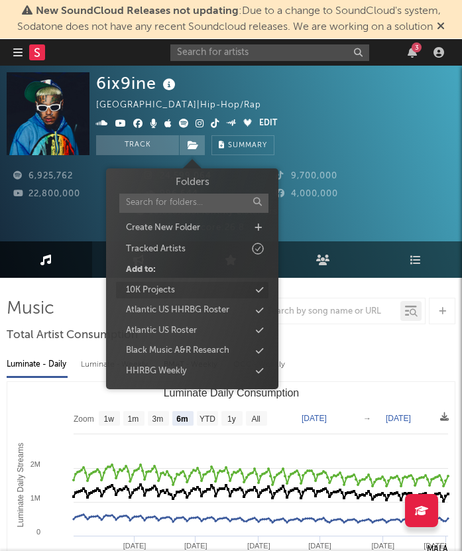
click at [179, 294] on div "10K Projects" at bounding box center [192, 290] width 152 height 17
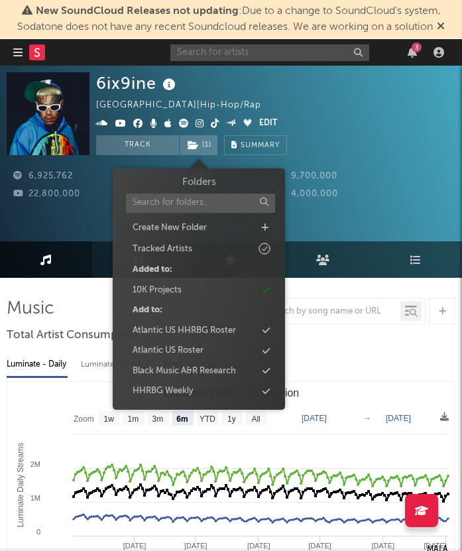
click at [259, 49] on input "text" at bounding box center [269, 52] width 199 height 17
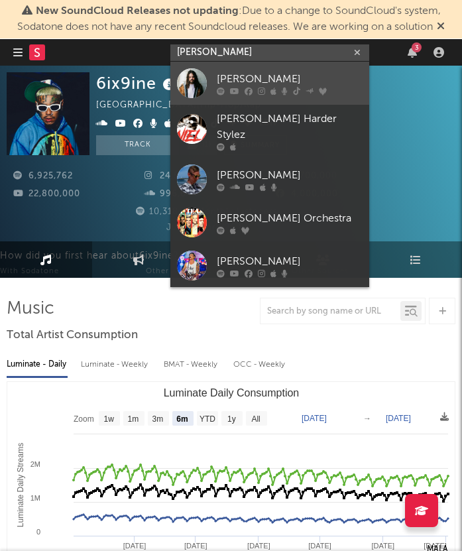
type input "daniel cain"
click at [251, 75] on div "Daniel Cain" at bounding box center [290, 79] width 146 height 16
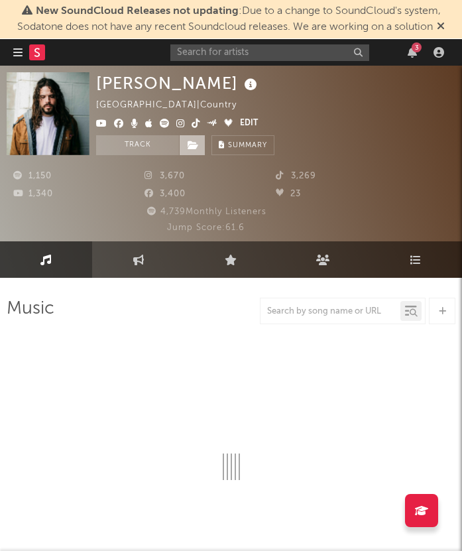
click at [196, 150] on span at bounding box center [192, 145] width 27 height 20
select select "1w"
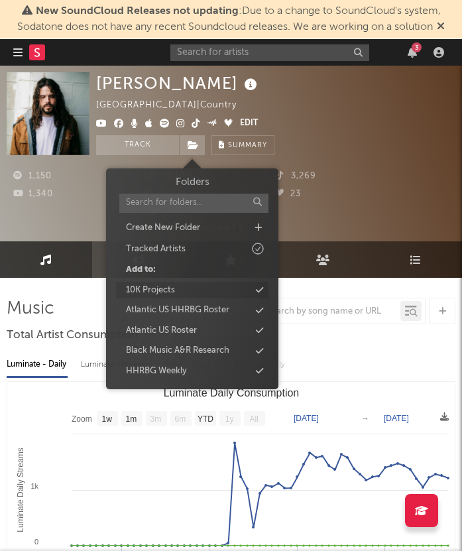
click at [192, 292] on div "10K Projects" at bounding box center [192, 290] width 152 height 17
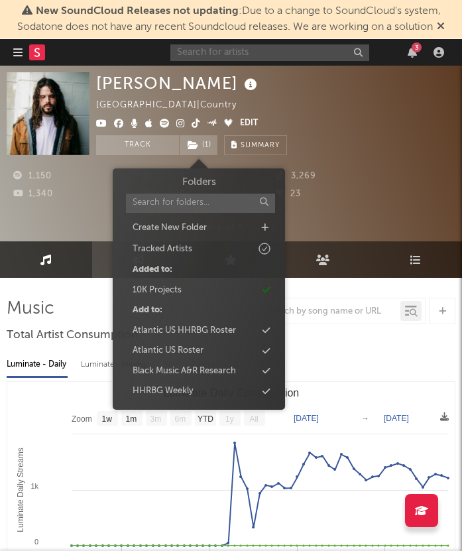
click at [287, 48] on input "text" at bounding box center [269, 52] width 199 height 17
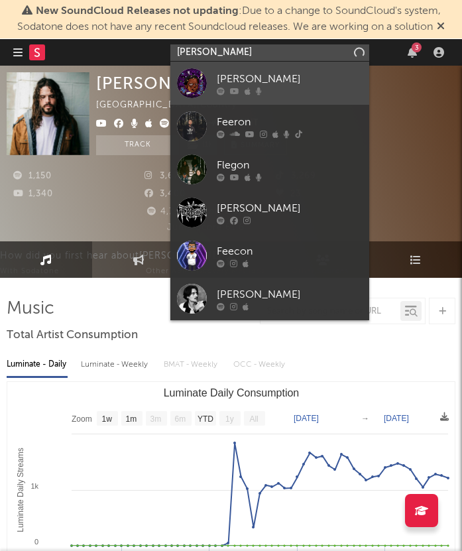
type input "fee gonzales"
click at [290, 78] on div "Fee Gonzales" at bounding box center [290, 79] width 146 height 16
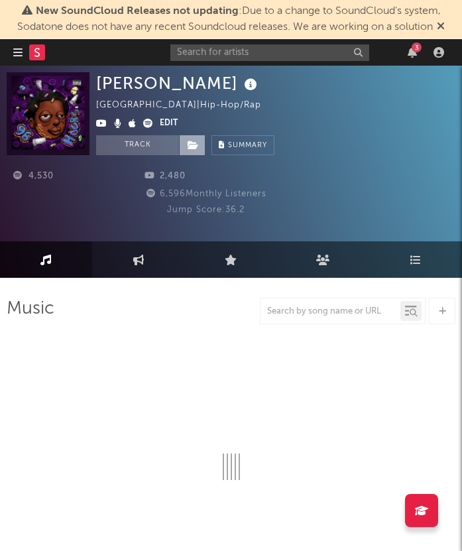
select select "6m"
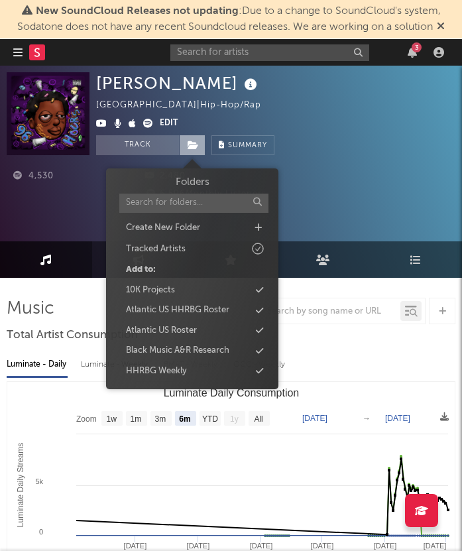
click at [195, 150] on span at bounding box center [192, 145] width 27 height 20
click at [174, 291] on div "10K Projects" at bounding box center [150, 290] width 49 height 13
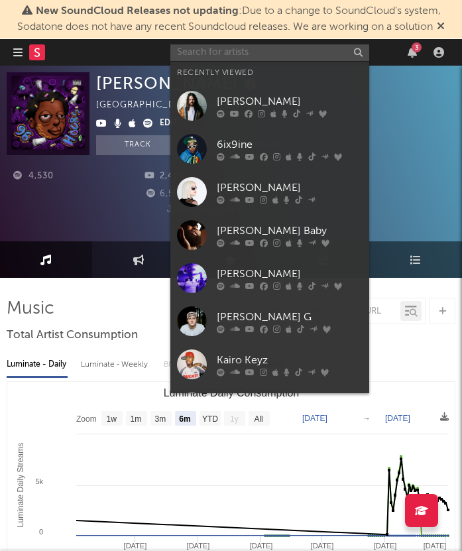
click at [235, 54] on input "text" at bounding box center [269, 52] width 199 height 17
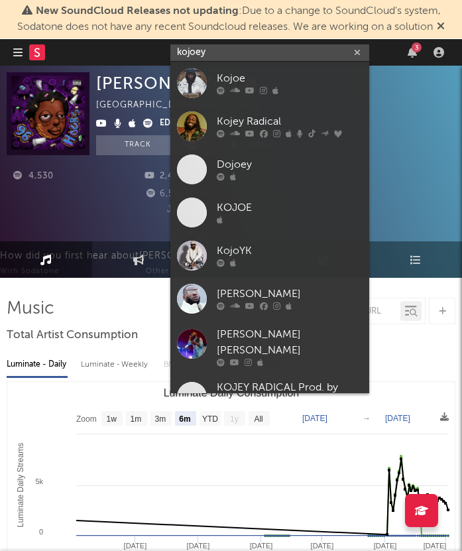
click at [198, 51] on input "kojoey" at bounding box center [269, 52] width 199 height 17
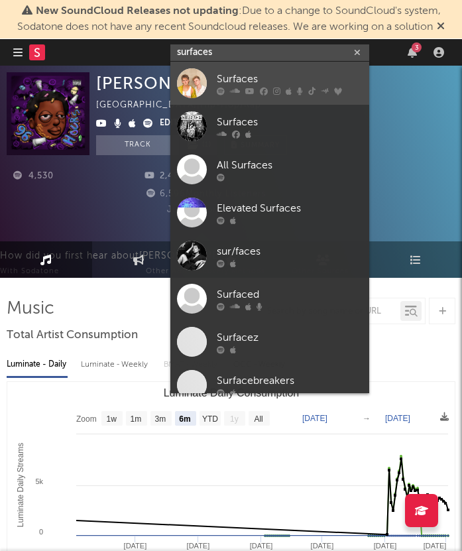
type input "surfaces"
click at [262, 74] on div "Surfaces" at bounding box center [290, 79] width 146 height 16
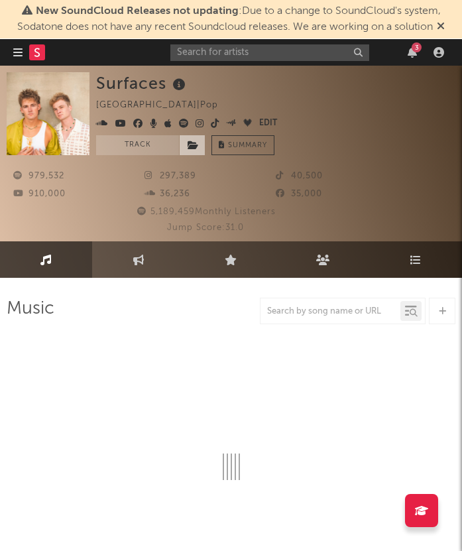
click at [194, 148] on icon at bounding box center [193, 145] width 11 height 9
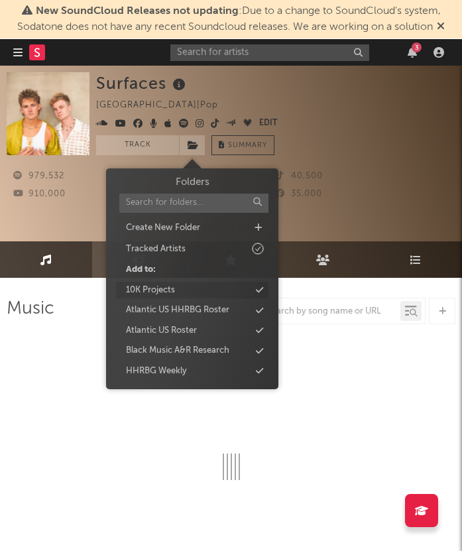
click at [186, 293] on div "10K Projects" at bounding box center [192, 290] width 152 height 17
select select "6m"
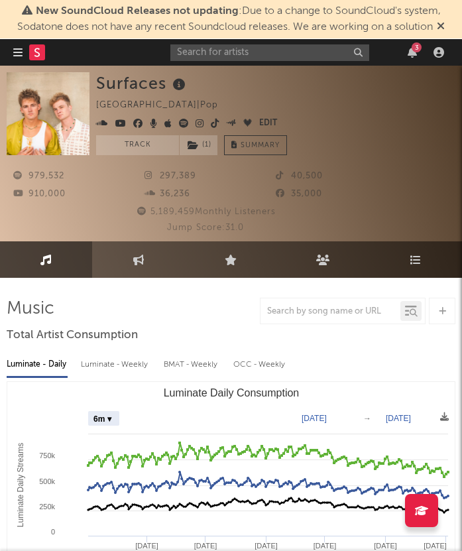
click at [129, 298] on div at bounding box center [231, 311] width 449 height 27
click at [28, 55] on div at bounding box center [35, 52] width 45 height 27
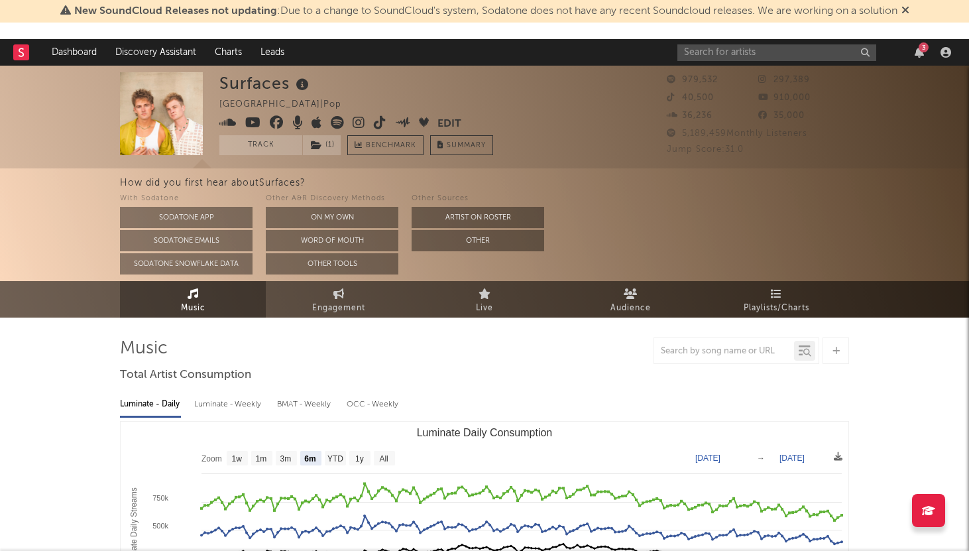
select select "6m"
click at [23, 51] on rect at bounding box center [21, 52] width 16 height 16
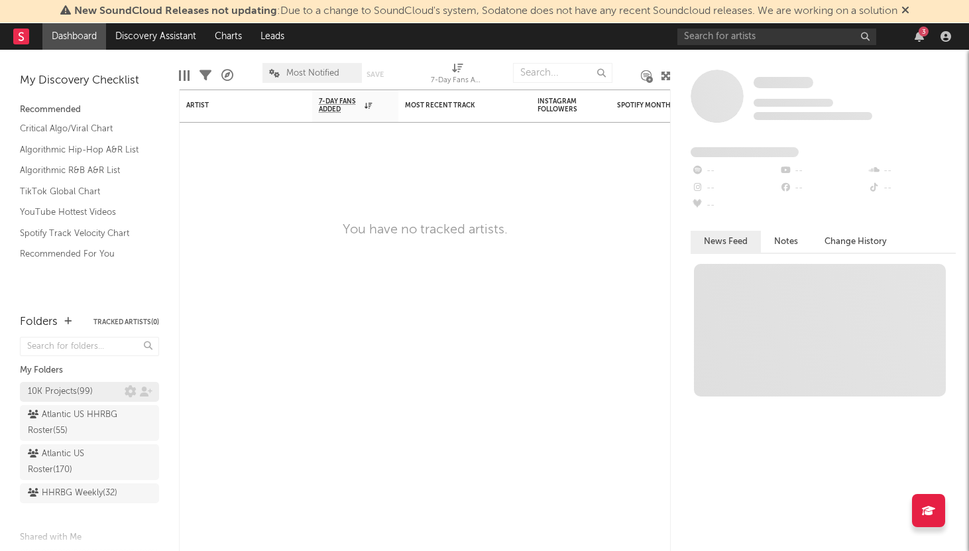
click at [66, 388] on div "10K Projects ( 99 )" at bounding box center [60, 392] width 65 height 16
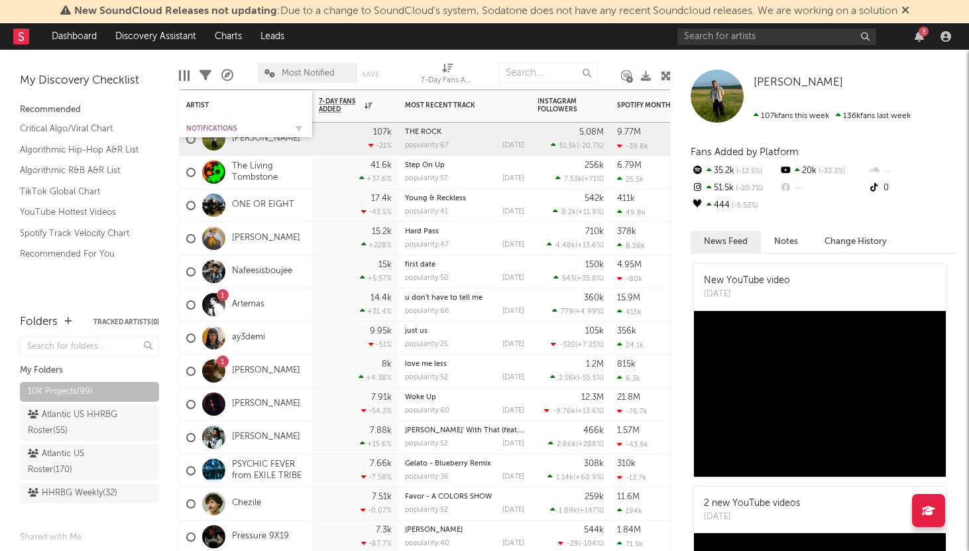
click at [221, 128] on div "Notifications" at bounding box center [235, 129] width 99 height 8
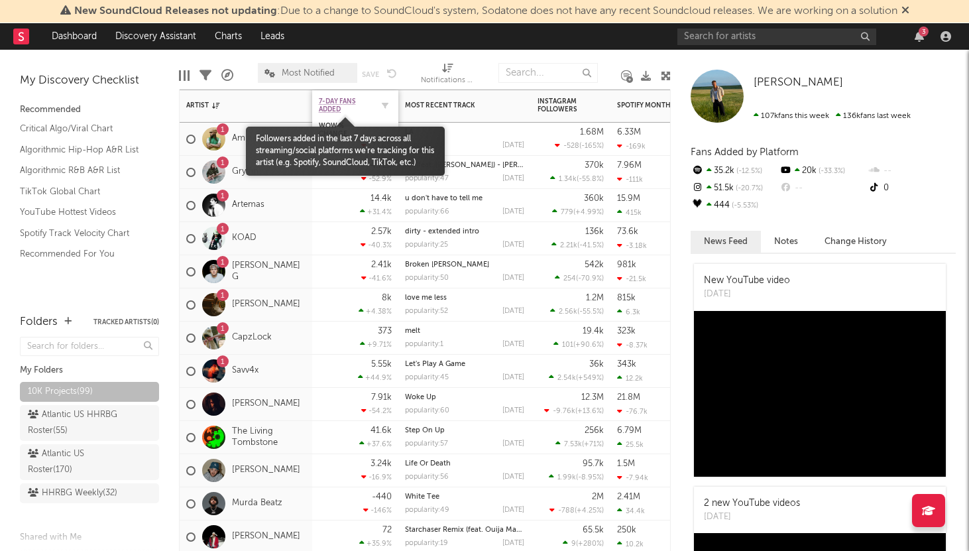
click at [340, 107] on span "7-Day Fans Added" at bounding box center [345, 105] width 53 height 16
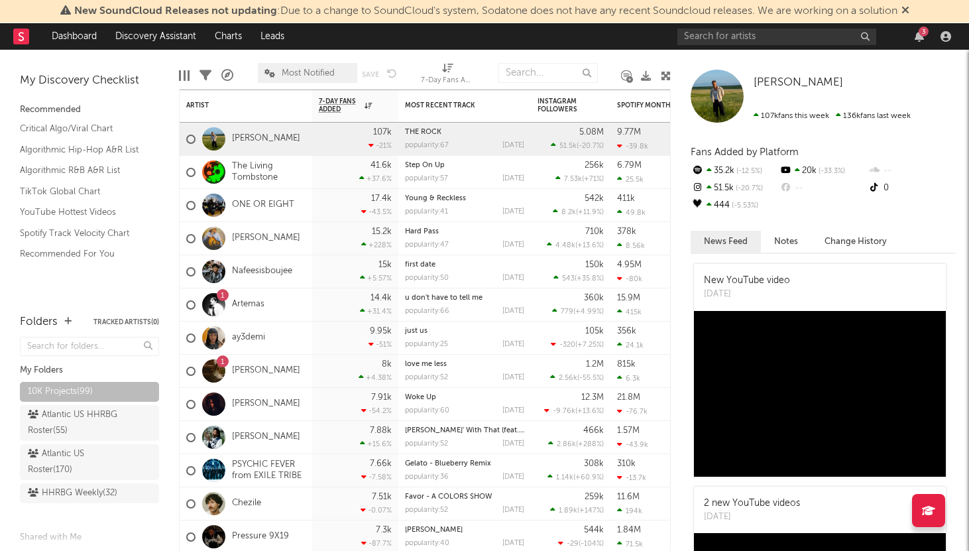
click at [639, 49] on nav "Dashboard Discovery Assistant Charts Leads 3" at bounding box center [484, 36] width 969 height 27
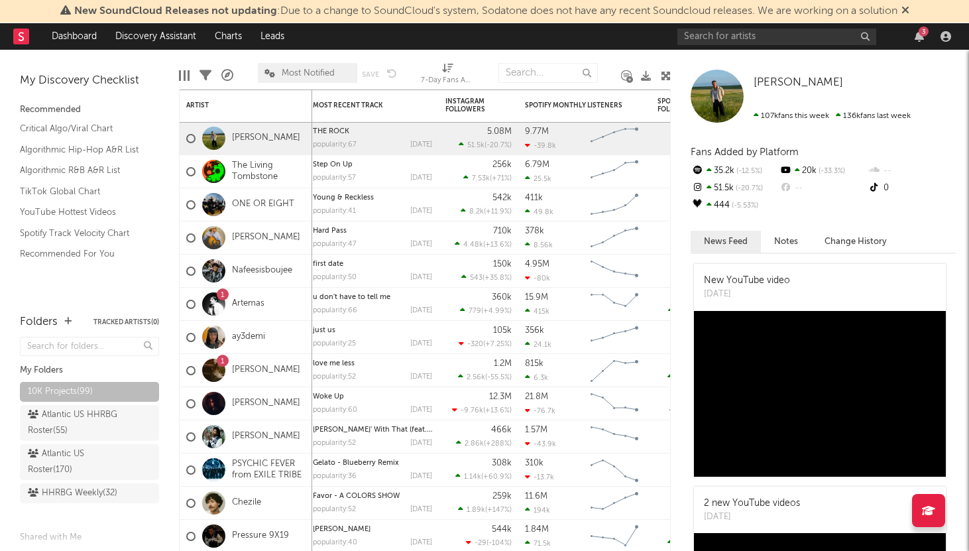
click at [635, 55] on div "Edit Columns Filters A&R Pipeline Most Notified Save Save as 7-Day Fans Added (…" at bounding box center [425, 70] width 492 height 40
